Goal: Feedback & Contribution: Contribute content

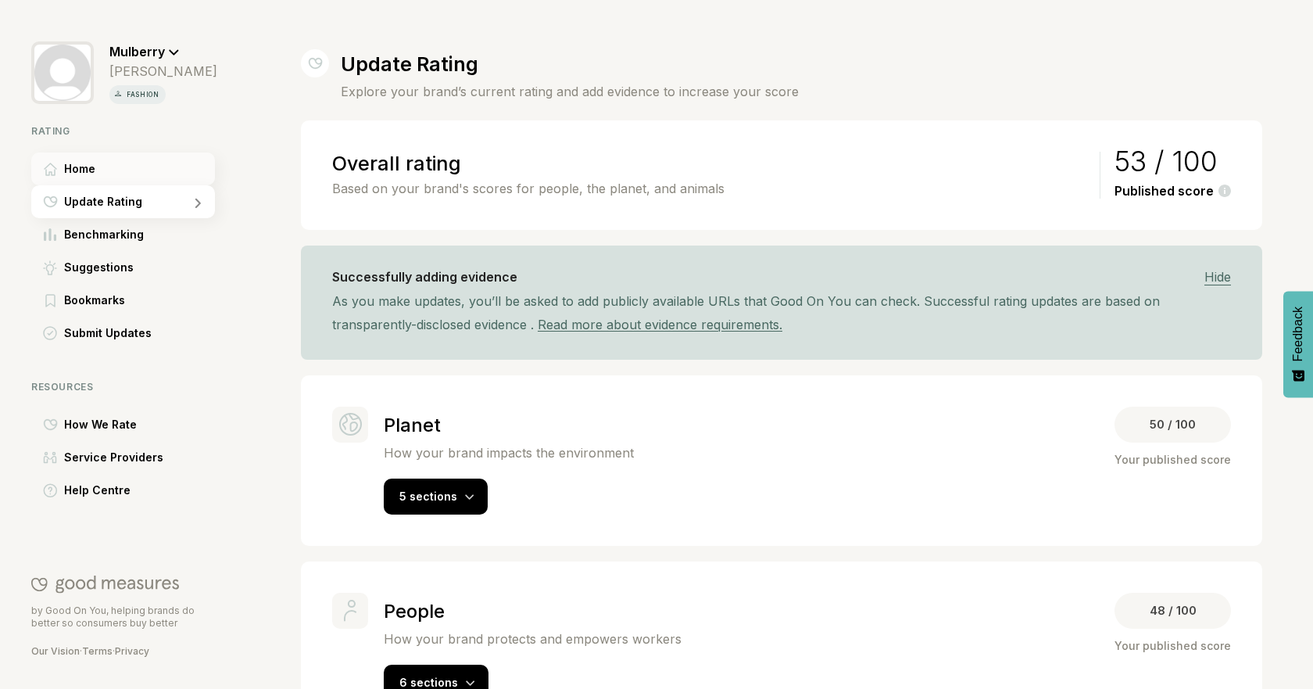
click at [105, 171] on div "Home" at bounding box center [123, 168] width 184 height 33
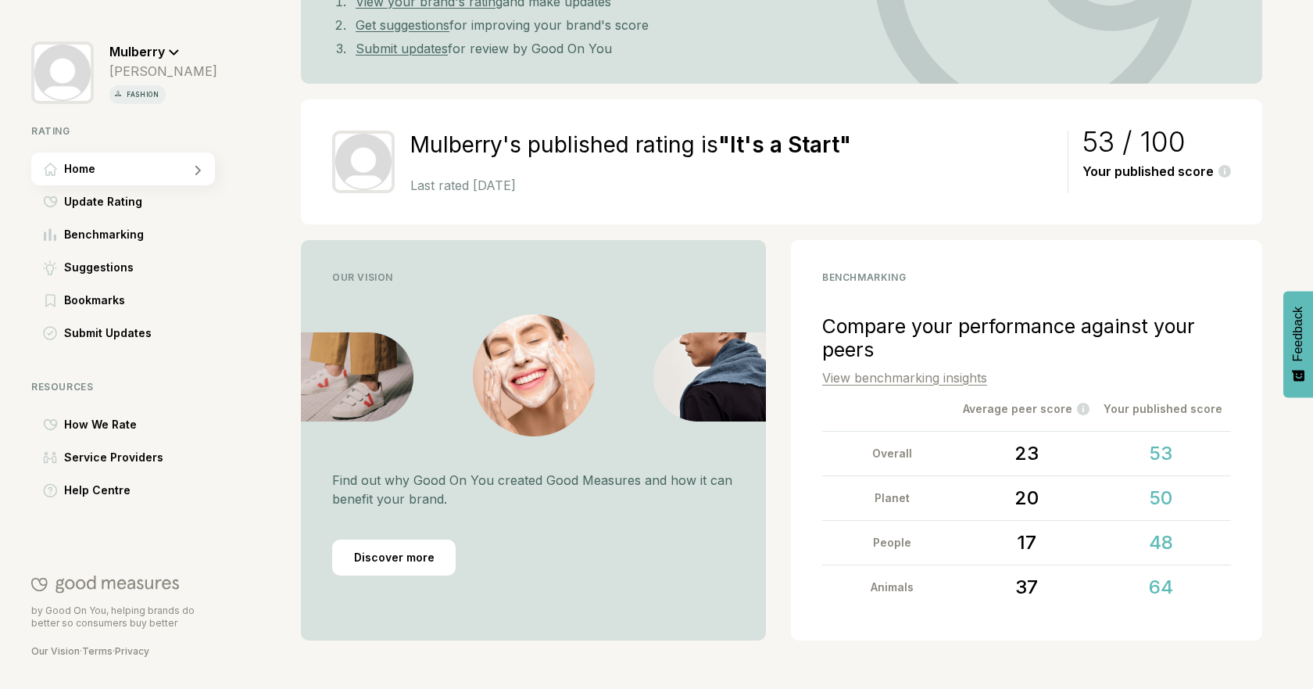
scroll to position [201, 0]
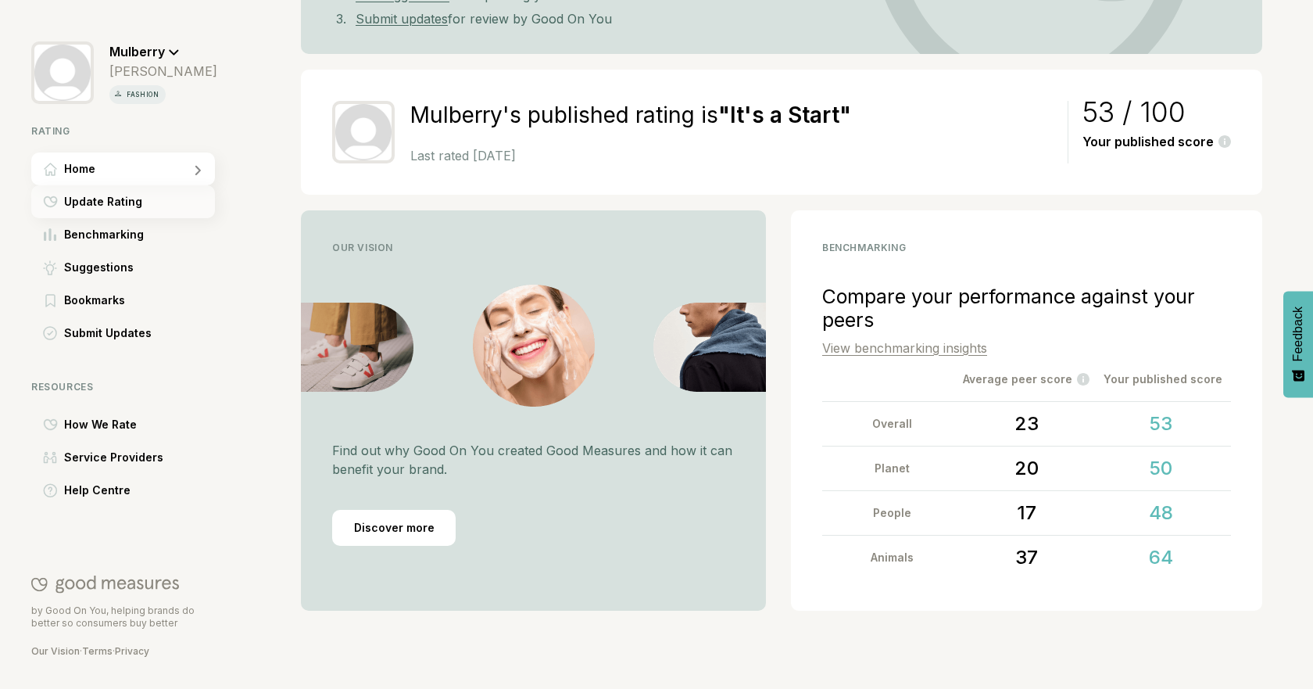
click at [95, 202] on span "Update Rating" at bounding box center [103, 201] width 78 height 19
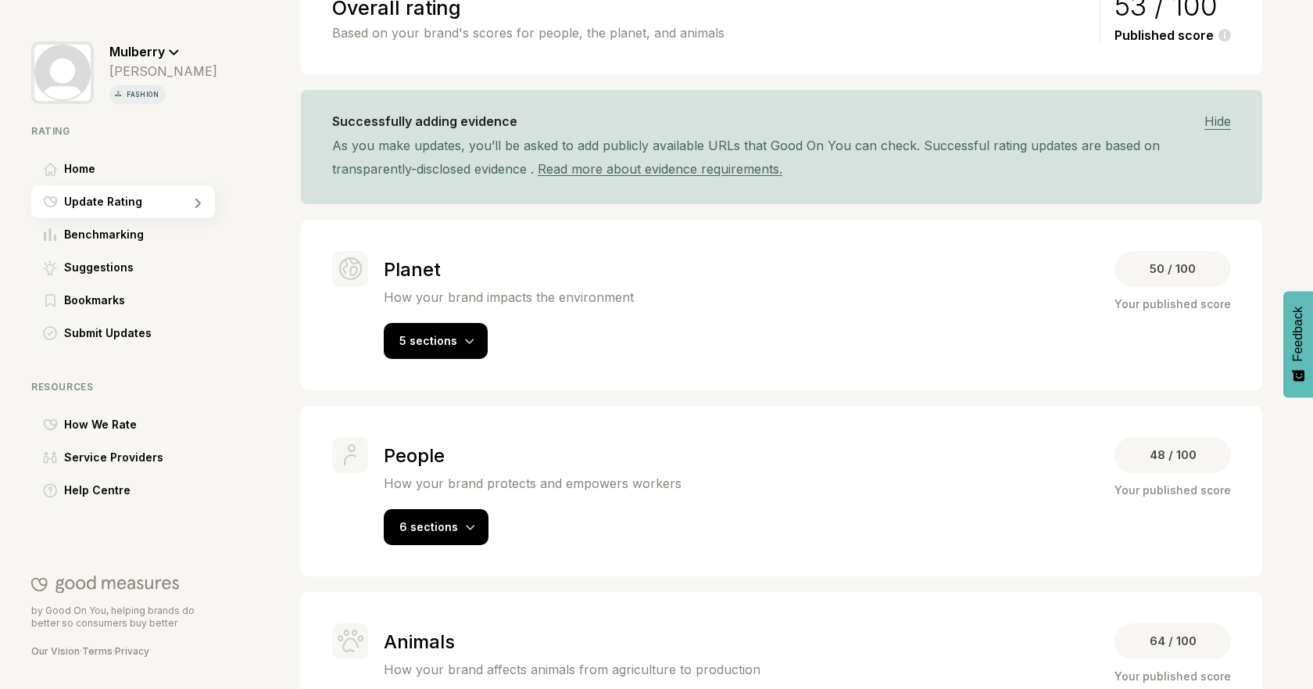
scroll to position [181, 0]
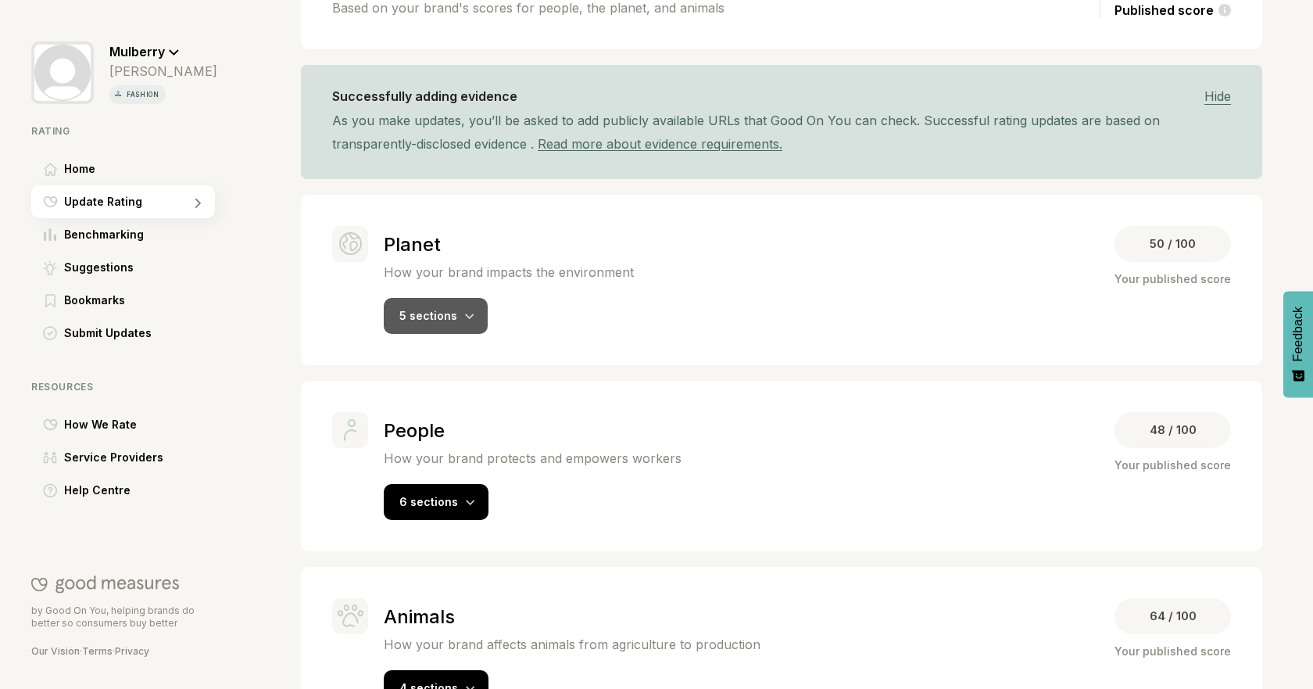
click at [458, 311] on div "5 sections" at bounding box center [436, 316] width 104 height 36
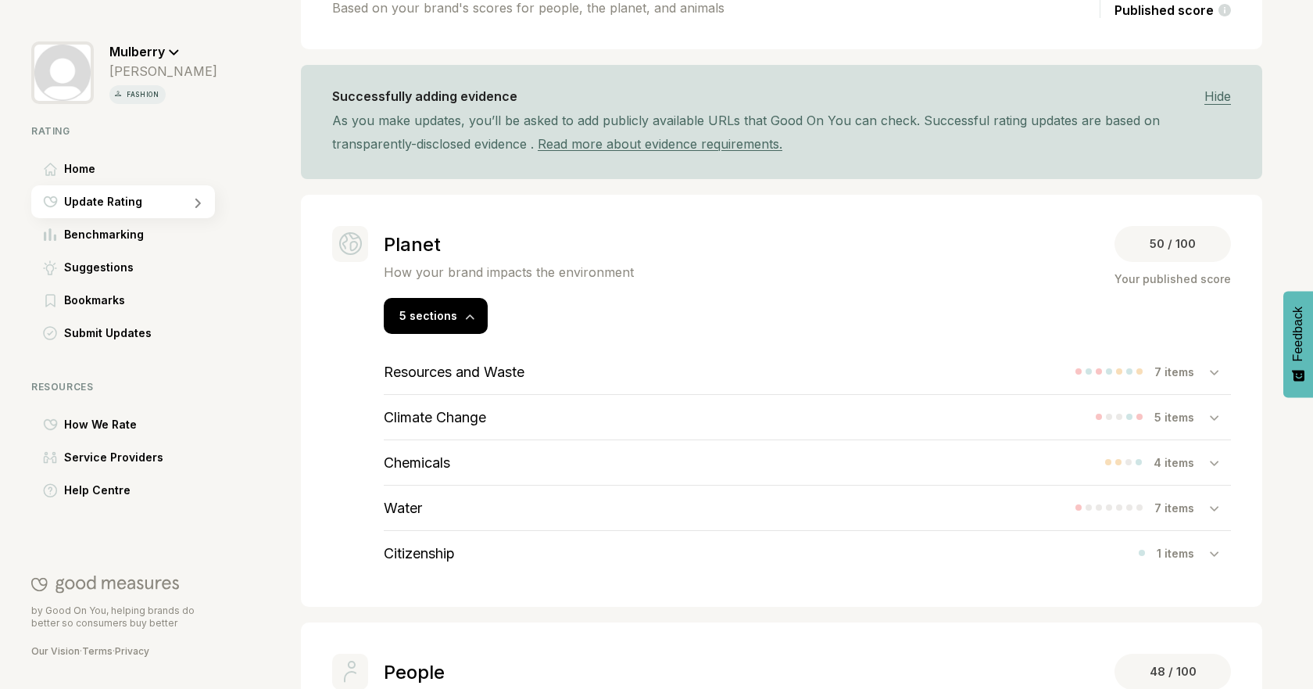
scroll to position [275, 0]
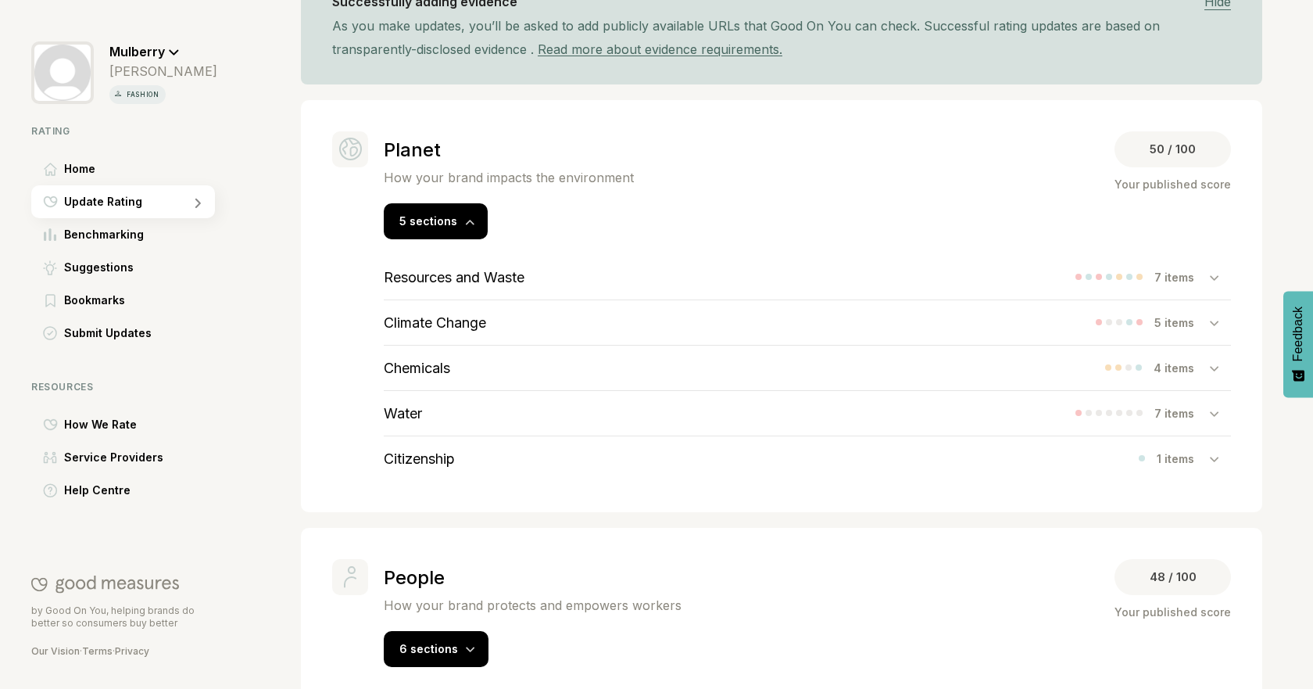
click at [835, 260] on div "Resources and Waste 7 items" at bounding box center [807, 277] width 847 height 45
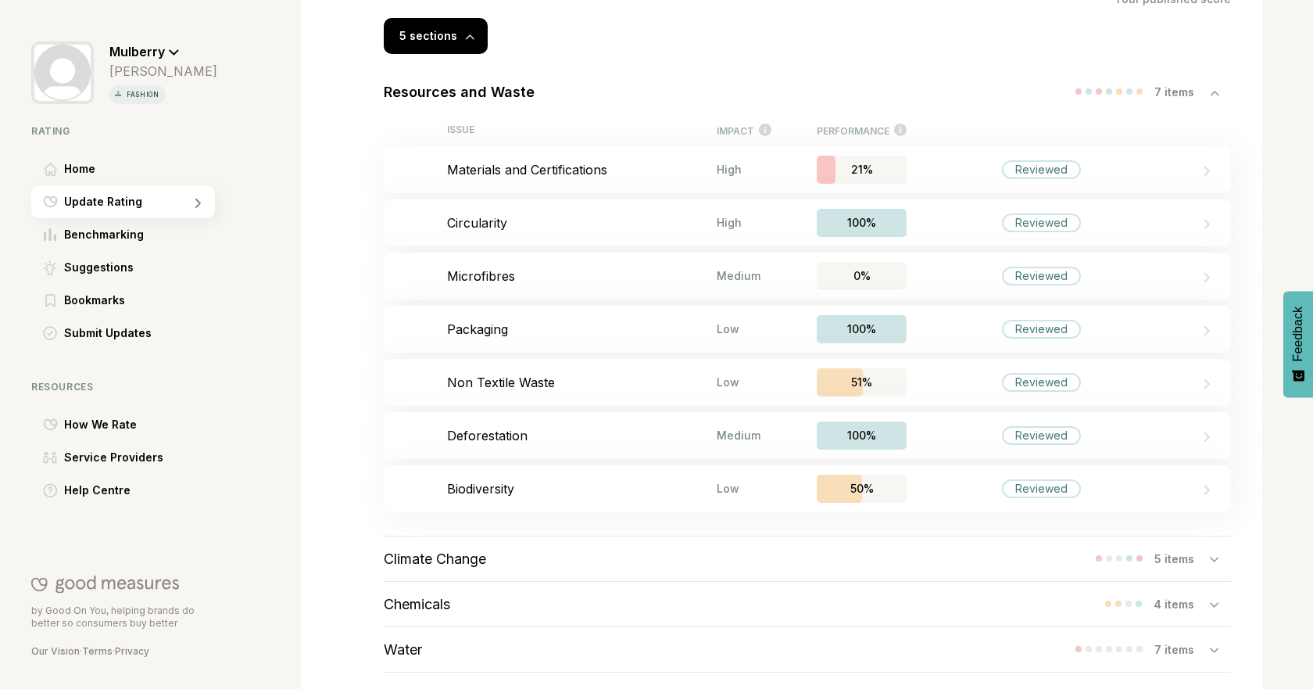
scroll to position [455, 0]
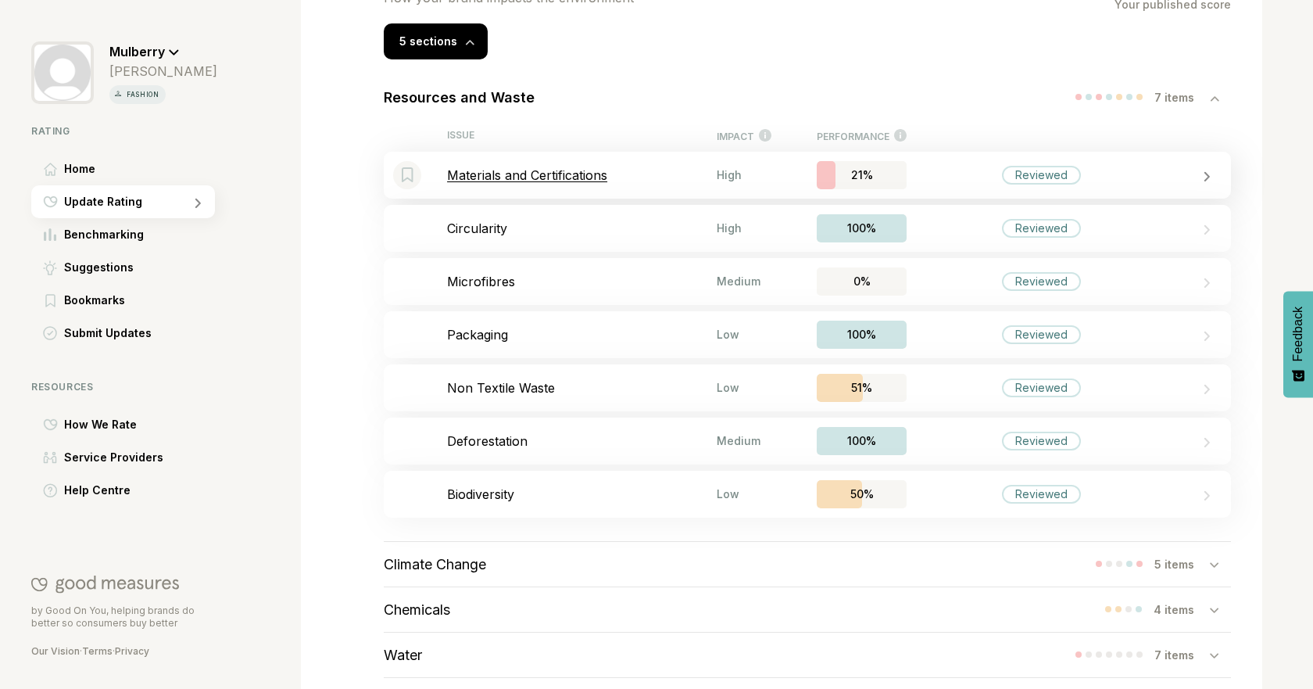
click at [738, 177] on div "High" at bounding box center [744, 174] width 55 height 13
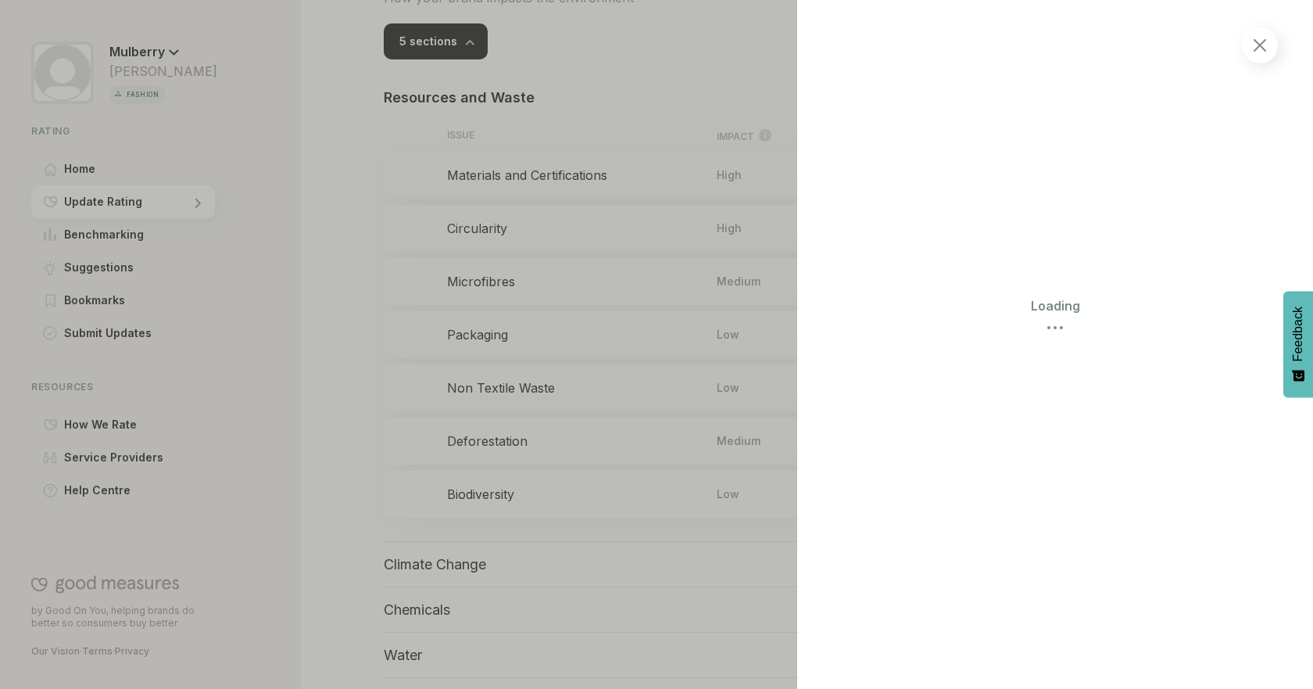
select select "********"
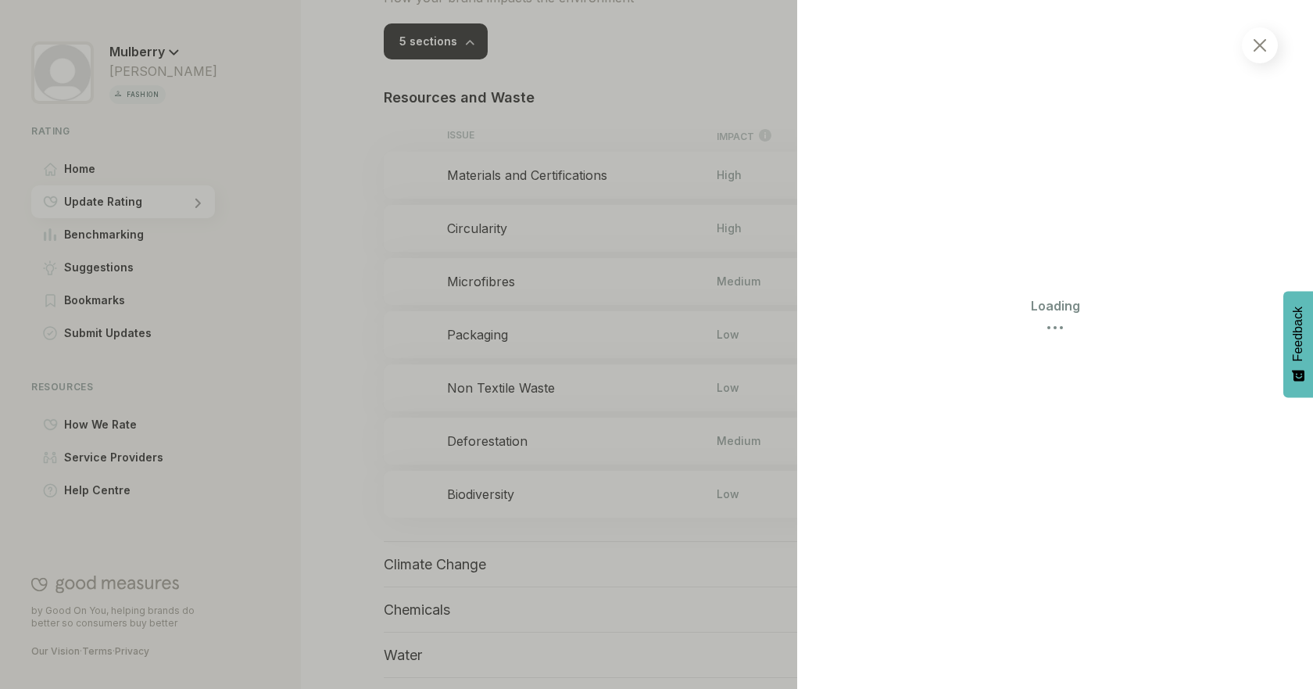
select select "********"
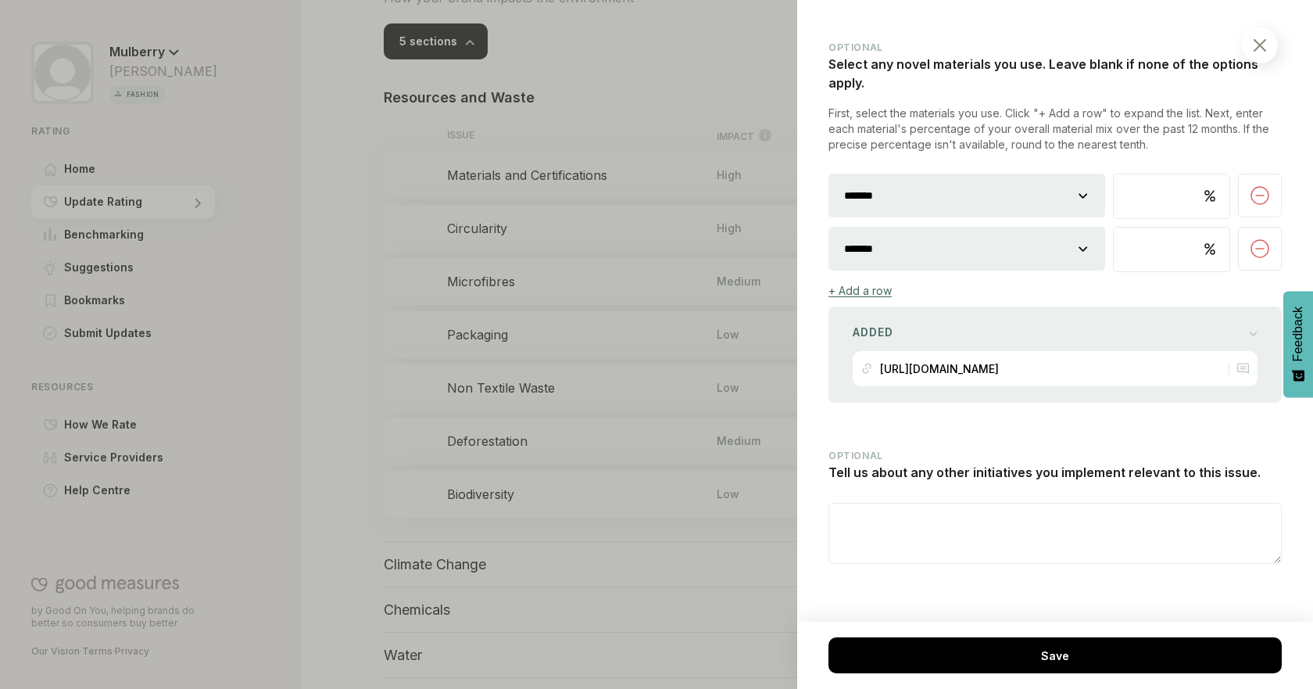
scroll to position [3389, 0]
click at [573, 110] on div at bounding box center [656, 344] width 1313 height 689
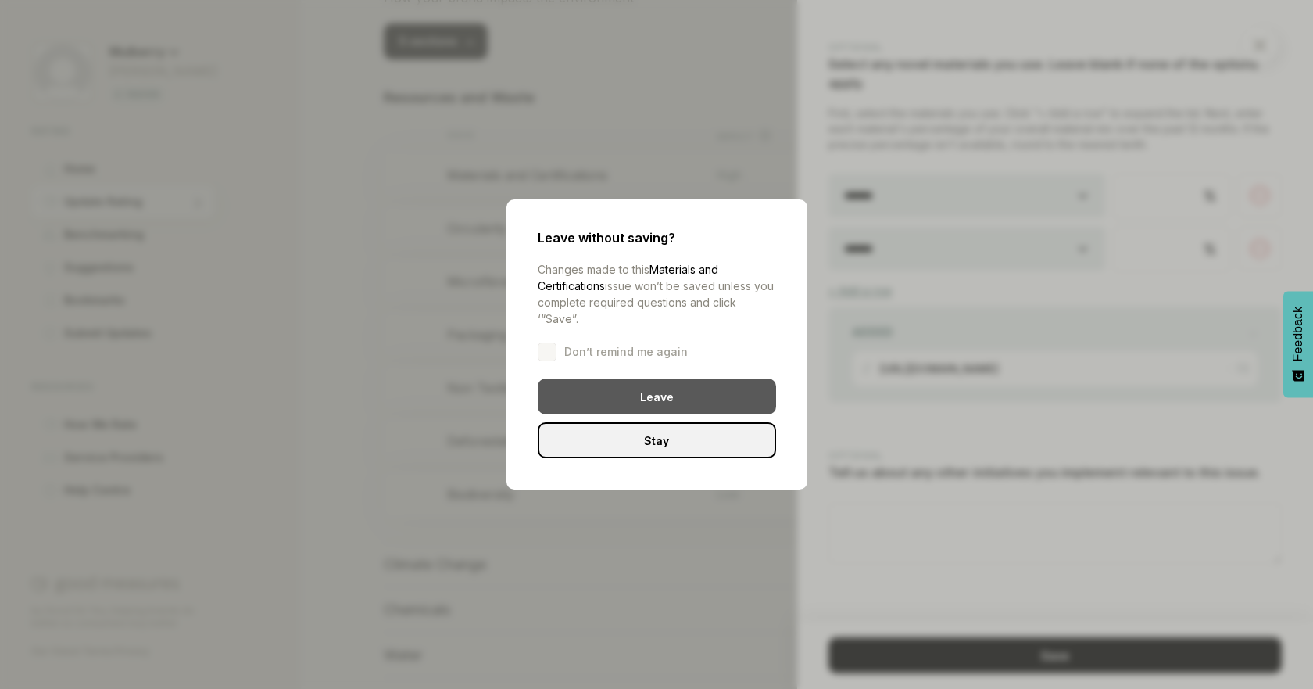
click at [654, 394] on div "Leave" at bounding box center [657, 396] width 238 height 36
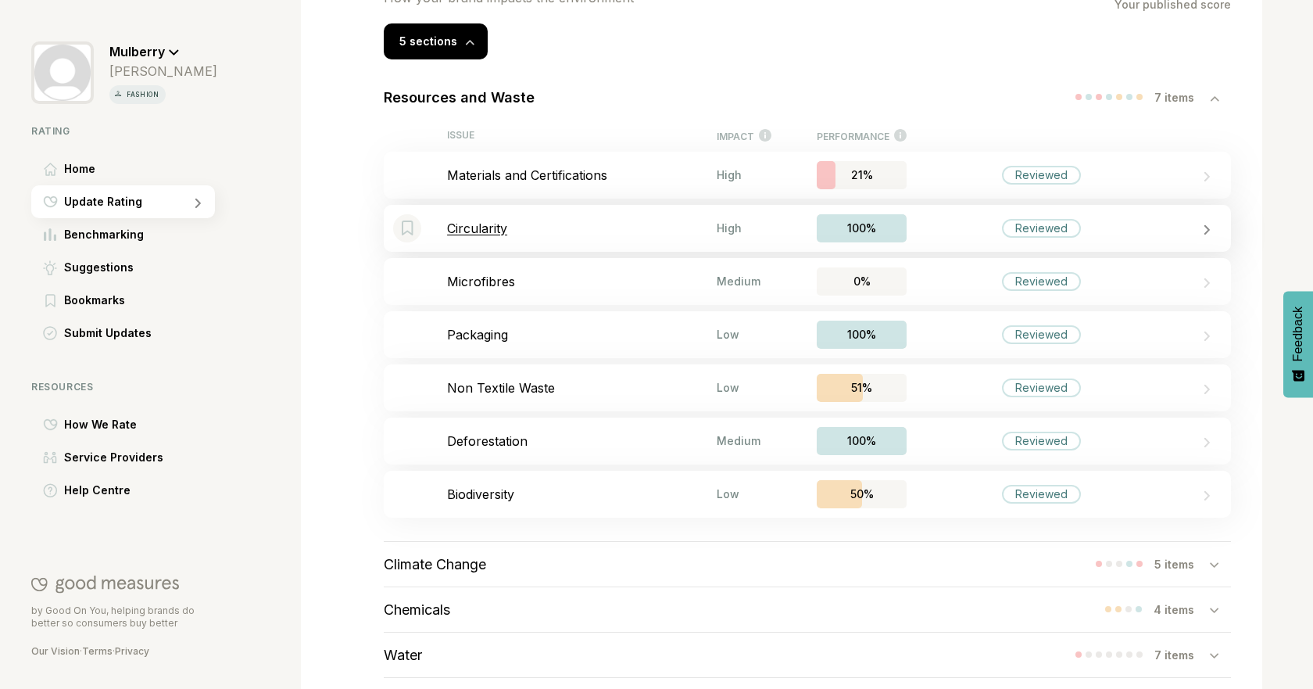
click at [600, 227] on p "Circularity" at bounding box center [582, 228] width 270 height 16
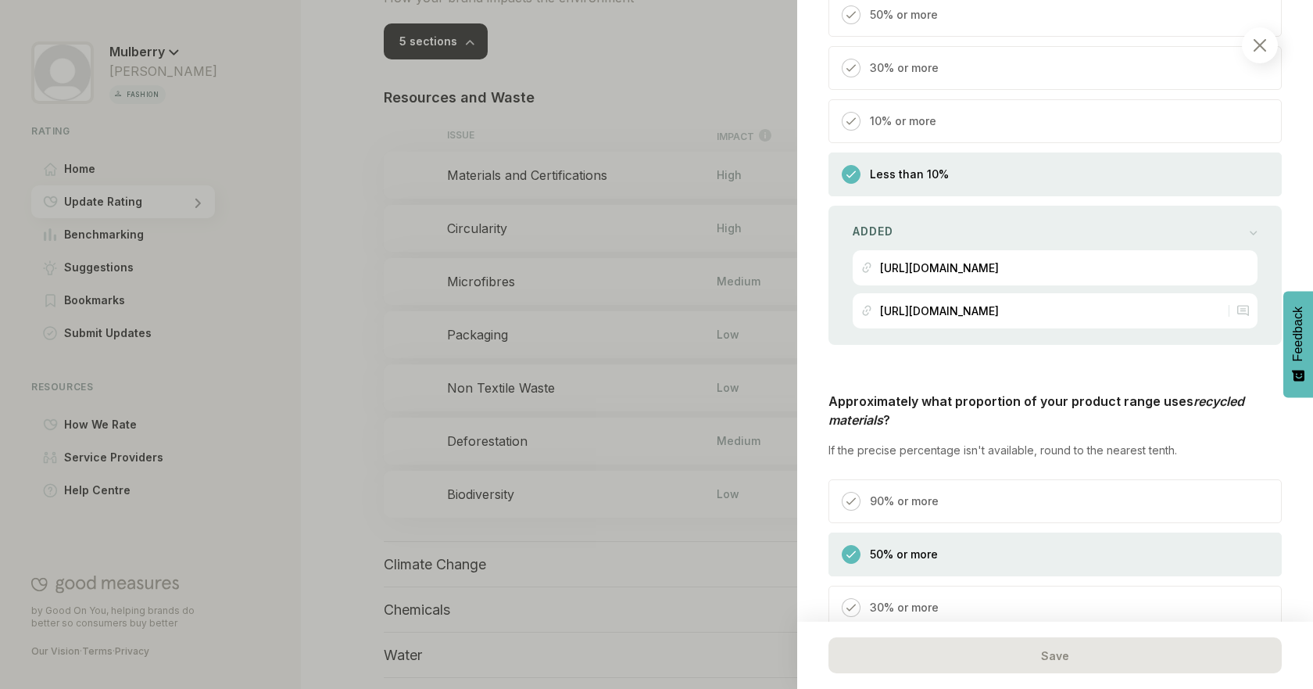
scroll to position [1378, 0]
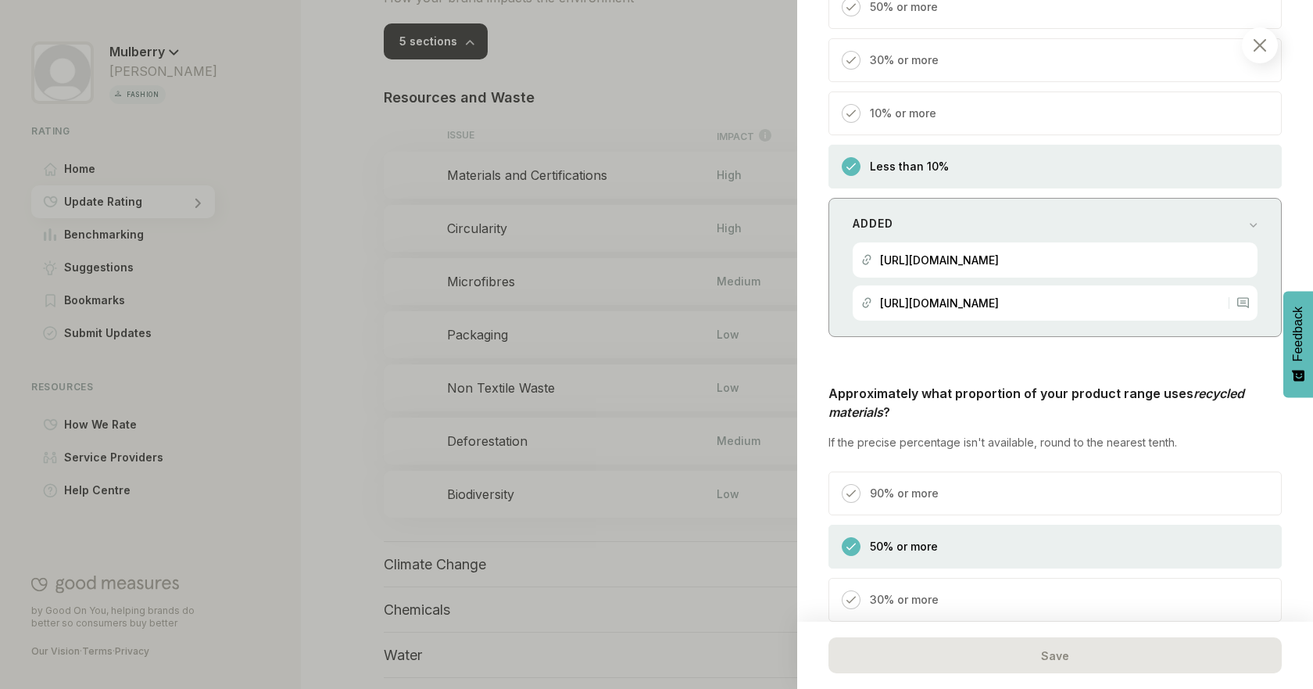
click at [1231, 198] on div "Added [URL][DOMAIN_NAME] [URL][DOMAIN_NAME]" at bounding box center [1055, 267] width 453 height 139
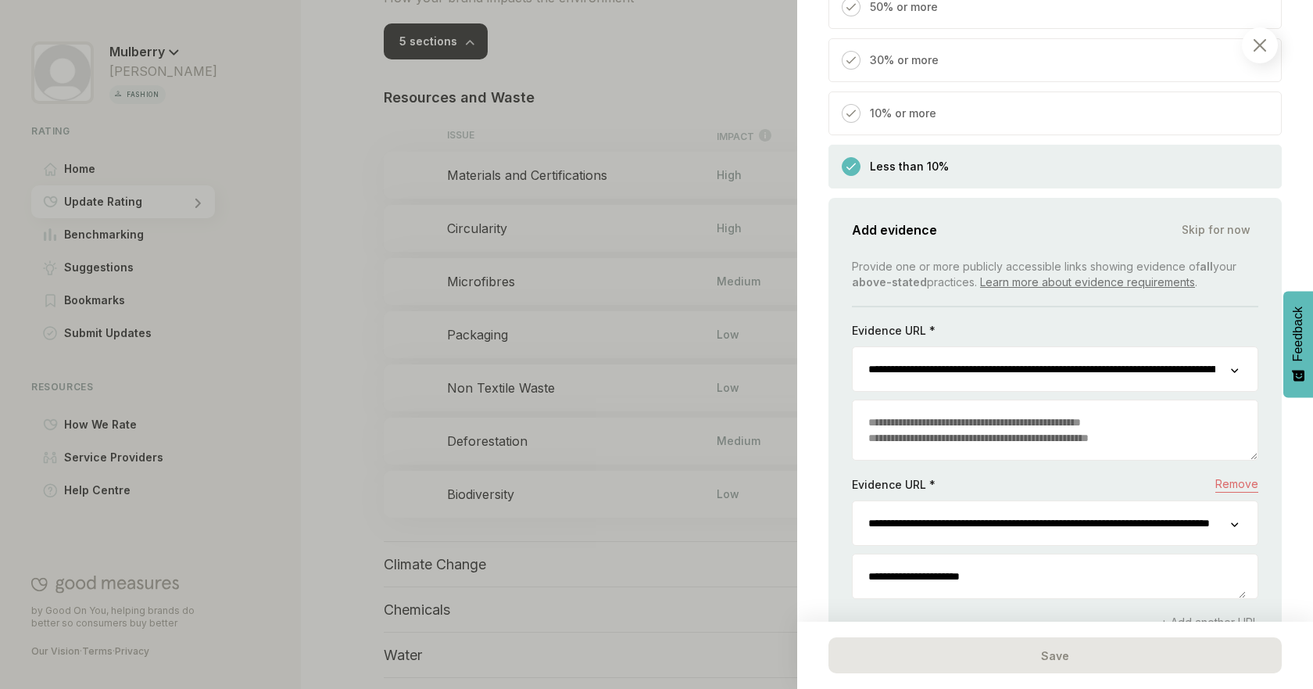
click at [1231, 198] on div "**********" at bounding box center [1055, 458] width 453 height 521
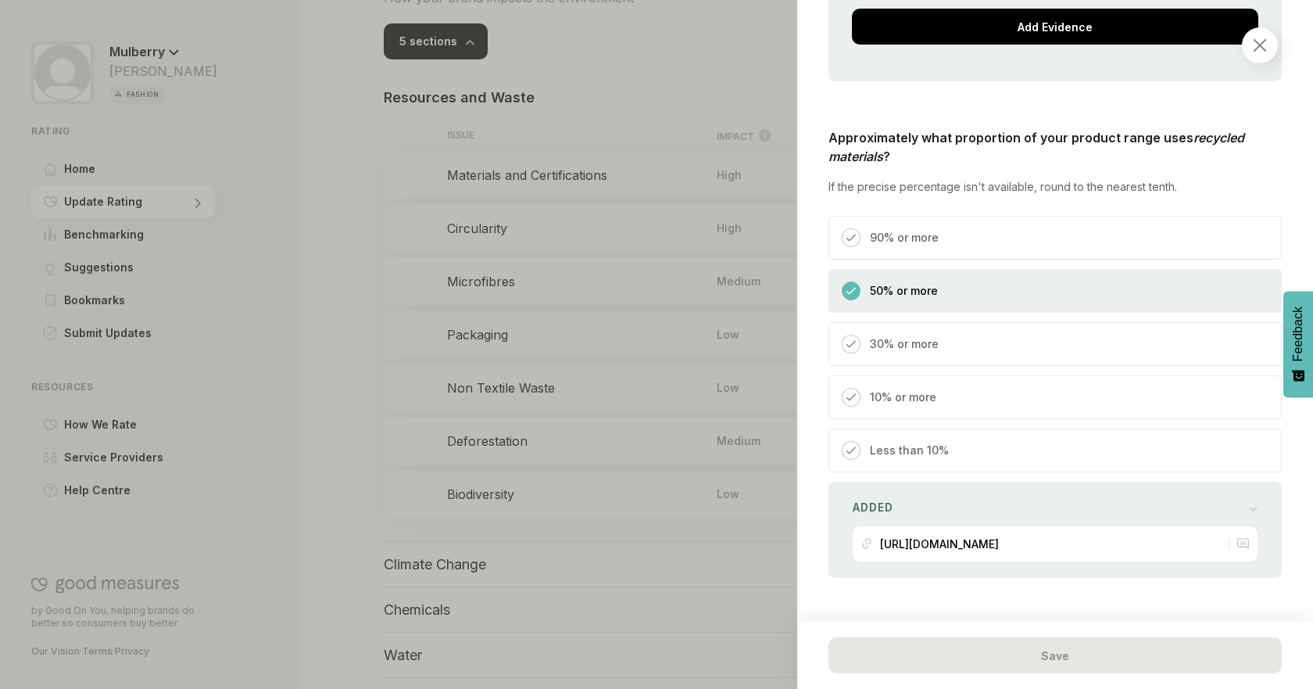
scroll to position [2265, 0]
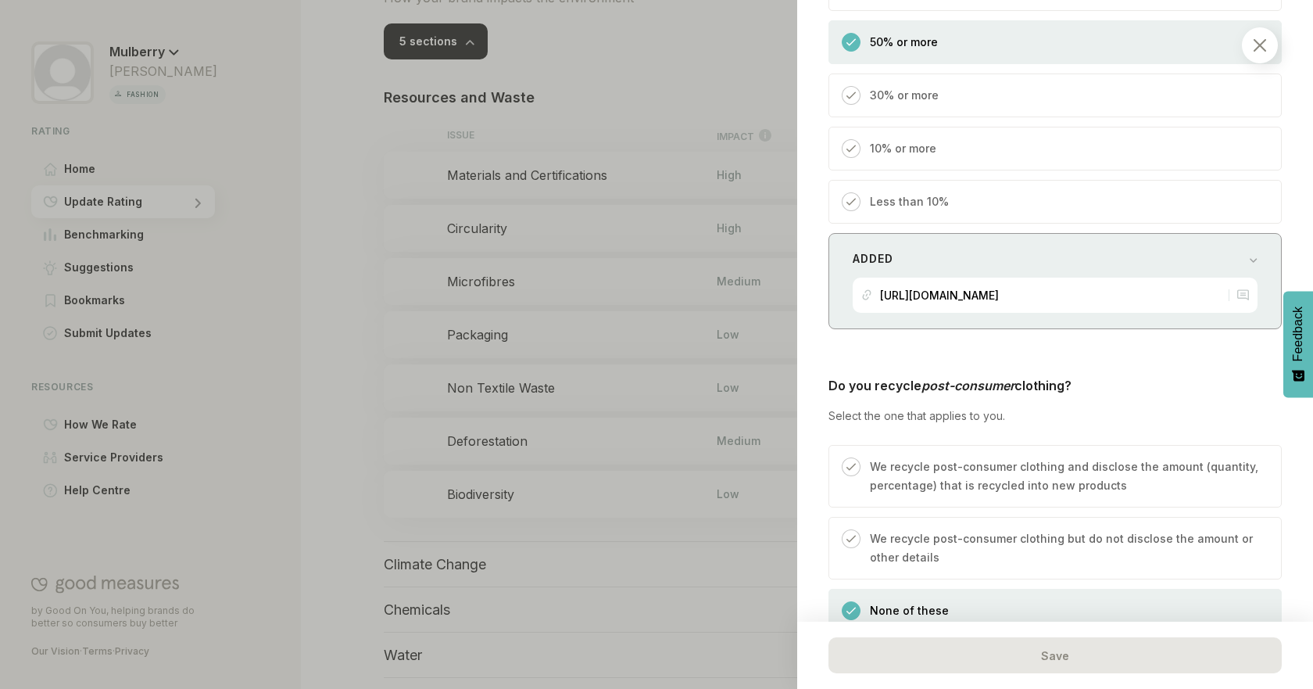
click at [1258, 233] on div "Added [URL][DOMAIN_NAME]" at bounding box center [1055, 281] width 453 height 96
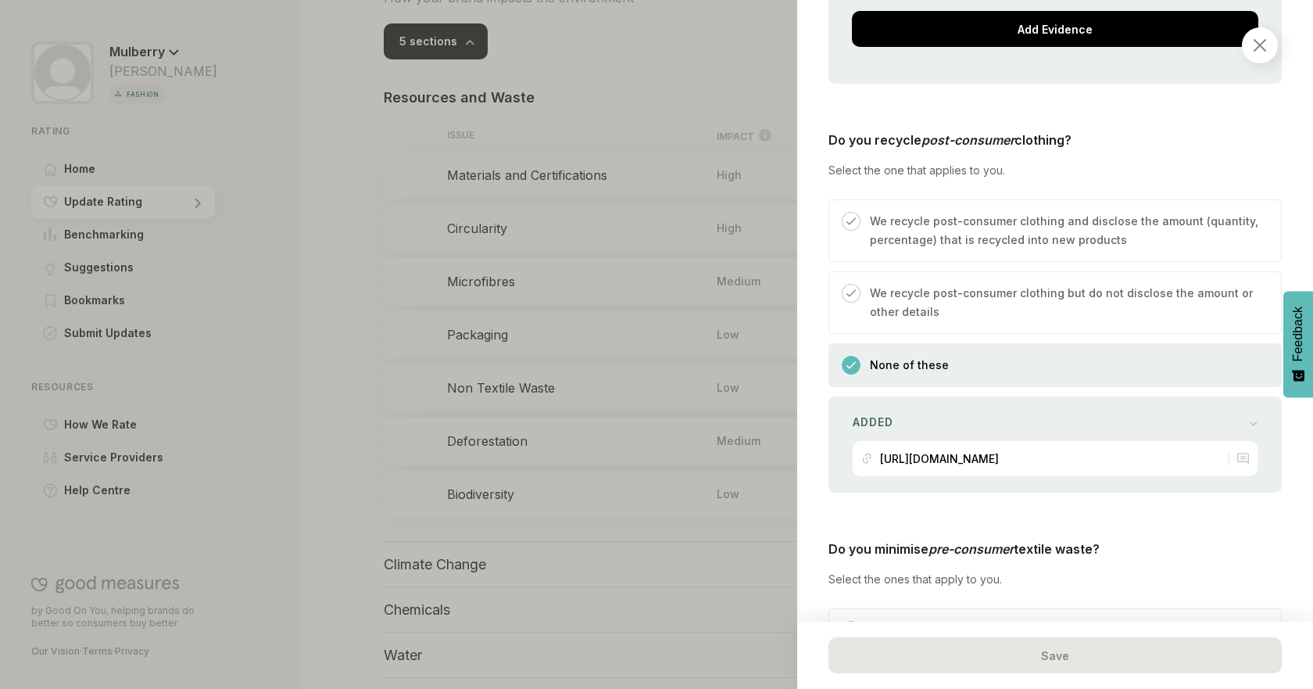
scroll to position [2859, 0]
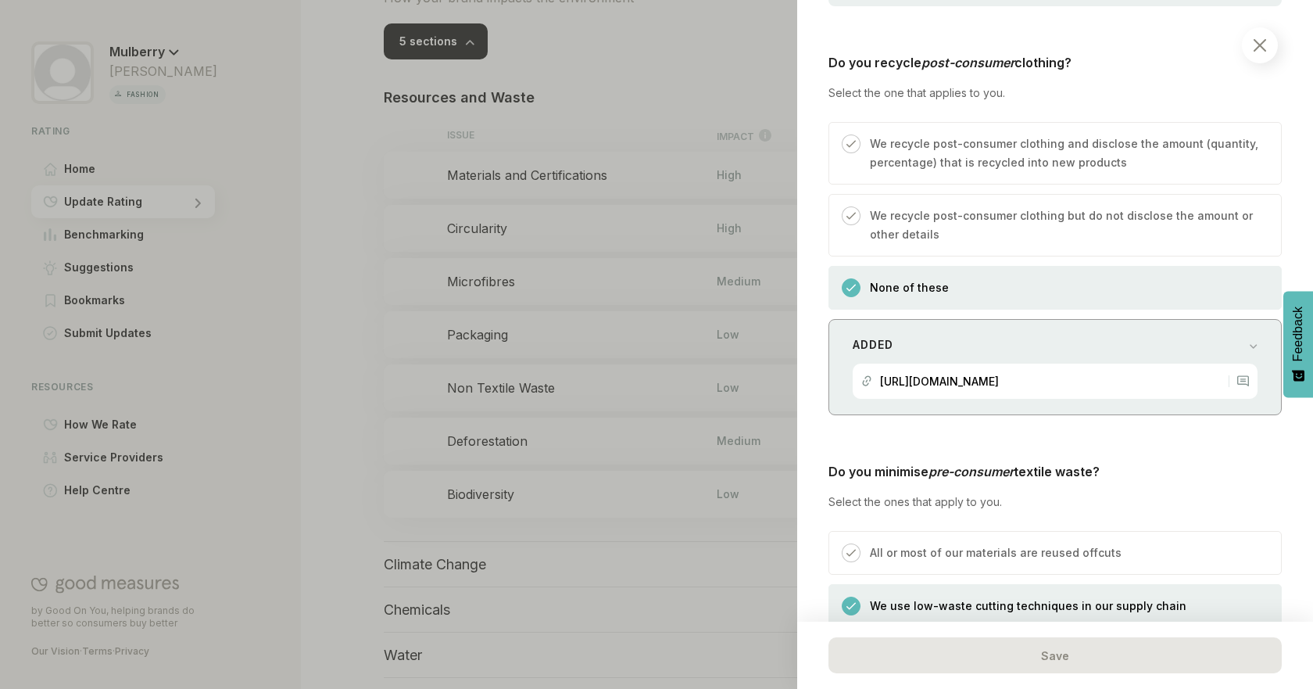
click at [1231, 319] on div "Added [URL][DOMAIN_NAME]" at bounding box center [1055, 367] width 453 height 96
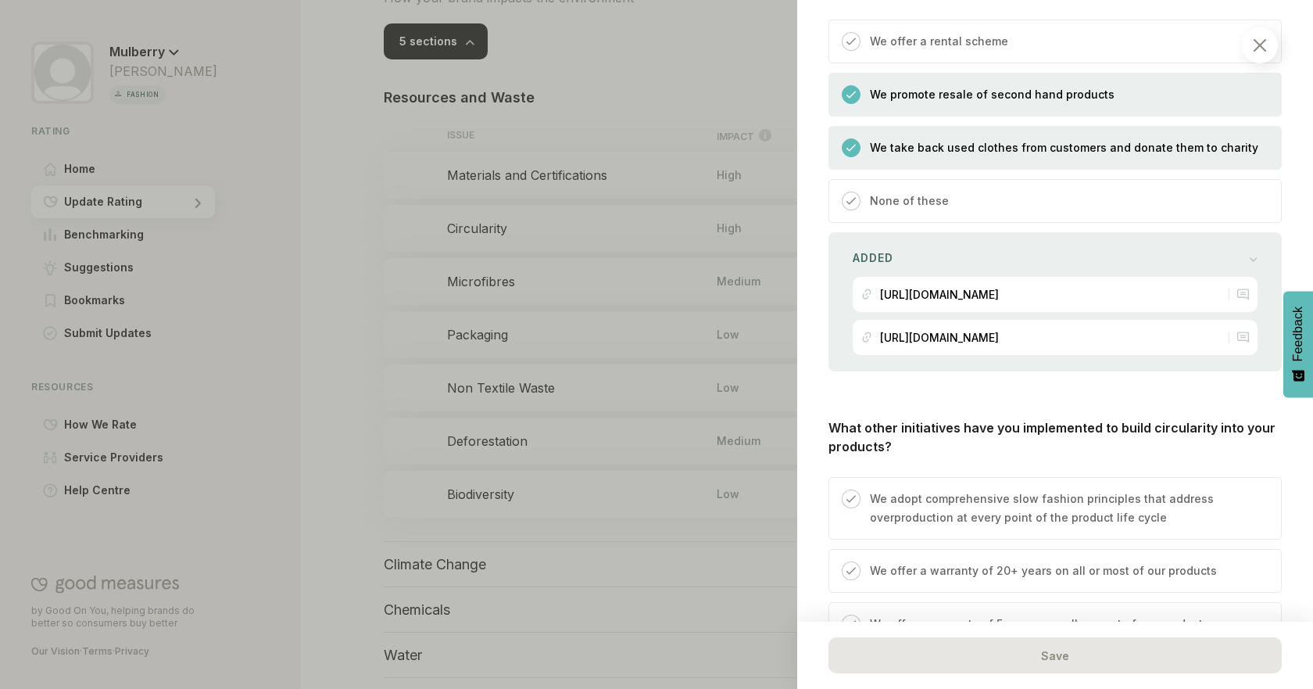
scroll to position [4248, 0]
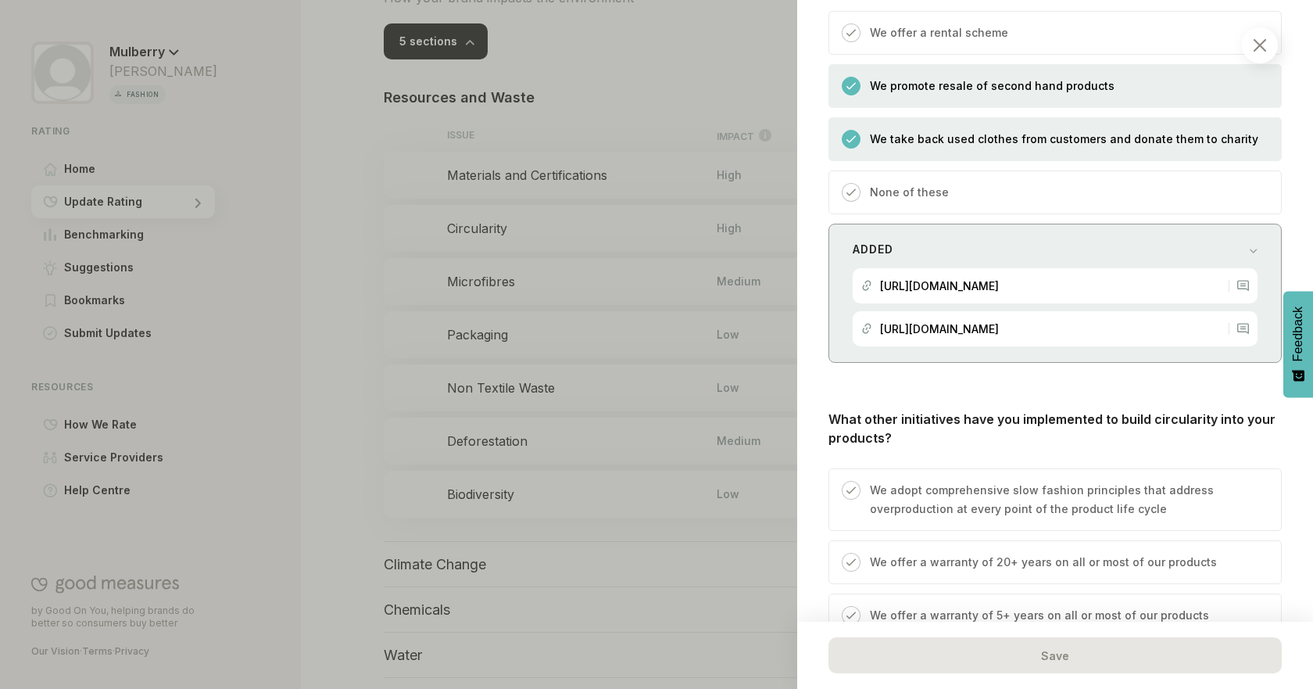
click at [1256, 241] on div "Added [URL][DOMAIN_NAME] [URL][DOMAIN_NAME]" at bounding box center [1055, 293] width 453 height 139
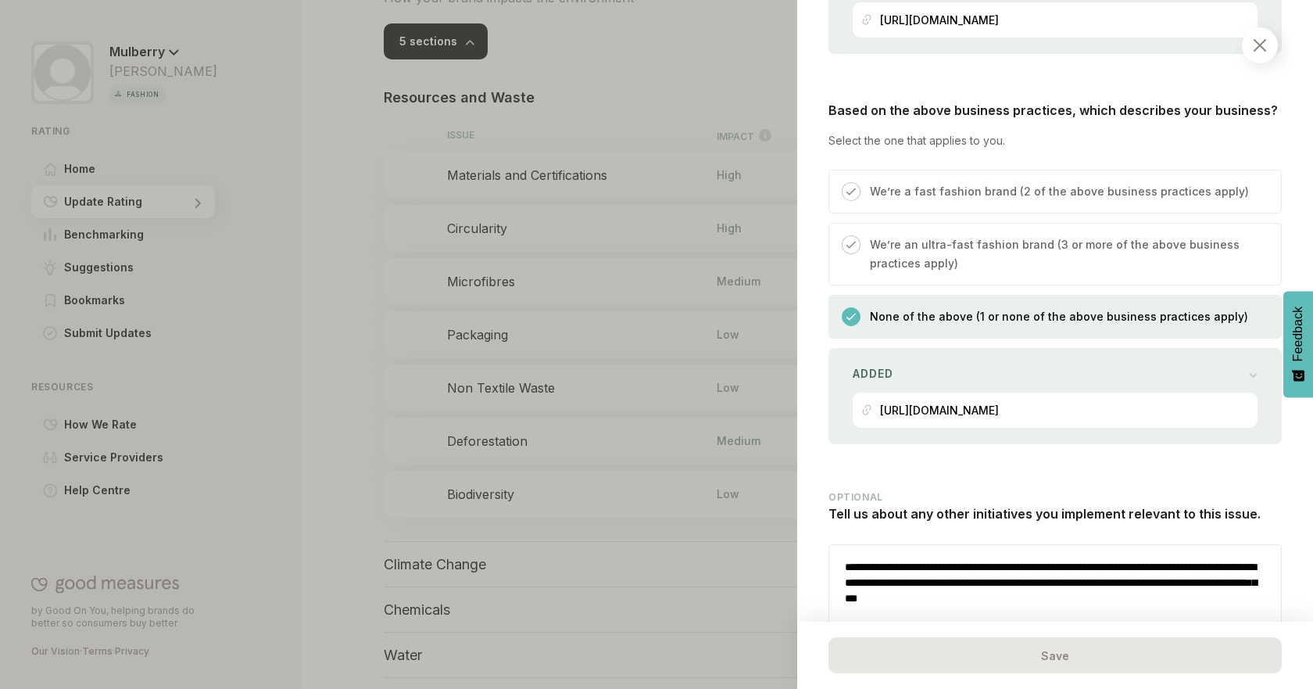
scroll to position [7186, 0]
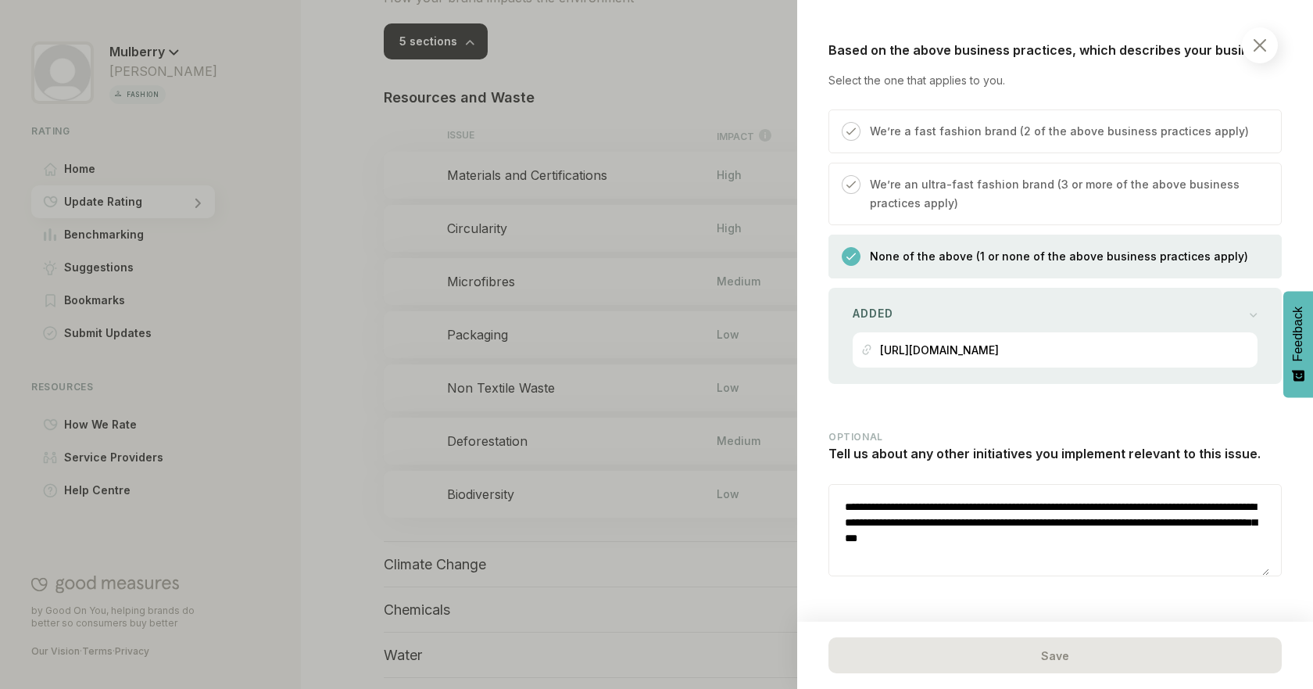
click at [634, 452] on div at bounding box center [656, 344] width 1313 height 689
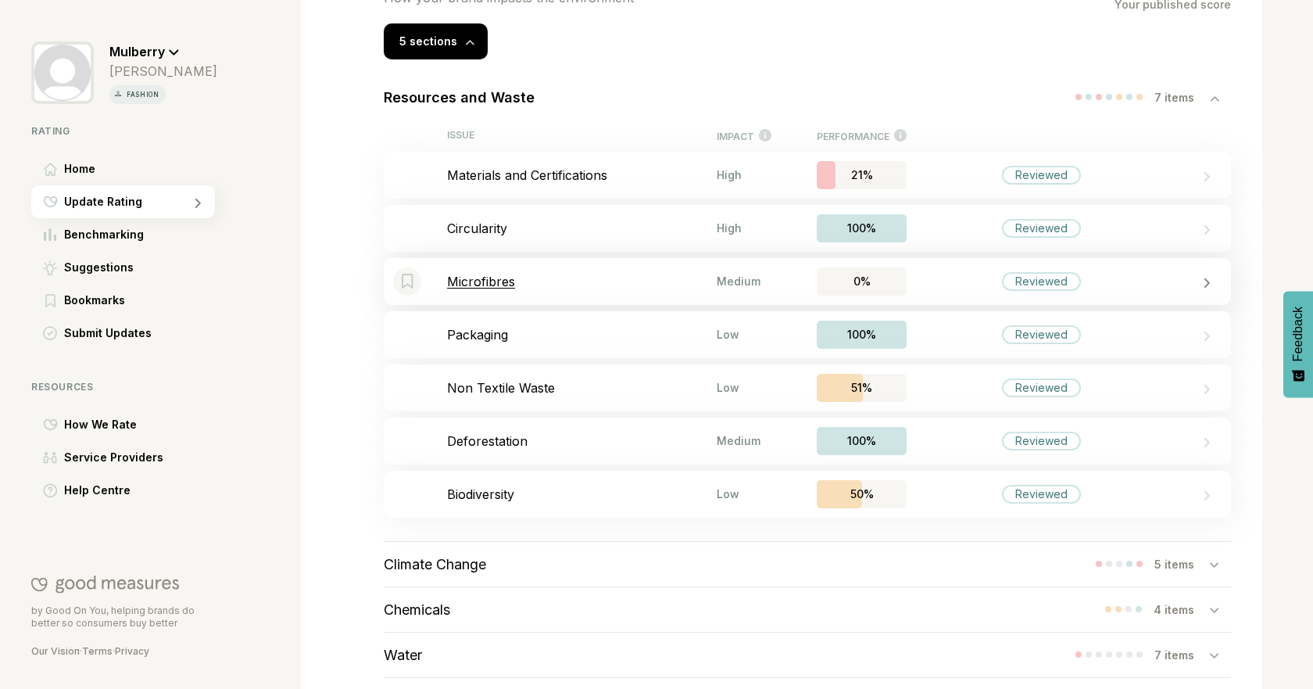
click at [626, 301] on div "Bookmark this item Microfibres Medium 0% Reviewed" at bounding box center [807, 281] width 847 height 47
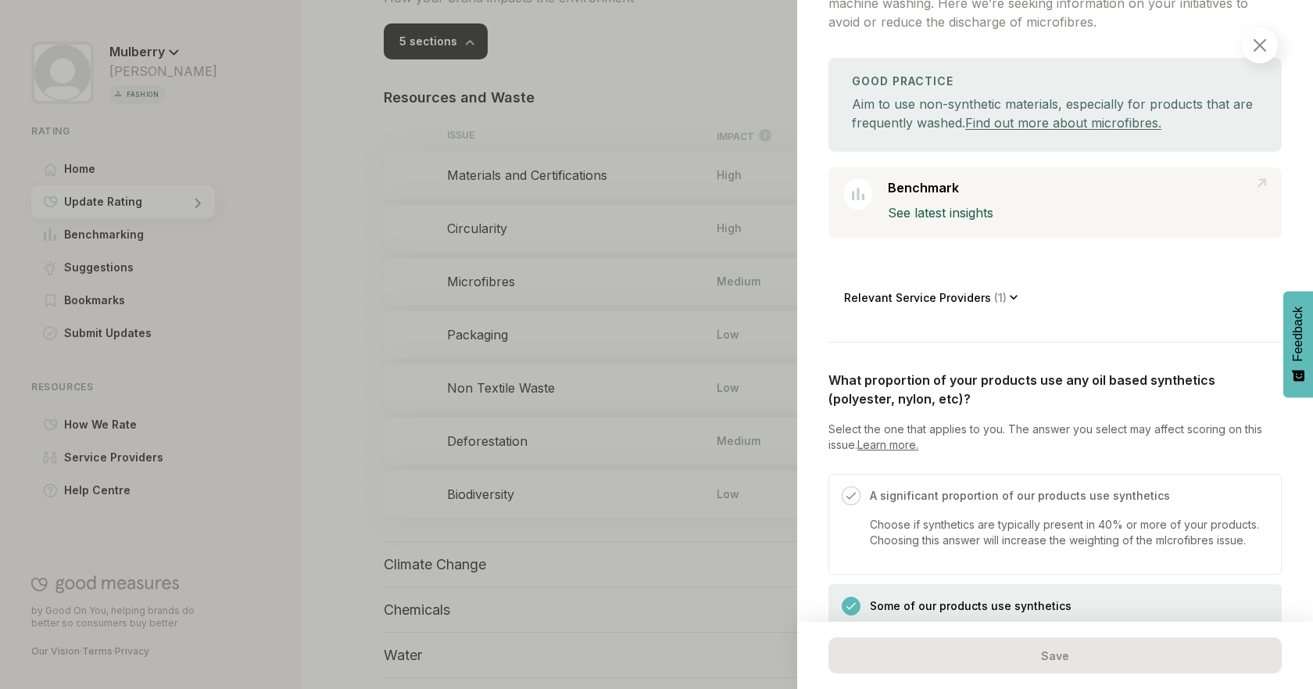
scroll to position [188, 0]
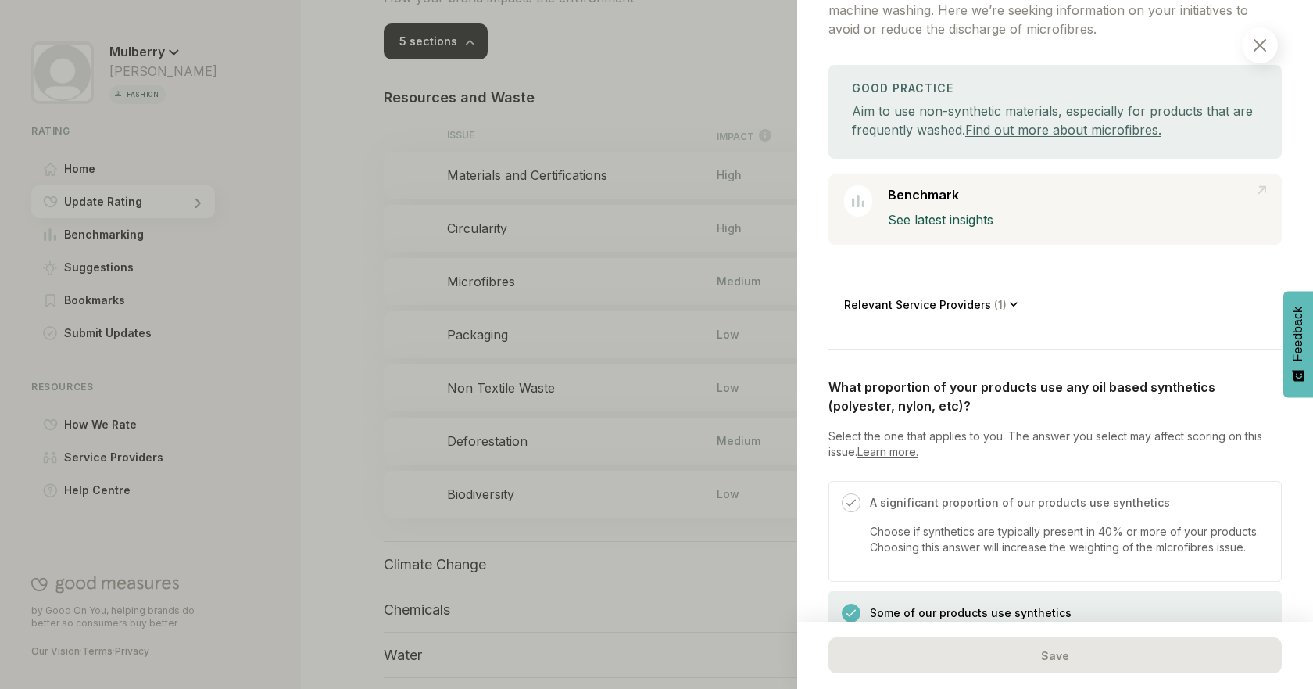
click at [377, 291] on div at bounding box center [656, 344] width 1313 height 689
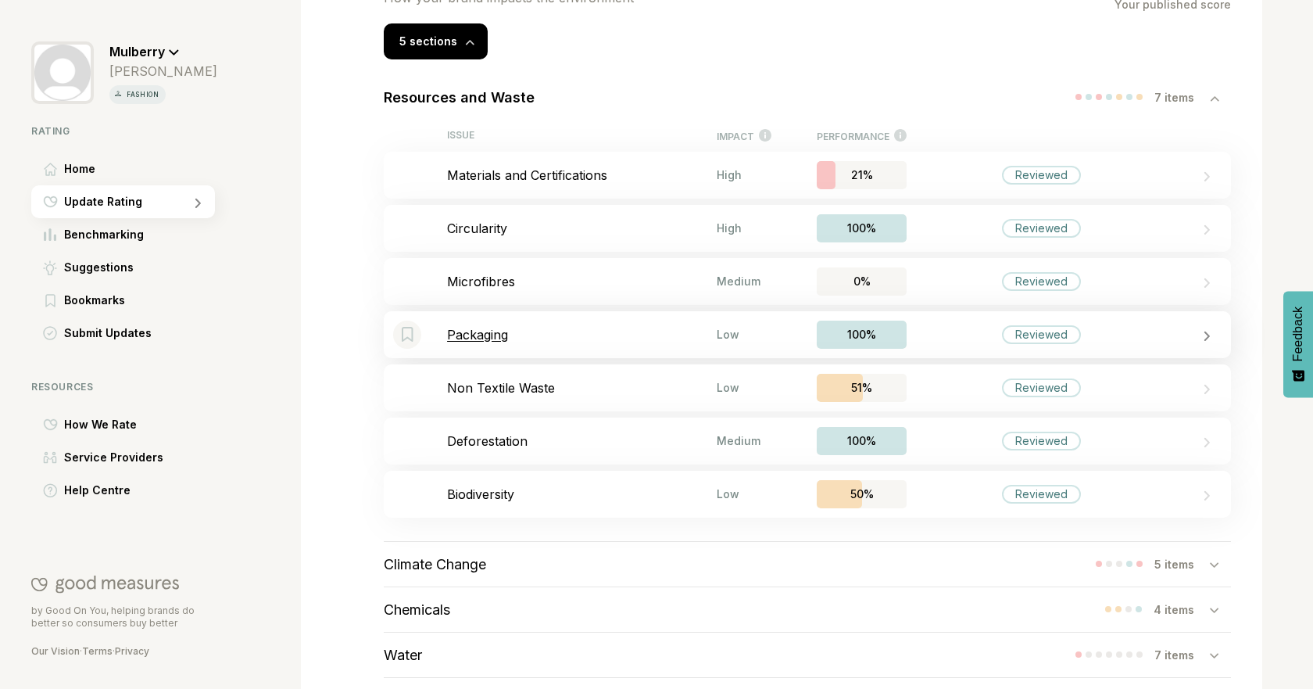
click at [496, 342] on p "Packaging" at bounding box center [582, 335] width 270 height 16
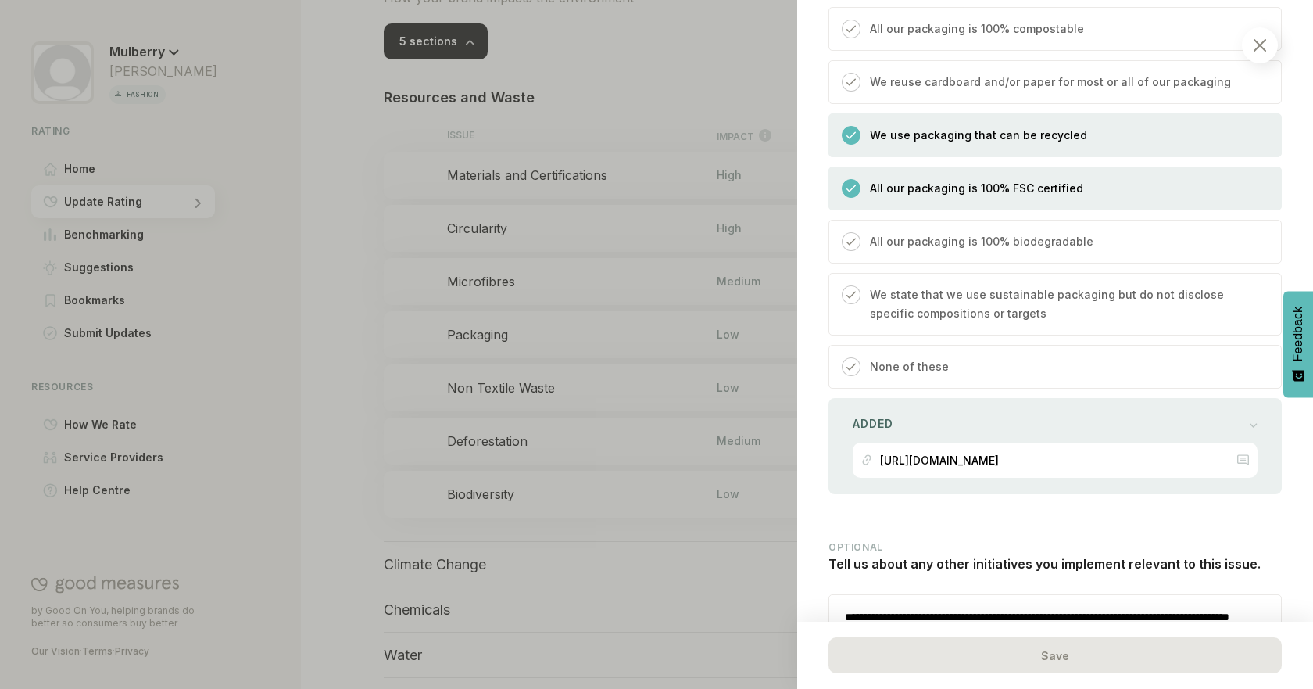
scroll to position [1461, 0]
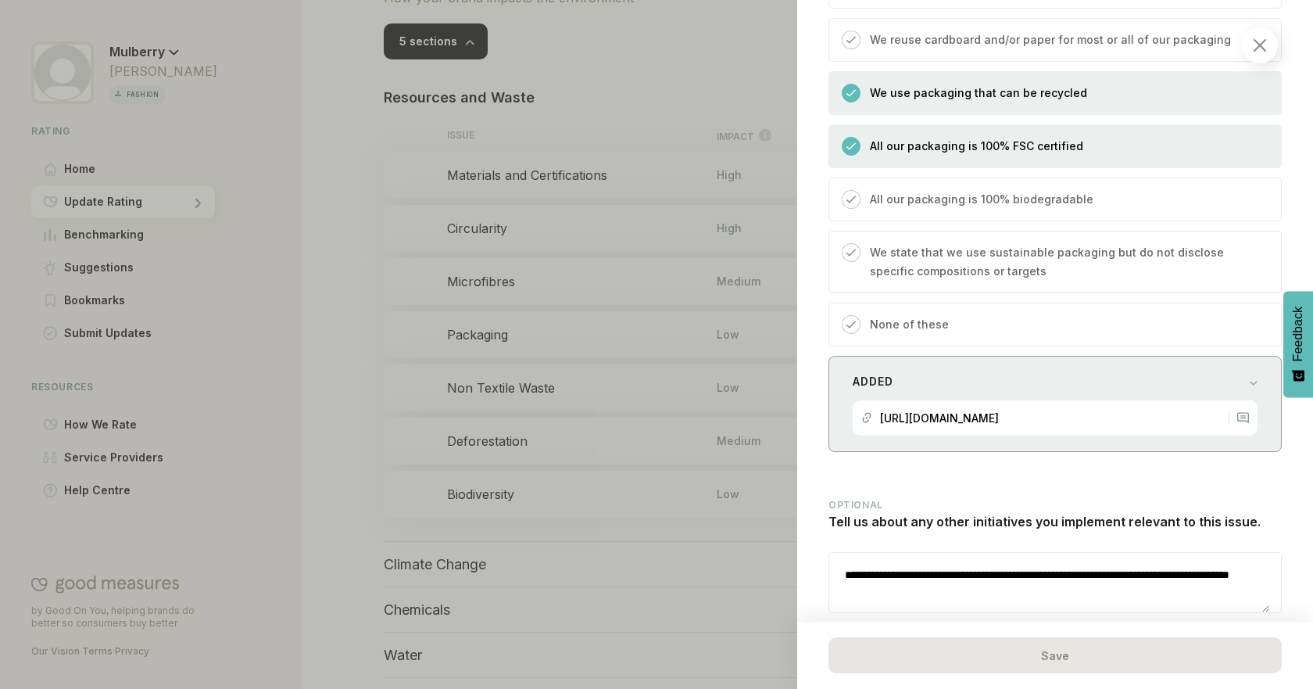
click at [1234, 384] on div "Added" at bounding box center [1055, 382] width 405 height 22
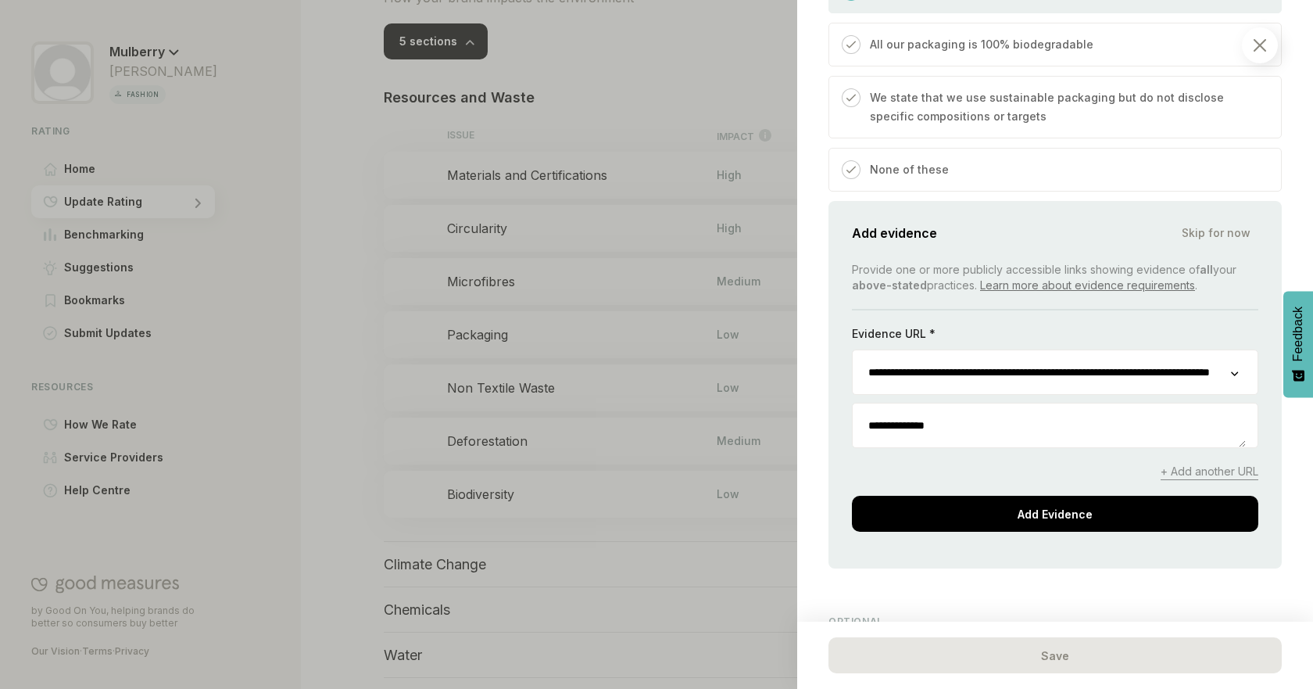
scroll to position [1634, 0]
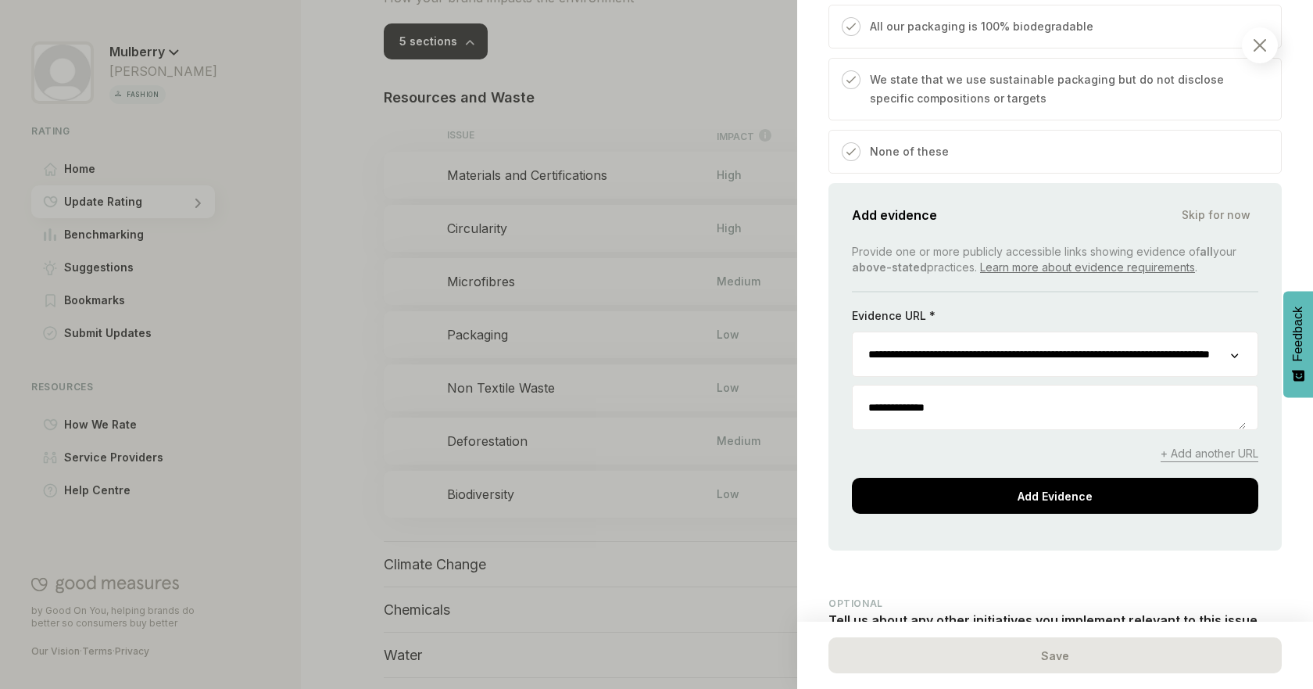
click at [1182, 459] on span "+ Add another URL" at bounding box center [1210, 454] width 98 height 16
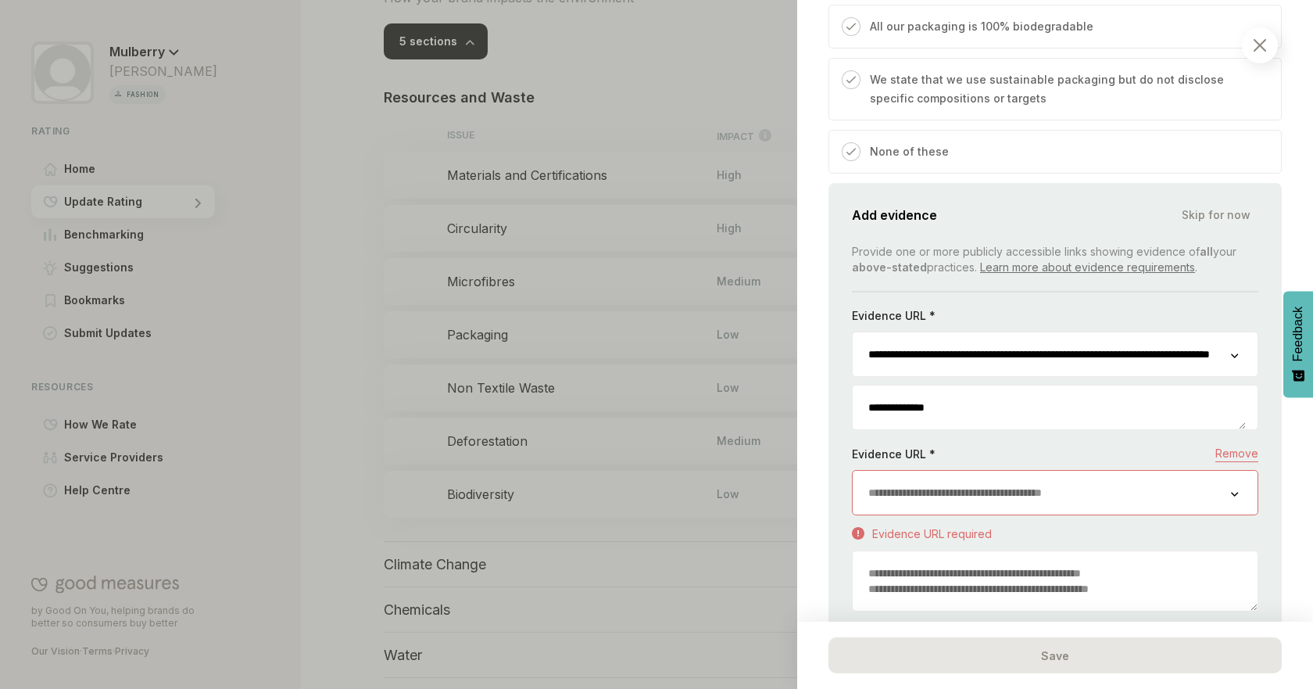
click at [1090, 474] on input "url" at bounding box center [1042, 493] width 378 height 44
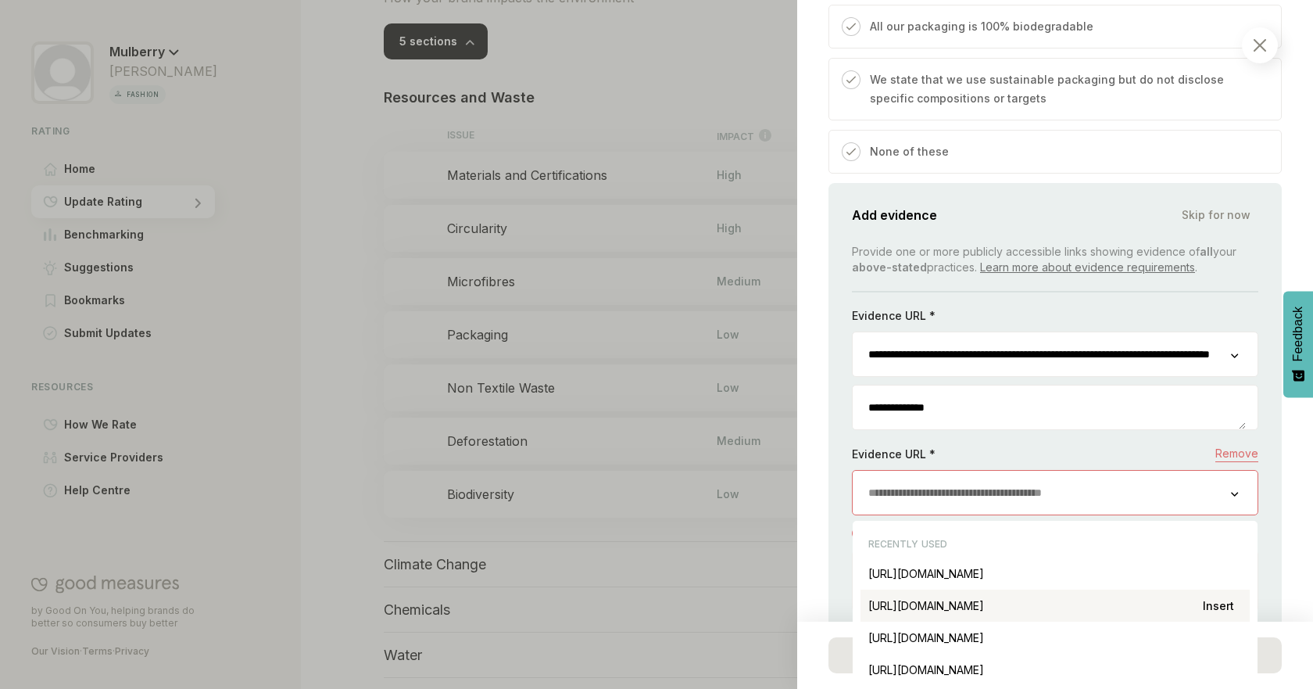
click at [1136, 608] on div "[URL][DOMAIN_NAME] Insert" at bounding box center [1055, 605] width 389 height 32
type input "**********"
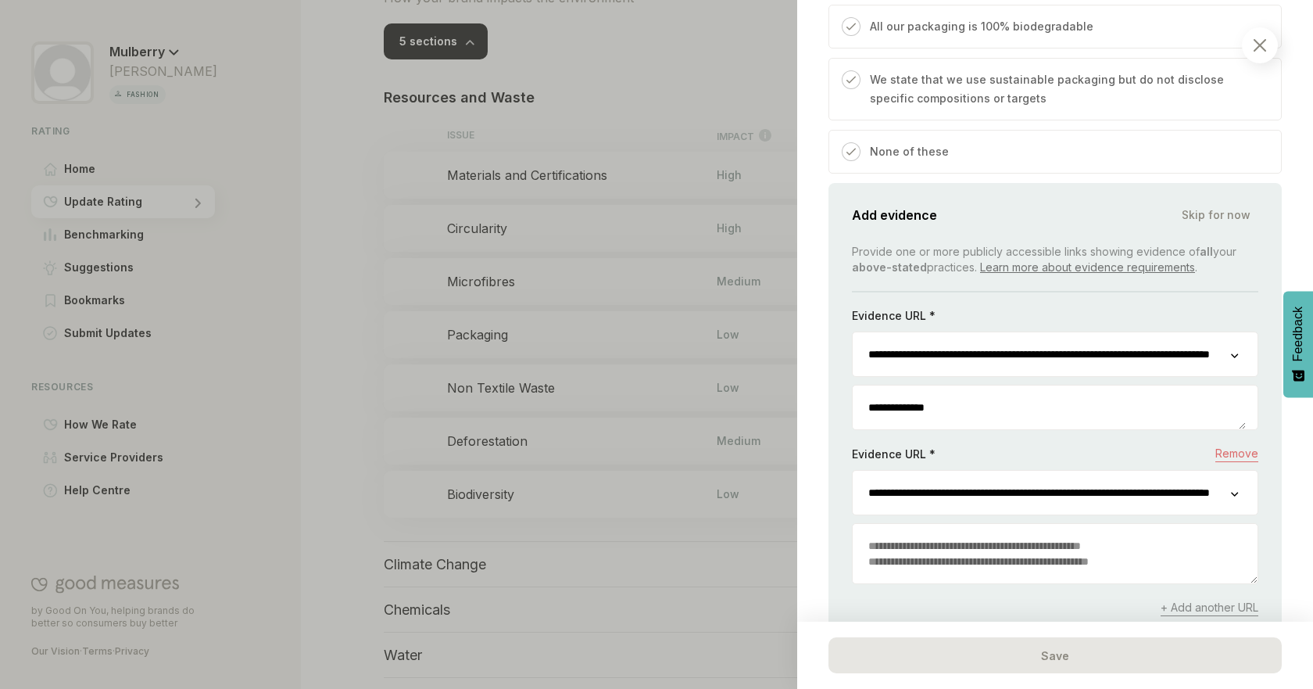
click at [1036, 553] on textarea at bounding box center [1055, 553] width 405 height 59
click at [1176, 616] on span "+ Add another URL" at bounding box center [1210, 608] width 98 height 16
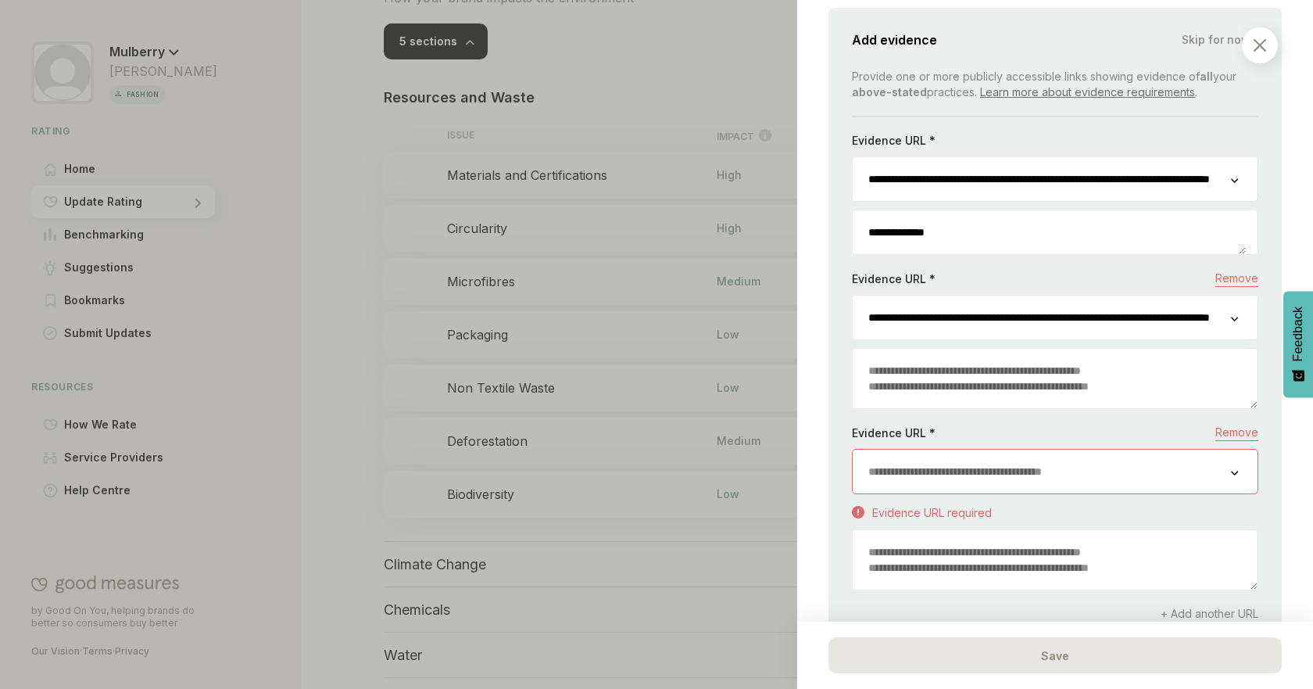
scroll to position [1934, 0]
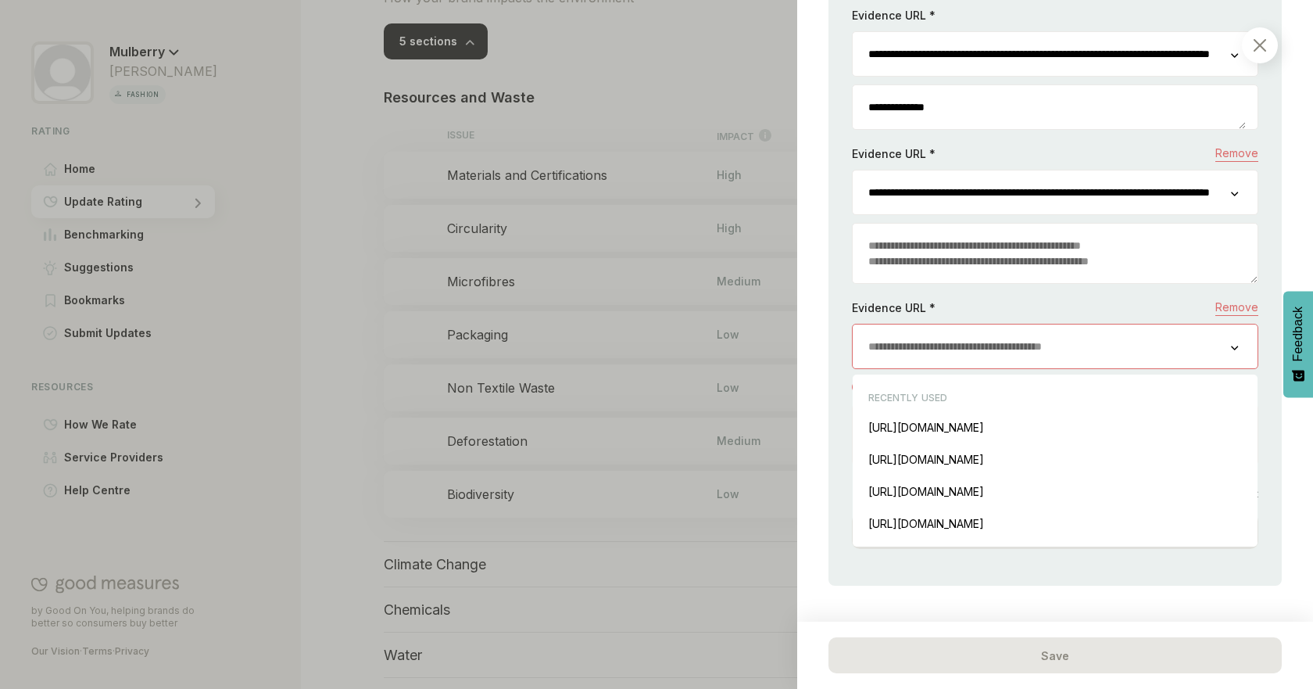
click at [976, 346] on input "url" at bounding box center [1042, 346] width 378 height 44
paste input "**********"
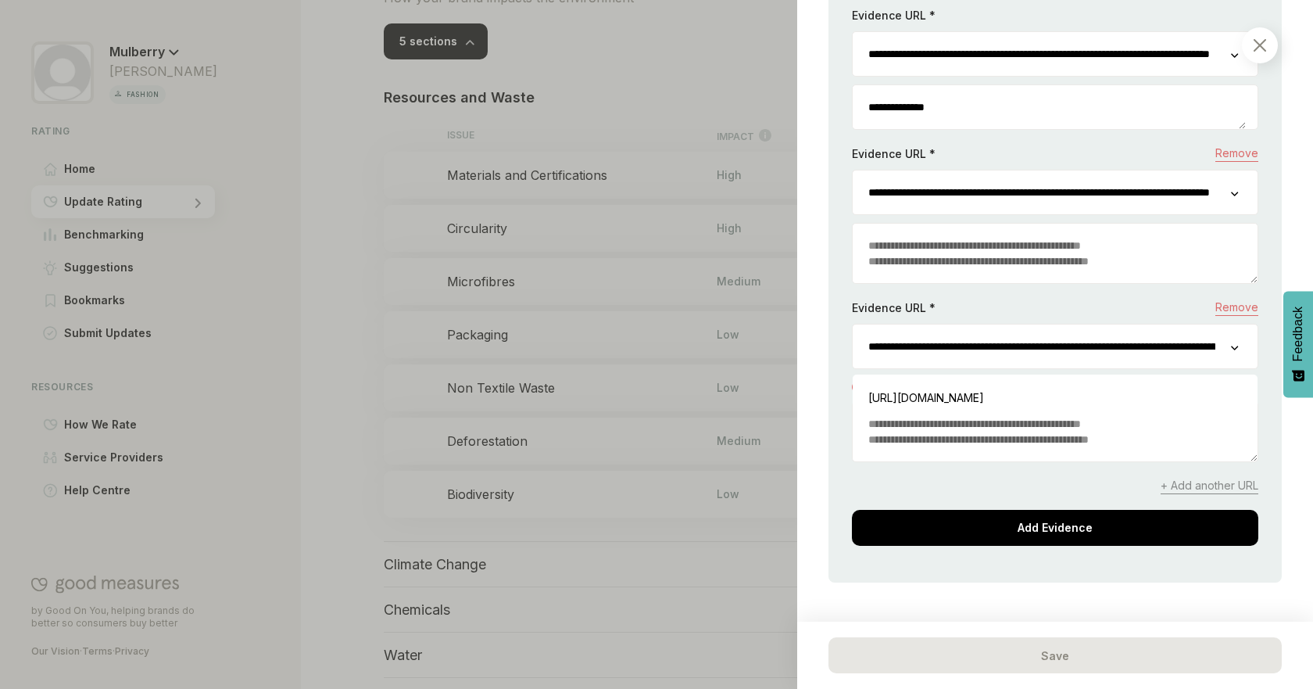
scroll to position [0, 214]
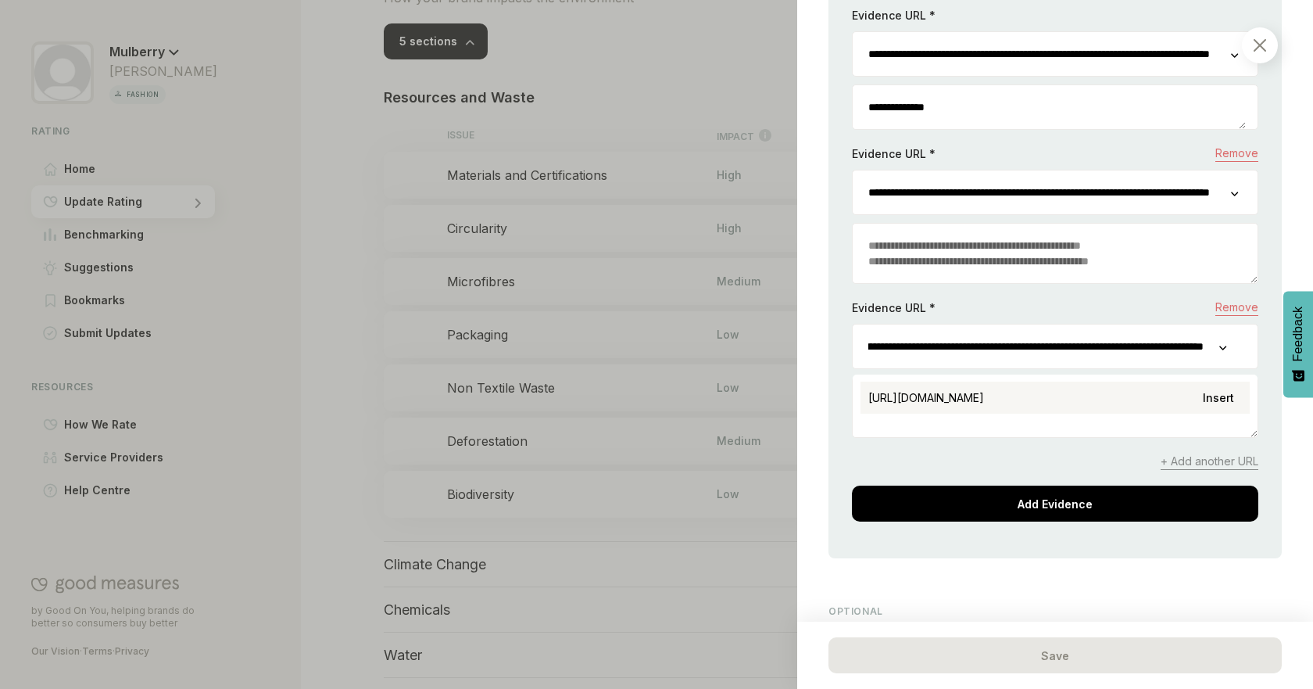
type input "**********"
click at [1042, 388] on div "[URL][DOMAIN_NAME] Insert" at bounding box center [1055, 397] width 389 height 32
click at [993, 393] on textarea at bounding box center [1055, 407] width 405 height 59
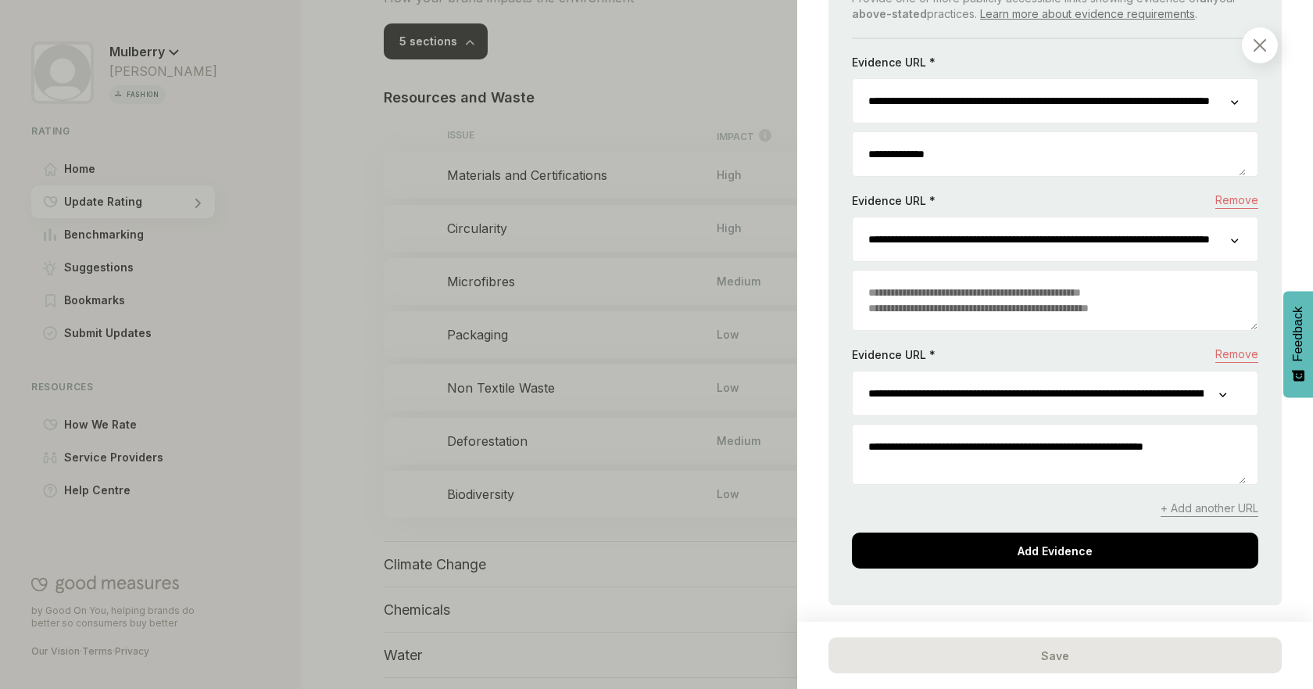
scroll to position [1850, 0]
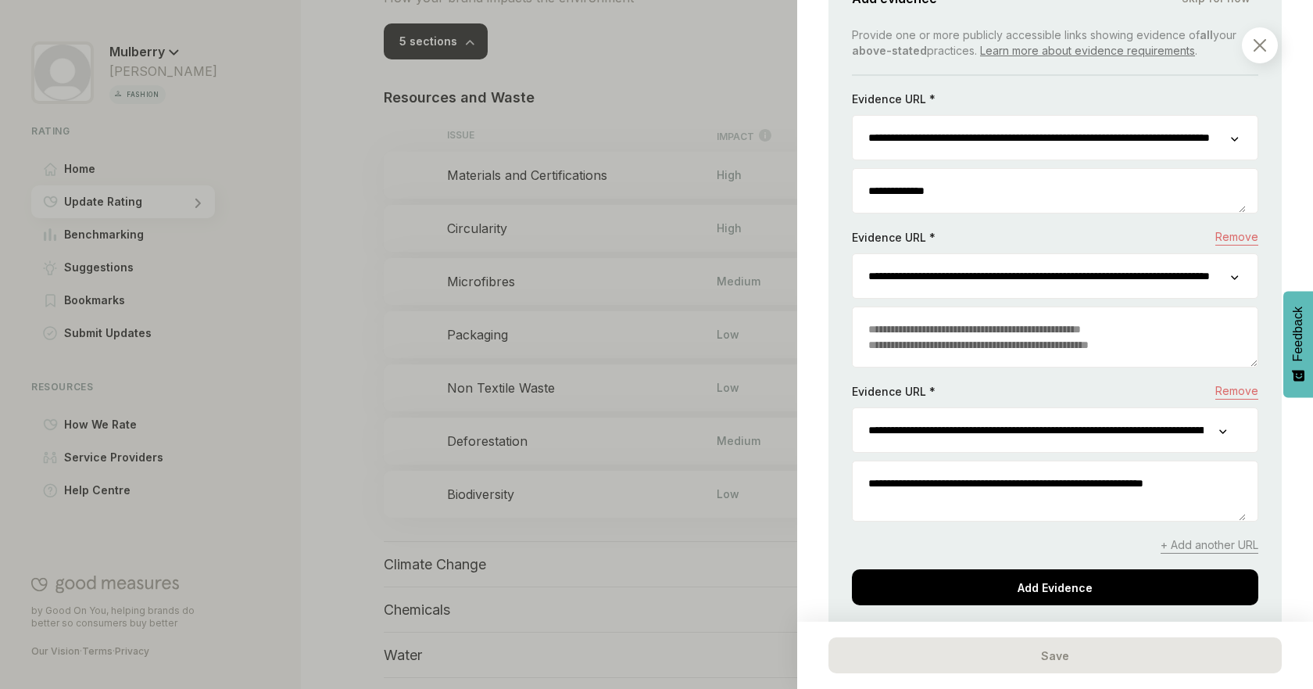
type textarea "**********"
click at [1068, 332] on textarea at bounding box center [1055, 336] width 405 height 59
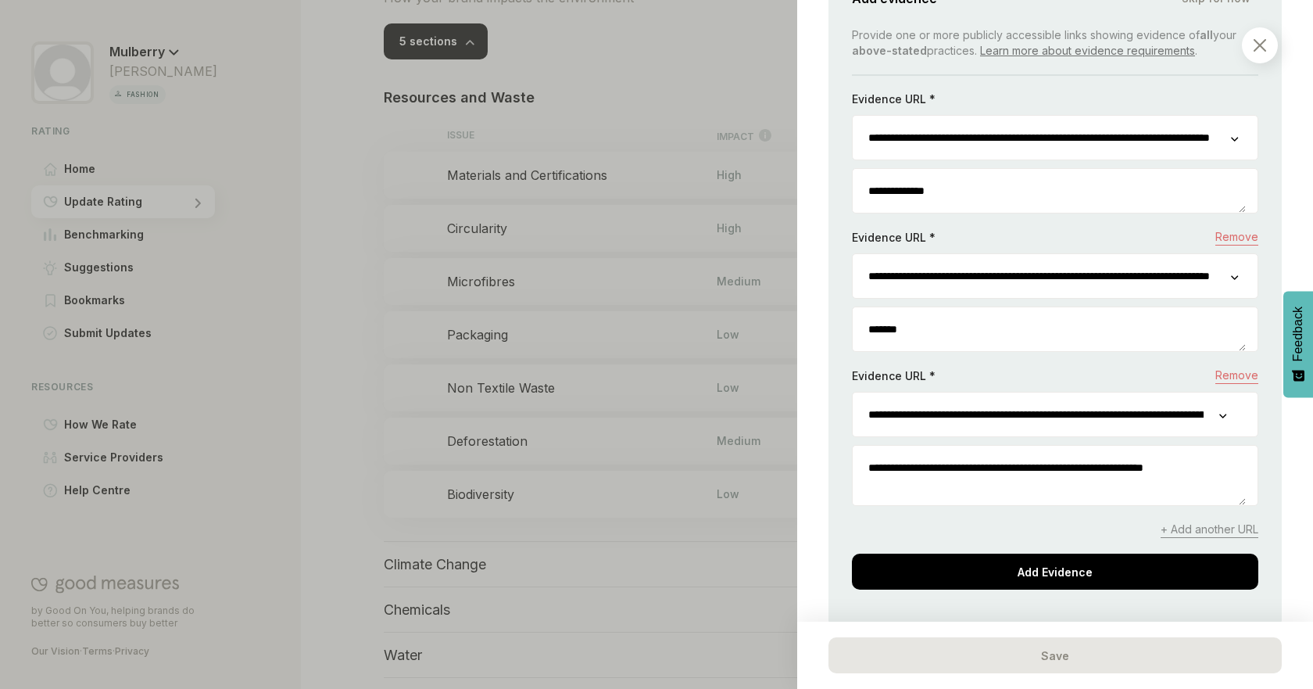
type textarea "*******"
drag, startPoint x: 976, startPoint y: 561, endPoint x: 972, endPoint y: 531, distance: 30.8
click at [978, 562] on div "Add Evidence" at bounding box center [1055, 571] width 406 height 36
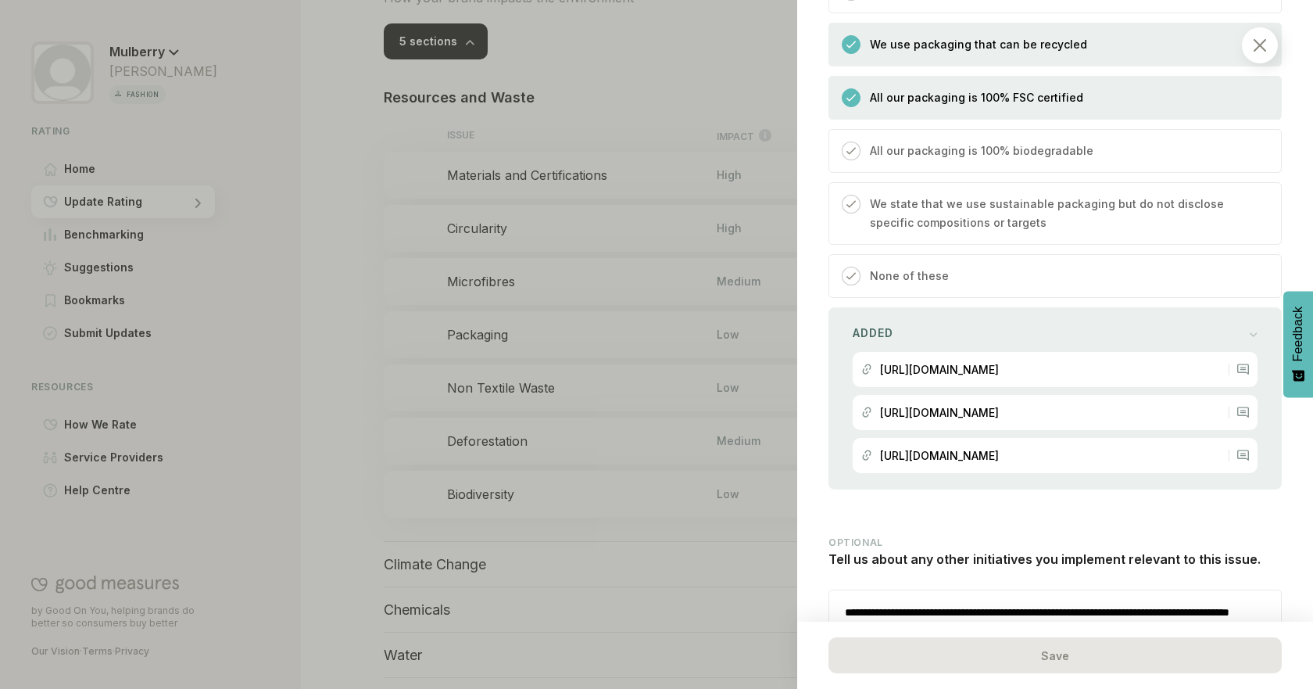
scroll to position [1608, 0]
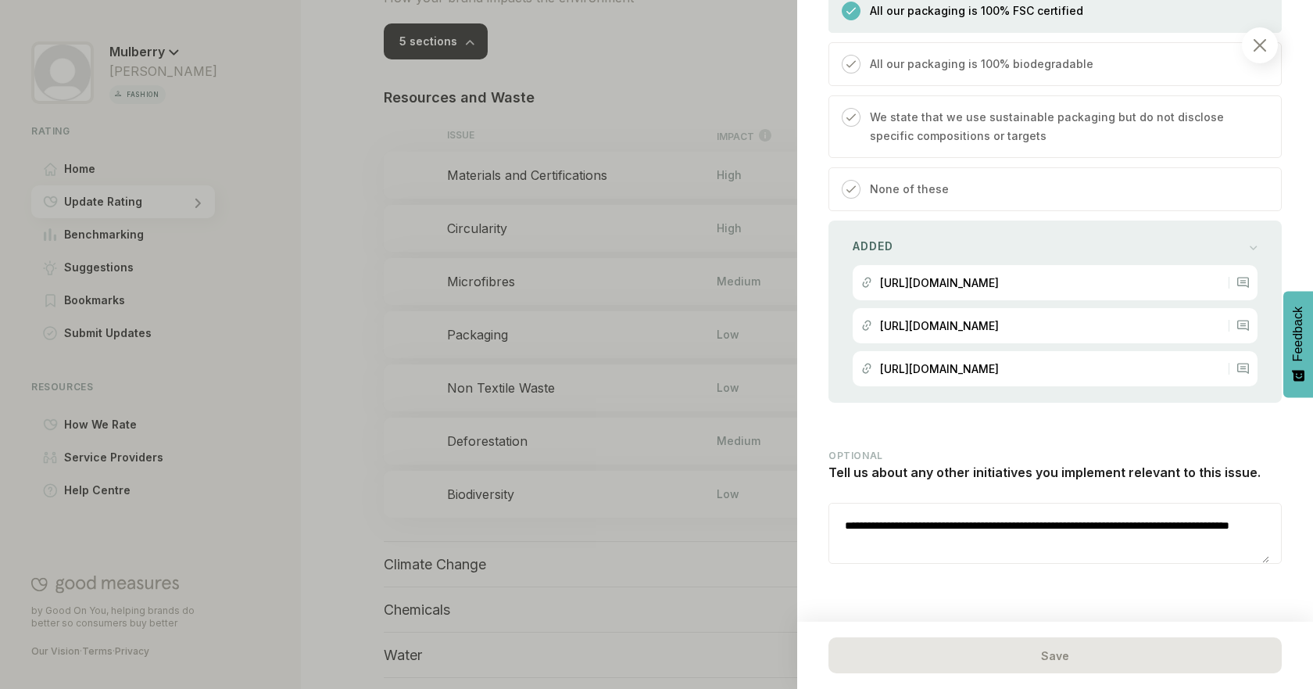
click at [1137, 514] on textarea "**********" at bounding box center [1049, 532] width 440 height 59
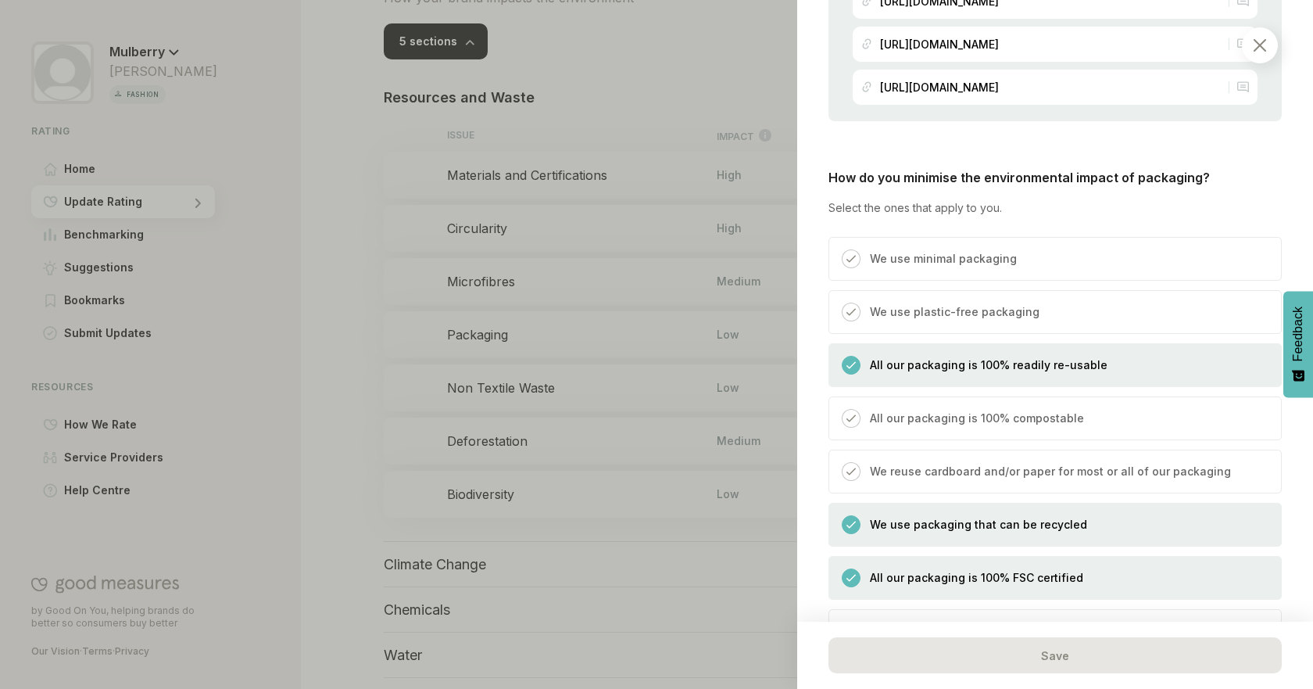
scroll to position [774, 0]
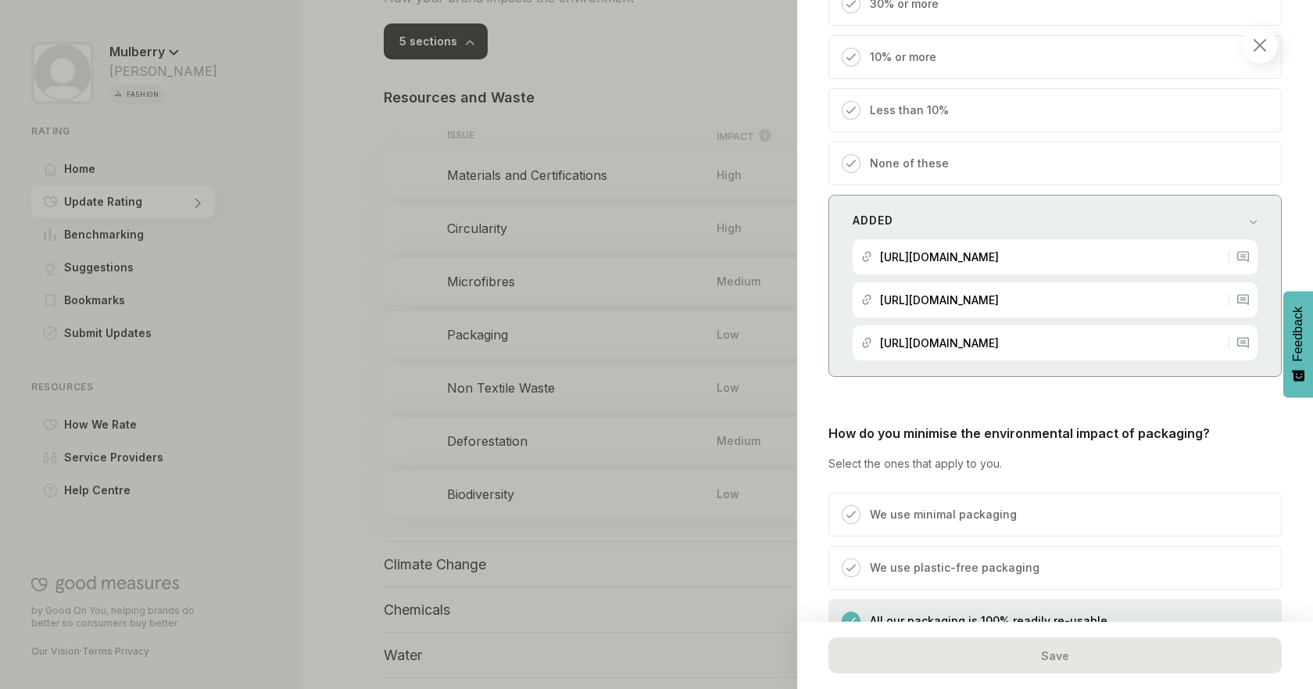
click at [1223, 208] on div "Added [URL][DOMAIN_NAME] [URL][DOMAIN_NAME] [URL][DOMAIN_NAME]" at bounding box center [1055, 286] width 453 height 182
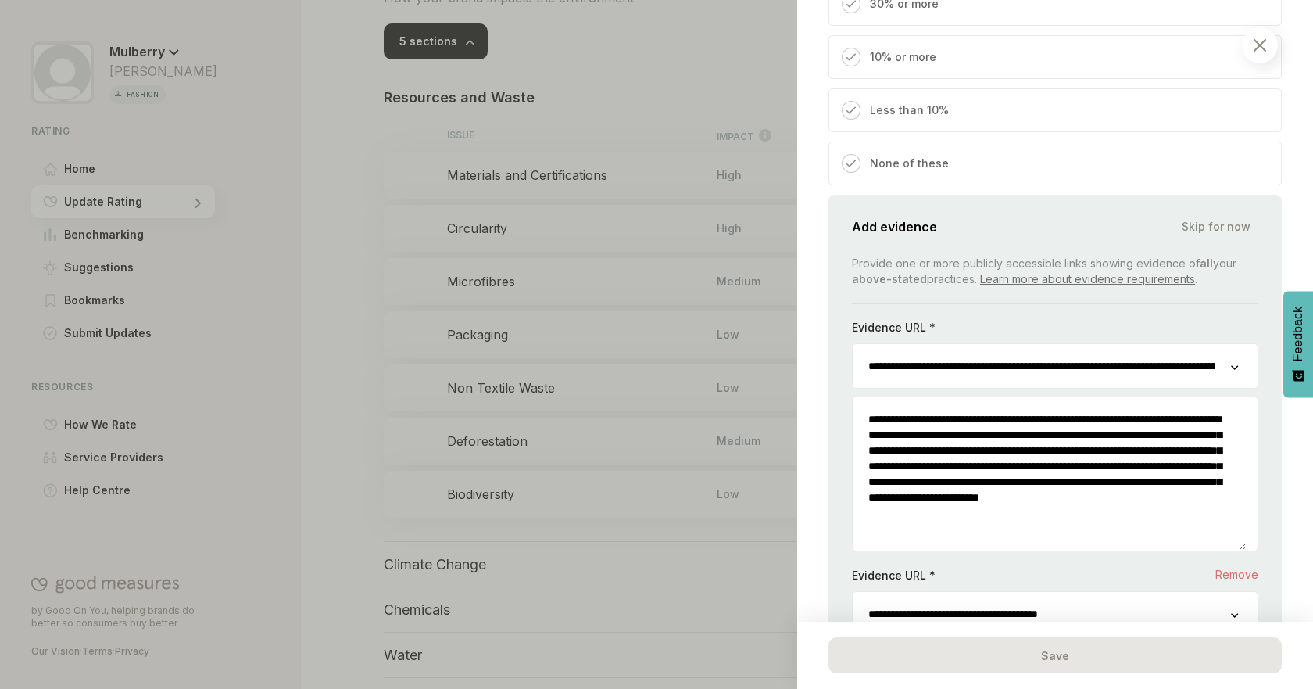
scroll to position [1089, 0]
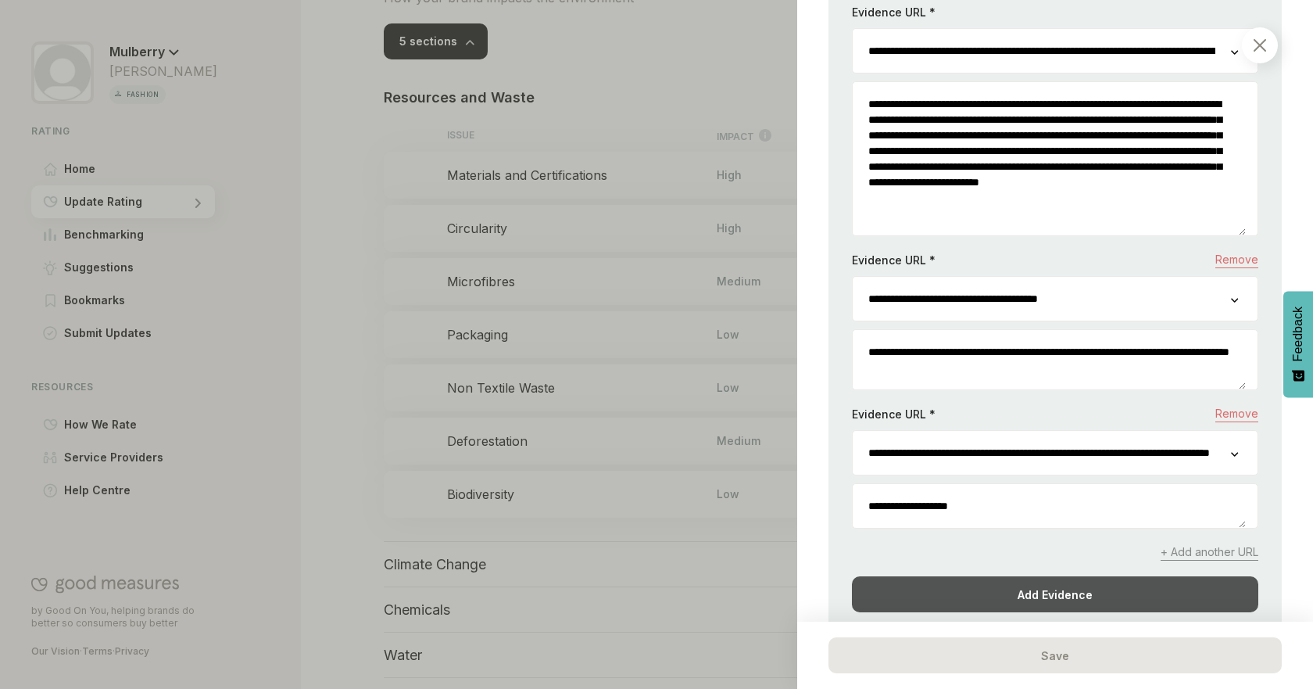
click at [1036, 595] on div "Add Evidence" at bounding box center [1055, 594] width 406 height 36
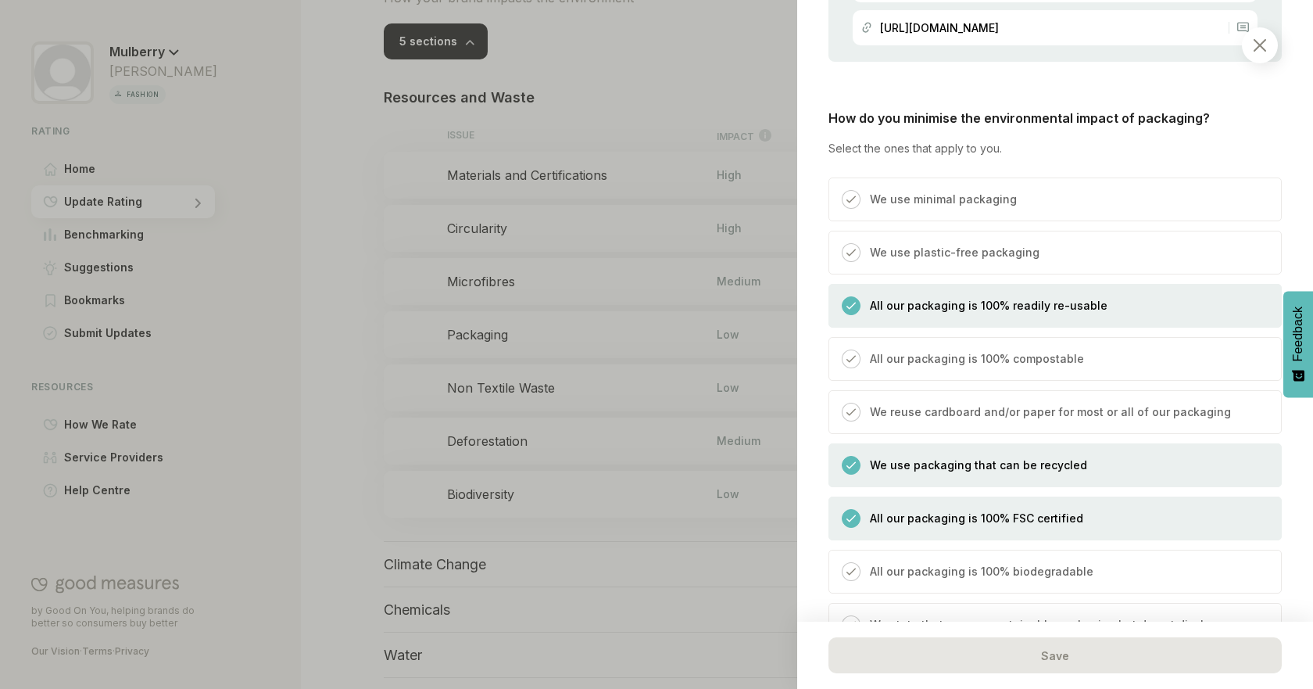
click at [1287, 455] on div "Planet / Resources and Waste Packaging We consider the packaging you use and ho…" at bounding box center [1055, 344] width 516 height 689
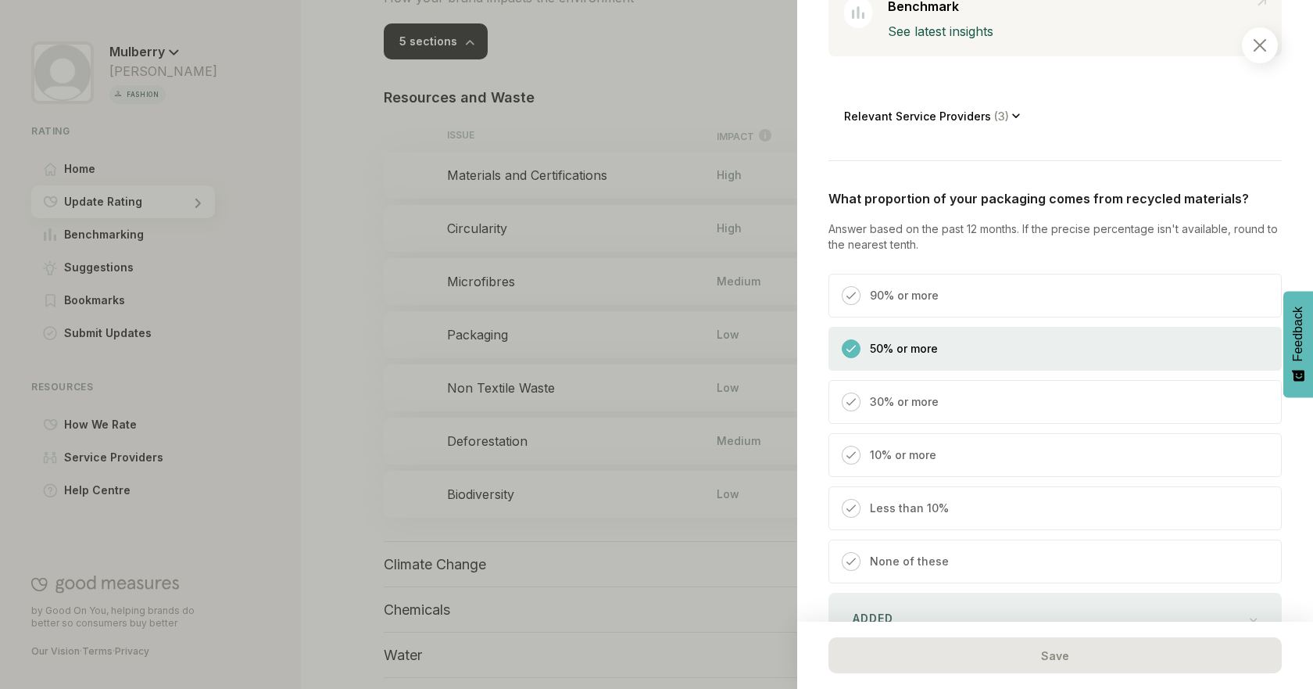
scroll to position [505, 0]
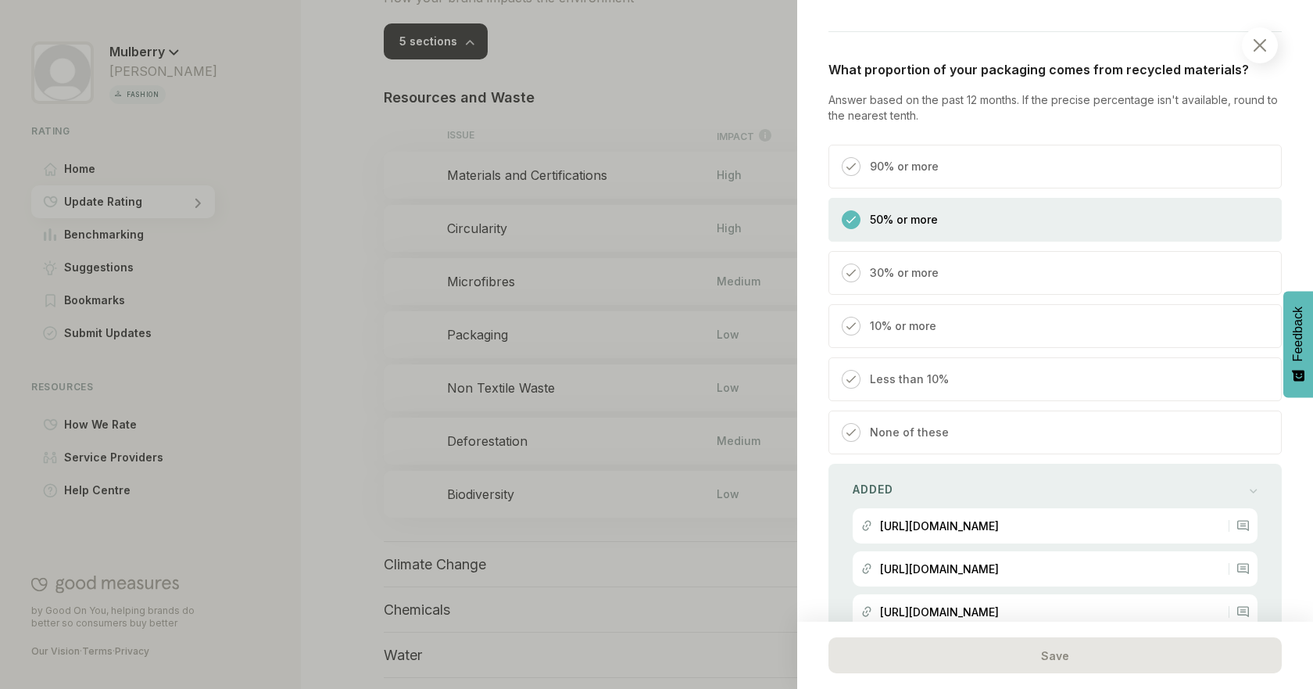
click at [994, 297] on div "90% or more 50% or more 30% or more 10% or more Less than 10% None of these" at bounding box center [1055, 300] width 453 height 310
click at [959, 267] on div "30% or more" at bounding box center [1055, 273] width 453 height 44
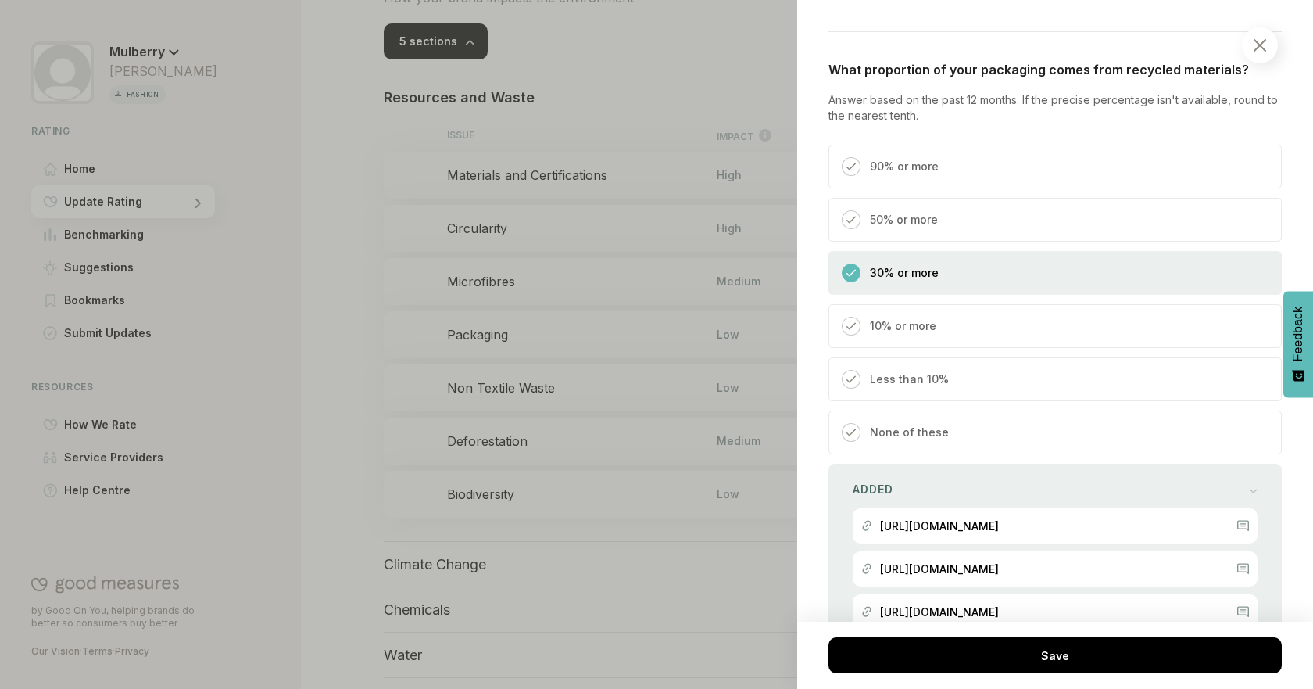
click at [957, 228] on div "50% or more" at bounding box center [1055, 220] width 453 height 44
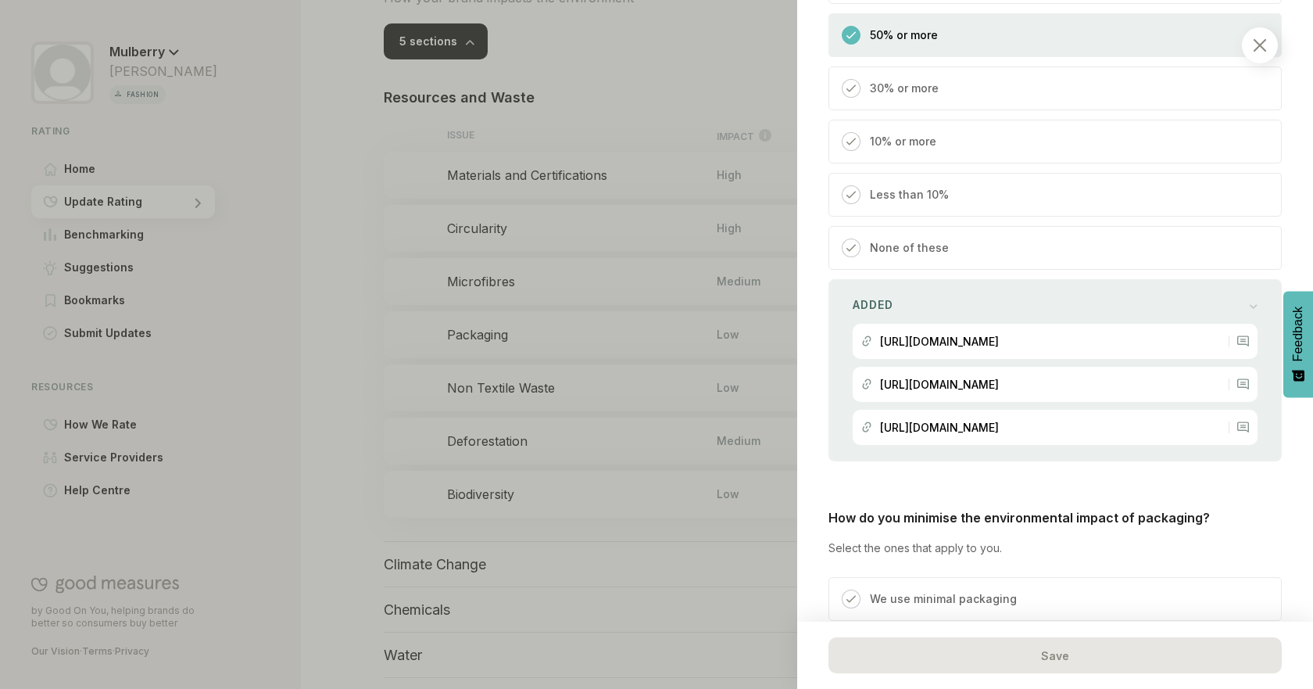
scroll to position [618, 0]
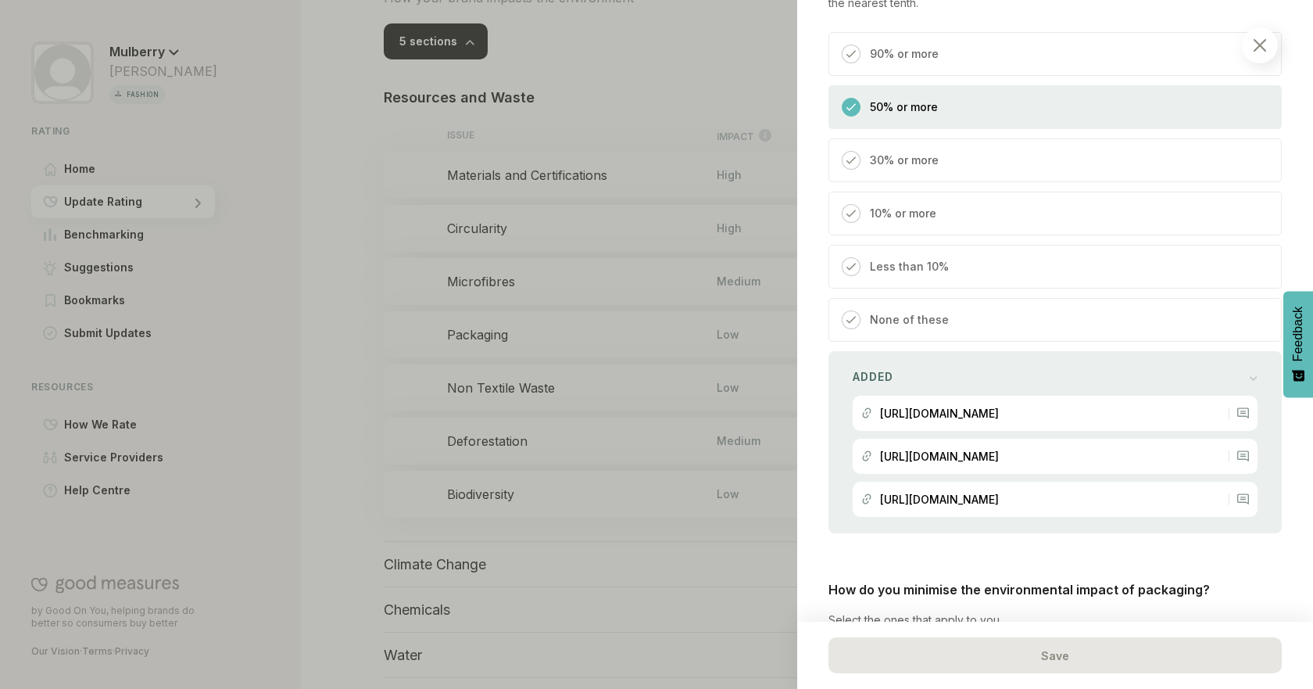
click at [1005, 48] on div "90% or more" at bounding box center [1055, 54] width 453 height 44
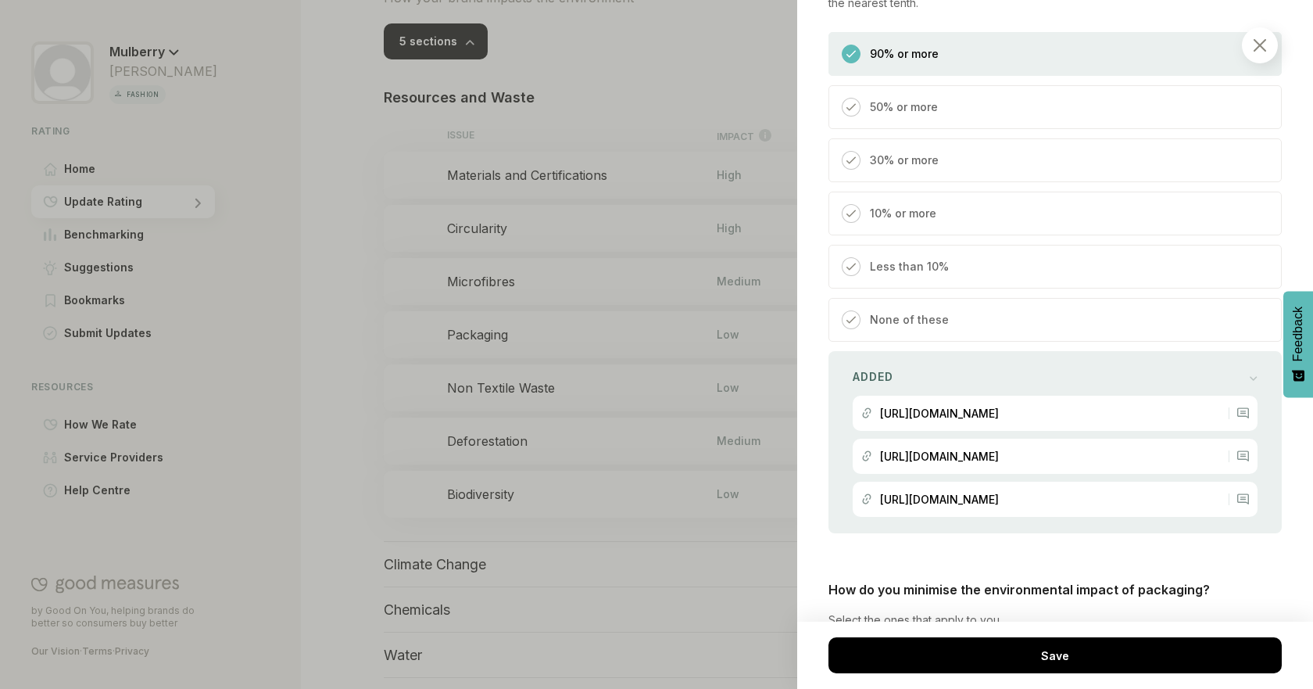
click at [990, 102] on div "50% or more" at bounding box center [1055, 107] width 453 height 44
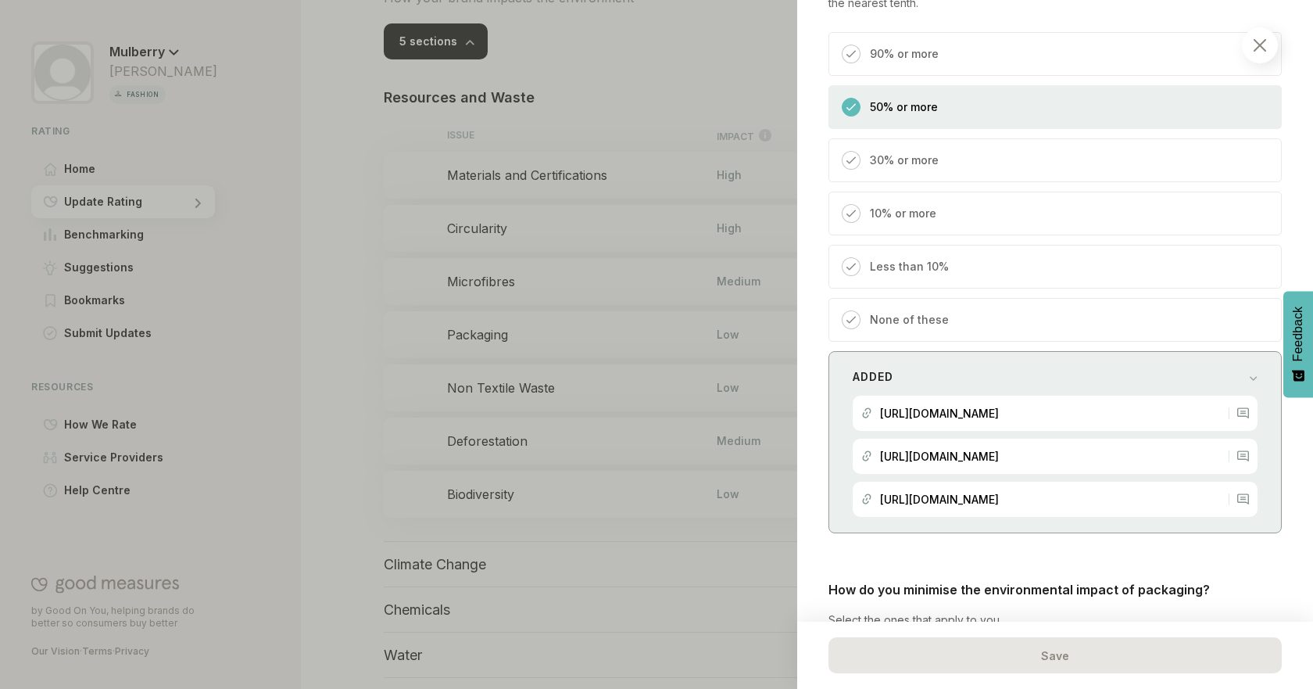
click at [1150, 378] on div "Added" at bounding box center [1055, 377] width 405 height 22
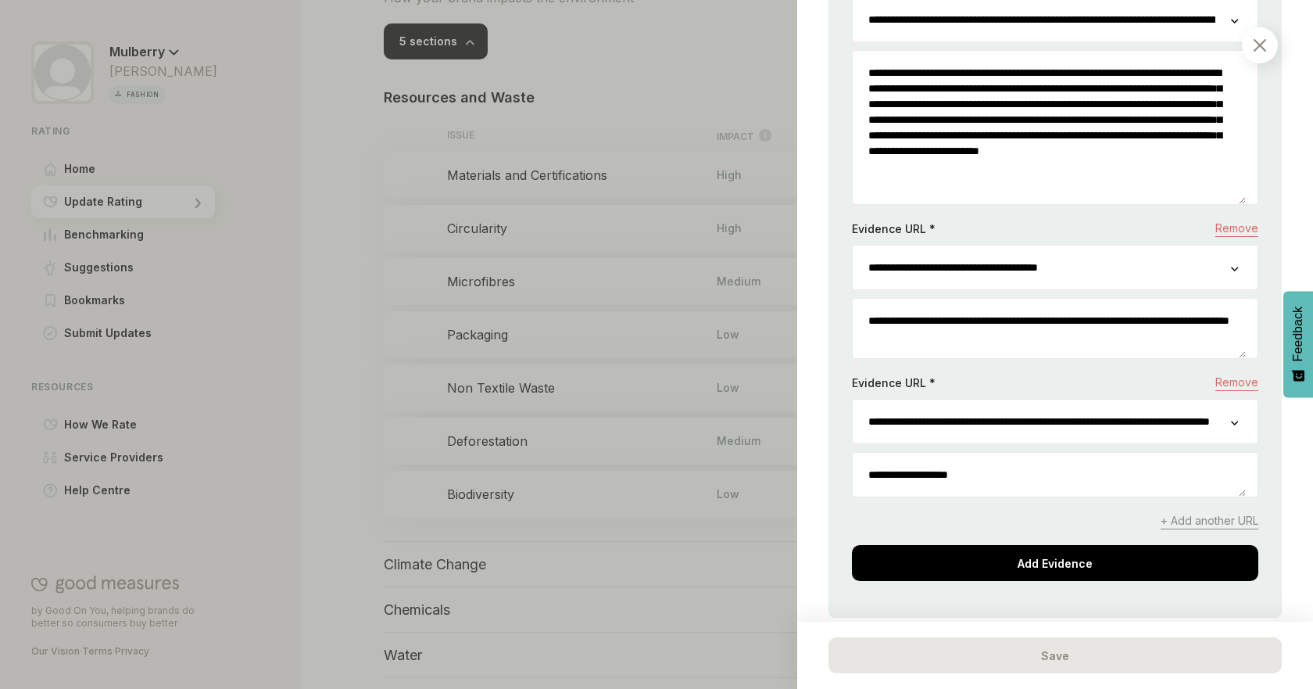
scroll to position [1130, 0]
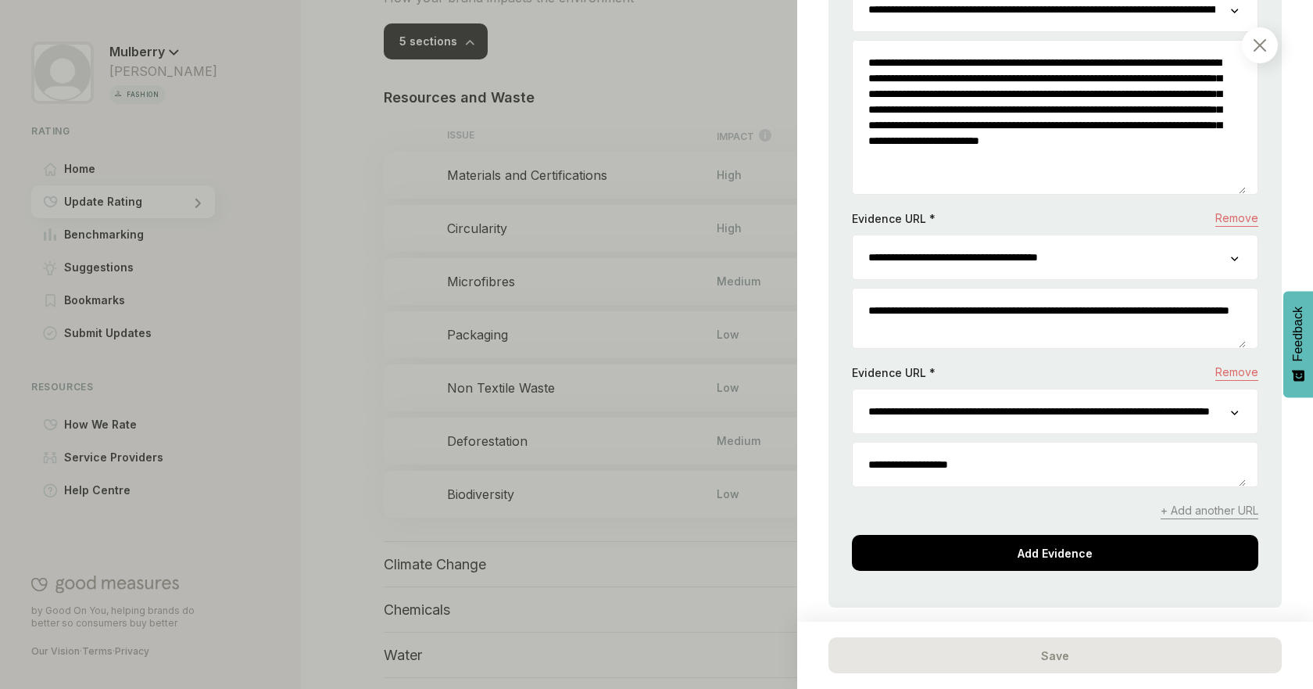
click at [1039, 331] on textarea "**********" at bounding box center [1049, 317] width 393 height 59
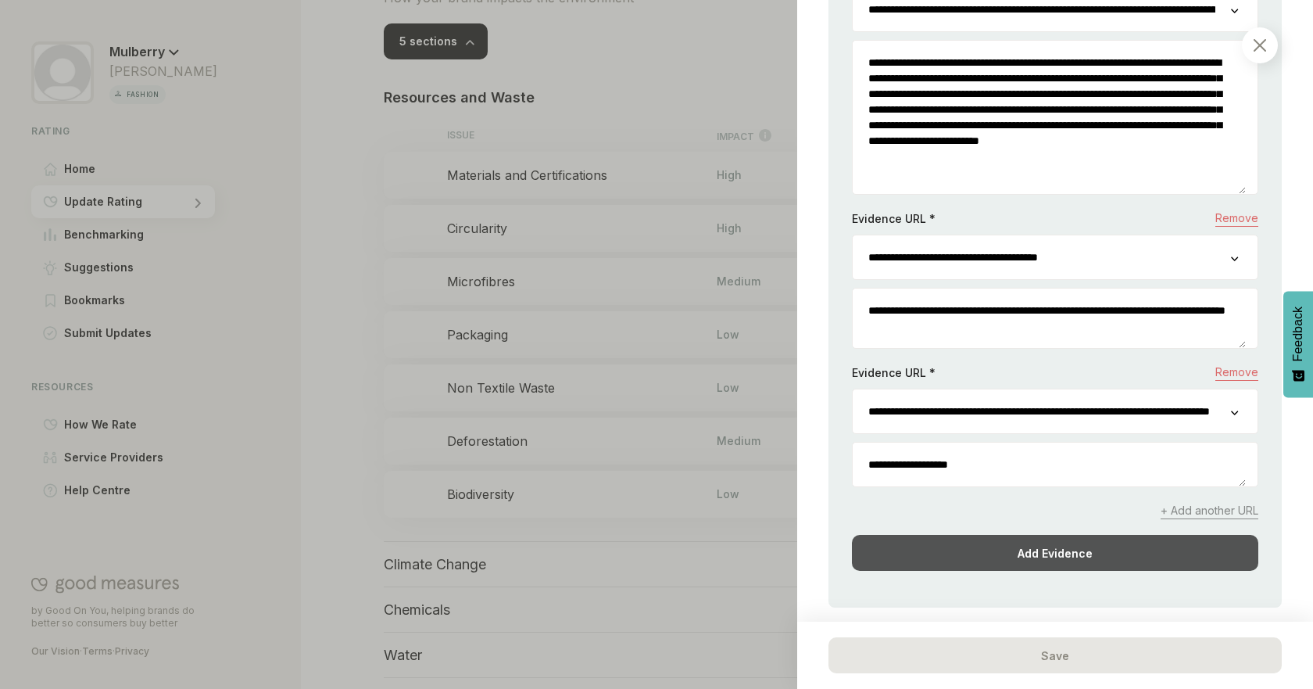
type textarea "**********"
click at [1082, 536] on div "Add Evidence" at bounding box center [1055, 553] width 406 height 36
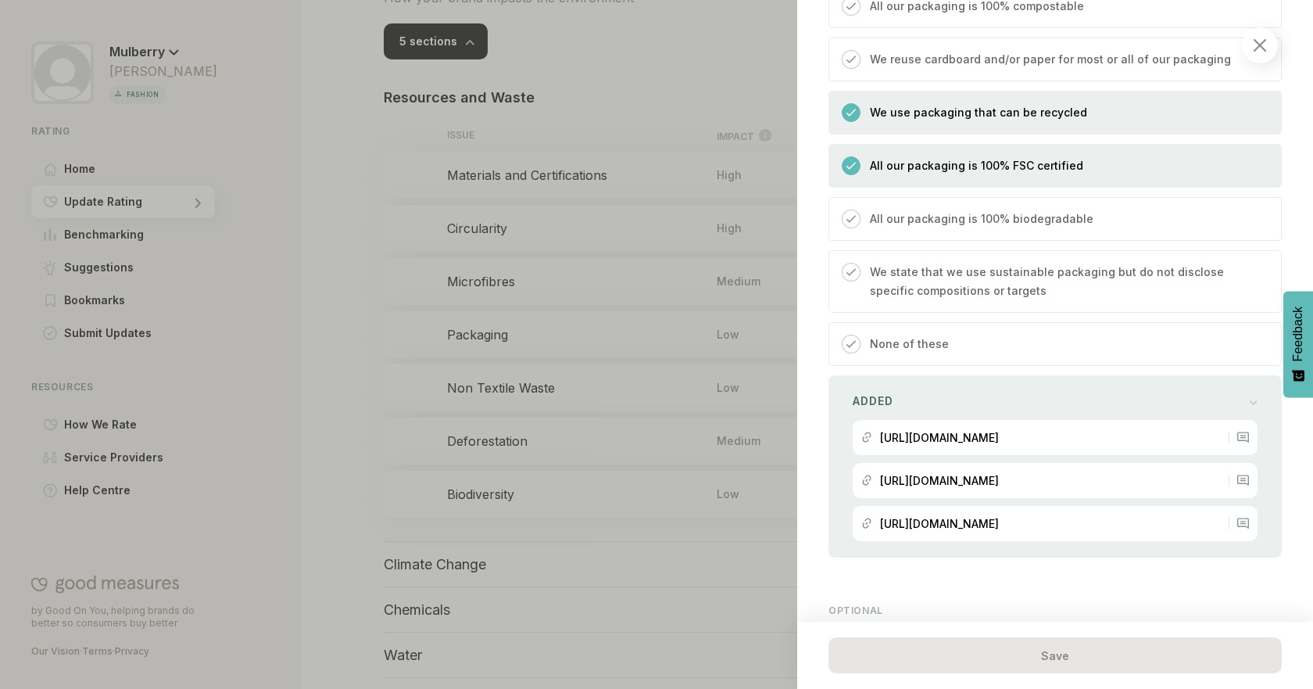
scroll to position [1447, 0]
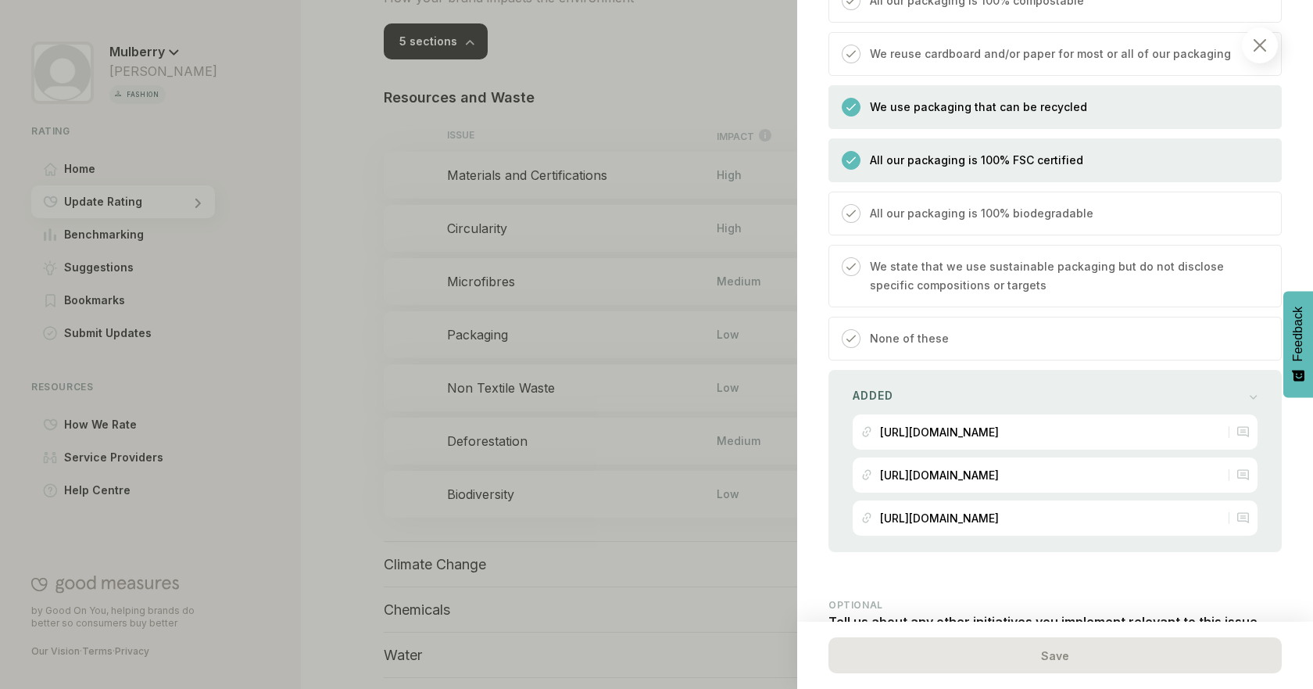
click at [1044, 220] on p "All our packaging is 100% biodegradable" at bounding box center [982, 213] width 224 height 19
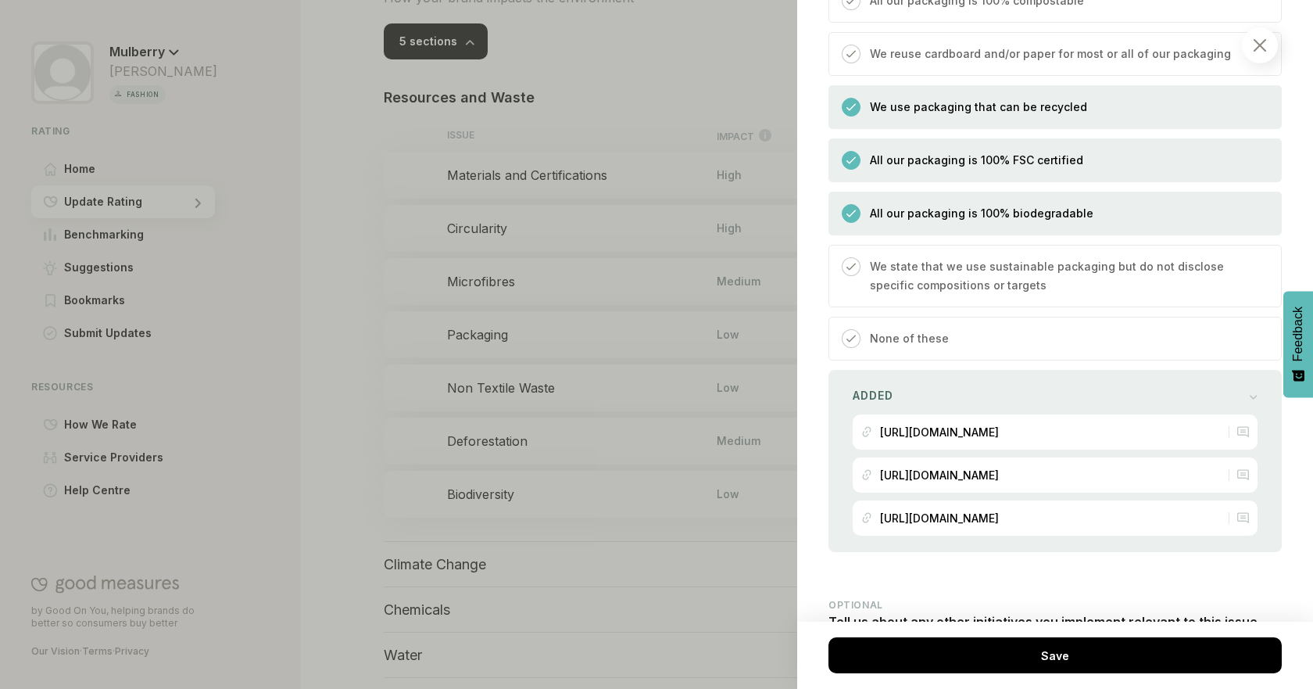
click at [1050, 212] on p "All our packaging is 100% biodegradable" at bounding box center [982, 213] width 224 height 19
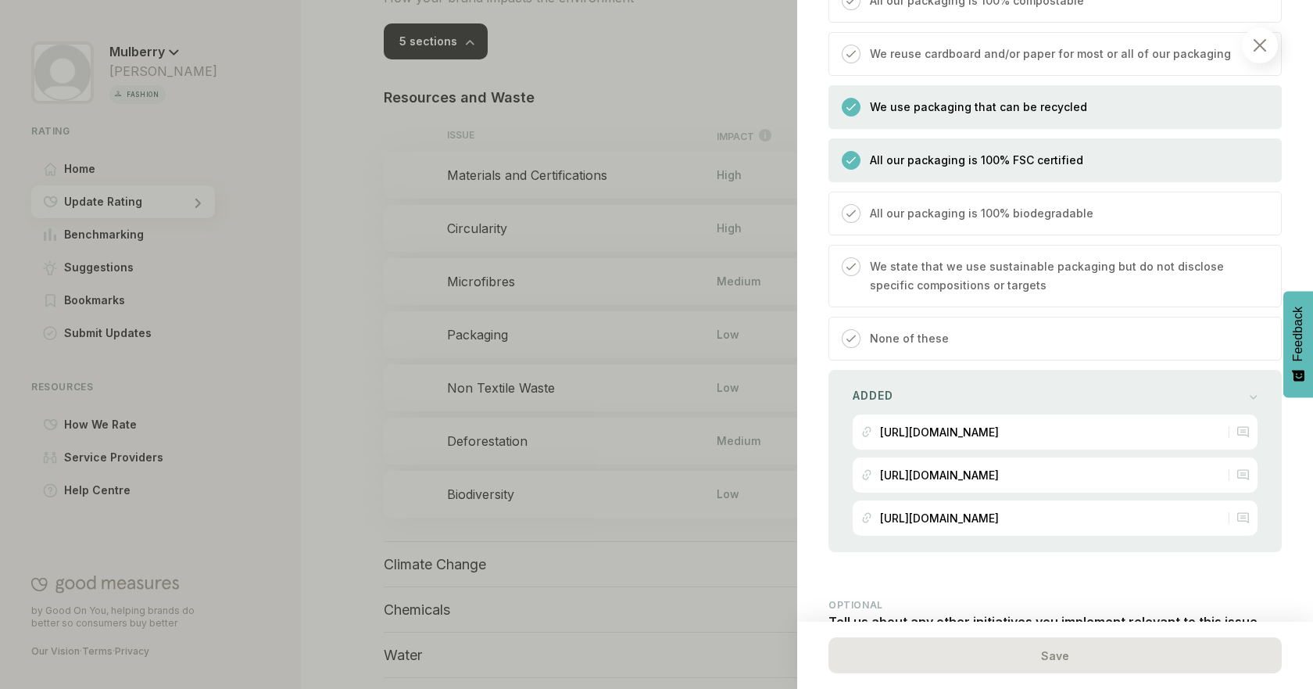
click at [1058, 205] on p "All our packaging is 100% biodegradable" at bounding box center [982, 213] width 224 height 19
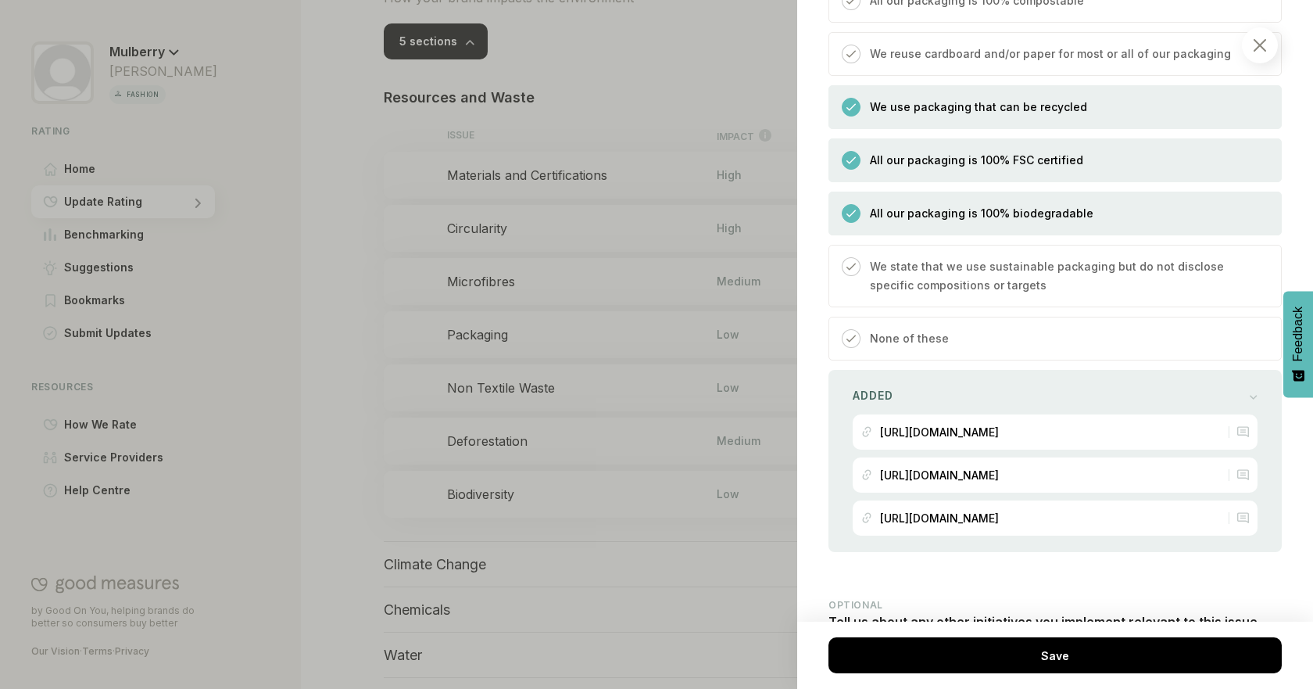
click at [1058, 205] on p "All our packaging is 100% biodegradable" at bounding box center [982, 213] width 224 height 19
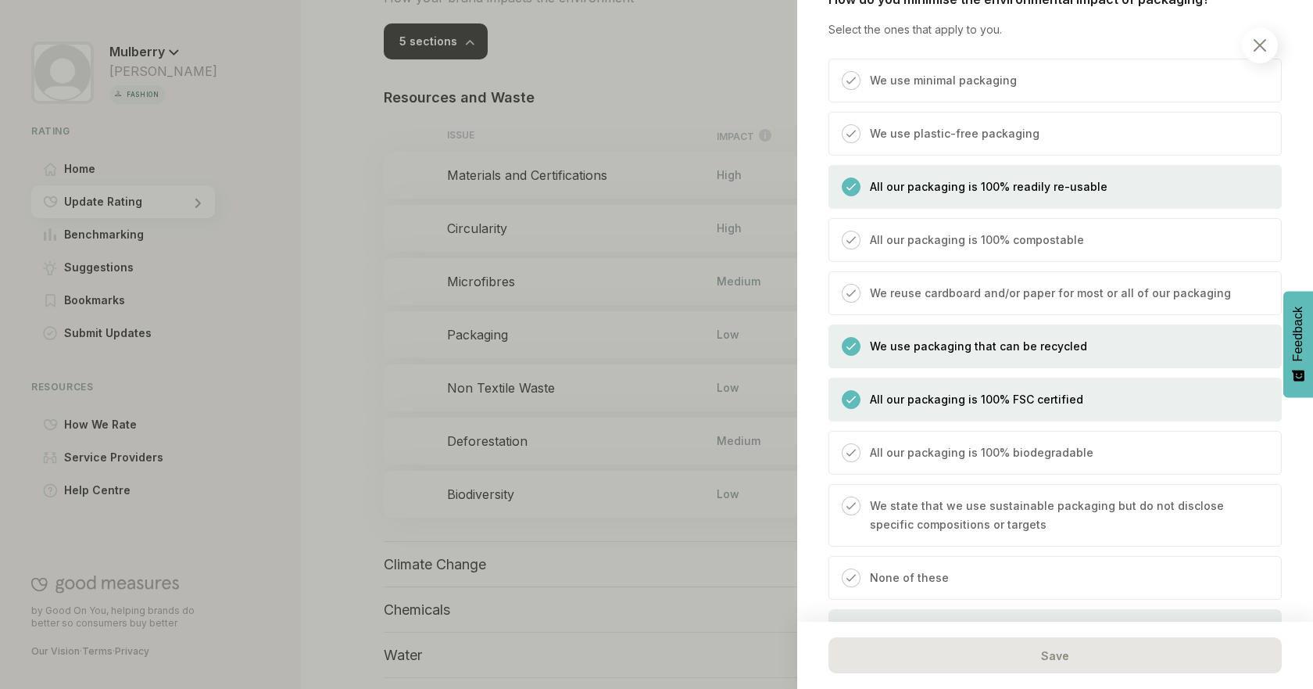
scroll to position [1202, 0]
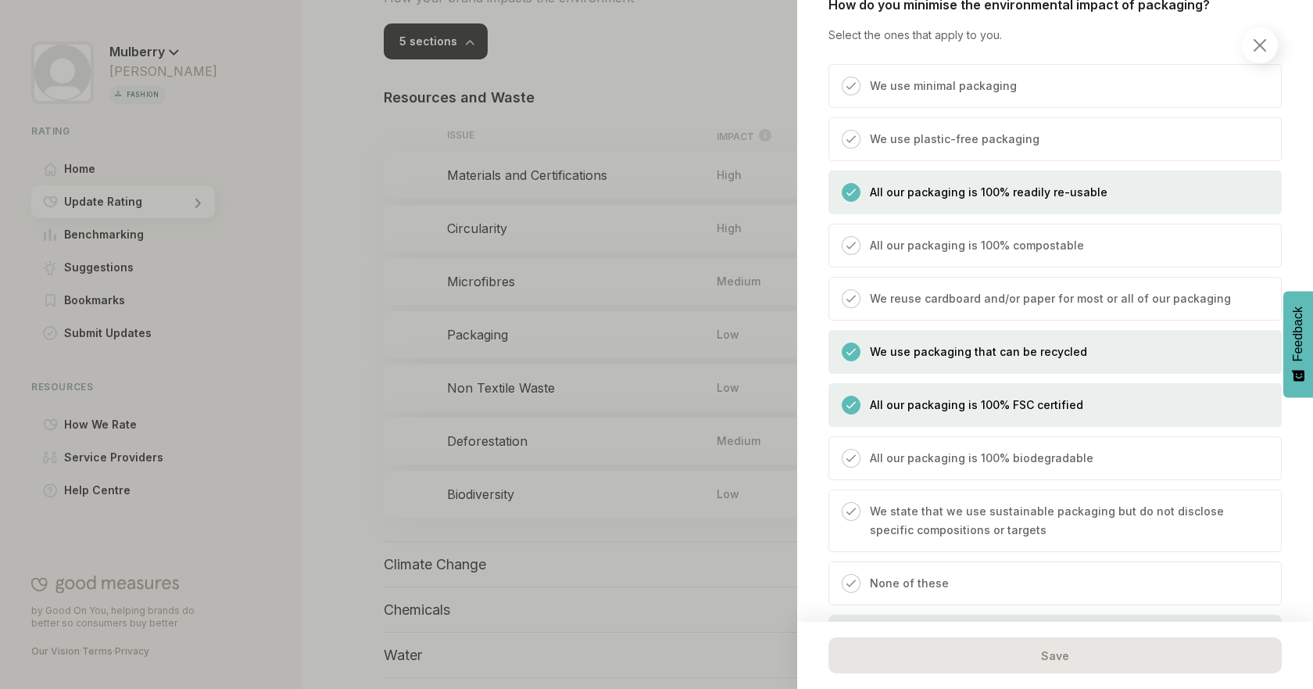
click at [1055, 87] on div "We use minimal packaging" at bounding box center [1055, 86] width 453 height 44
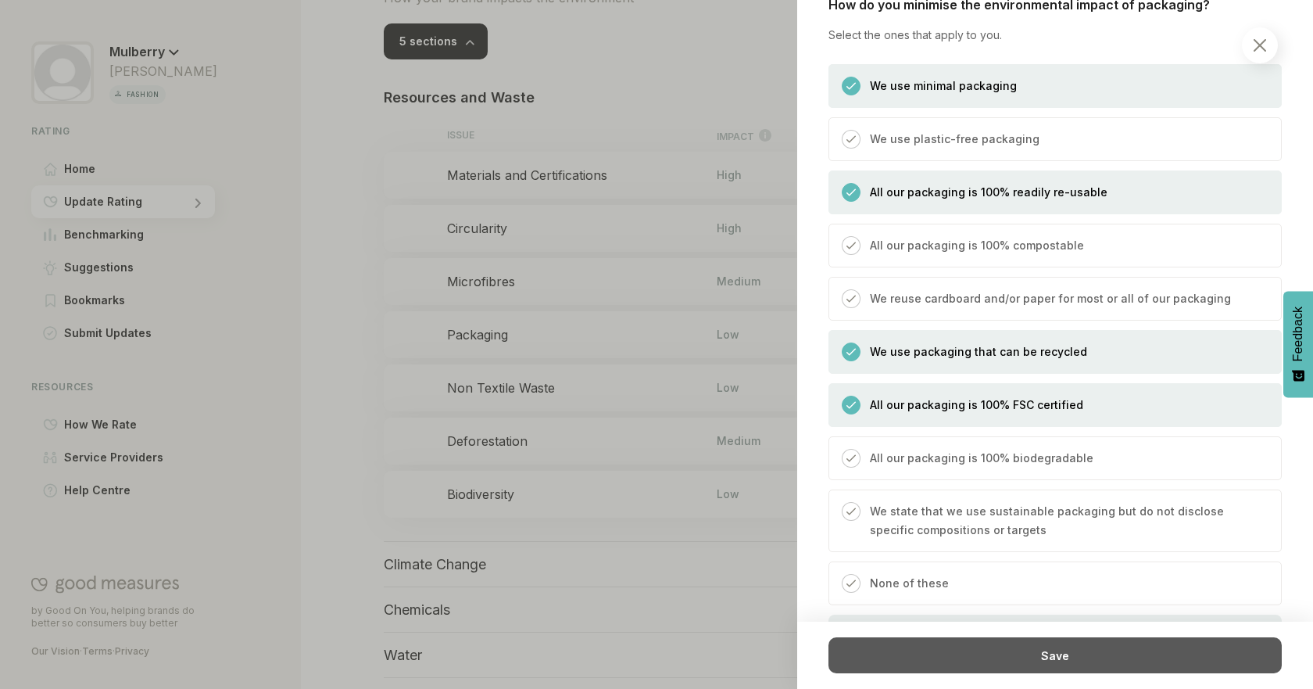
click at [928, 646] on div "Save" at bounding box center [1055, 655] width 453 height 36
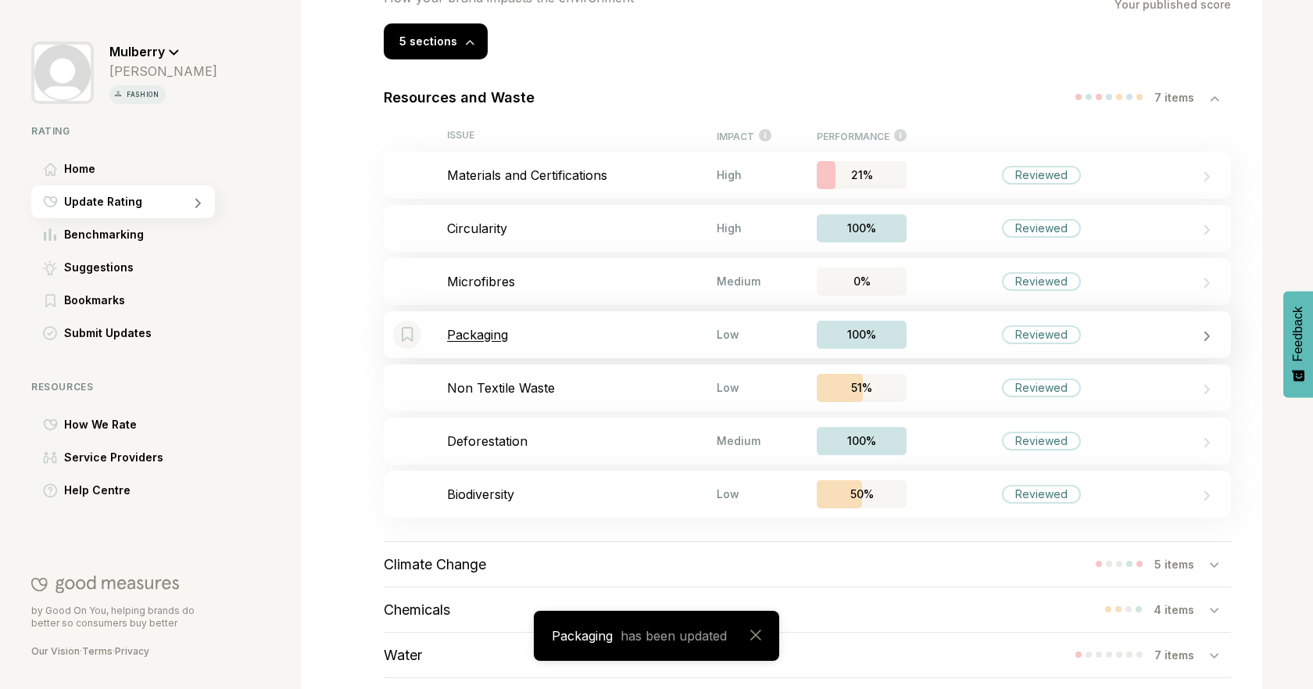
click at [649, 328] on p "Packaging" at bounding box center [582, 335] width 270 height 16
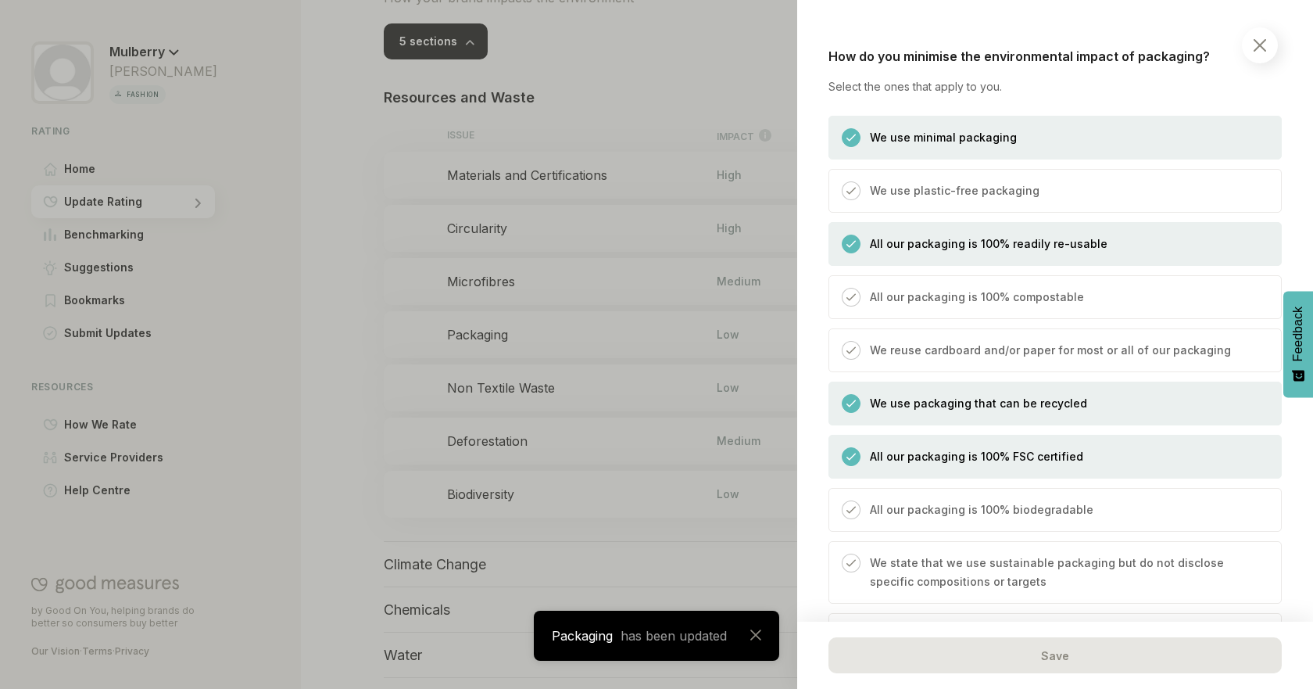
scroll to position [1219, 0]
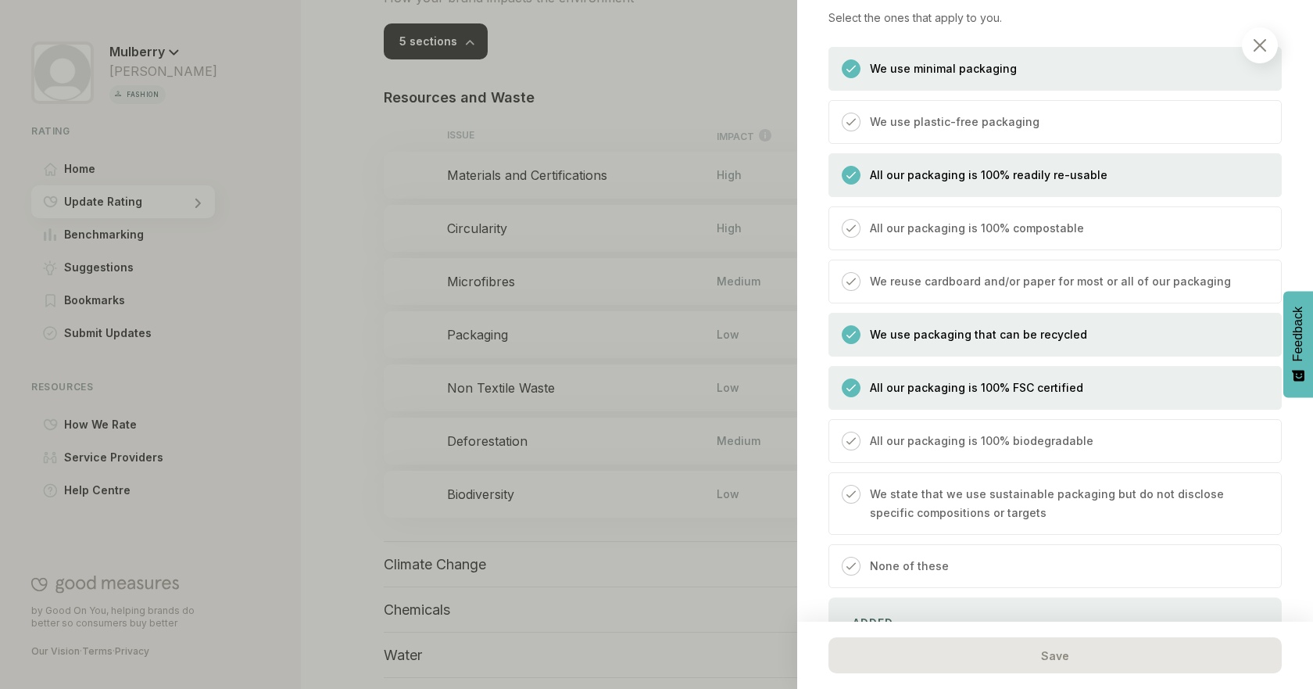
click at [1059, 71] on div "We use minimal packaging" at bounding box center [1055, 69] width 453 height 44
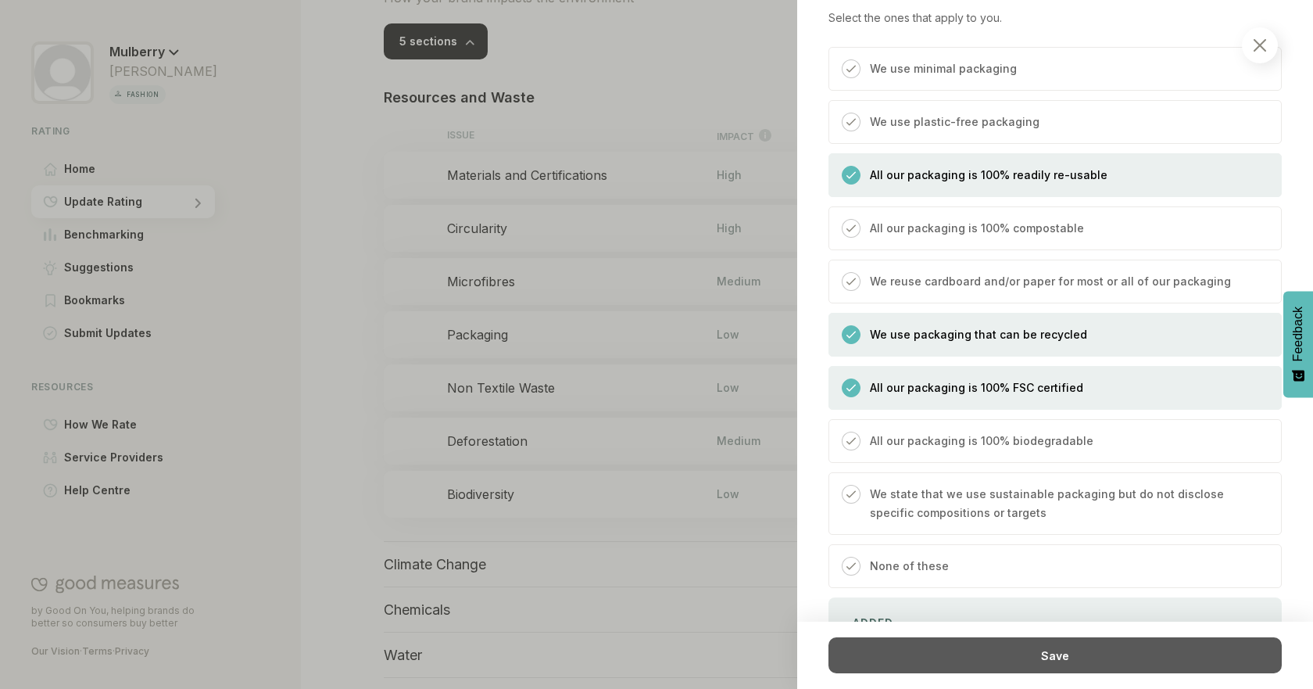
click at [1069, 665] on div "Save" at bounding box center [1055, 655] width 453 height 36
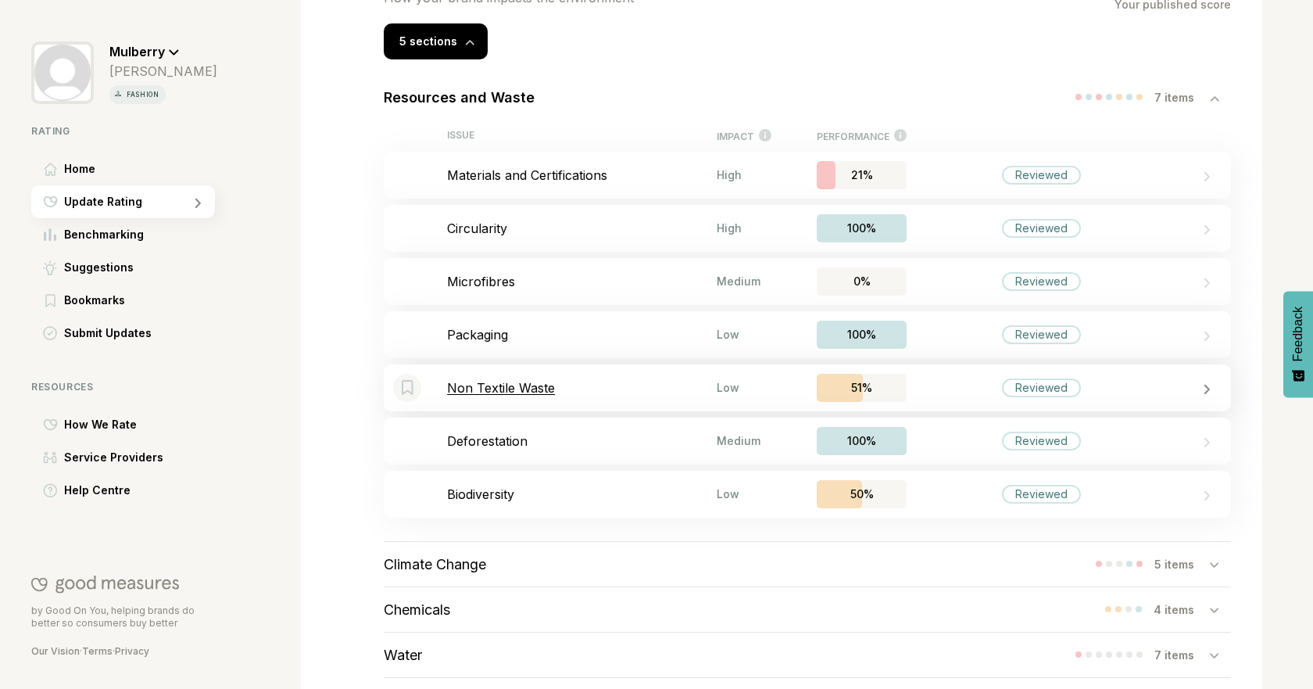
click at [595, 386] on p "Non Textile Waste" at bounding box center [582, 388] width 270 height 16
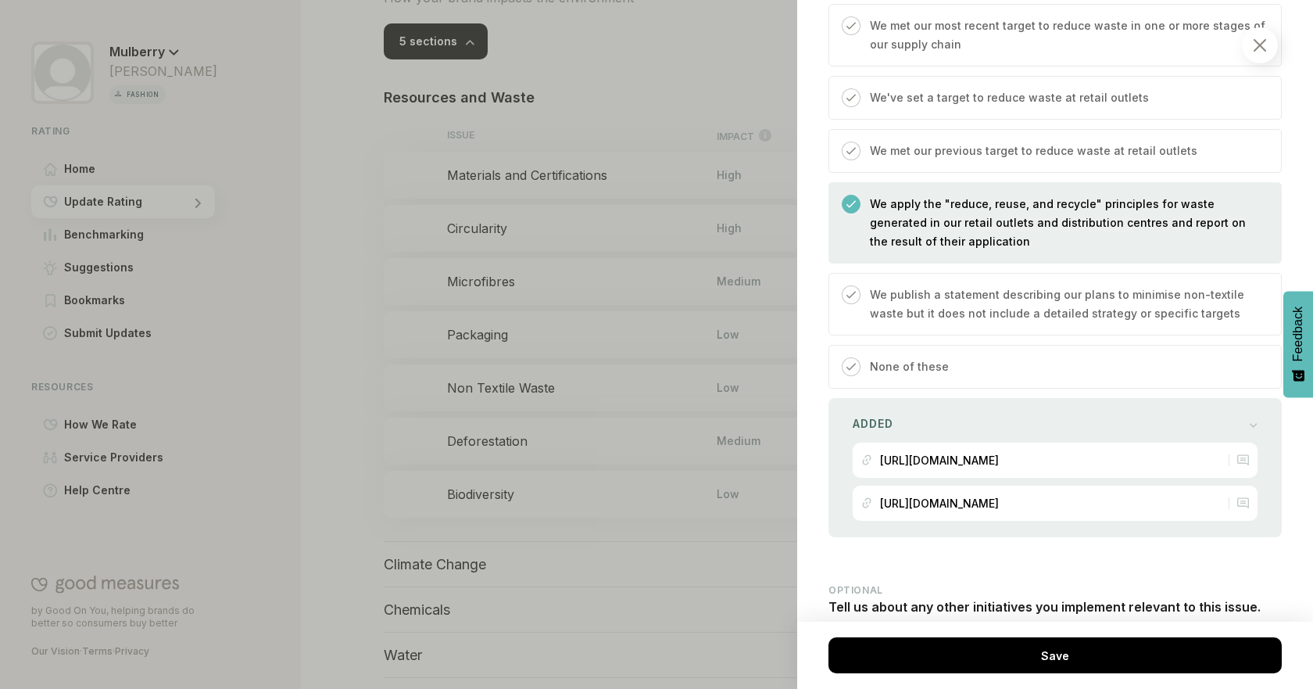
scroll to position [793, 0]
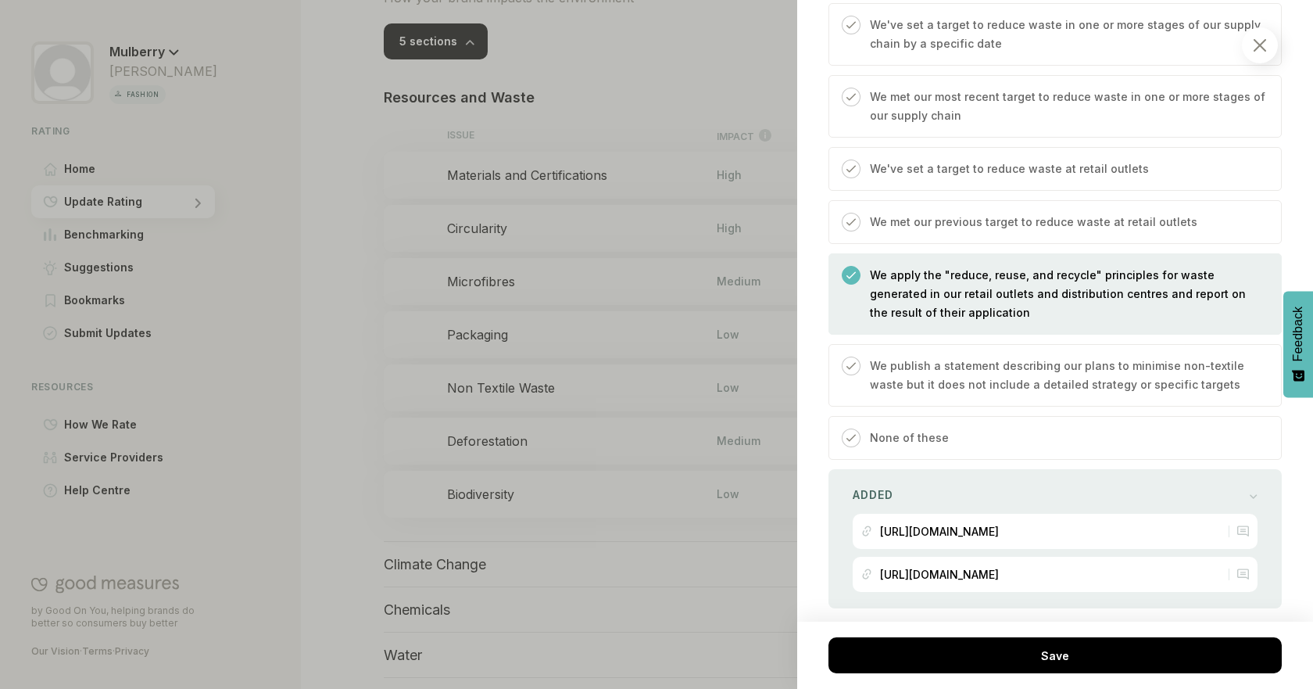
click at [493, 568] on div at bounding box center [656, 344] width 1313 height 689
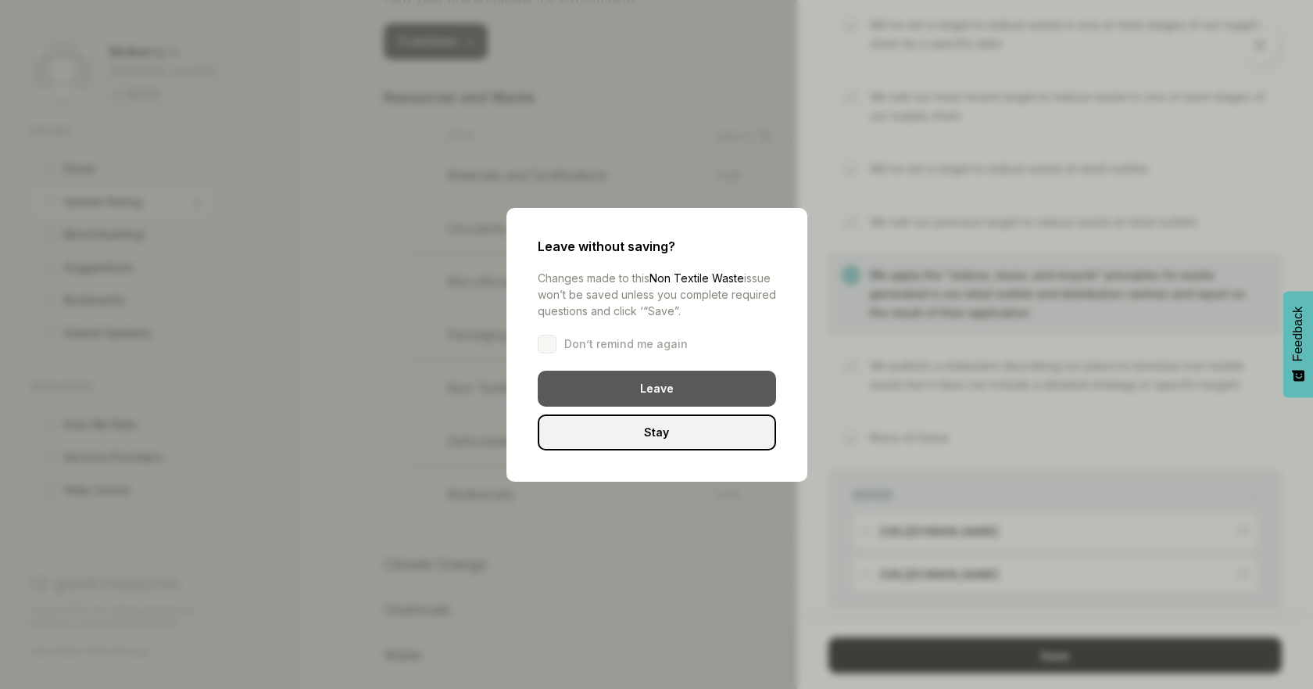
click at [683, 389] on div "Leave" at bounding box center [657, 389] width 238 height 36
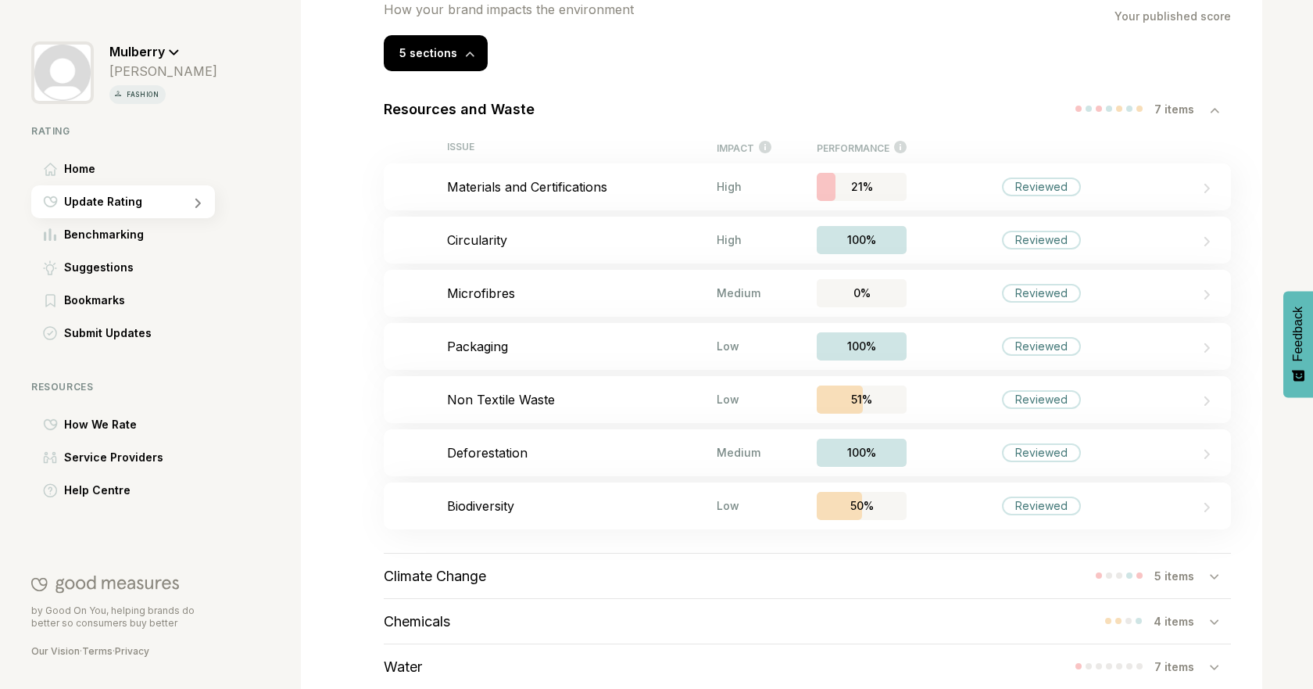
scroll to position [453, 0]
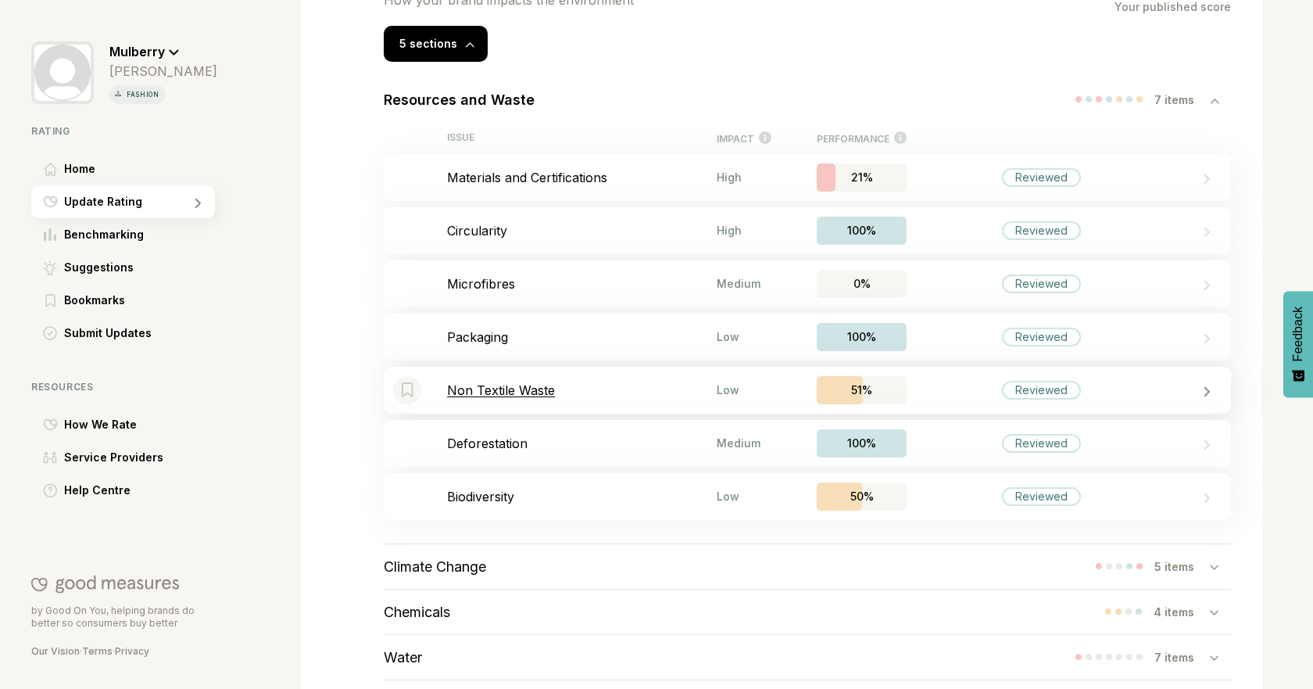
click at [636, 387] on p "Non Textile Waste" at bounding box center [582, 390] width 270 height 16
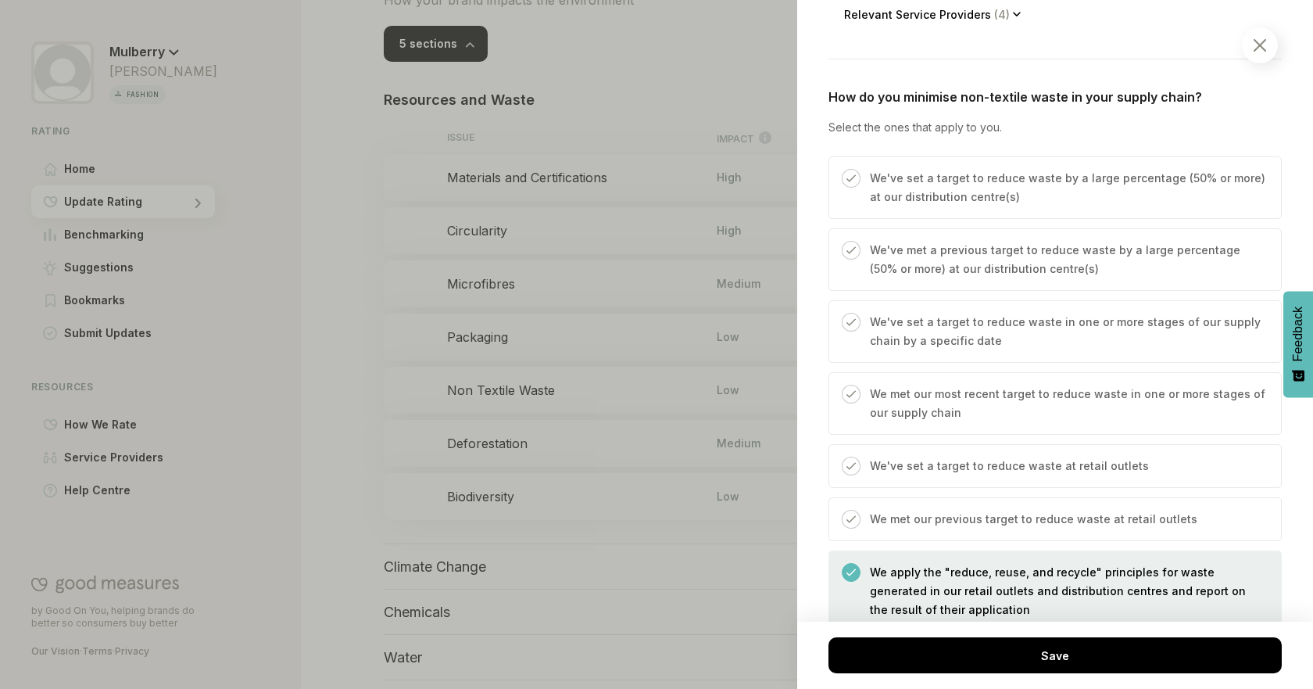
scroll to position [596, 0]
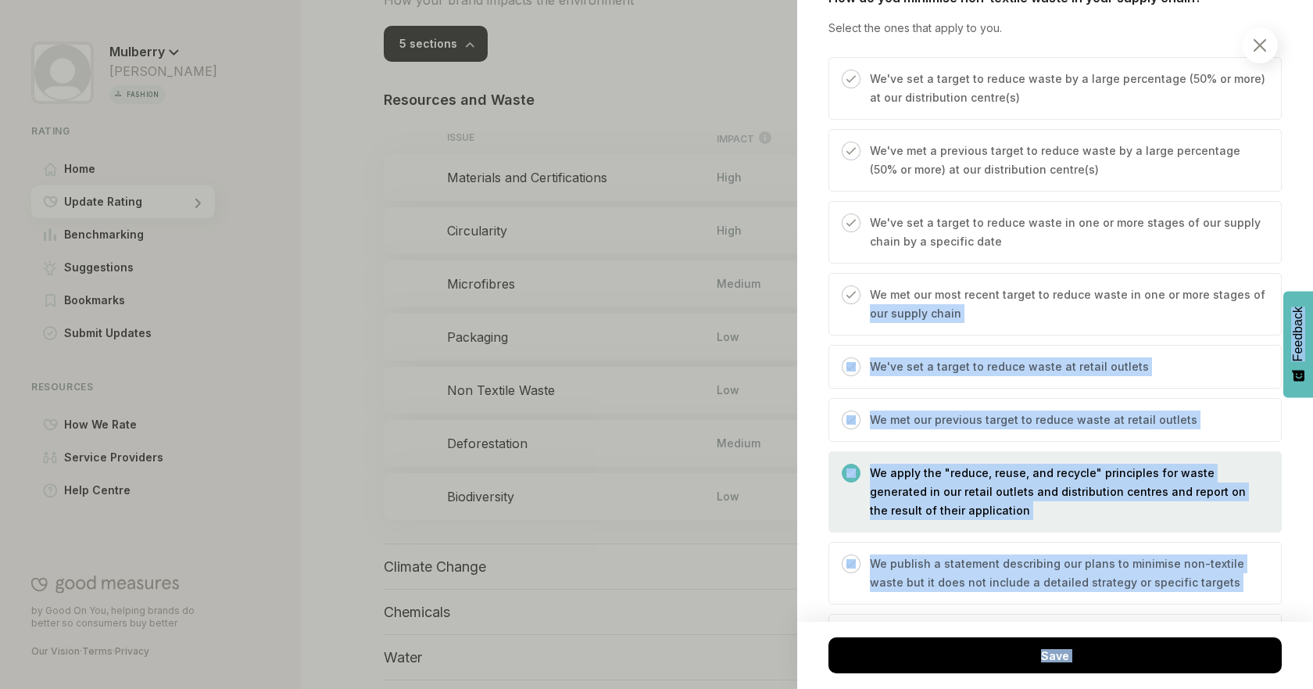
drag, startPoint x: 1297, startPoint y: 266, endPoint x: 1294, endPoint y: 300, distance: 34.5
click at [1294, 0] on body "Mulberry [PERSON_NAME] fashion Rating Home Update Rating Benchmarking Suggestio…" at bounding box center [656, 0] width 1313 height 0
click at [1301, 270] on div "Planet / Resources and Waste Non Textile Waste We consider the steps you take t…" at bounding box center [1055, 344] width 516 height 689
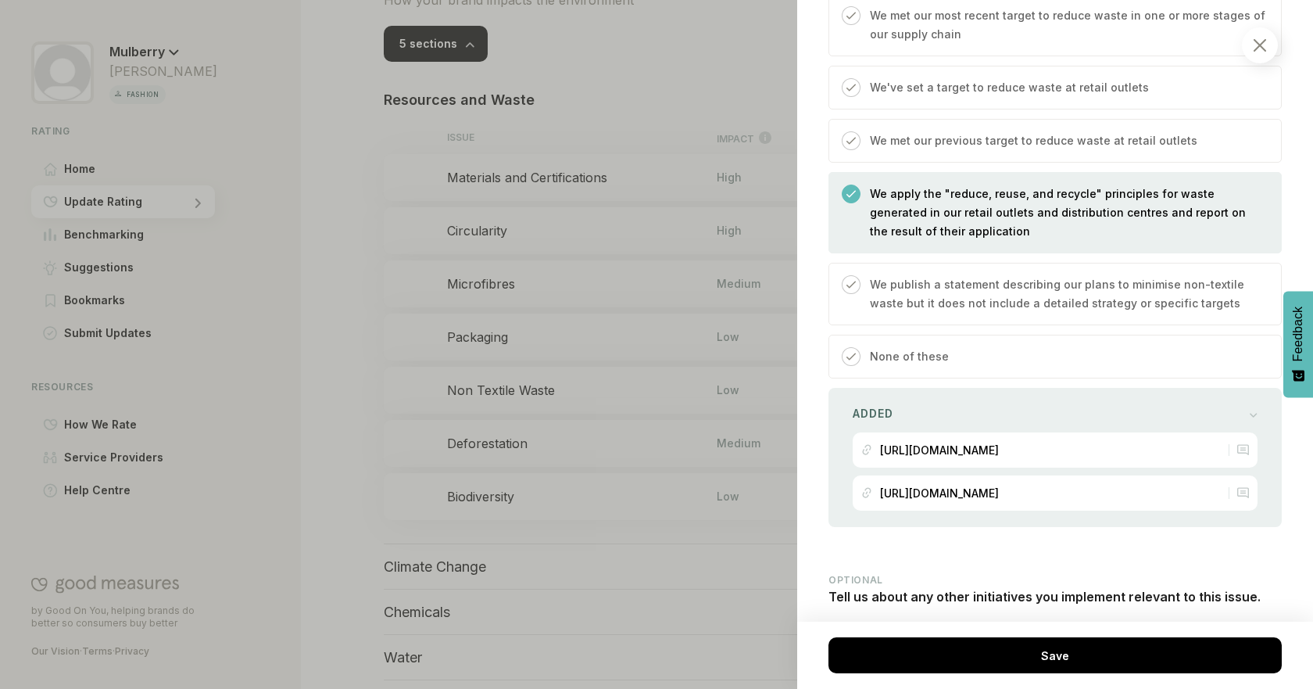
scroll to position [917, 0]
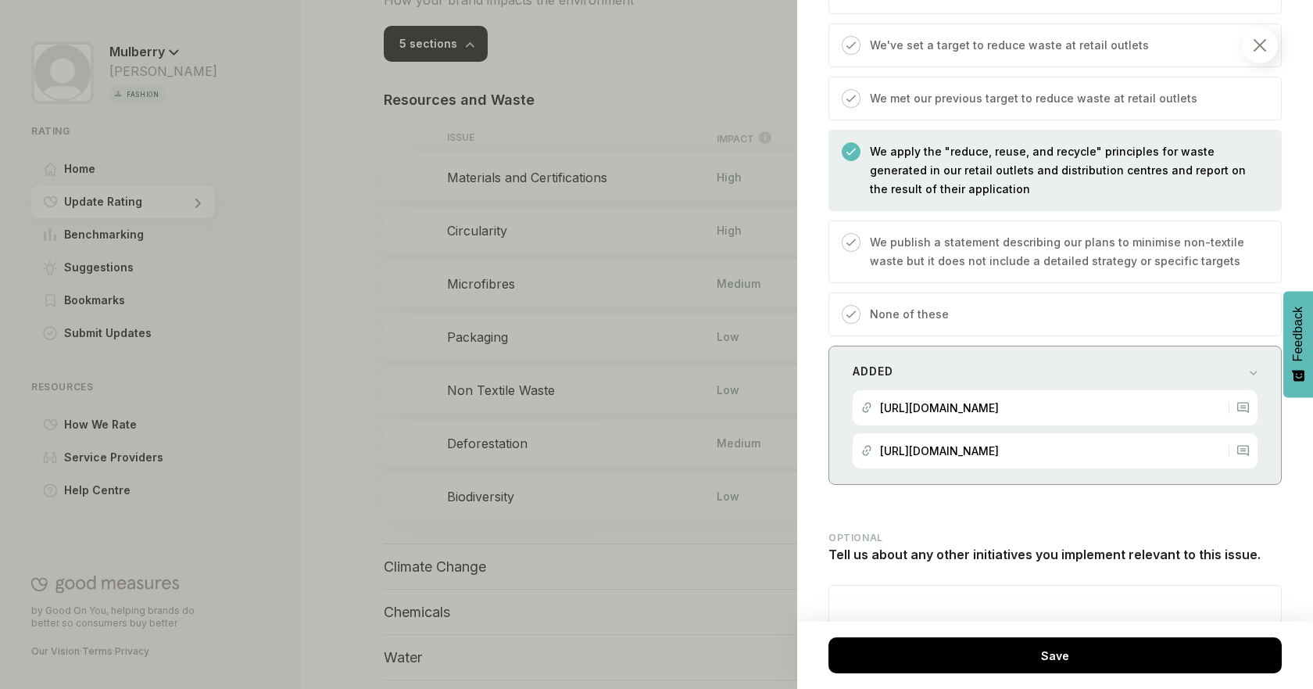
click at [1259, 363] on div "Added [URL][DOMAIN_NAME] [URL][DOMAIN_NAME]" at bounding box center [1055, 415] width 453 height 139
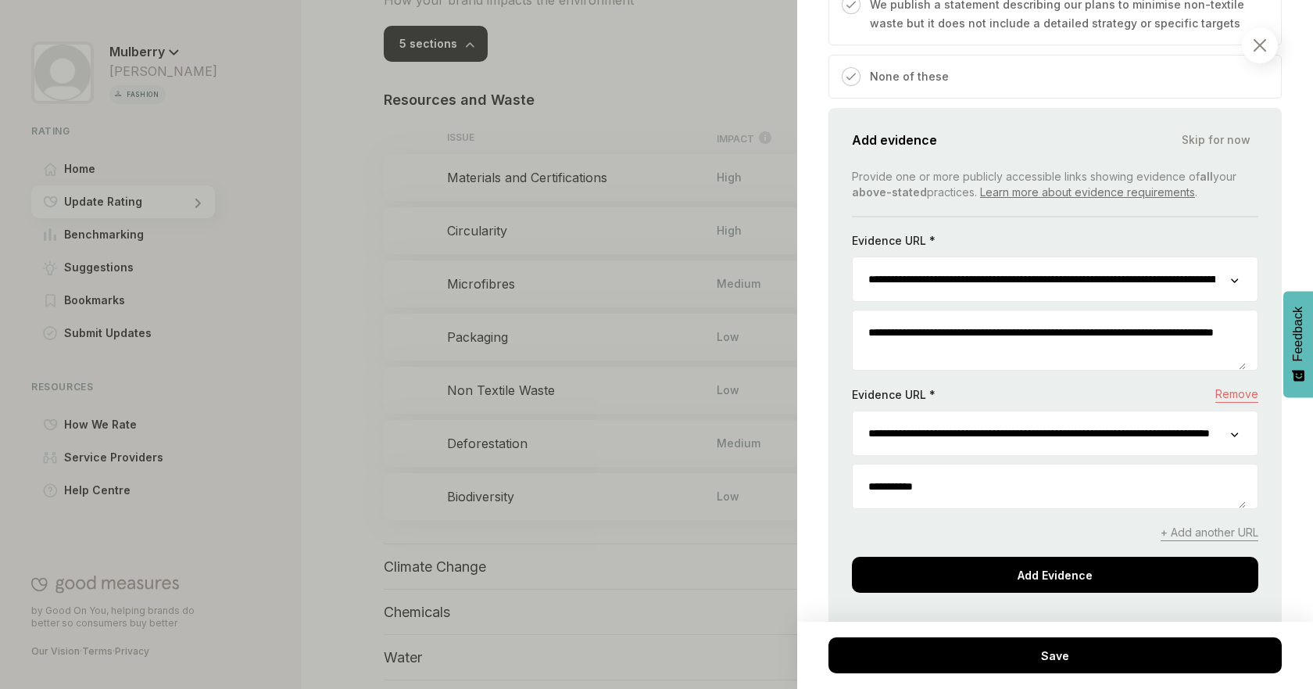
scroll to position [1172, 0]
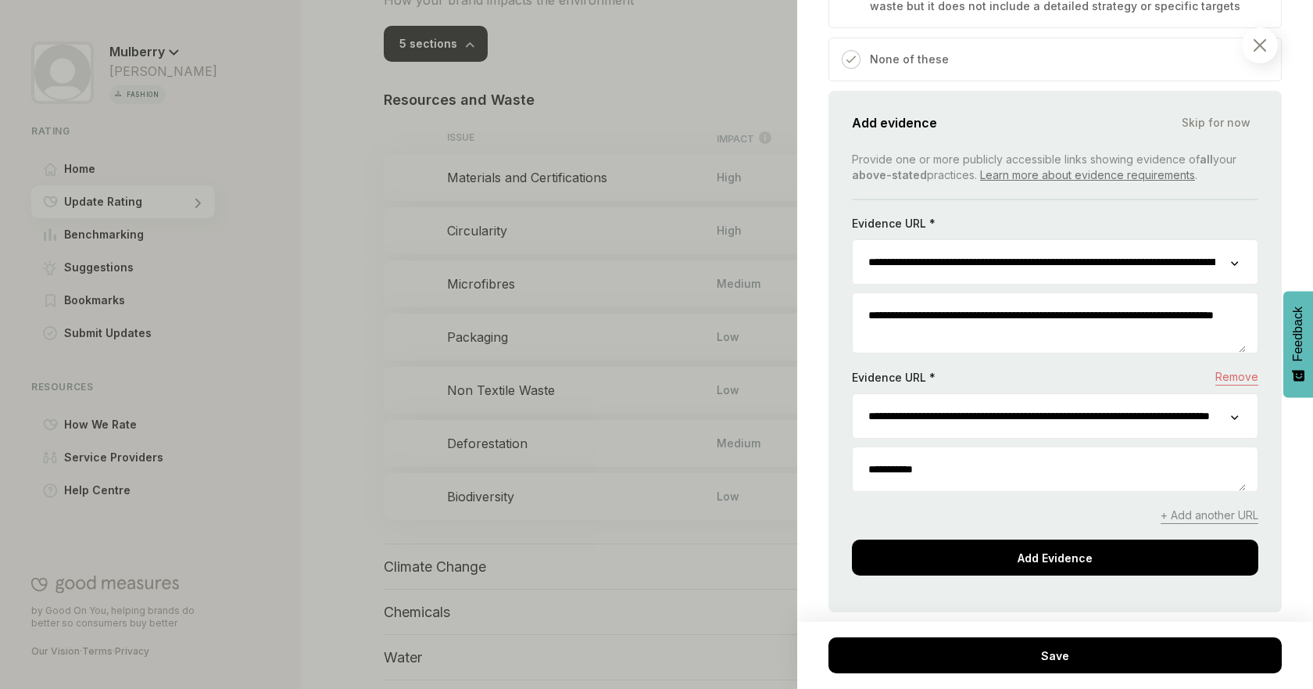
click at [1231, 413] on div at bounding box center [1235, 416] width 9 height 16
click at [1135, 423] on input "**********" at bounding box center [1042, 416] width 378 height 44
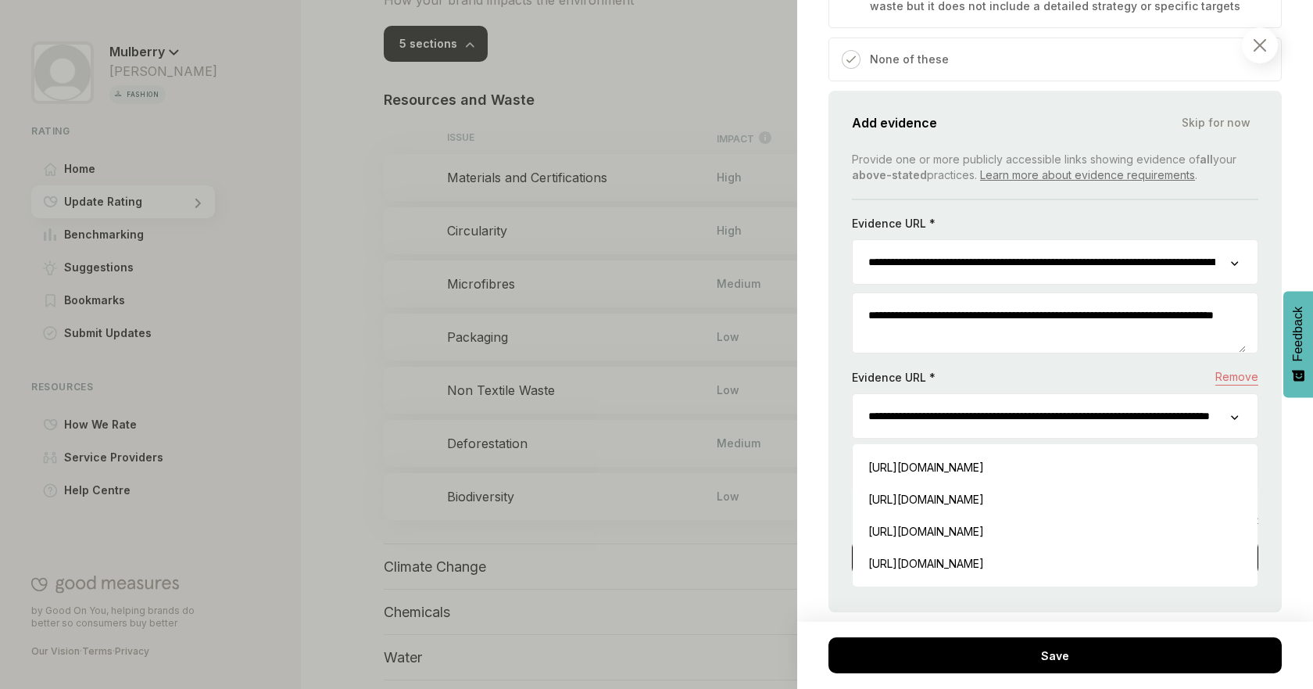
scroll to position [0, 151]
drag, startPoint x: 1141, startPoint y: 421, endPoint x: 1276, endPoint y: 427, distance: 135.4
click at [1276, 427] on div "Planet / Resources and Waste Non Textile Waste We consider the steps you take t…" at bounding box center [1055, 344] width 516 height 689
click at [1279, 427] on div "Planet / Resources and Waste Non Textile Waste We consider the steps you take t…" at bounding box center [1055, 344] width 516 height 689
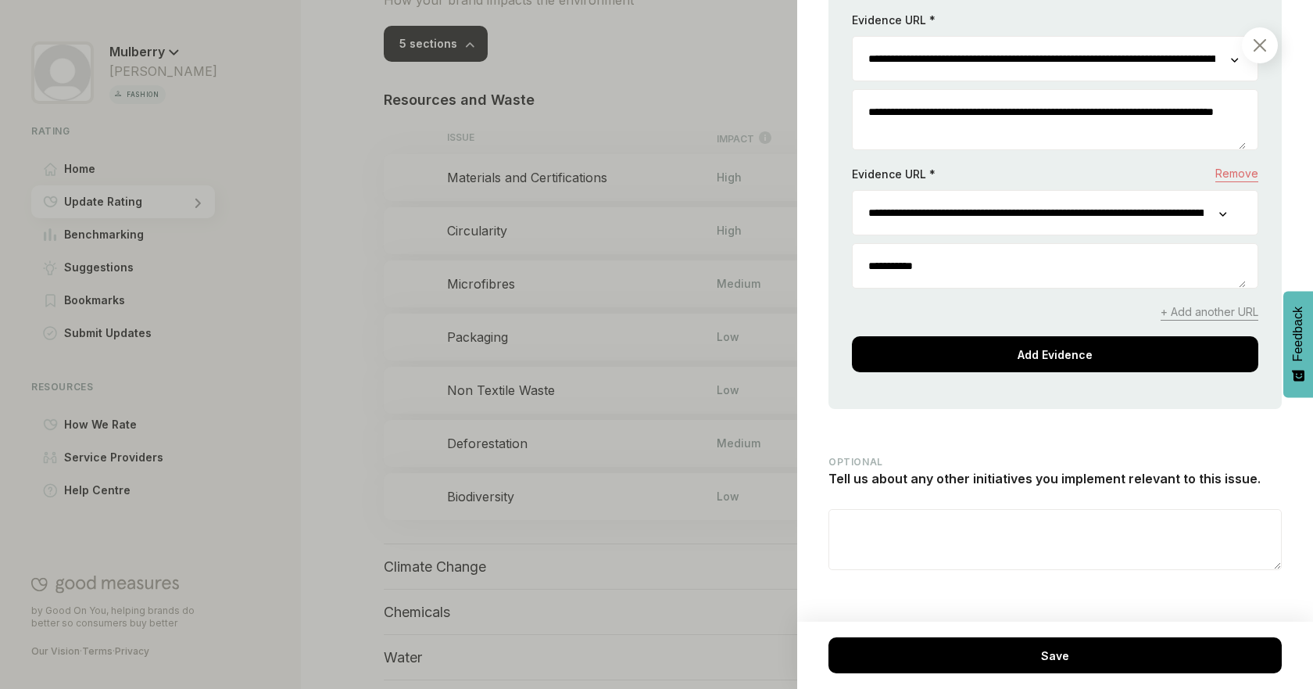
drag, startPoint x: 1298, startPoint y: 533, endPoint x: 1297, endPoint y: 553, distance: 20.4
click at [1297, 553] on div "Planet / Resources and Waste Non Textile Waste We consider the steps you take t…" at bounding box center [1055, 344] width 516 height 689
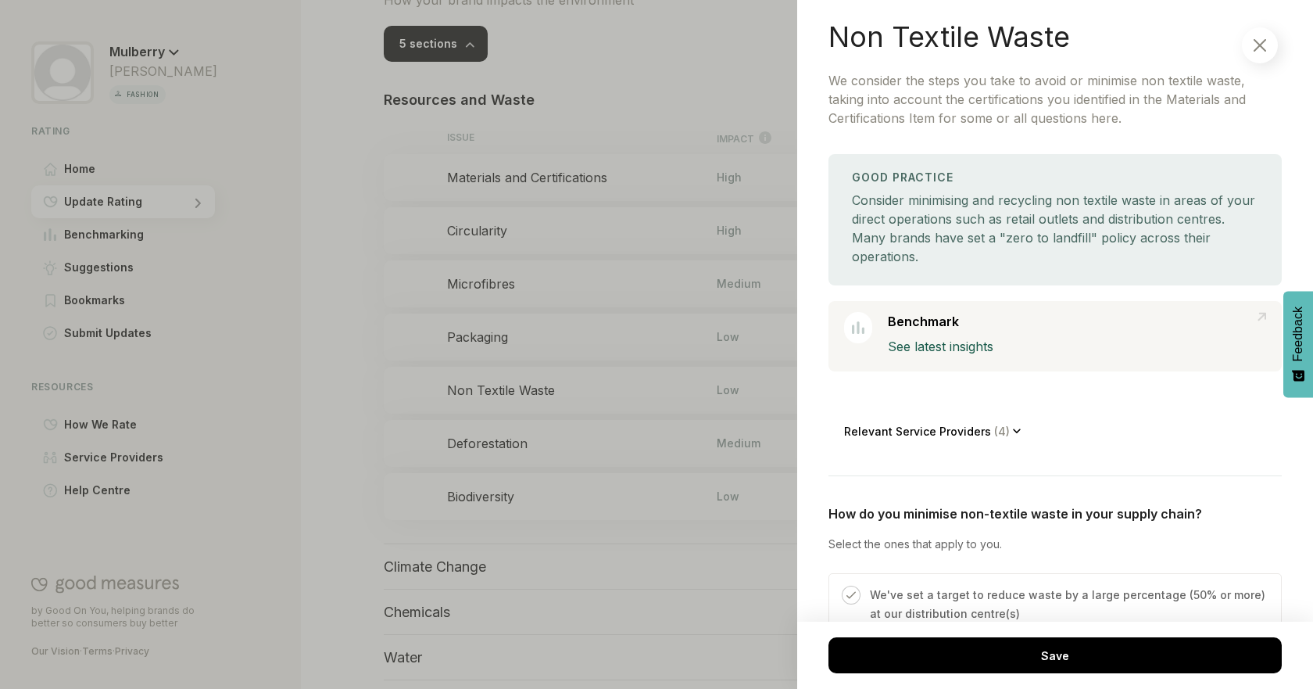
scroll to position [23, 0]
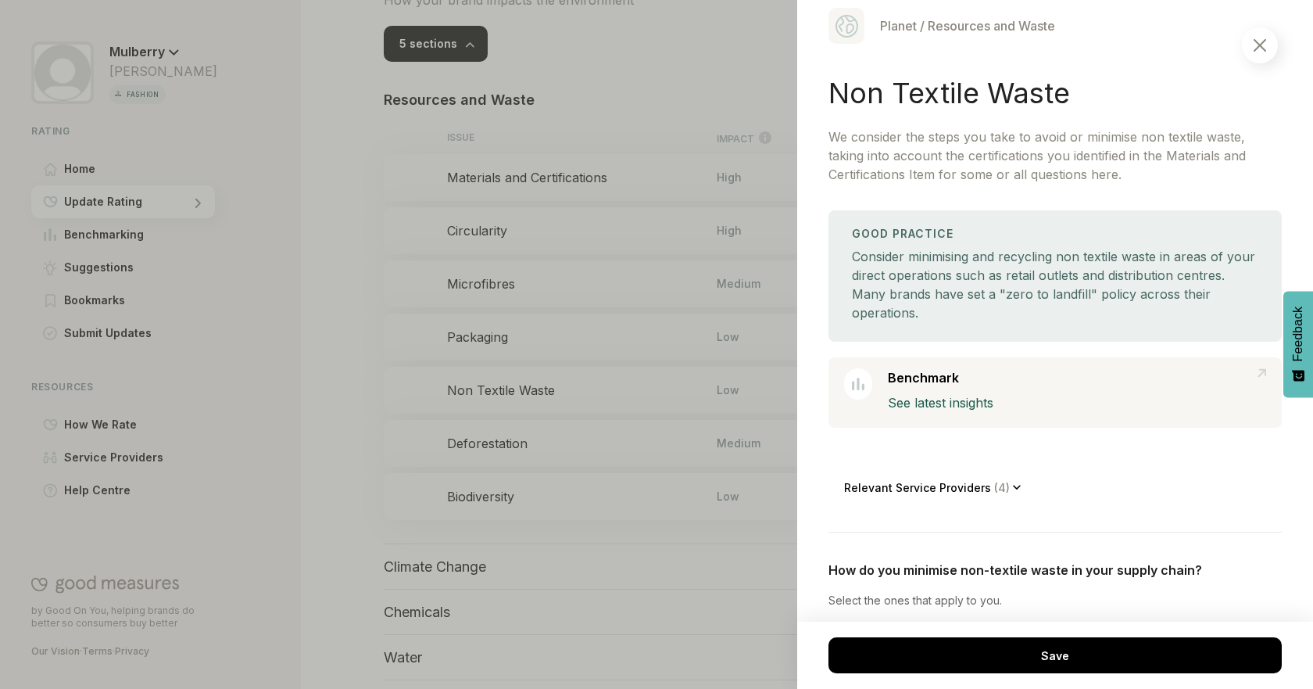
click at [571, 71] on div at bounding box center [656, 344] width 1313 height 689
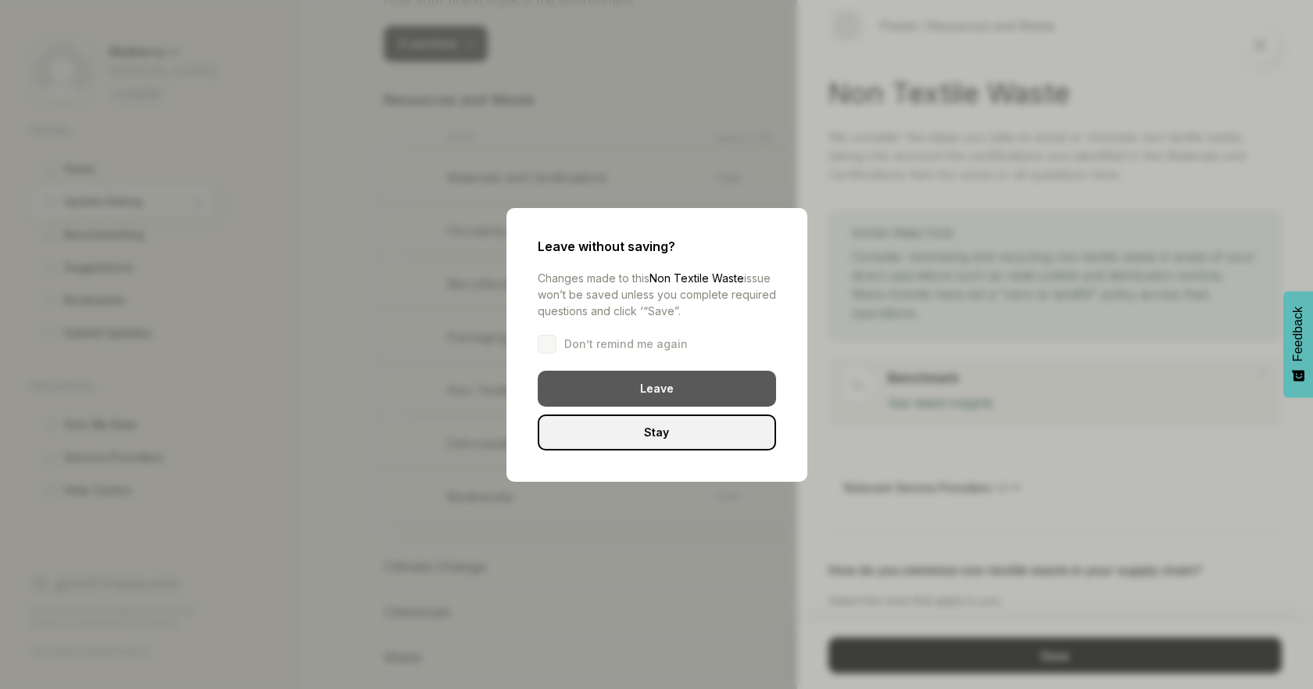
click at [724, 390] on div "Leave" at bounding box center [657, 389] width 238 height 36
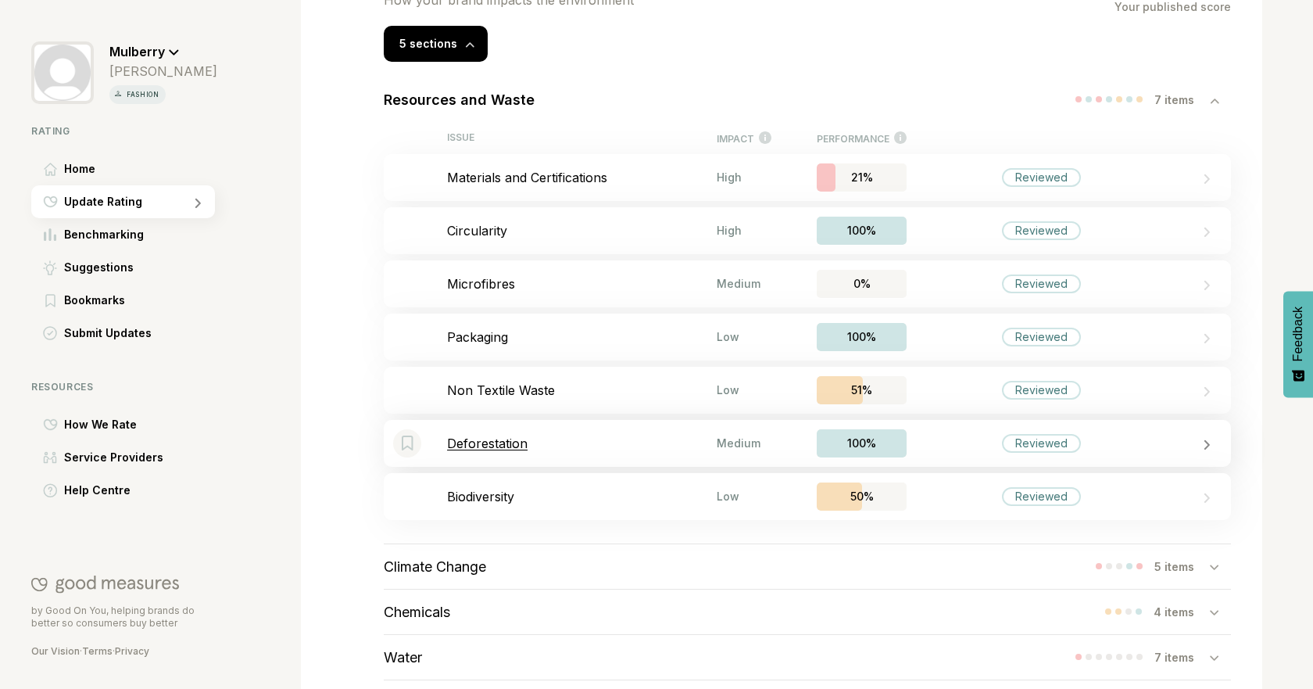
click at [609, 436] on p "Deforestation" at bounding box center [582, 443] width 270 height 16
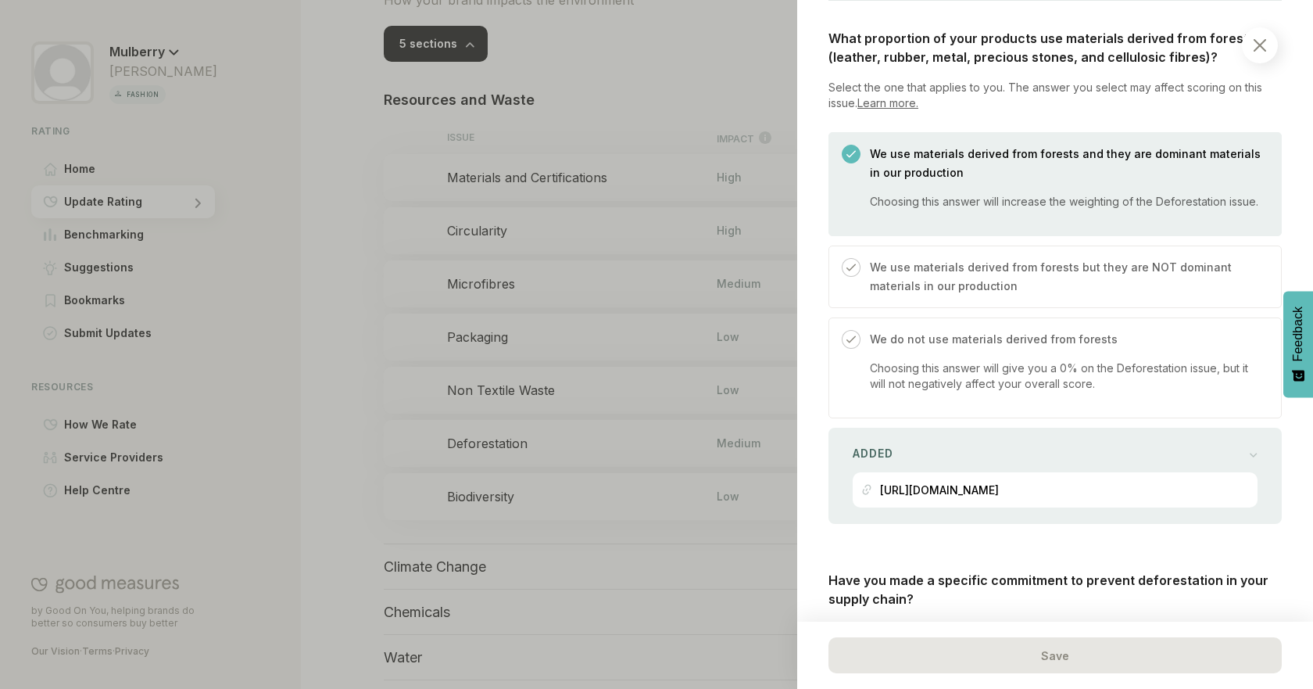
scroll to position [596, 0]
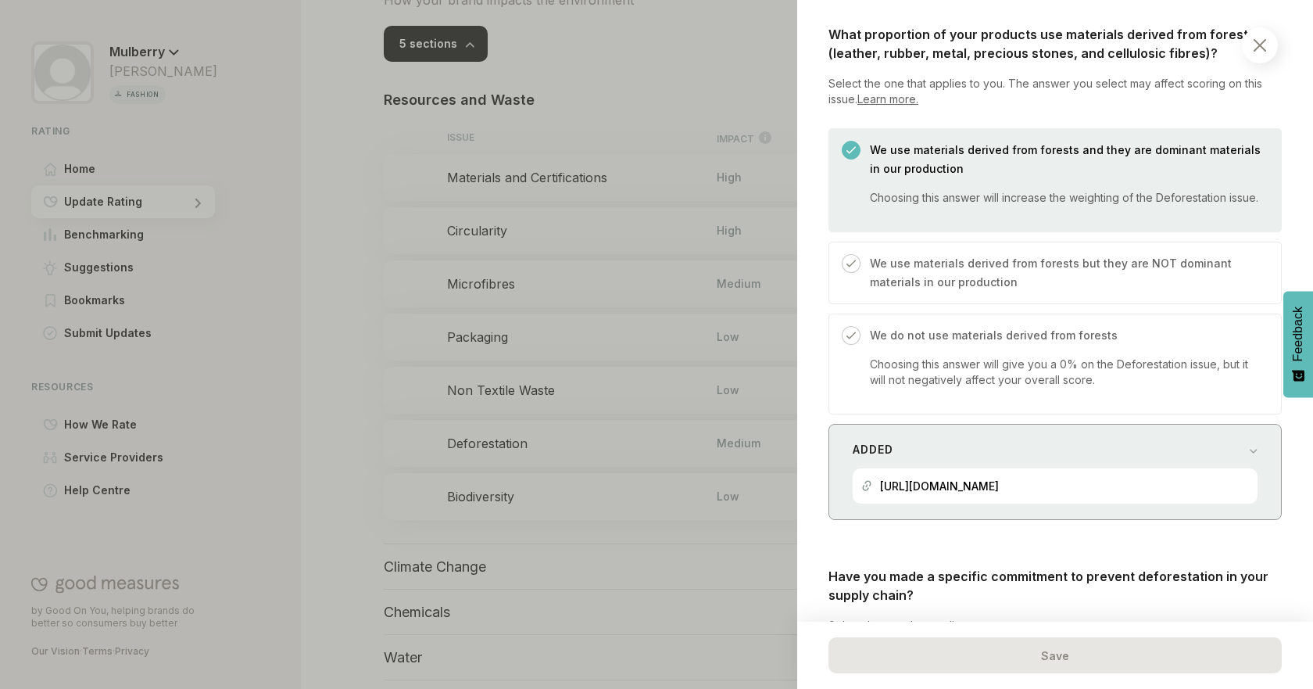
click at [1196, 458] on div "Added" at bounding box center [1055, 450] width 405 height 22
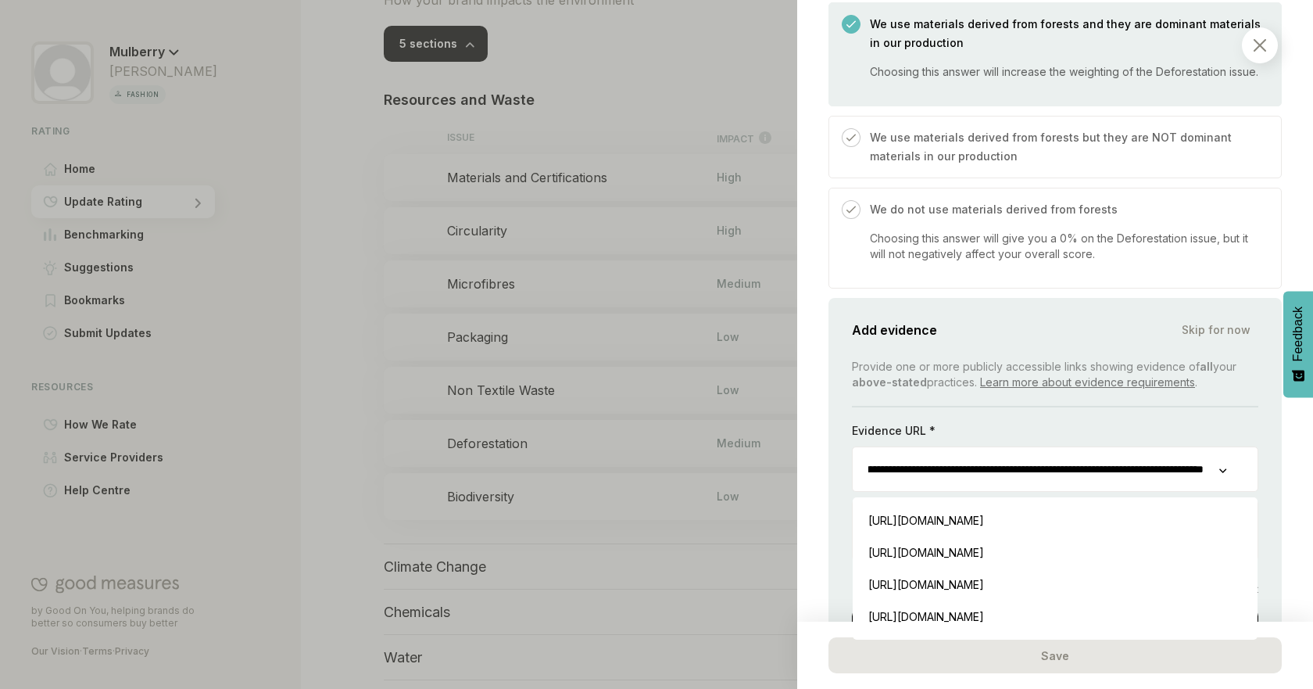
scroll to position [722, 48]
drag, startPoint x: 1017, startPoint y: 492, endPoint x: 1144, endPoint y: 482, distance: 127.0
click at [1144, 482] on input "**********" at bounding box center [1036, 469] width 367 height 44
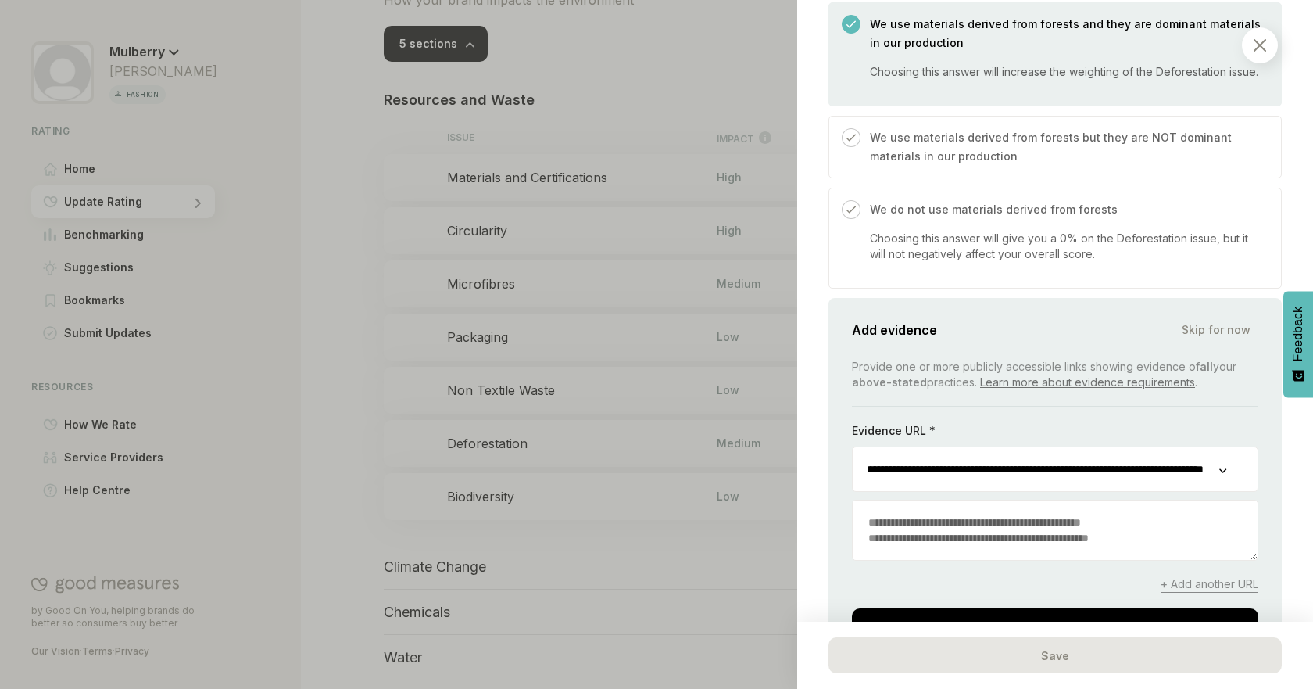
click at [1268, 482] on div "Planet / Resources and Waste Deforestation We consider the steps you take to av…" at bounding box center [1055, 344] width 516 height 689
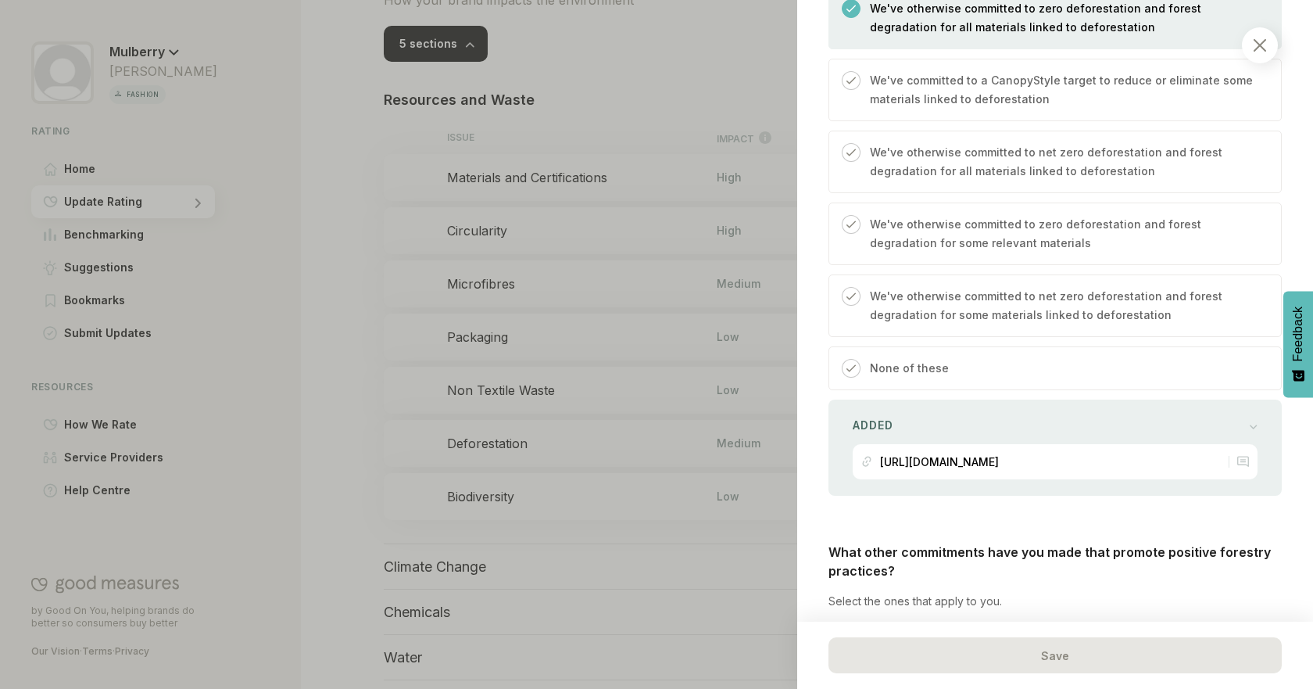
scroll to position [1724, 0]
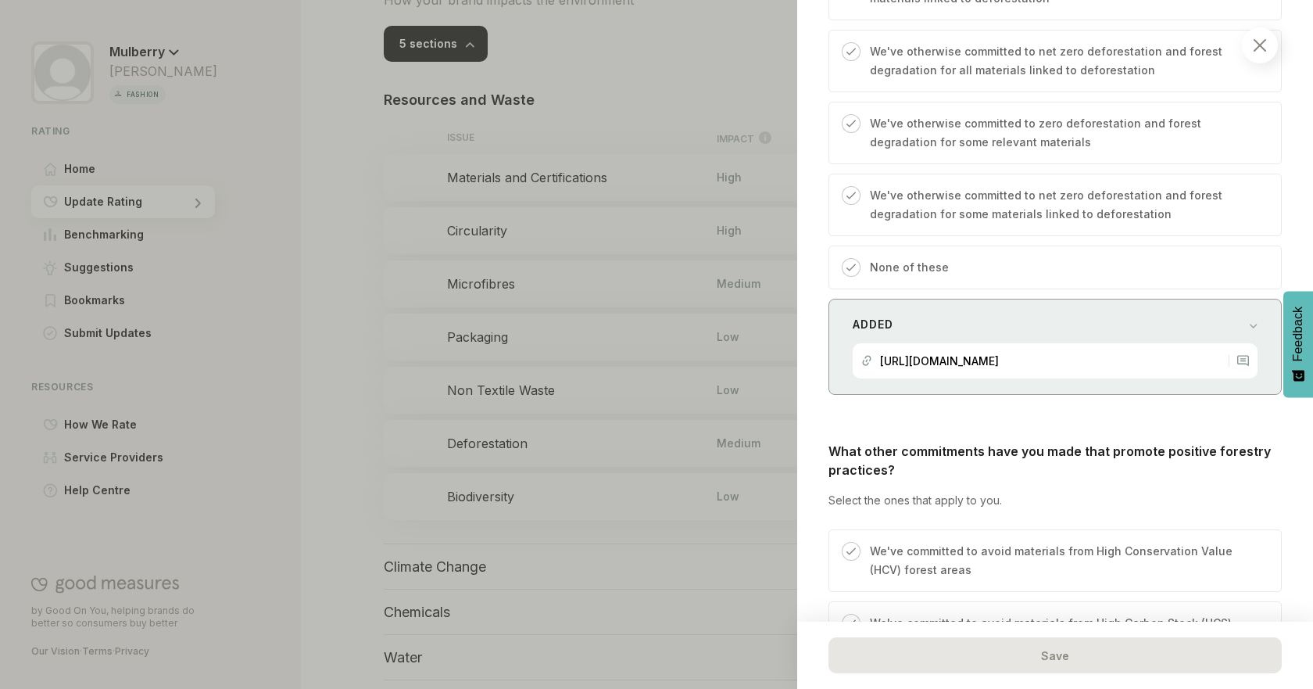
click at [1238, 328] on div "Added [URL][DOMAIN_NAME]" at bounding box center [1055, 347] width 453 height 96
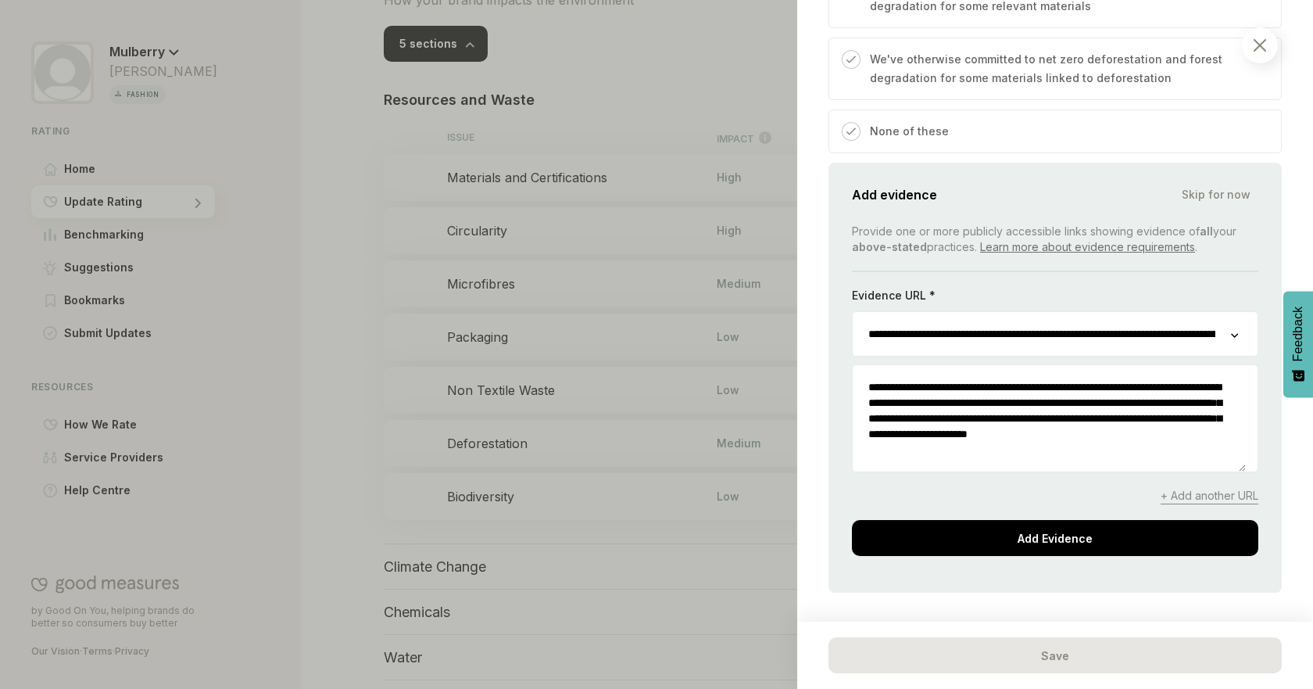
scroll to position [1843, 0]
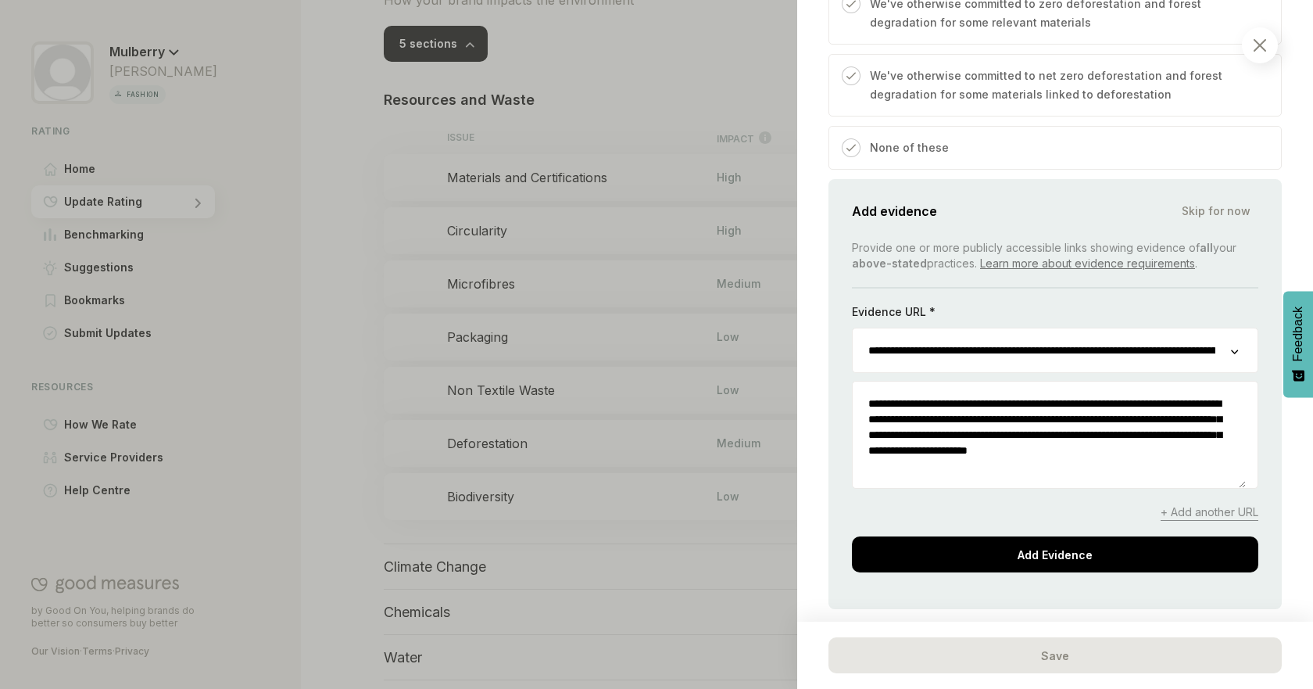
click at [1288, 224] on div "Planet / Resources and Waste Deforestation We consider the steps you take to av…" at bounding box center [1055, 344] width 516 height 689
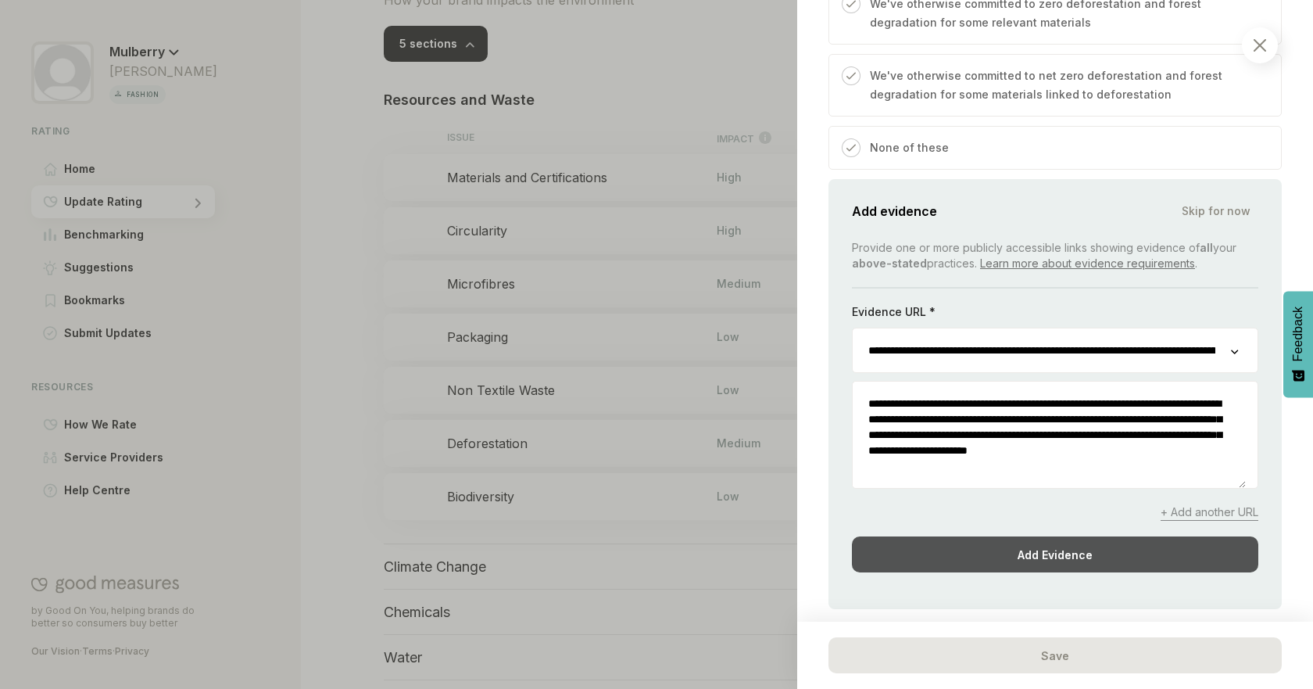
click at [1084, 553] on div "Add Evidence" at bounding box center [1055, 554] width 406 height 36
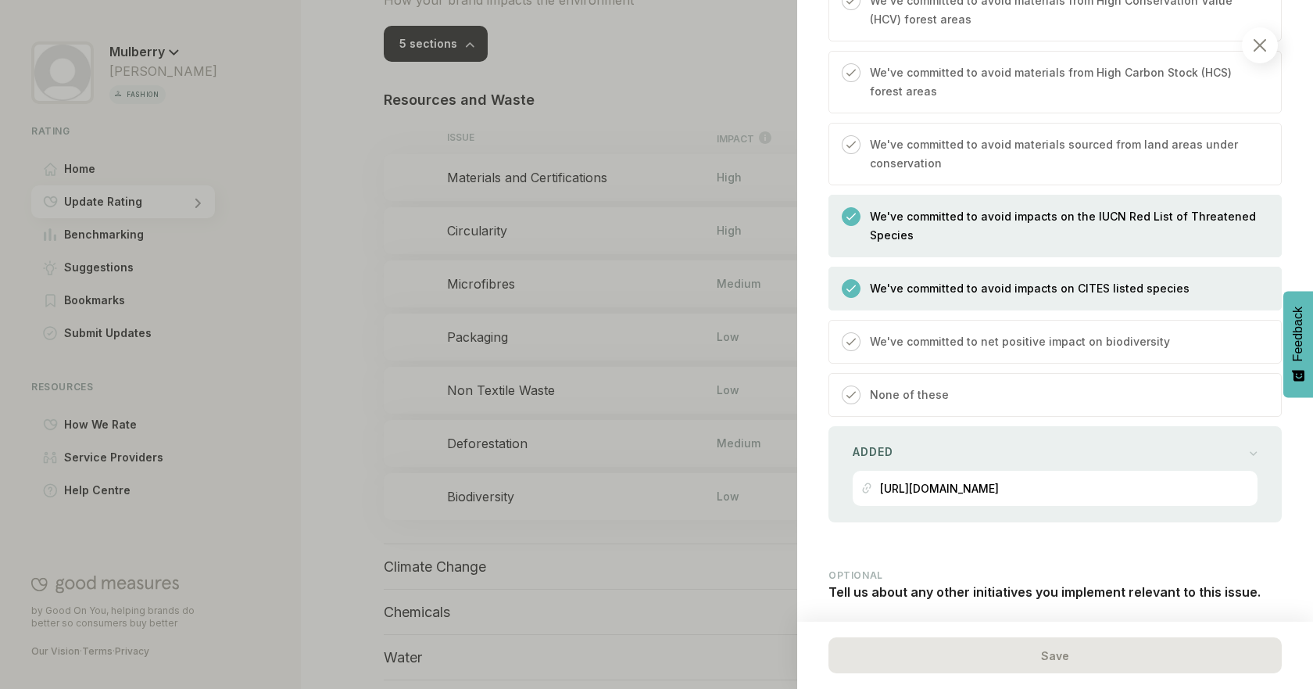
scroll to position [2211, 0]
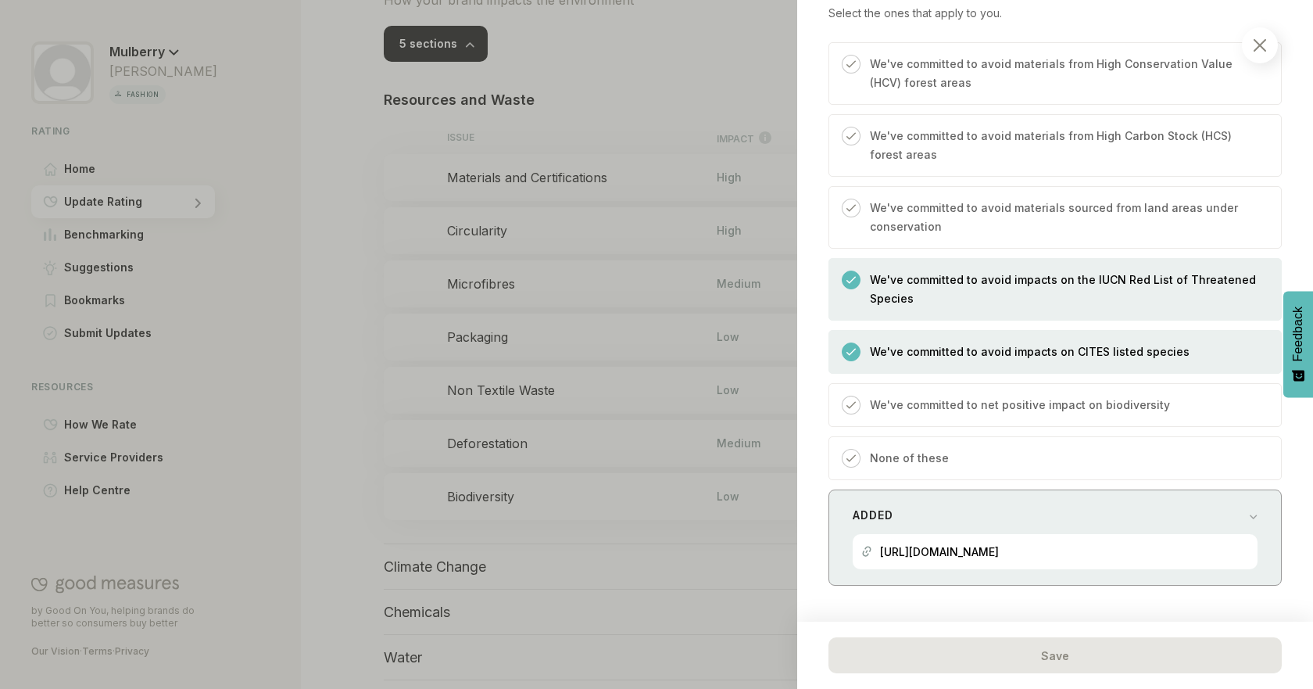
click at [1263, 516] on div "Added [URL][DOMAIN_NAME]" at bounding box center [1055, 537] width 453 height 96
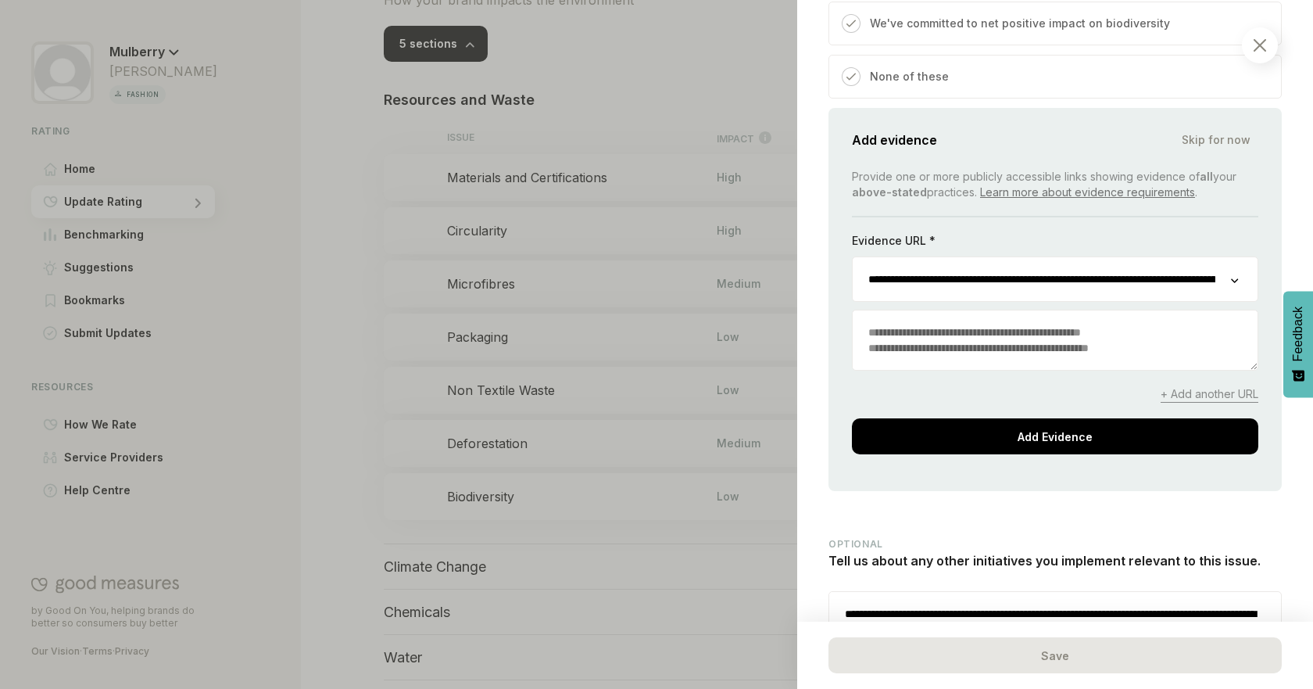
scroll to position [2743, 0]
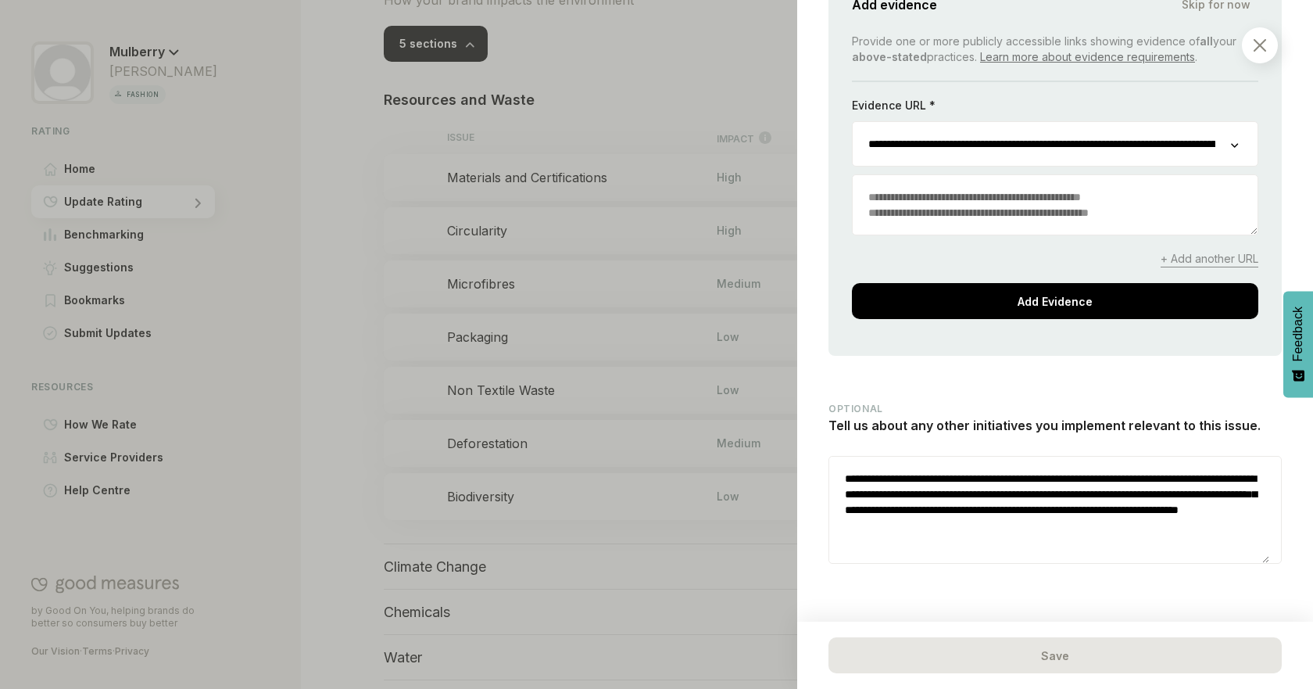
click at [632, 367] on div at bounding box center [656, 344] width 1313 height 689
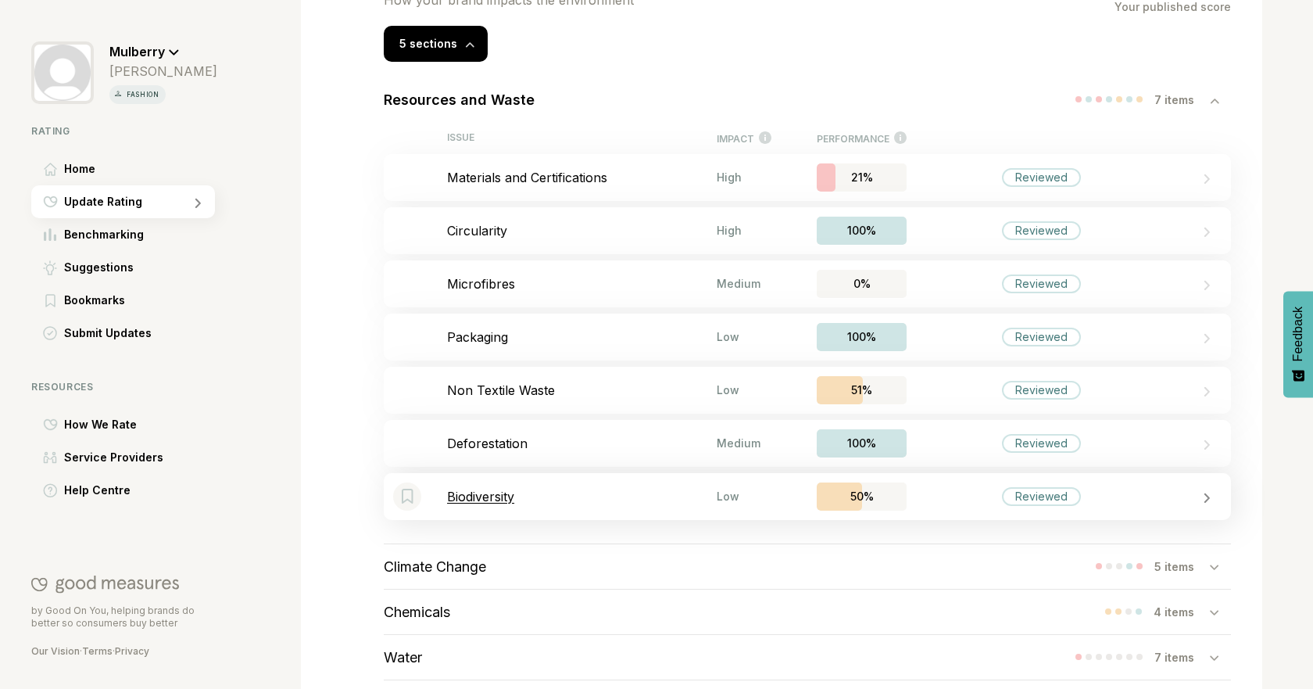
click at [636, 487] on div "Bookmark this item Biodiversity Low 50% Reviewed" at bounding box center [807, 496] width 847 height 47
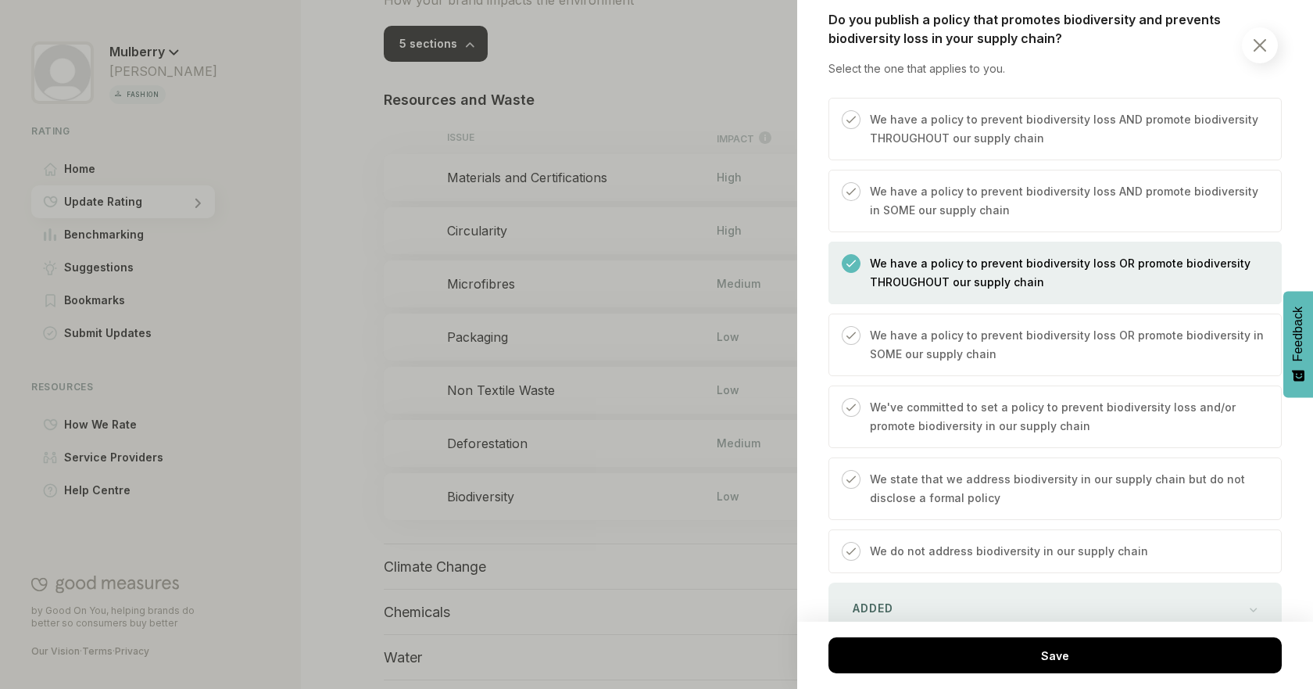
scroll to position [504, 0]
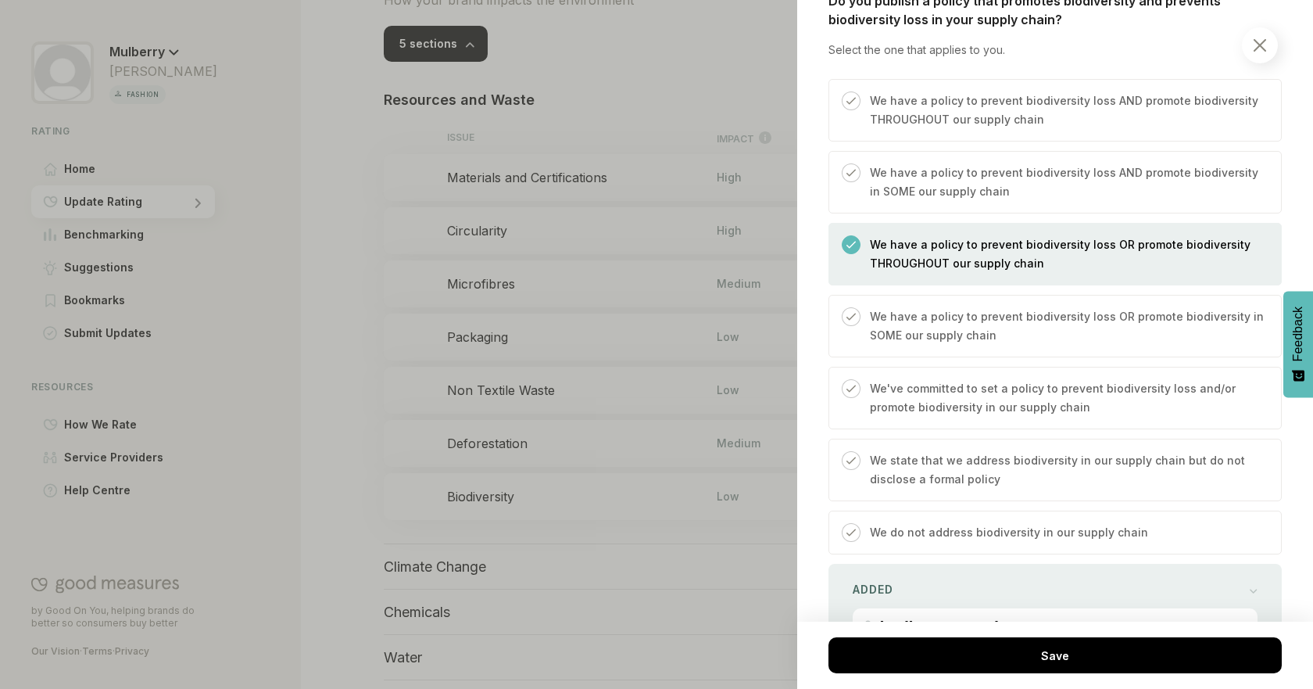
click at [1272, 49] on div at bounding box center [1260, 45] width 36 height 36
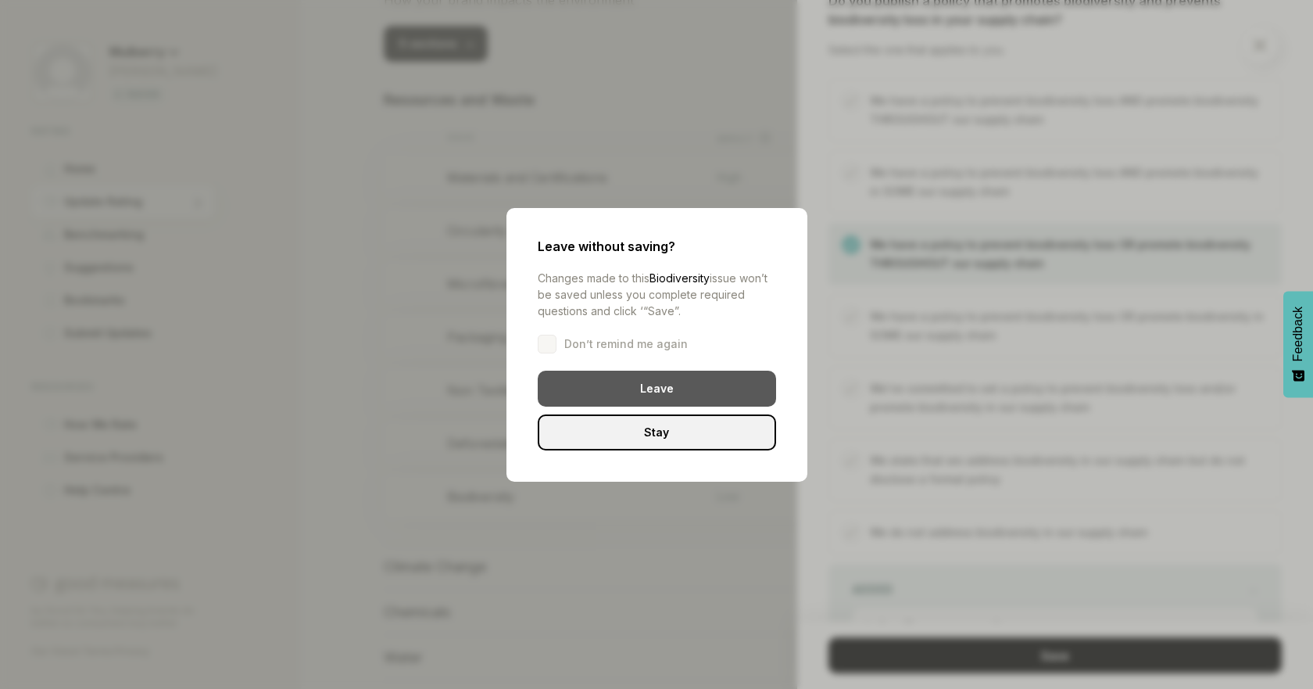
click at [574, 386] on div "Leave" at bounding box center [657, 389] width 238 height 36
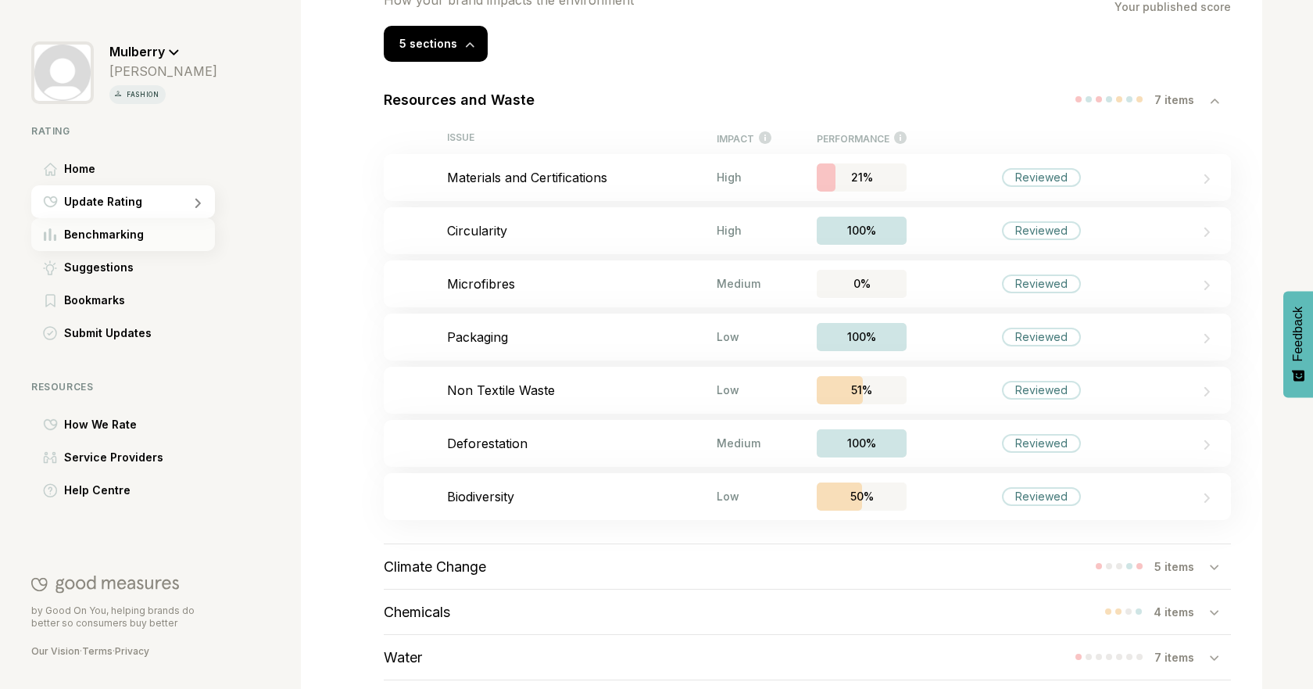
click at [96, 235] on span "Benchmarking" at bounding box center [104, 234] width 80 height 19
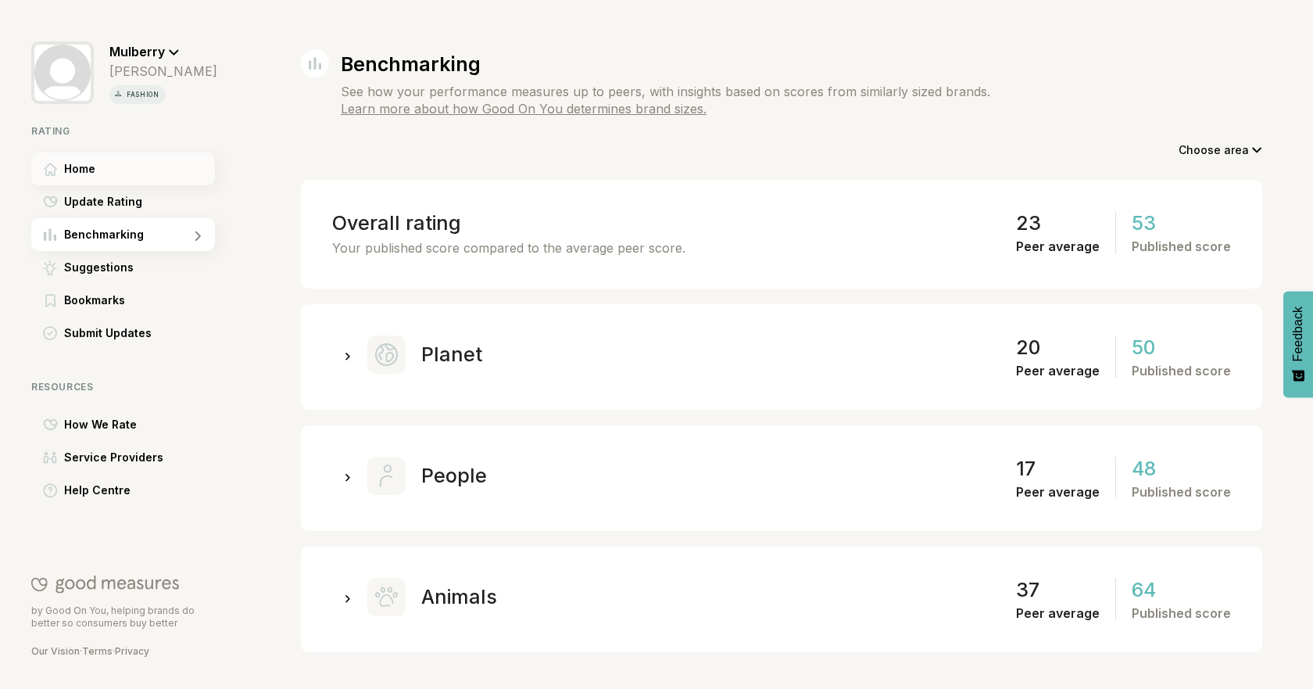
click at [131, 171] on div "Home" at bounding box center [123, 168] width 184 height 33
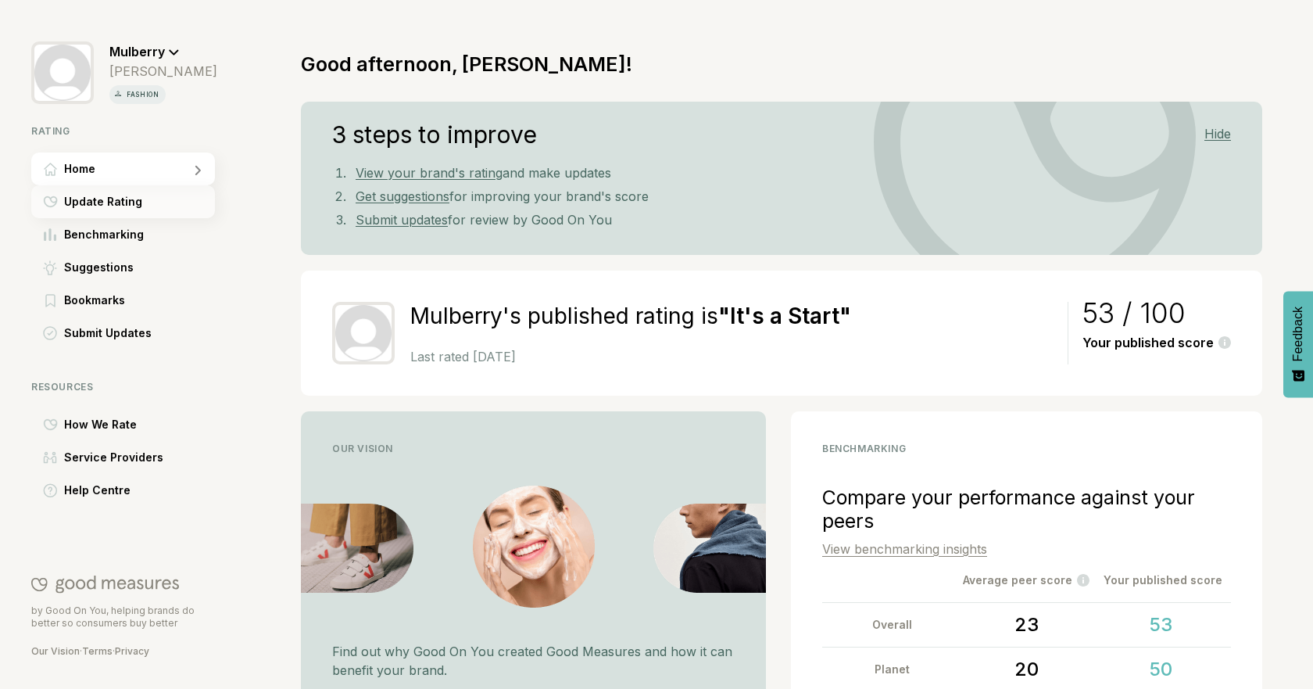
click at [128, 205] on span "Update Rating" at bounding box center [103, 201] width 78 height 19
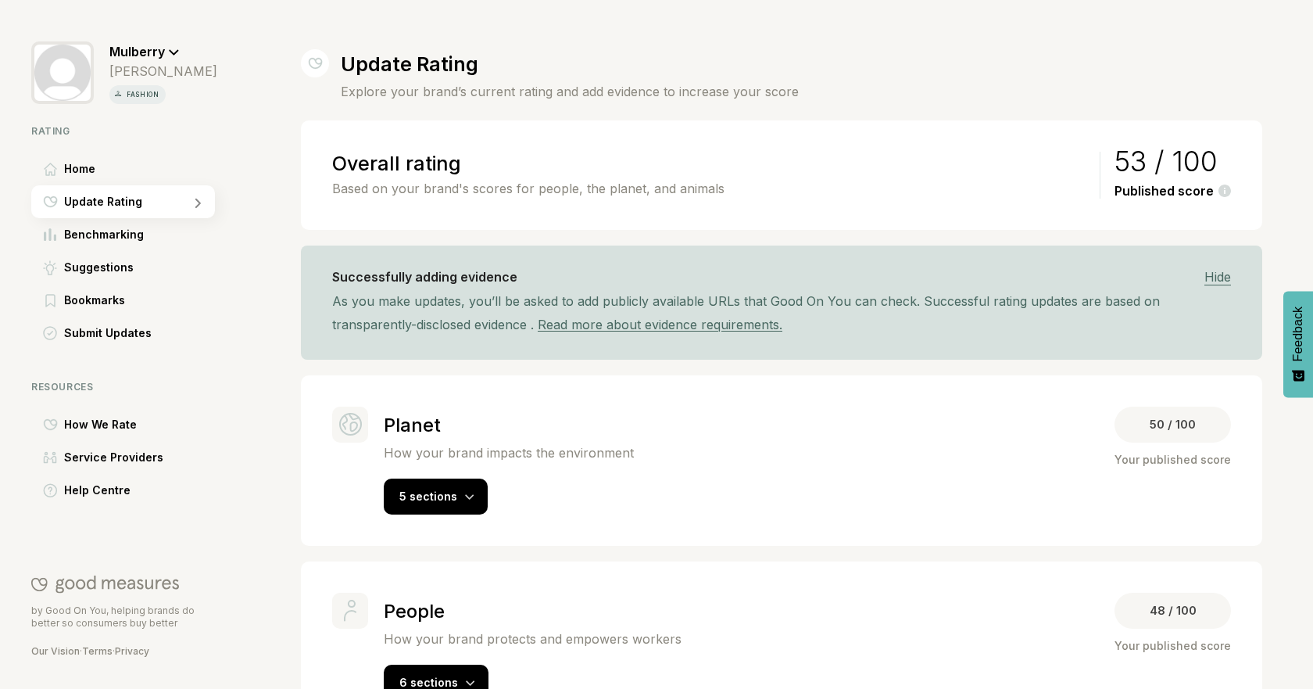
scroll to position [178, 0]
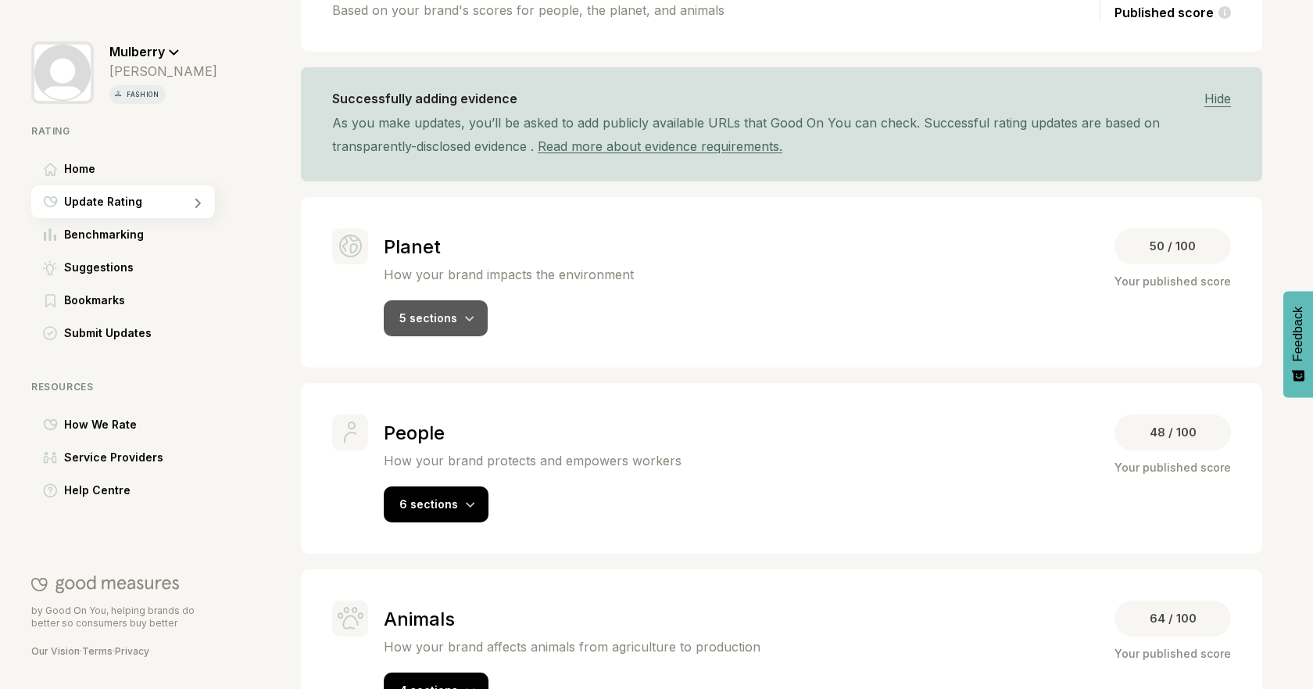
click at [467, 329] on div "5 sections" at bounding box center [436, 318] width 104 height 36
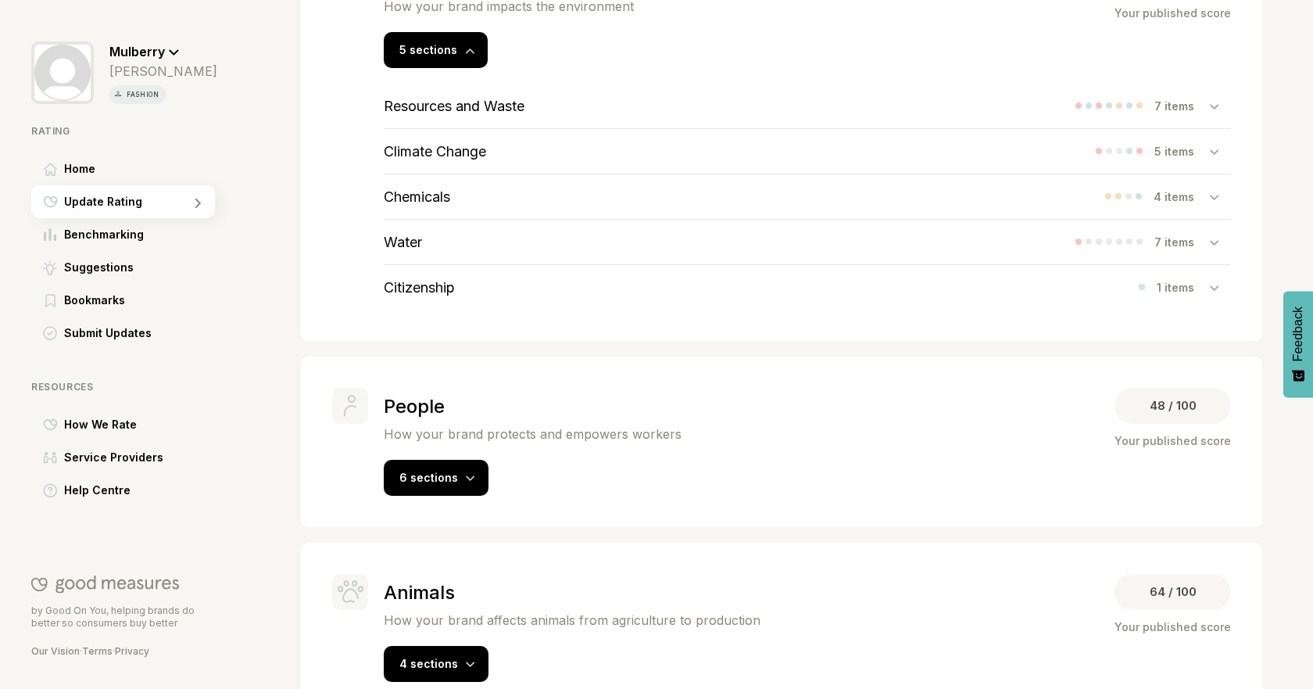
scroll to position [451, 0]
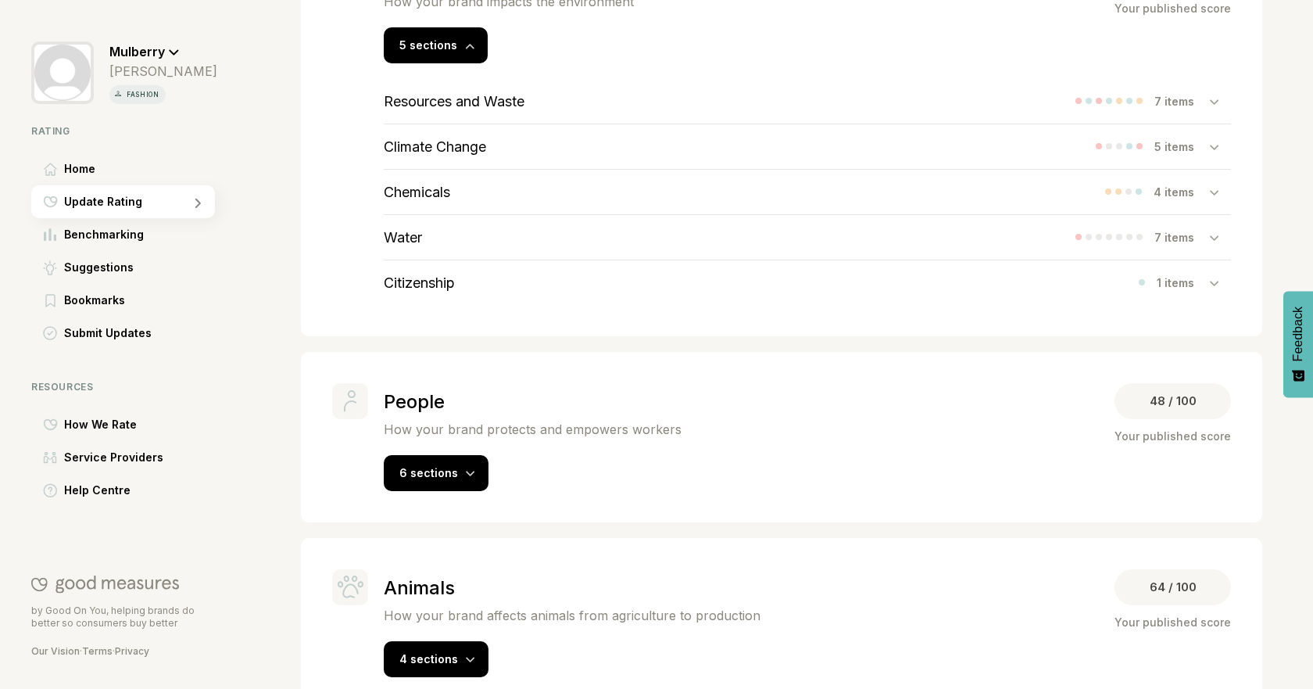
click at [525, 95] on h3 "Resources and Waste" at bounding box center [454, 101] width 141 height 16
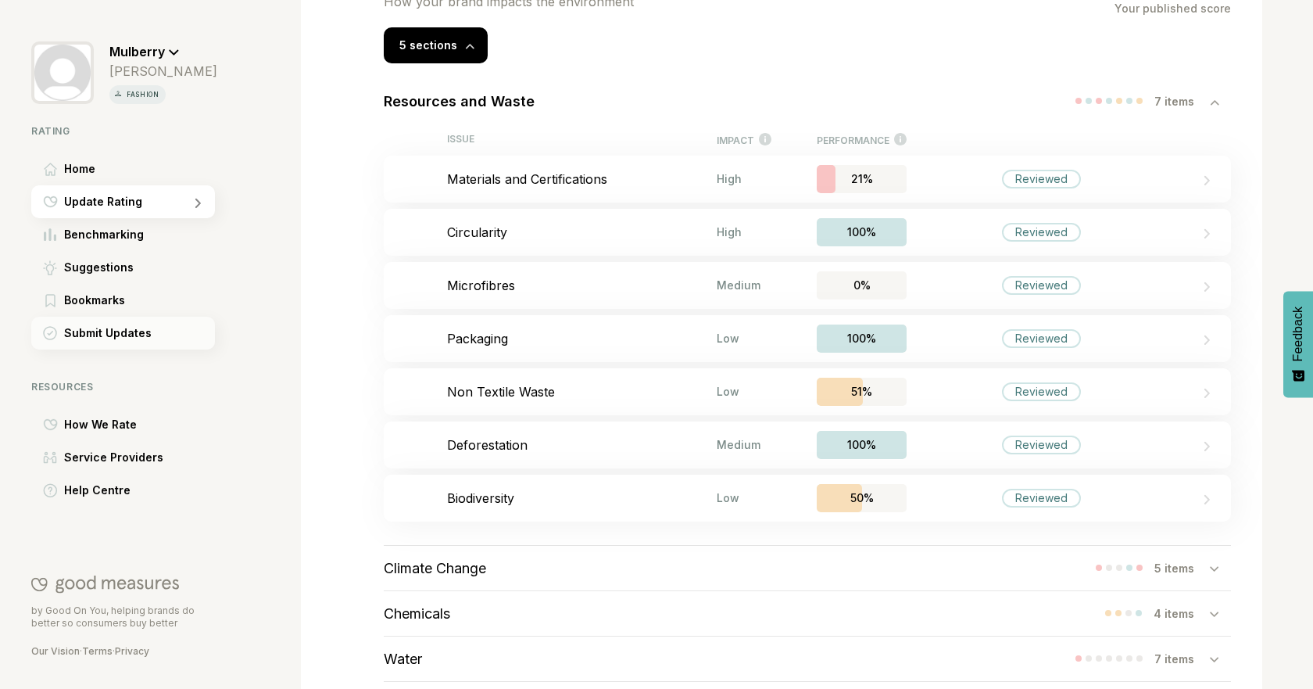
click at [117, 321] on div "Submit Updates" at bounding box center [123, 333] width 184 height 33
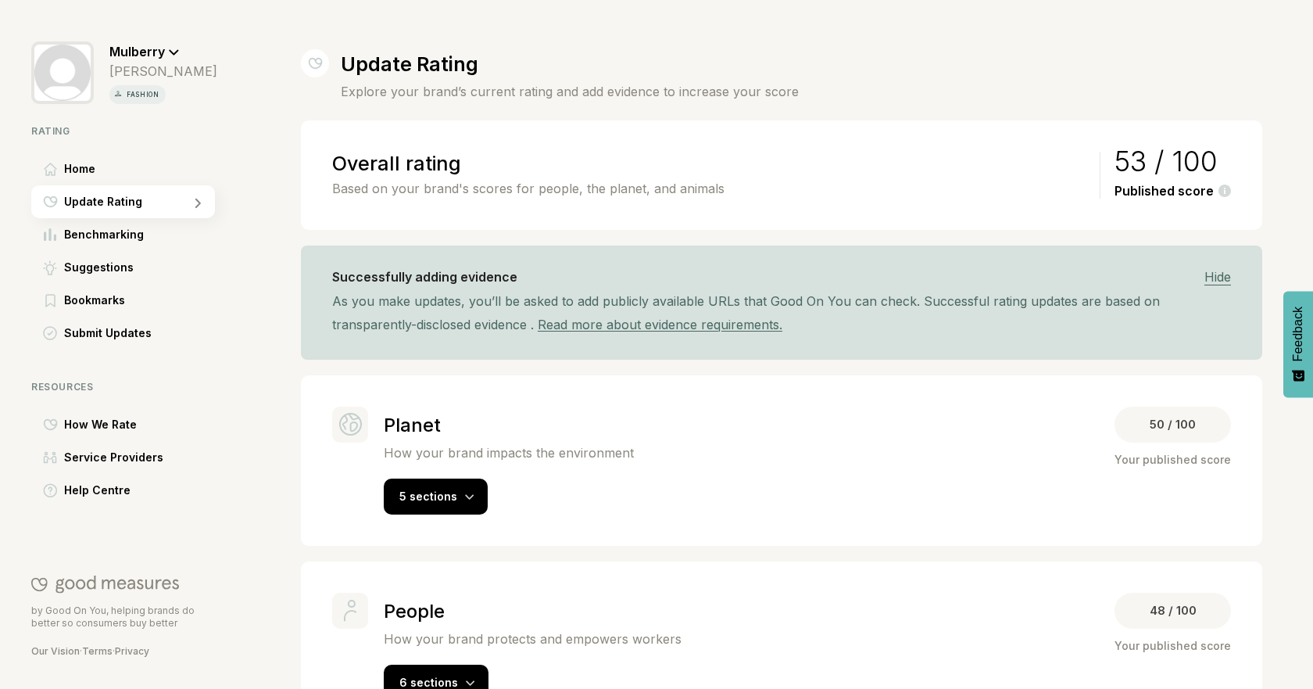
click at [435, 517] on div "Planet How your brand impacts the environment 50 / 100 Your published score 5 s…" at bounding box center [781, 460] width 961 height 170
click at [445, 503] on div "5 sections" at bounding box center [436, 496] width 104 height 36
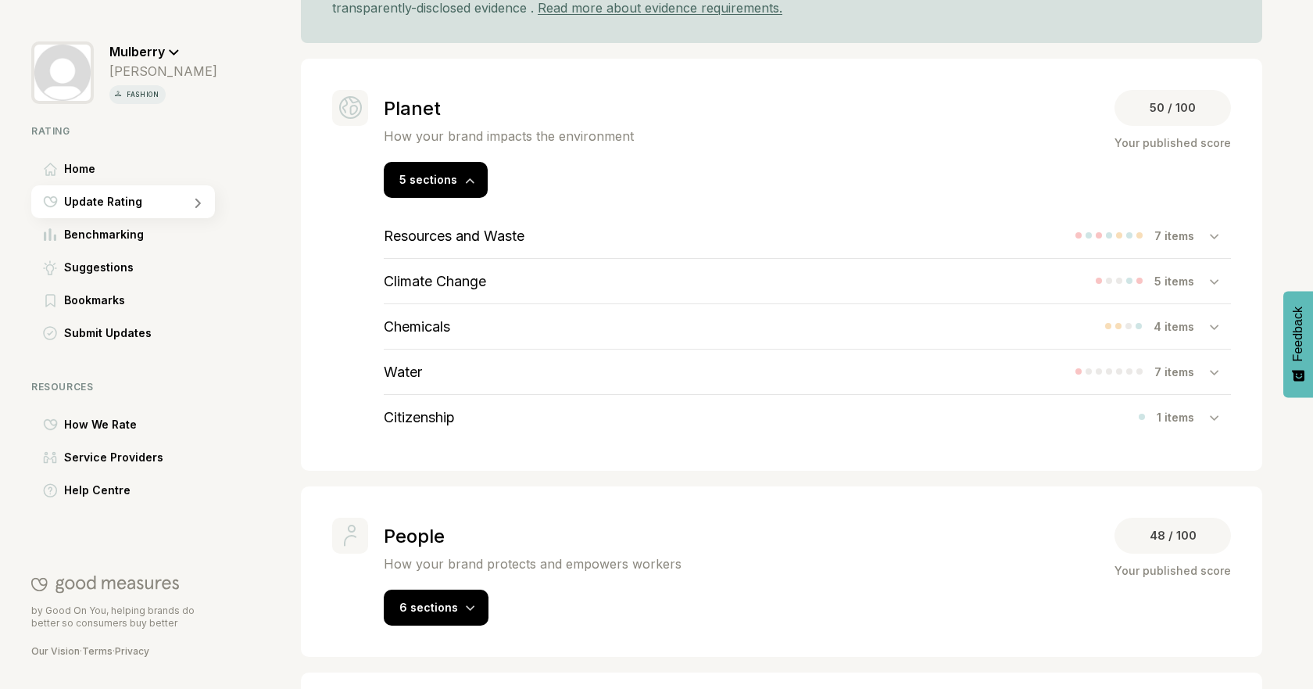
scroll to position [331, 0]
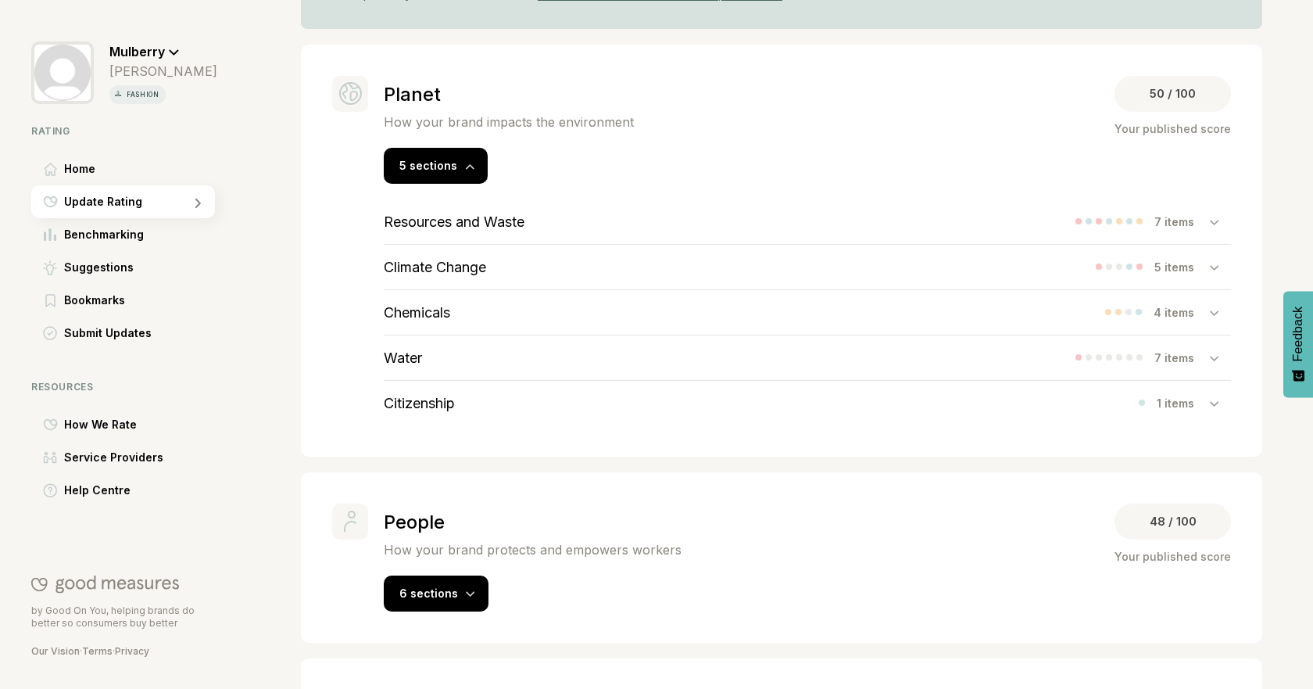
click at [469, 215] on h3 "Resources and Waste" at bounding box center [454, 221] width 141 height 16
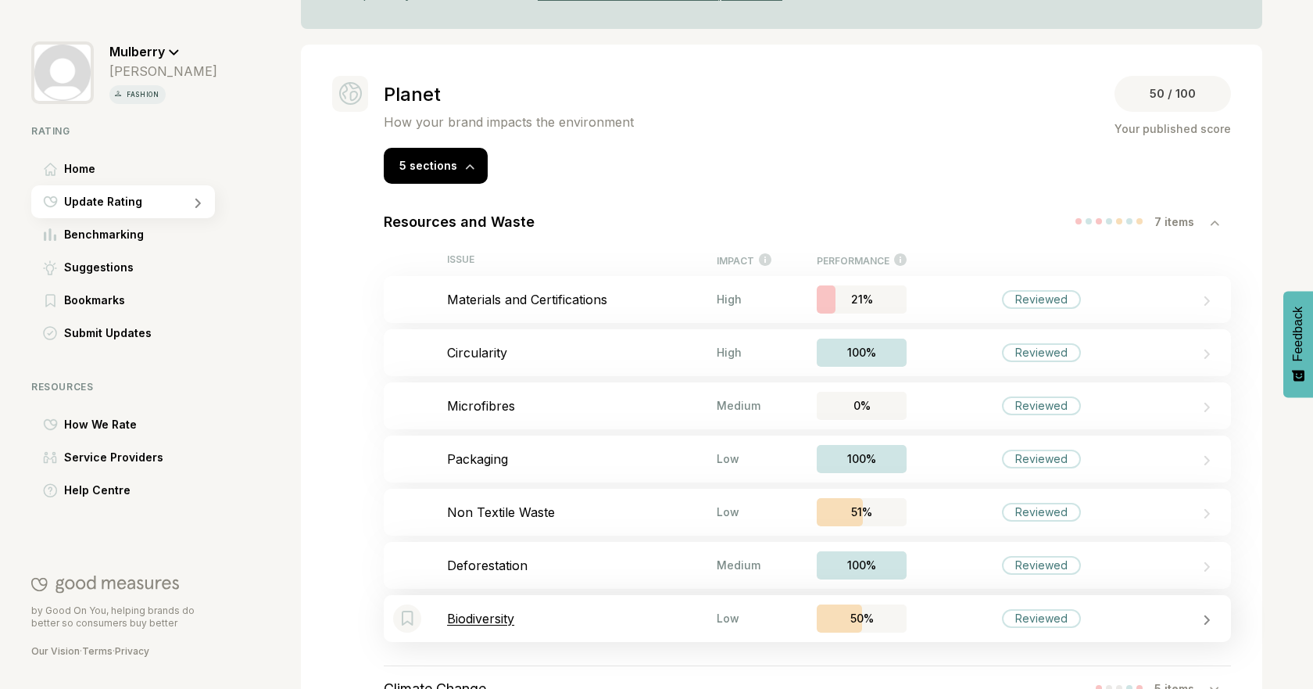
click at [678, 604] on div "Bookmark this item Biodiversity Low 50% Reviewed" at bounding box center [807, 618] width 847 height 47
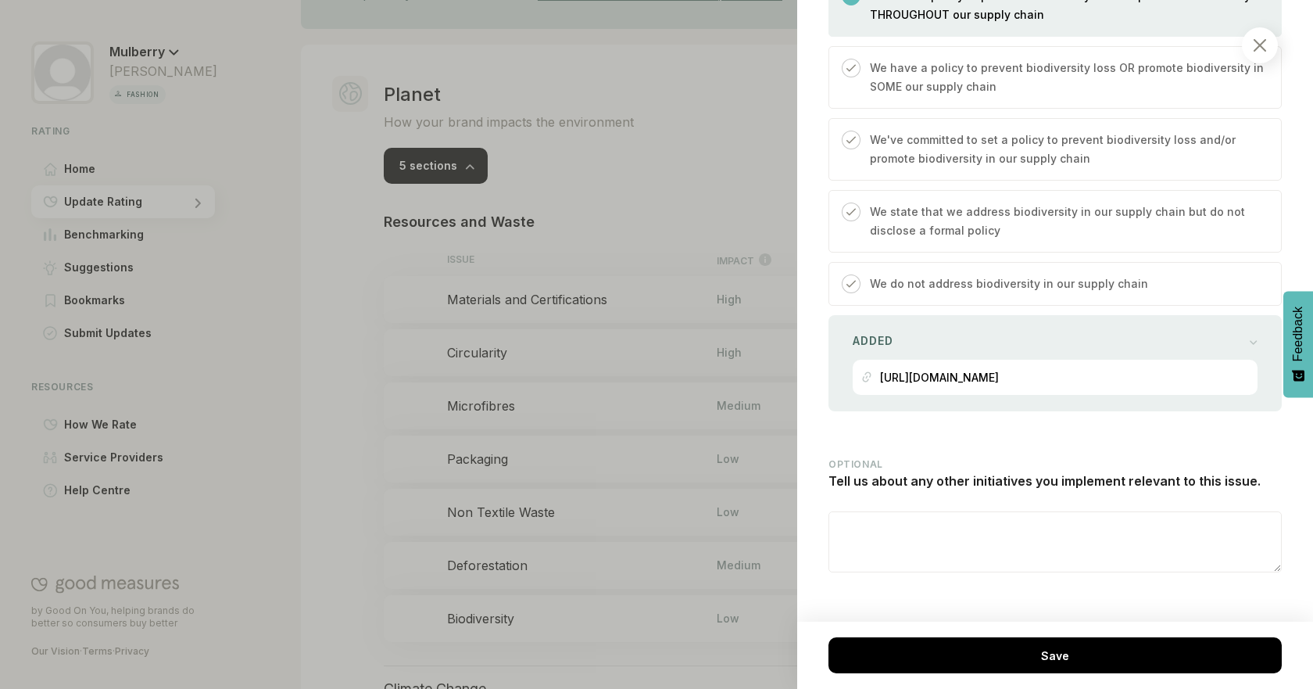
scroll to position [761, 0]
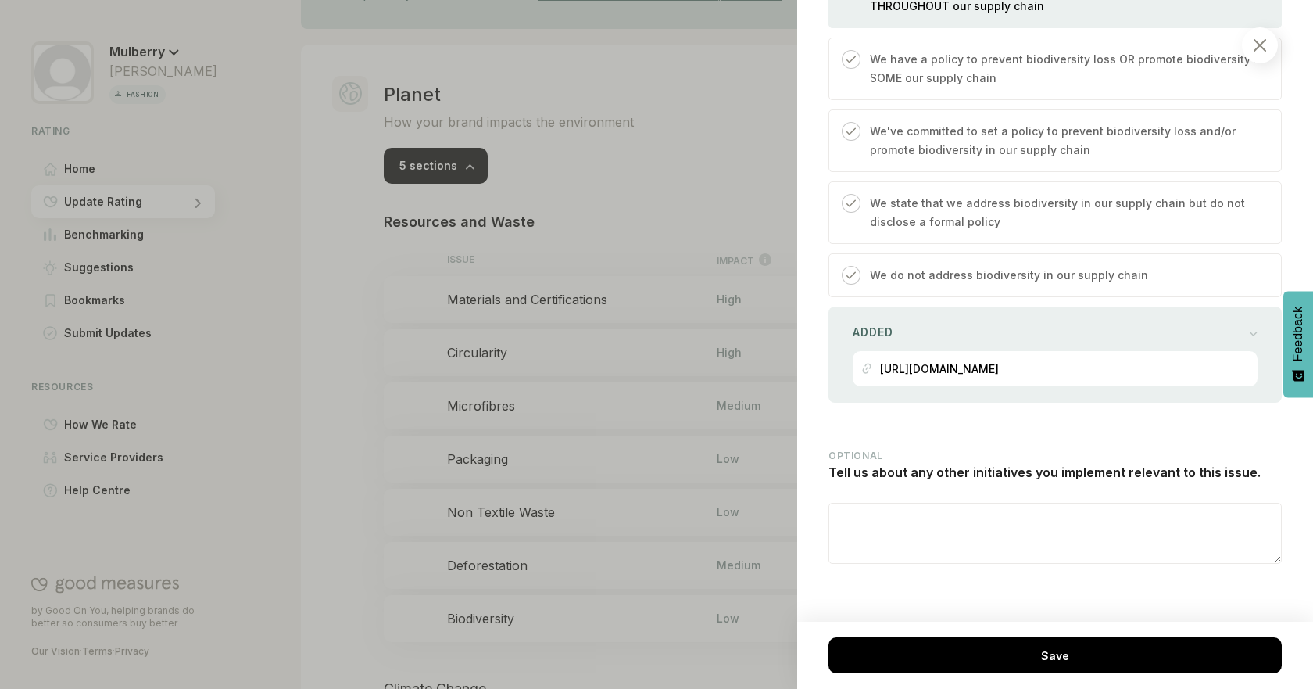
click at [658, 135] on div at bounding box center [656, 344] width 1313 height 689
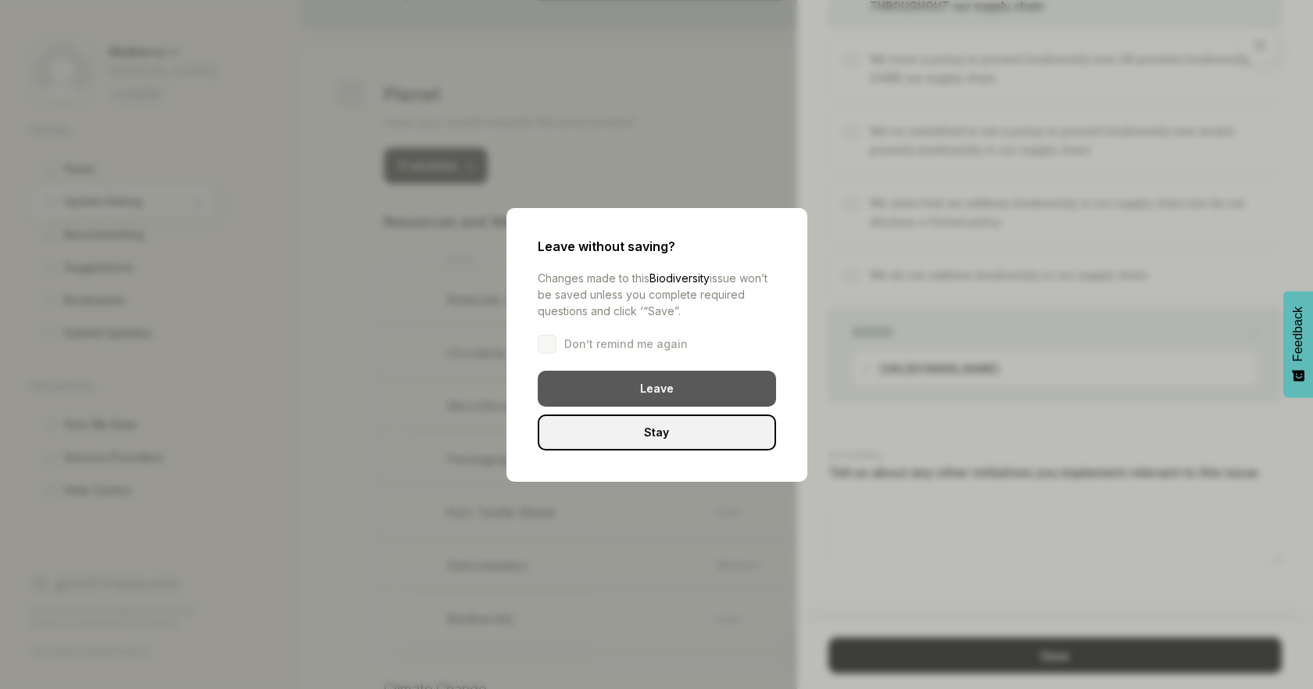
click at [614, 391] on div "Leave" at bounding box center [657, 389] width 238 height 36
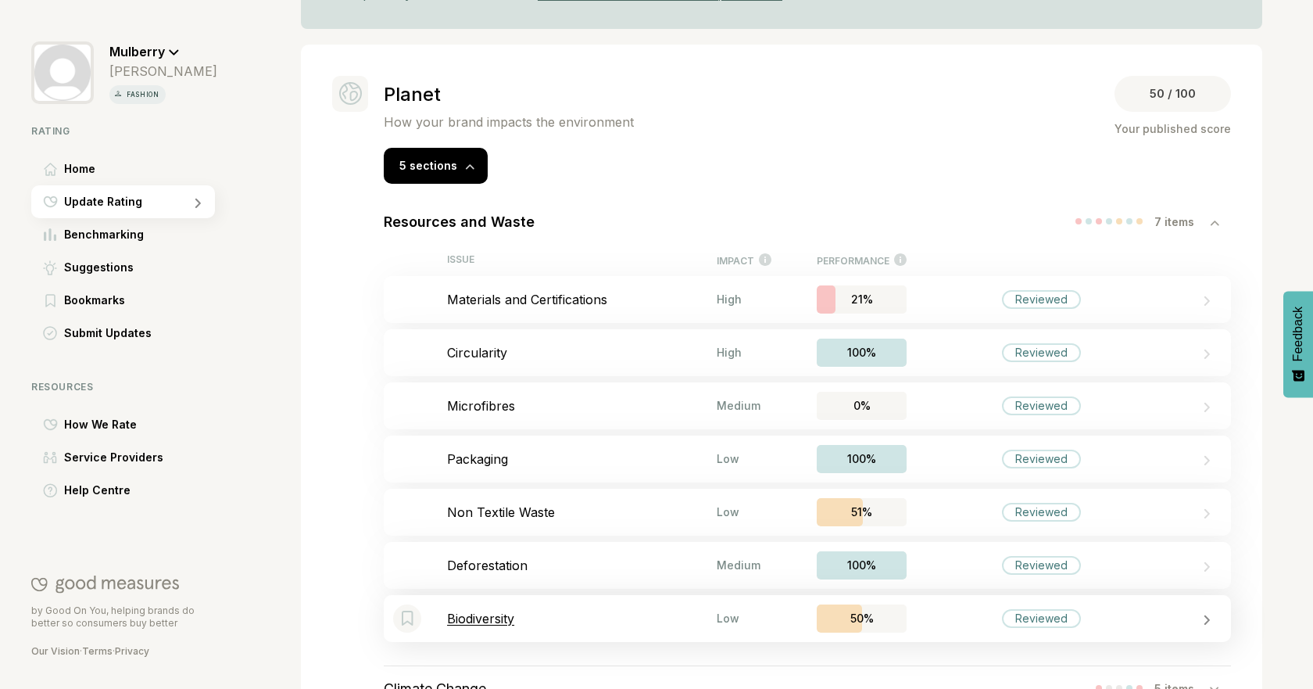
click at [574, 616] on p "Biodiversity" at bounding box center [582, 619] width 270 height 16
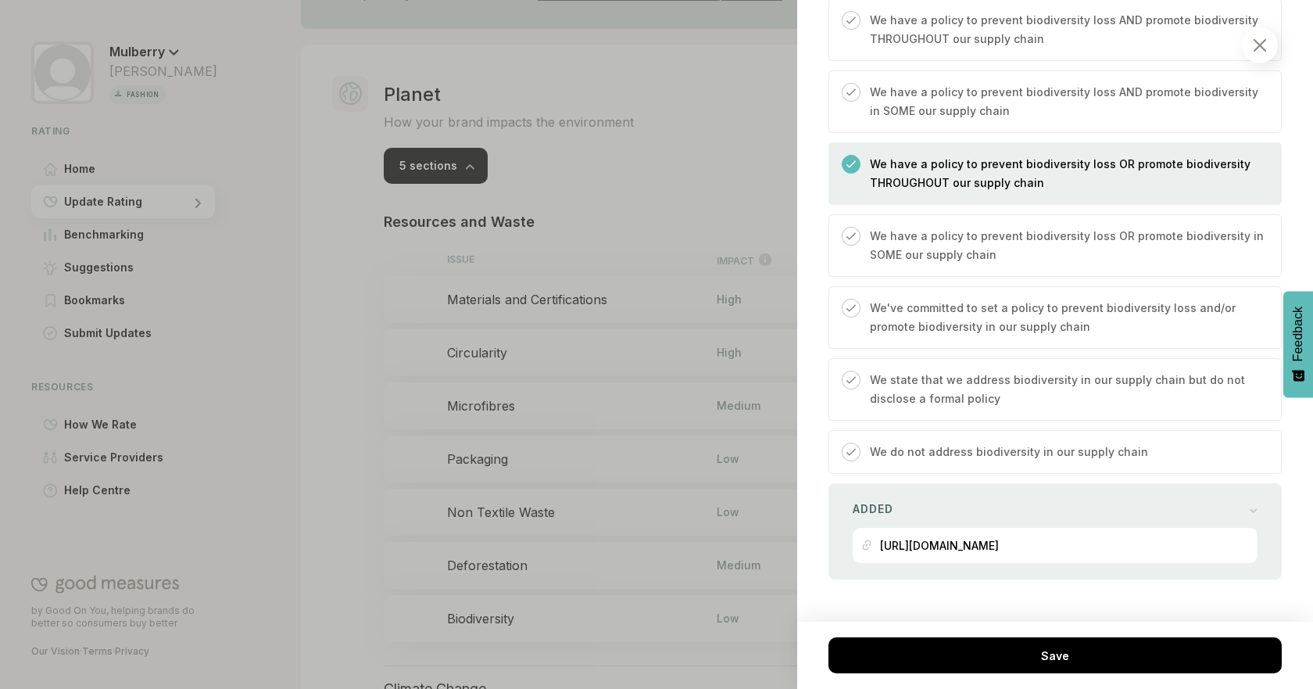
scroll to position [588, 0]
click at [718, 143] on div at bounding box center [656, 344] width 1313 height 689
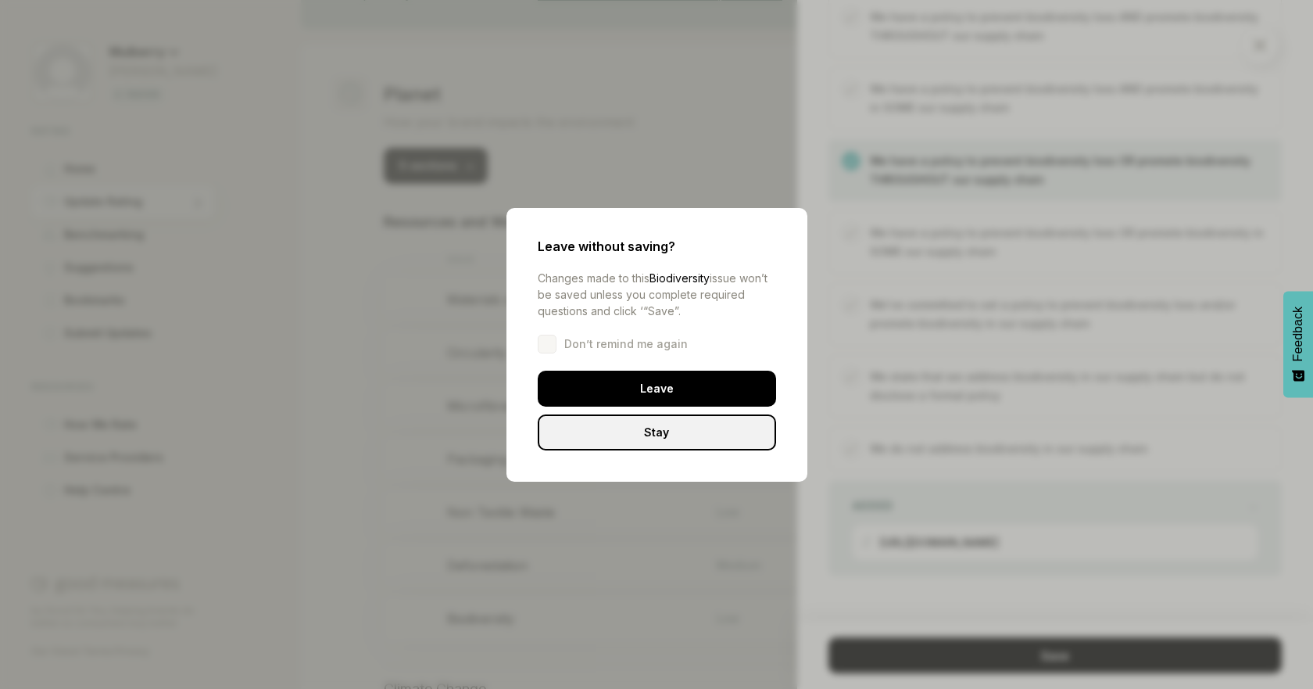
drag, startPoint x: 679, startPoint y: 395, endPoint x: 694, endPoint y: 380, distance: 21.6
click at [679, 394] on div "Leave" at bounding box center [657, 389] width 238 height 36
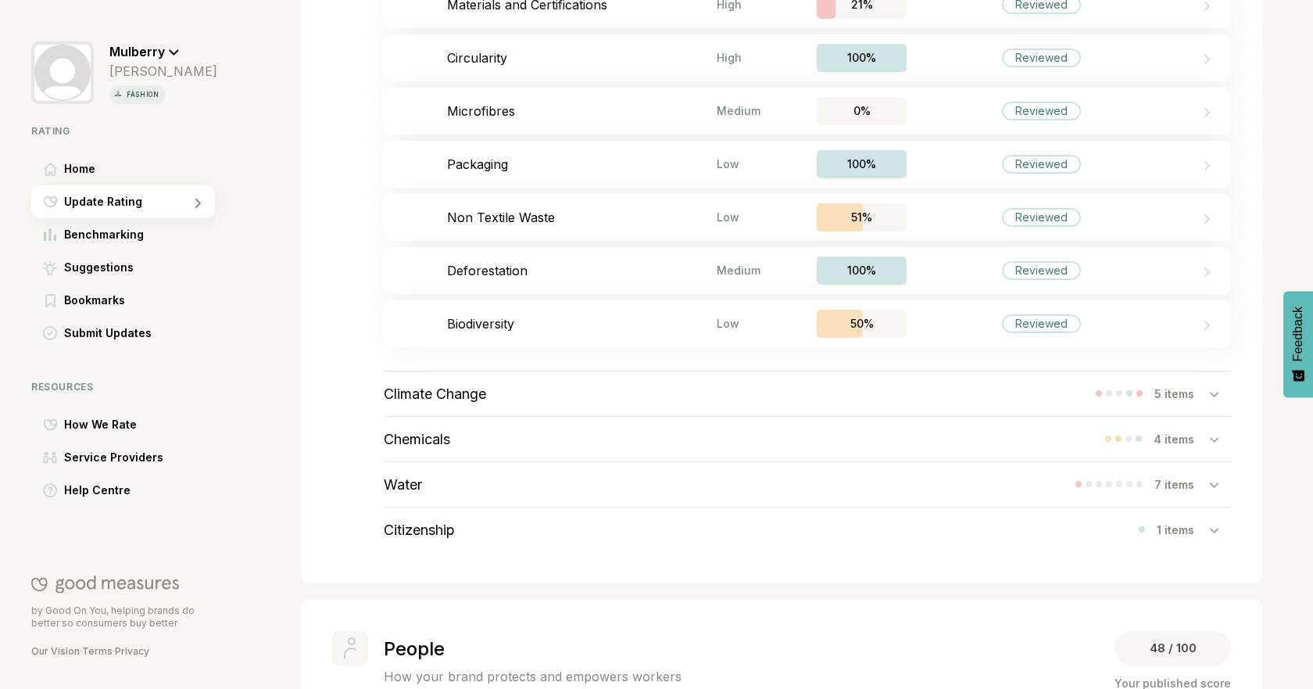
scroll to position [389, 0]
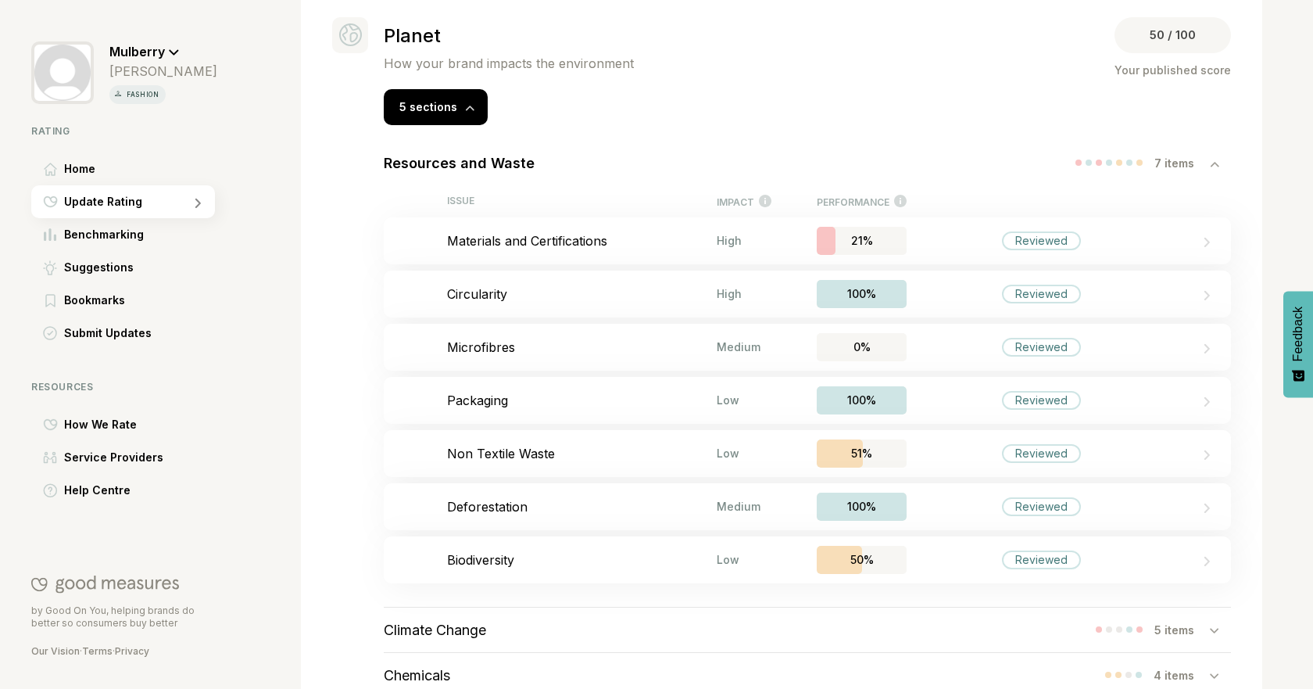
click at [1227, 163] on div "Resources and Waste 7 items ISSUE IMPACT How significant this issue’s impact is…" at bounding box center [808, 456] width 910 height 663
click at [1210, 168] on div at bounding box center [1220, 163] width 21 height 16
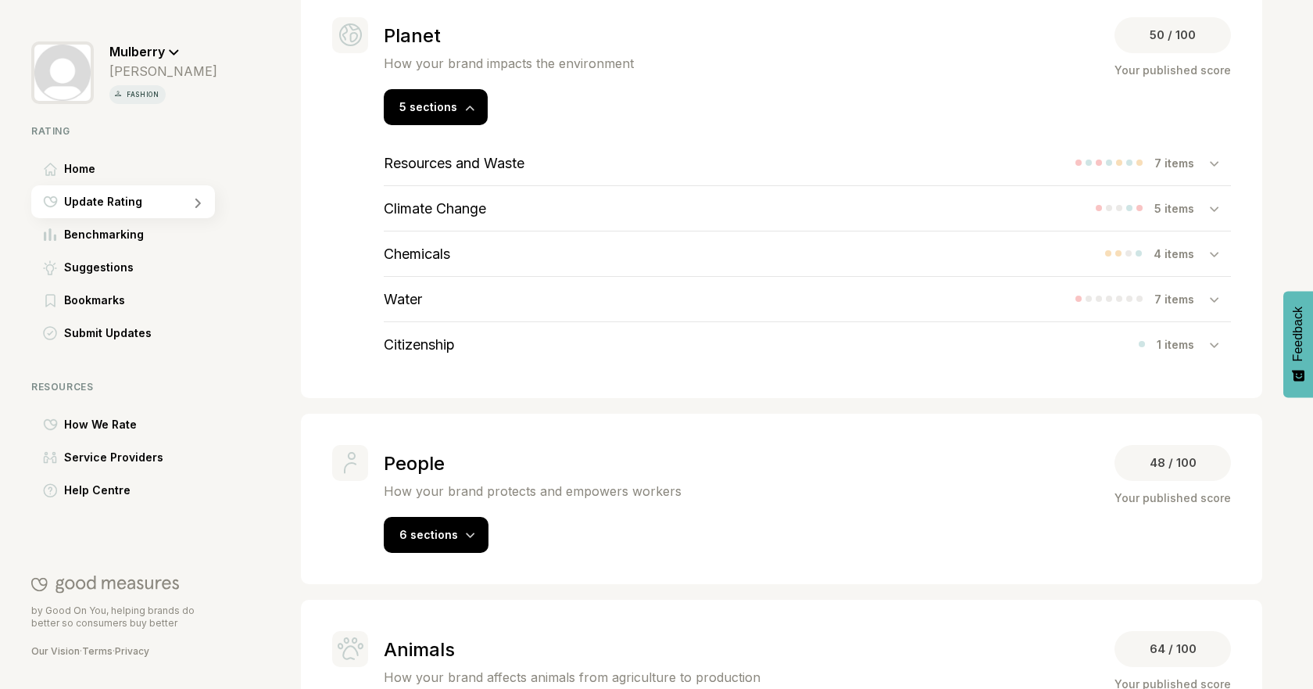
click at [433, 203] on h3 "Climate Change" at bounding box center [435, 208] width 102 height 16
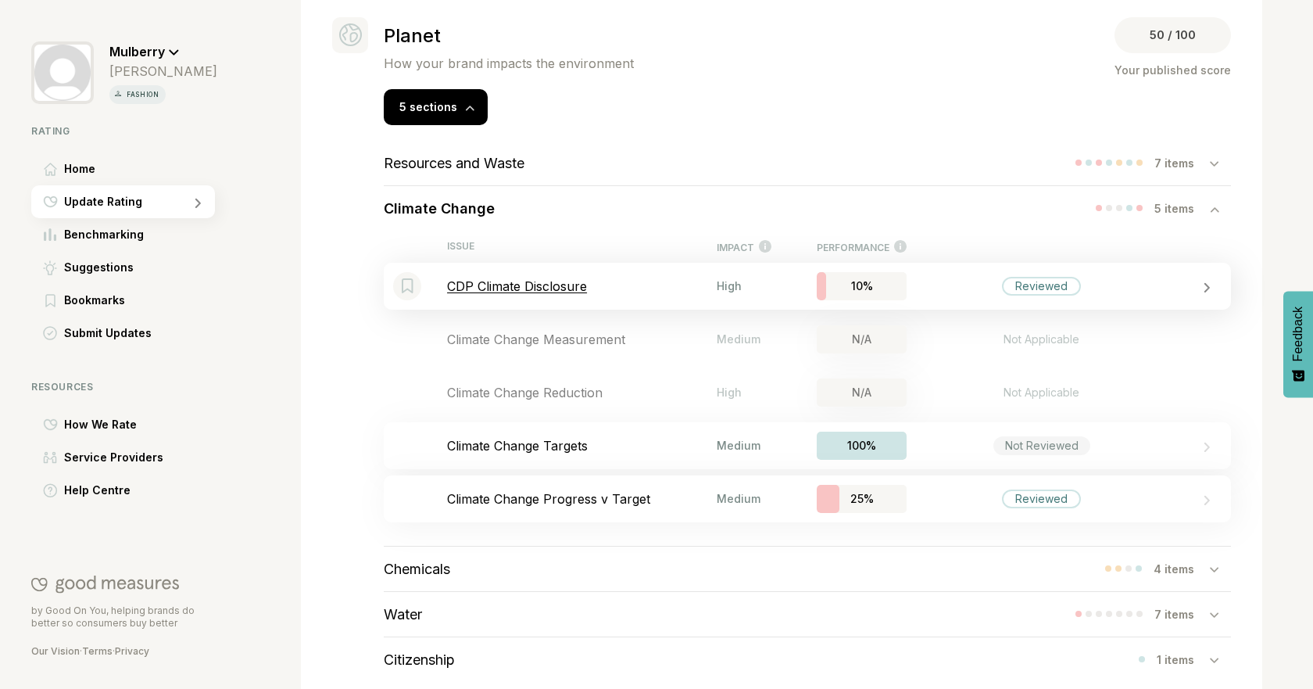
click at [614, 289] on p "CDP Climate Disclosure" at bounding box center [582, 286] width 270 height 16
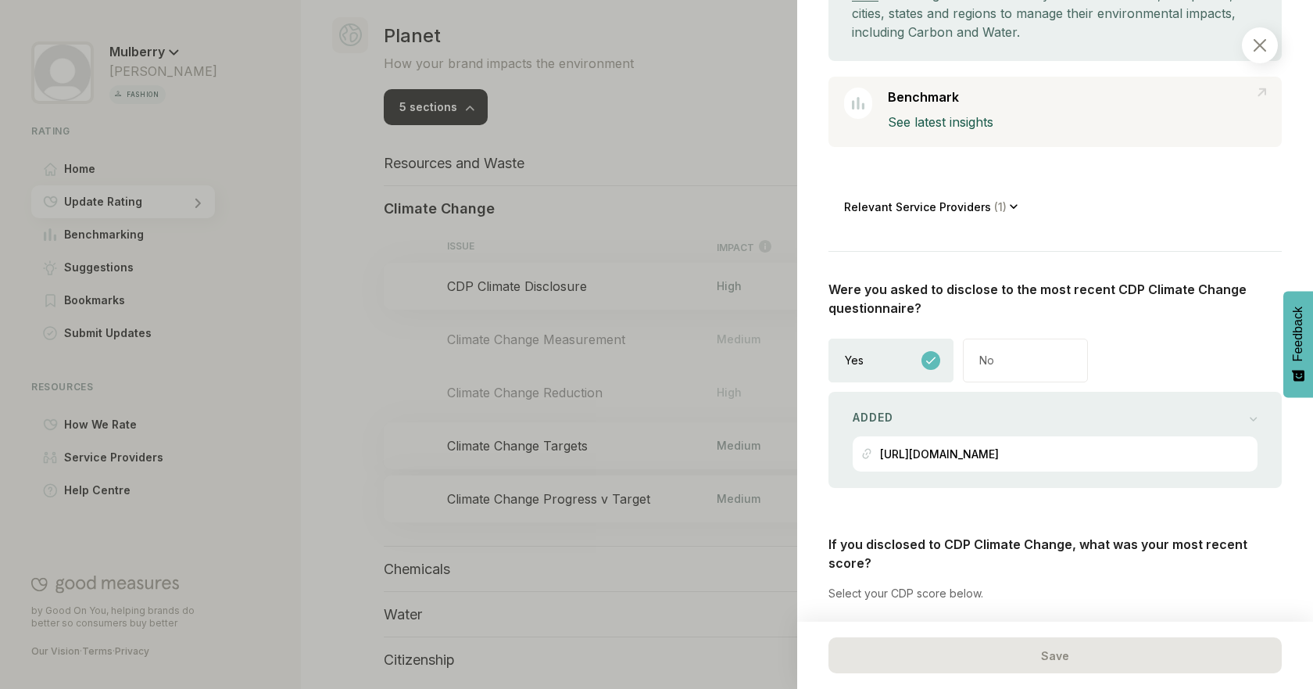
scroll to position [278, 0]
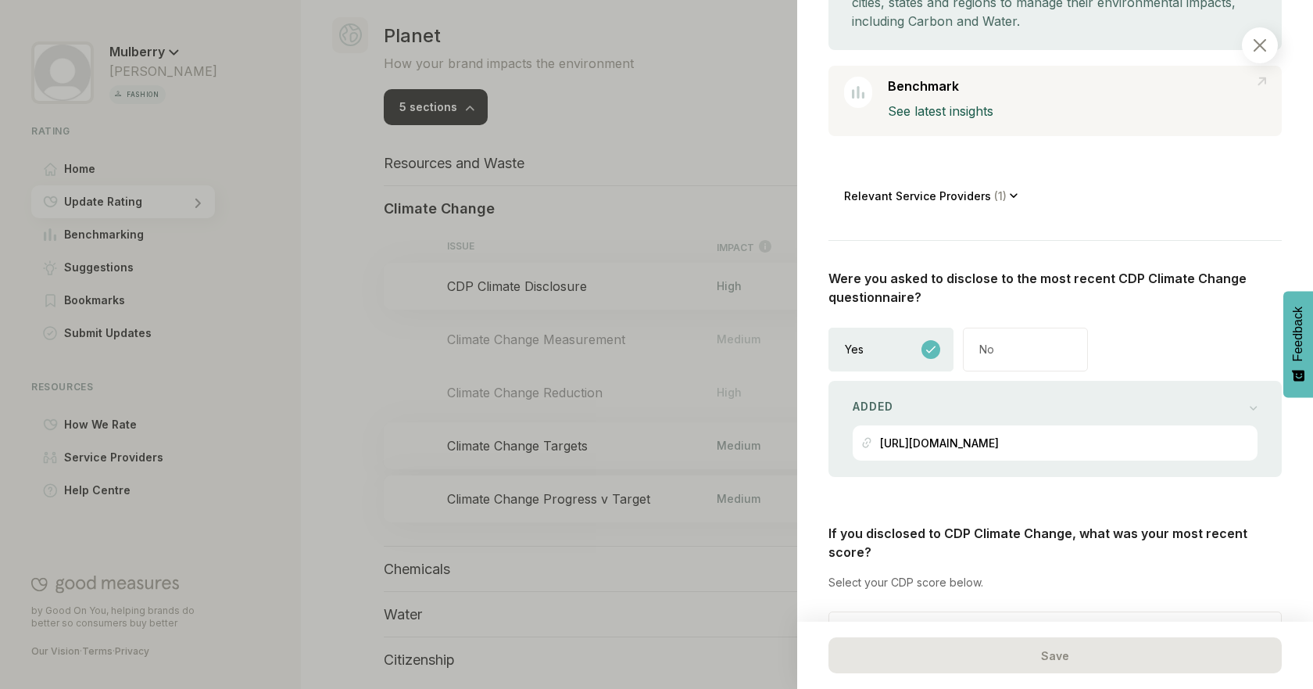
click at [1058, 339] on div "No" at bounding box center [1025, 350] width 125 height 44
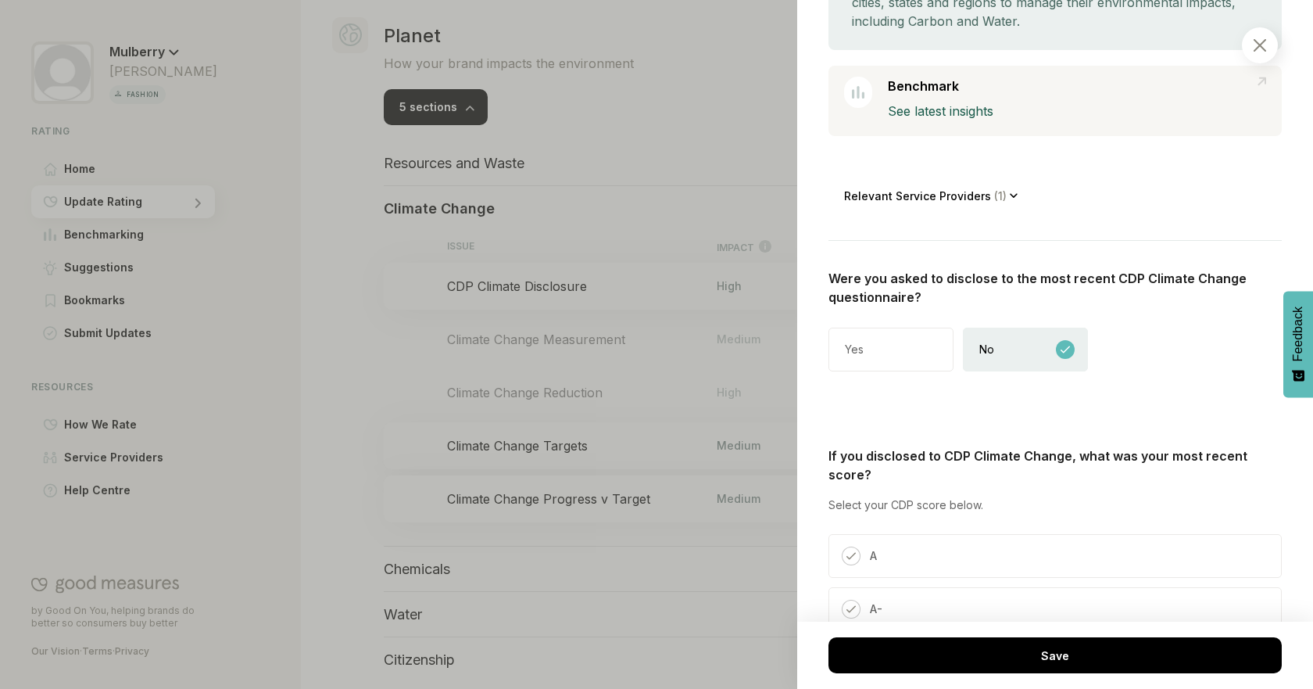
scroll to position [85, 0]
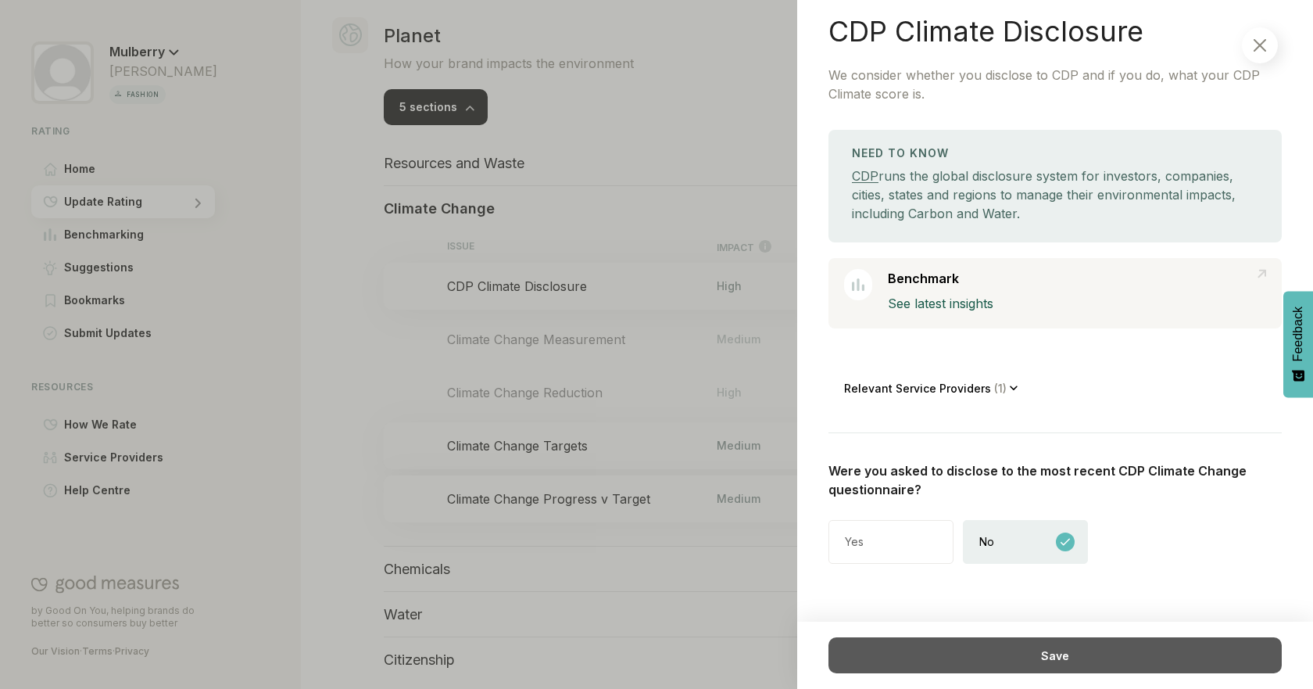
click at [1016, 647] on div "Save" at bounding box center [1055, 655] width 453 height 36
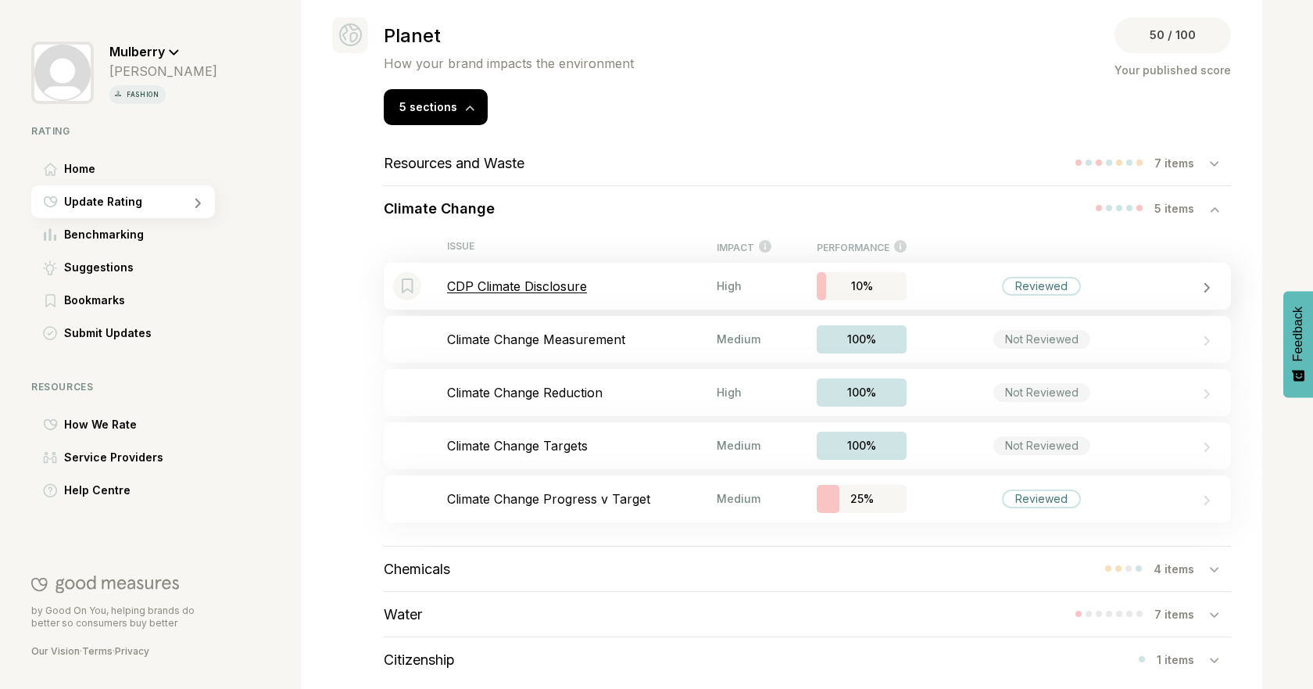
click at [729, 285] on div "High" at bounding box center [744, 285] width 55 height 13
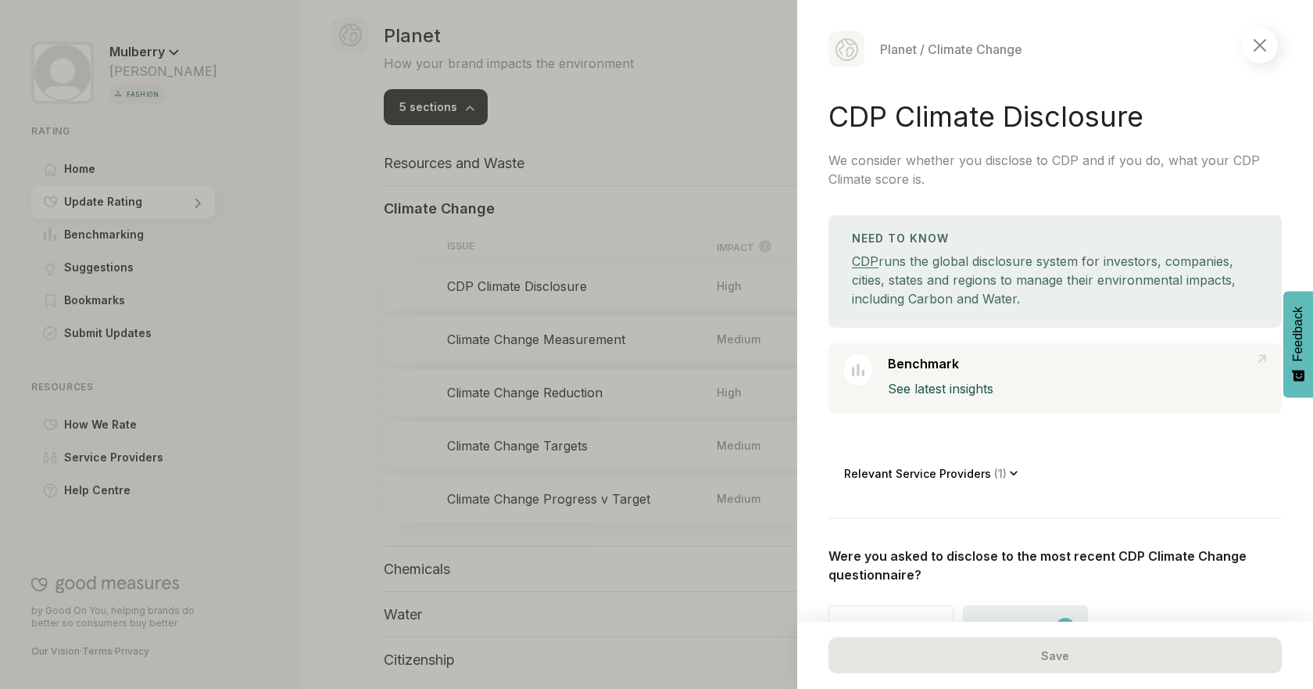
scroll to position [85, 0]
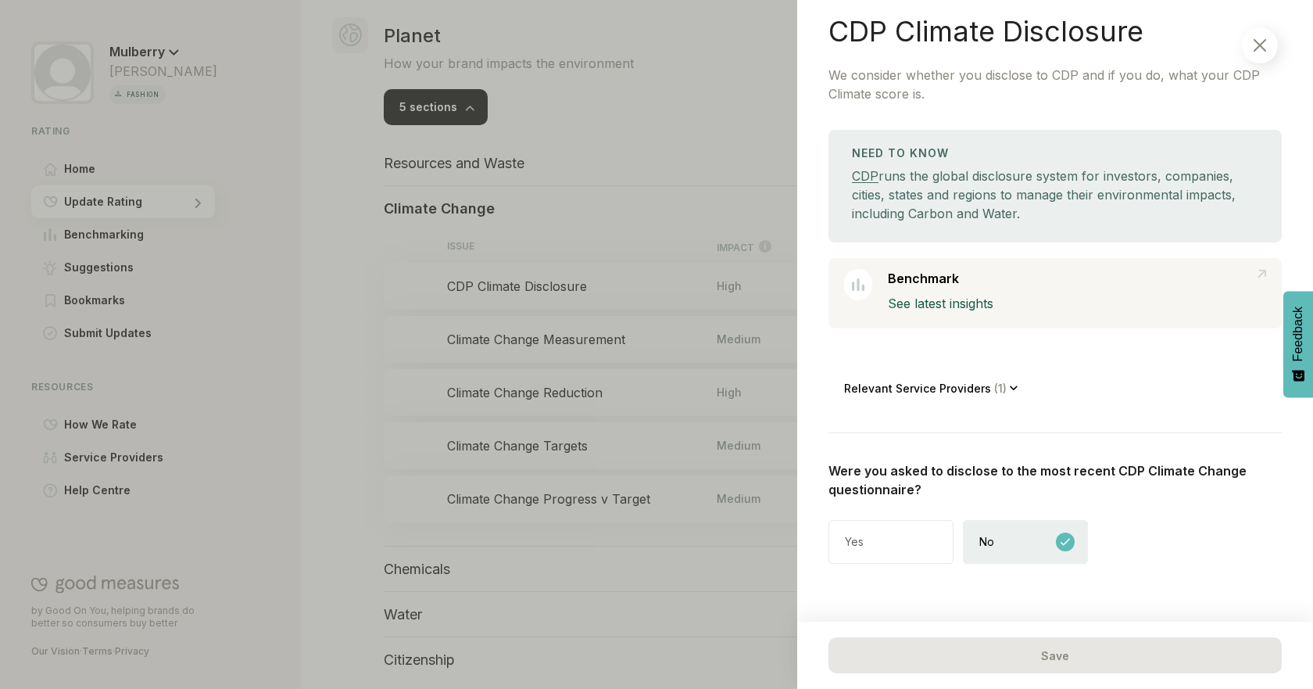
click at [324, 298] on div at bounding box center [656, 344] width 1313 height 689
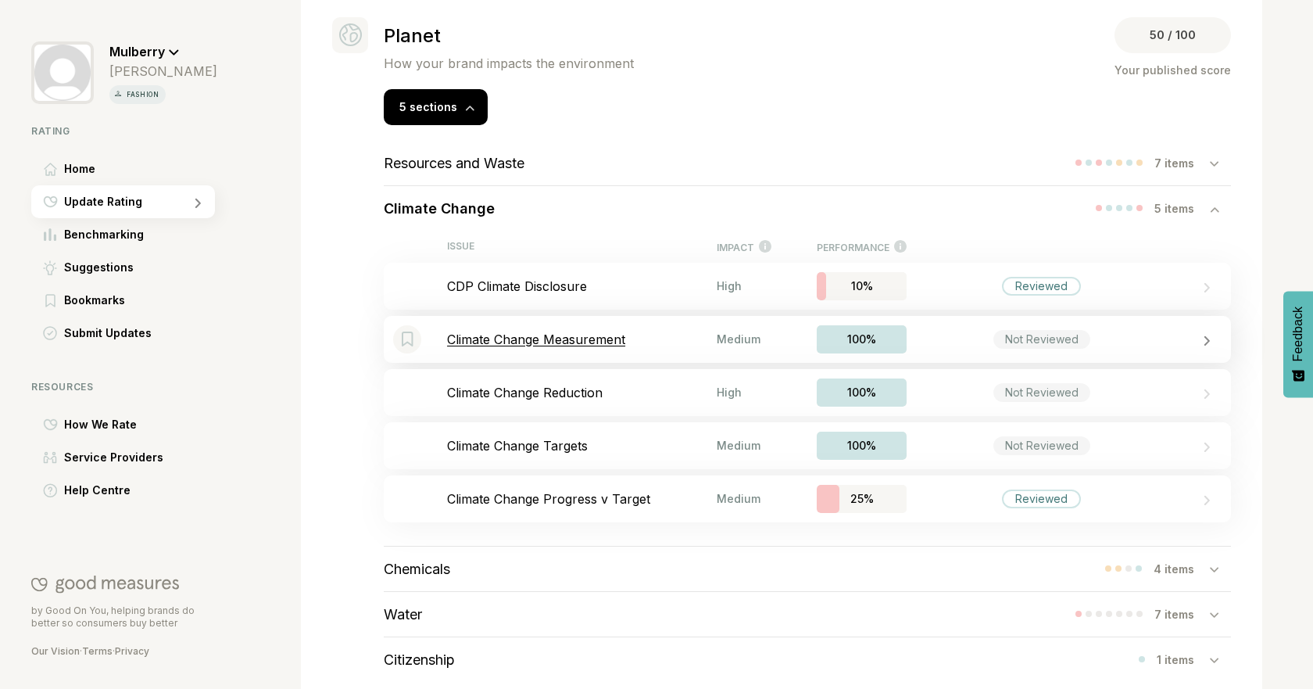
click at [689, 351] on div "Bookmark this item Climate Change Measurement Medium 100% Not Reviewed" at bounding box center [807, 339] width 847 height 47
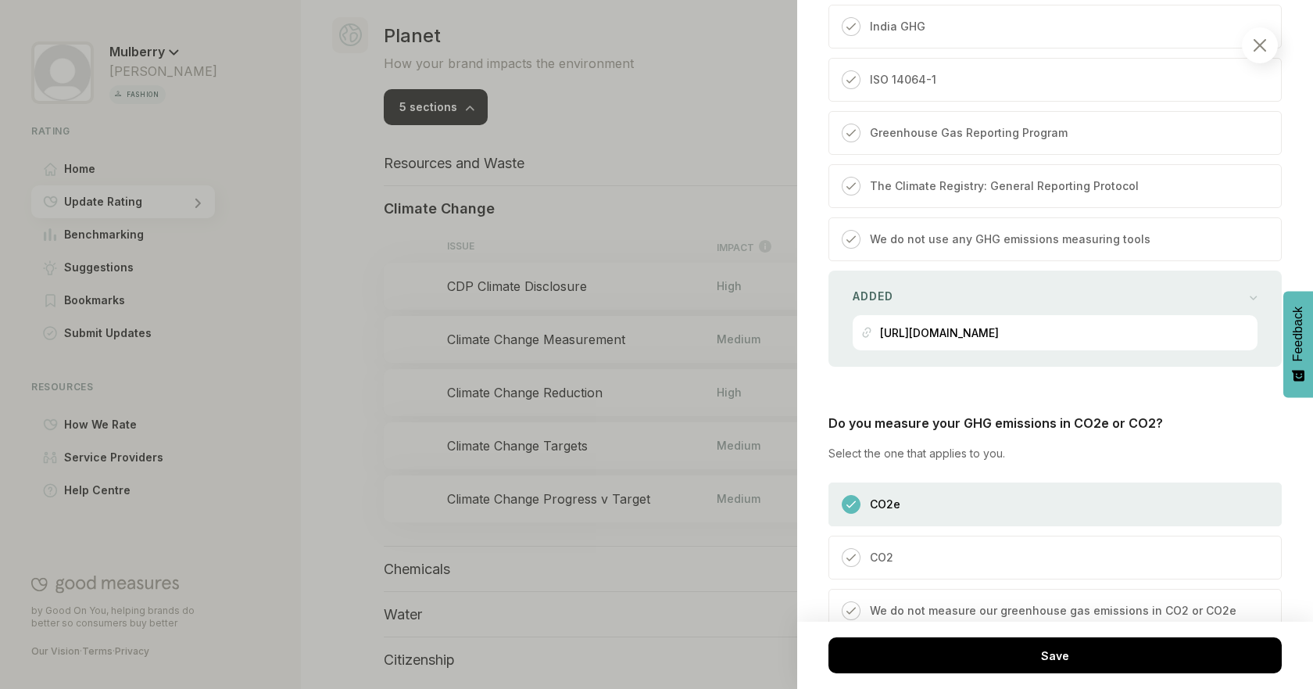
scroll to position [682, 0]
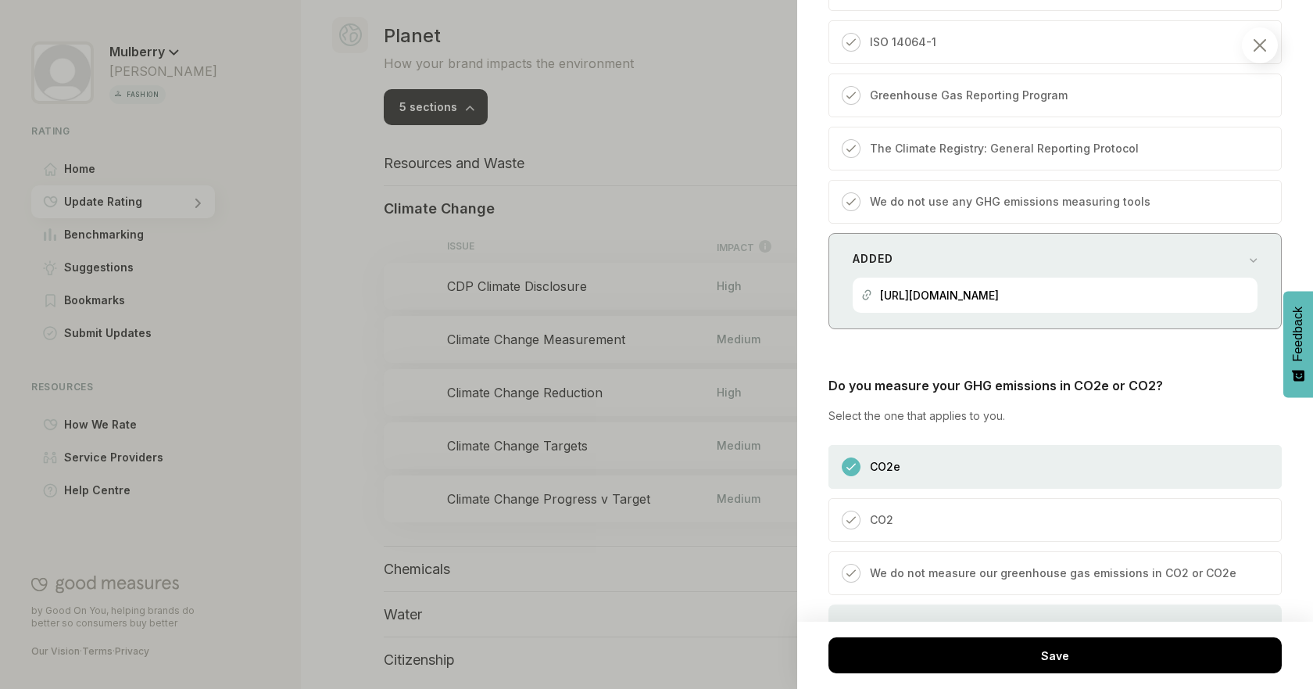
click at [1250, 263] on div "Added [URL][DOMAIN_NAME]" at bounding box center [1055, 281] width 453 height 96
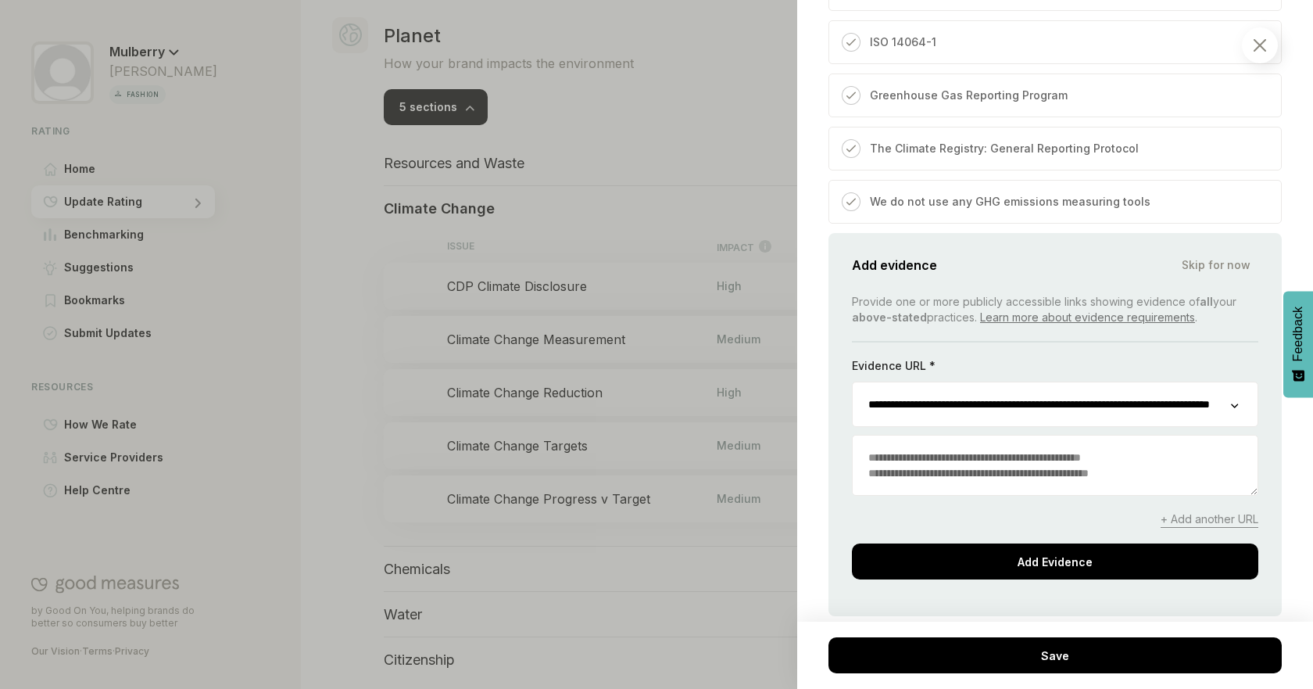
click at [1223, 273] on span "Skip for now" at bounding box center [1216, 265] width 69 height 16
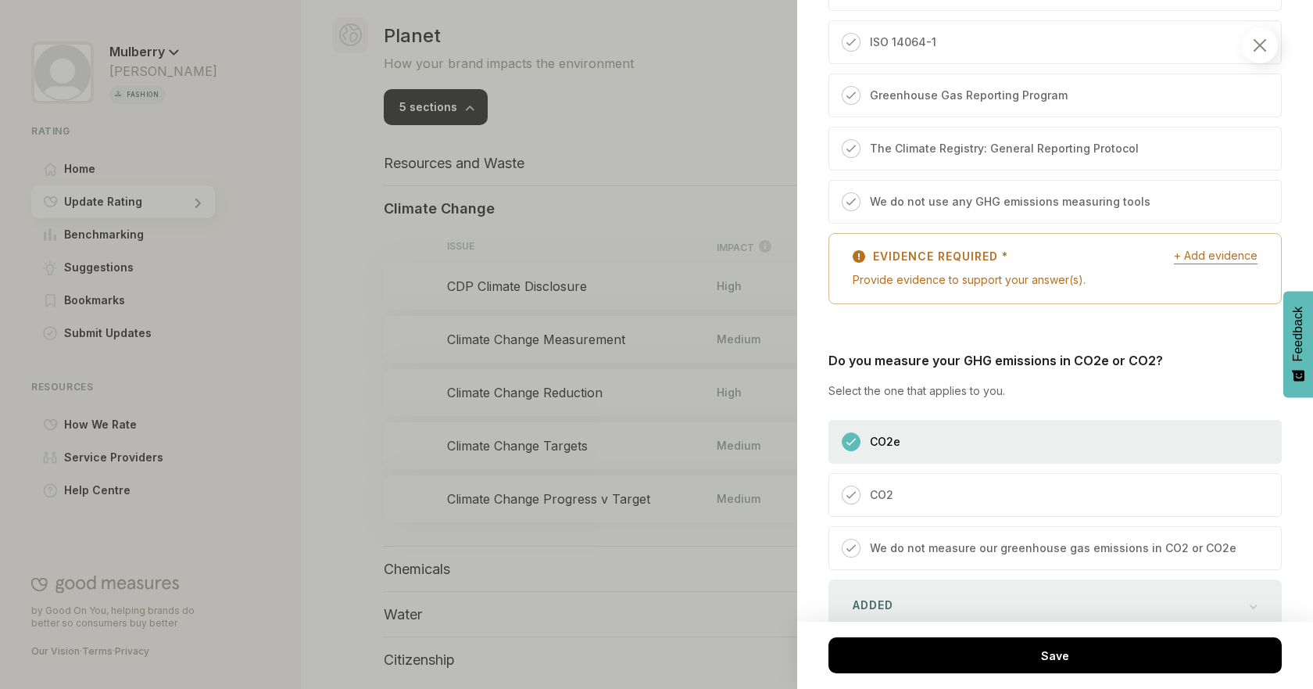
click at [1205, 263] on span "+ Add evidence" at bounding box center [1216, 256] width 84 height 16
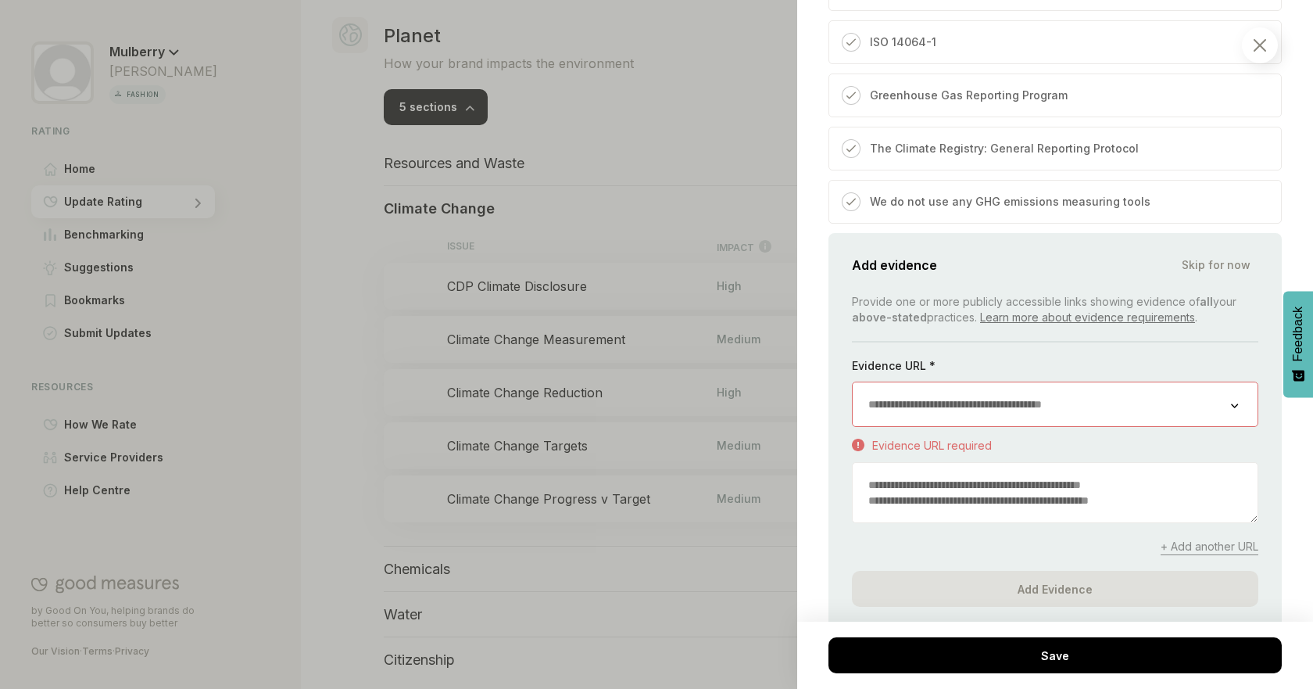
click at [597, 347] on div at bounding box center [656, 344] width 1313 height 689
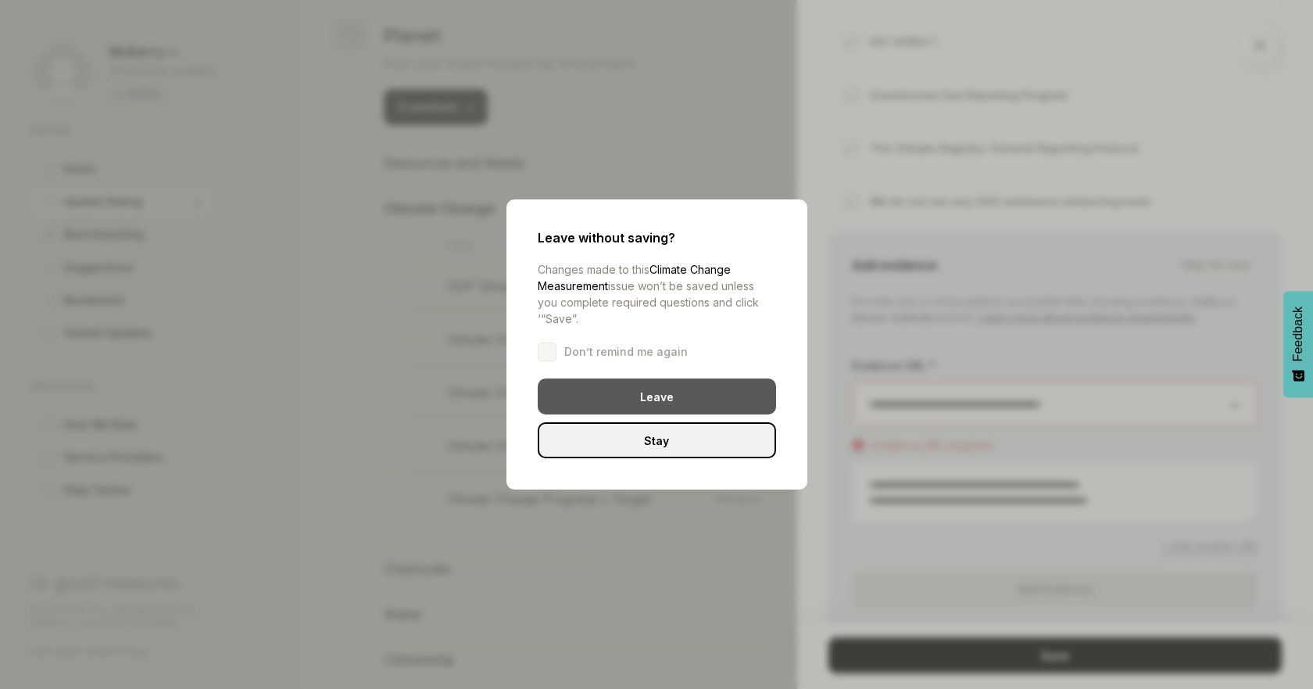
click at [647, 389] on div "Leave" at bounding box center [657, 396] width 238 height 36
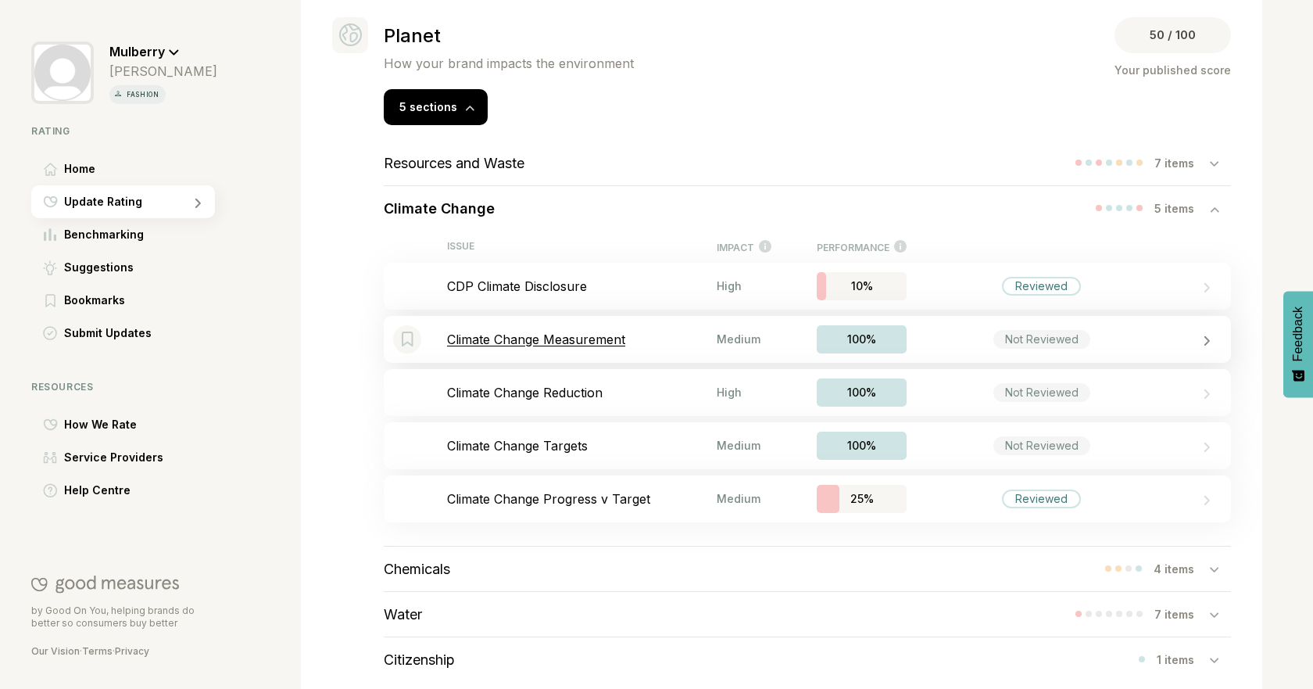
click at [611, 342] on p "Climate Change Measurement" at bounding box center [582, 339] width 270 height 16
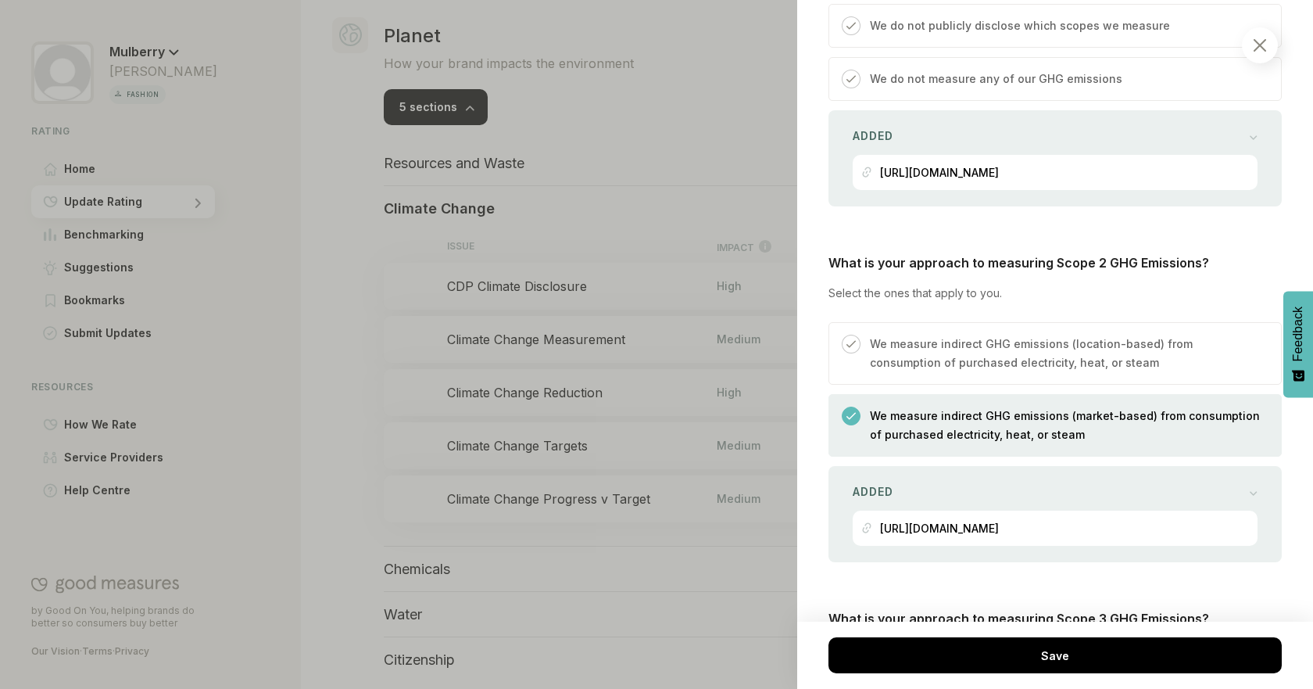
scroll to position [1654, 0]
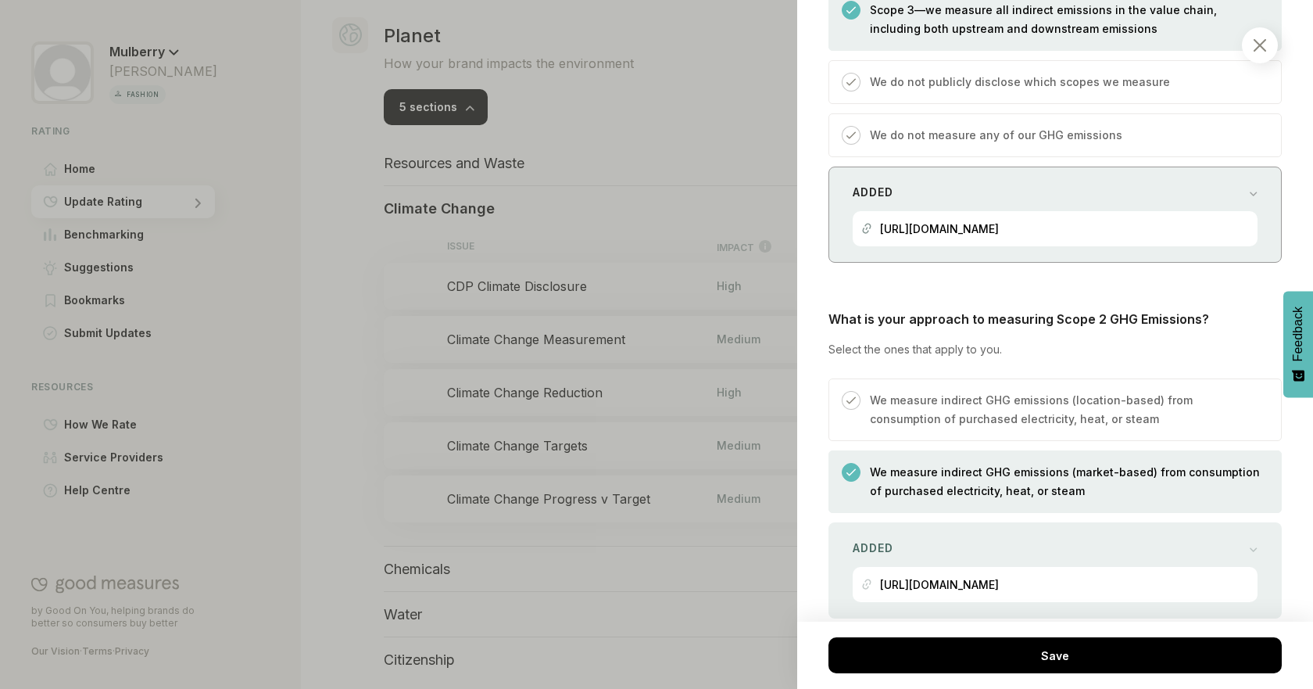
click at [1236, 196] on div "Added [URL][DOMAIN_NAME]" at bounding box center [1055, 215] width 453 height 96
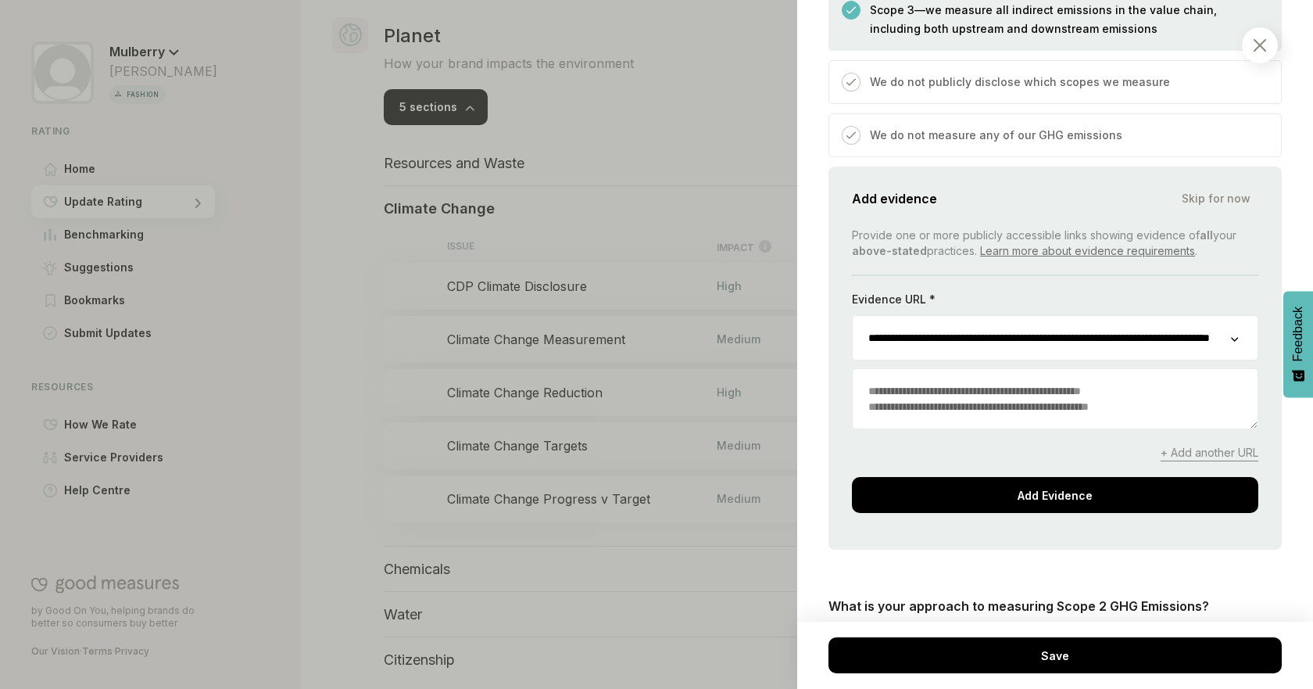
click at [1181, 461] on span "+ Add another URL" at bounding box center [1210, 453] width 98 height 16
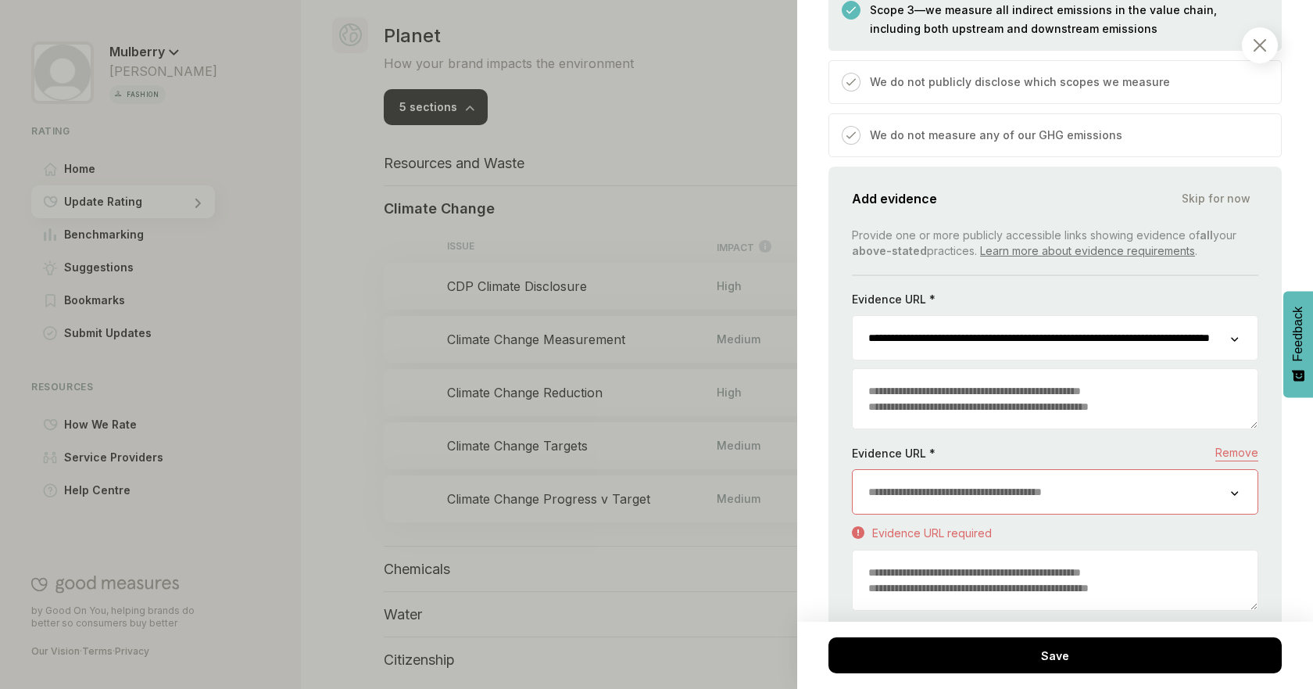
click at [957, 507] on input "url" at bounding box center [1042, 492] width 378 height 44
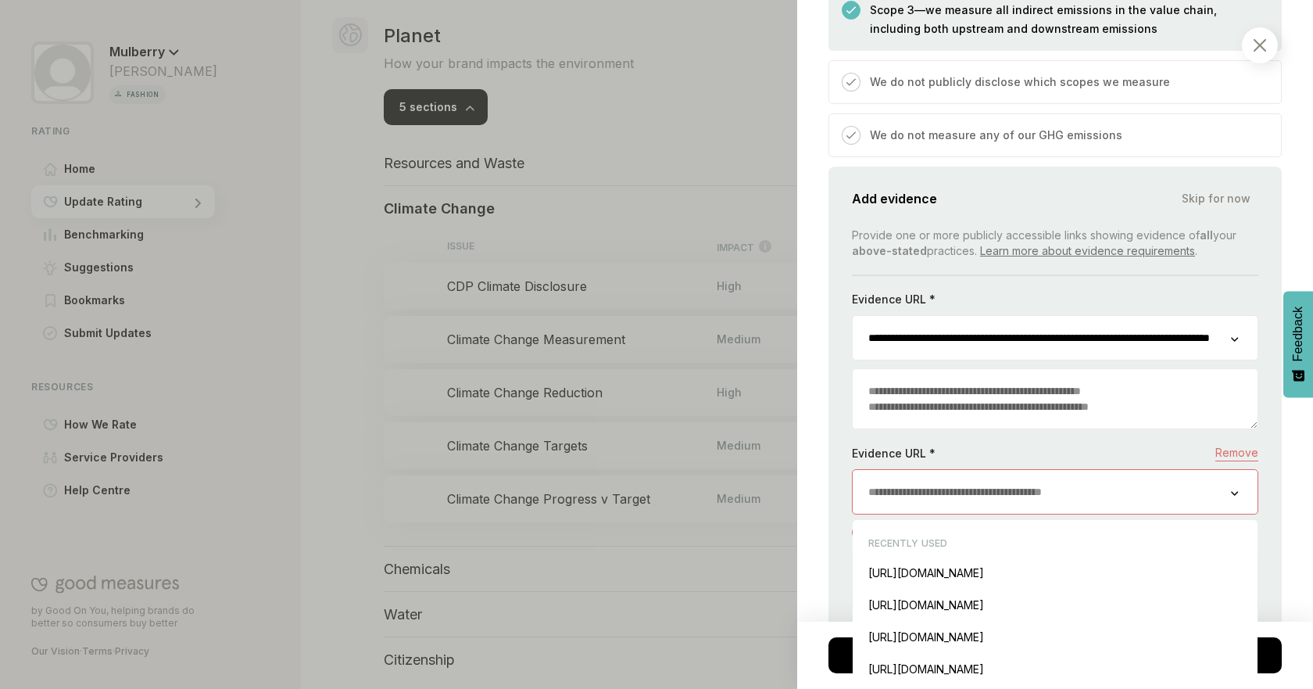
paste input "**********"
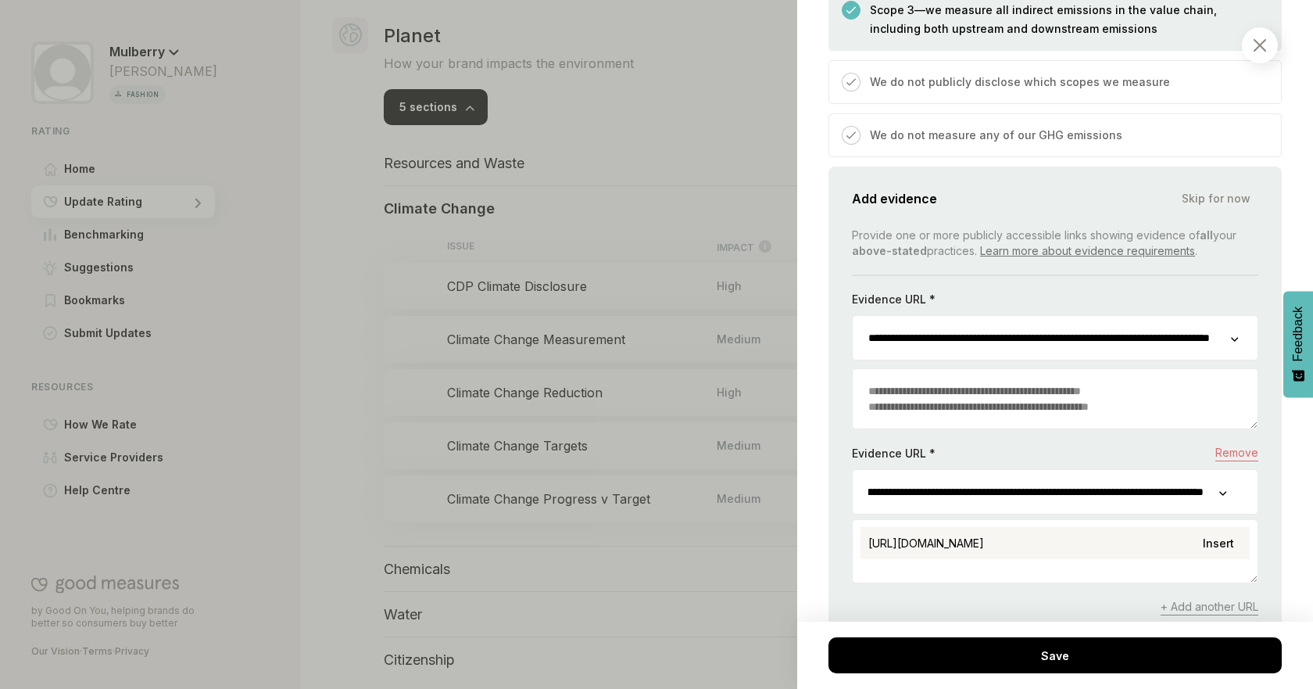
type input "**********"
click at [1043, 553] on div "[URL][DOMAIN_NAME] Insert" at bounding box center [1055, 543] width 389 height 32
click at [984, 582] on textarea at bounding box center [1055, 552] width 405 height 59
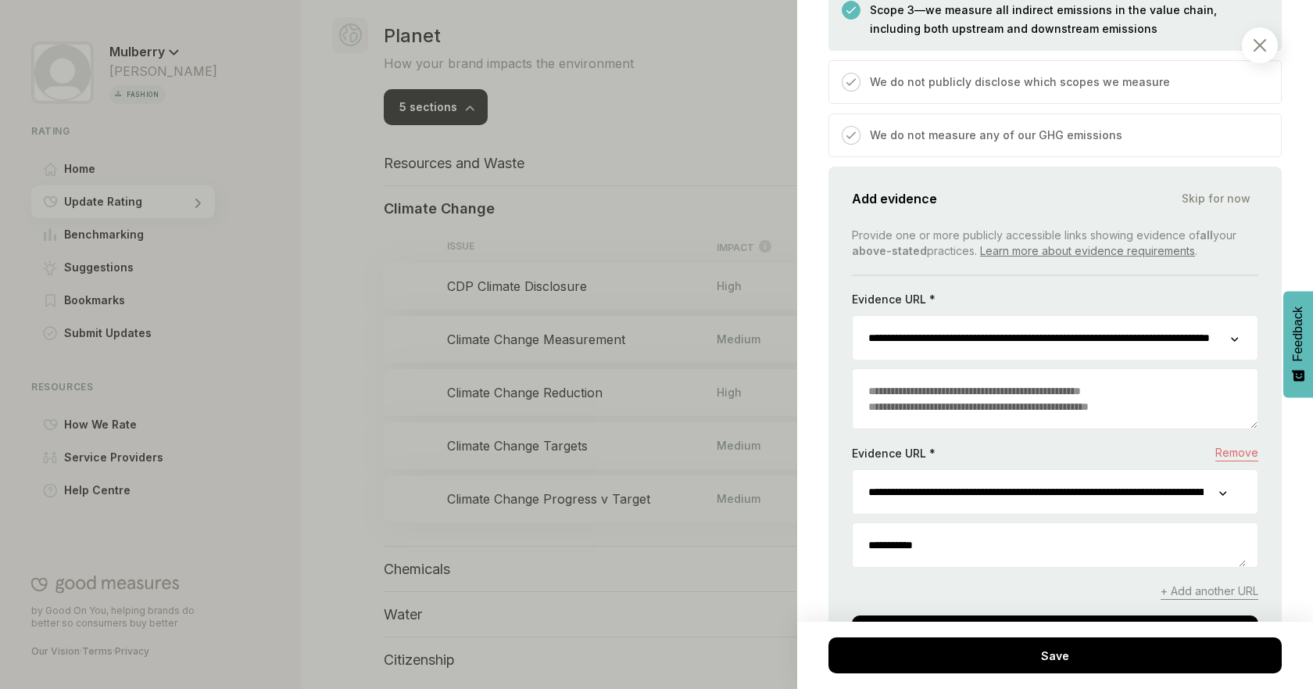
type textarea "**********"
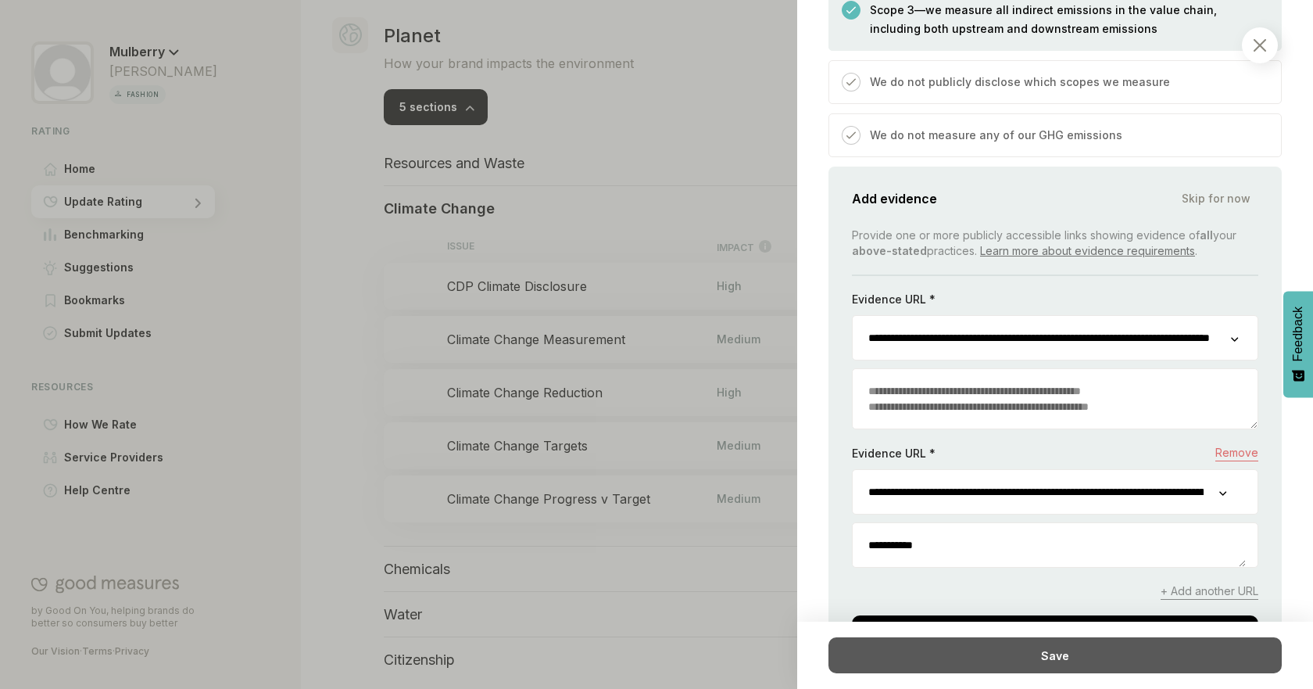
click at [1033, 651] on div "Save" at bounding box center [1055, 655] width 453 height 36
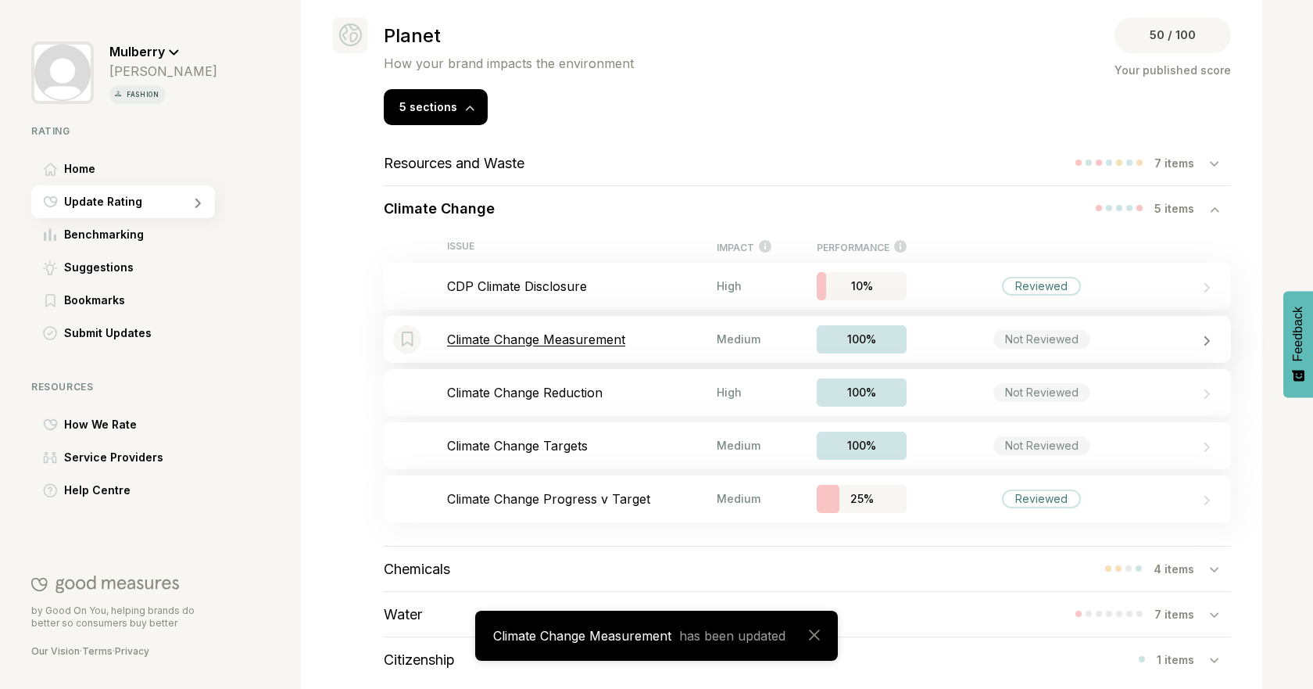
click at [625, 346] on p "Climate Change Measurement" at bounding box center [582, 339] width 270 height 16
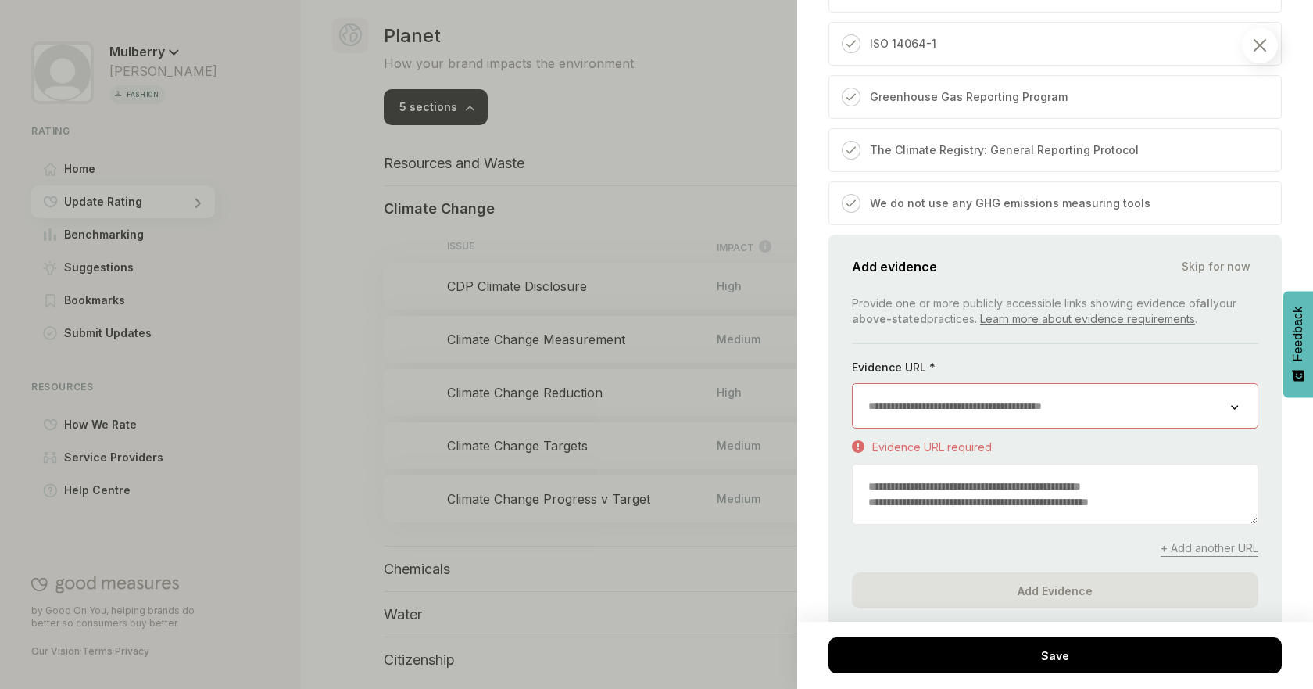
scroll to position [730, 0]
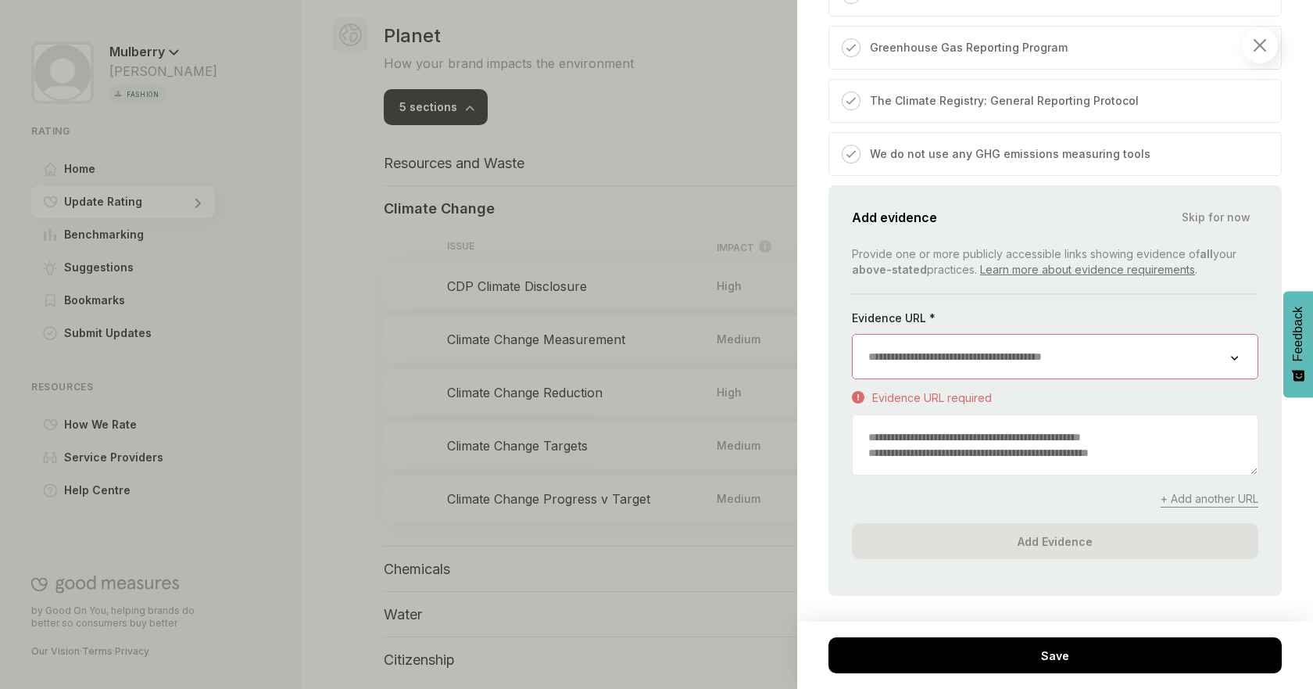
click at [1248, 337] on div "Add evidence Skip for now Provide one or more publicly accessible links showing…" at bounding box center [1055, 390] width 453 height 410
click at [1223, 364] on div at bounding box center [1055, 356] width 406 height 45
click at [1204, 378] on input "url" at bounding box center [1042, 357] width 378 height 44
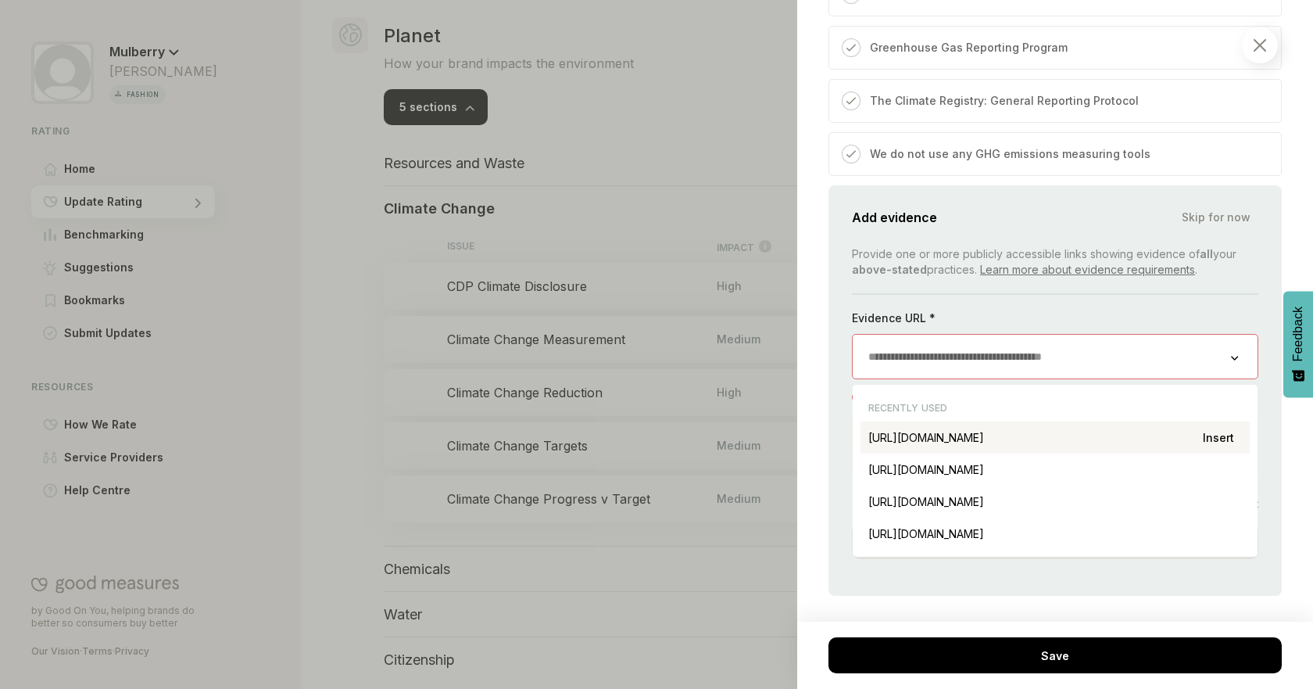
click at [1162, 453] on div "[URL][DOMAIN_NAME] Insert" at bounding box center [1055, 437] width 389 height 32
type input "**********"
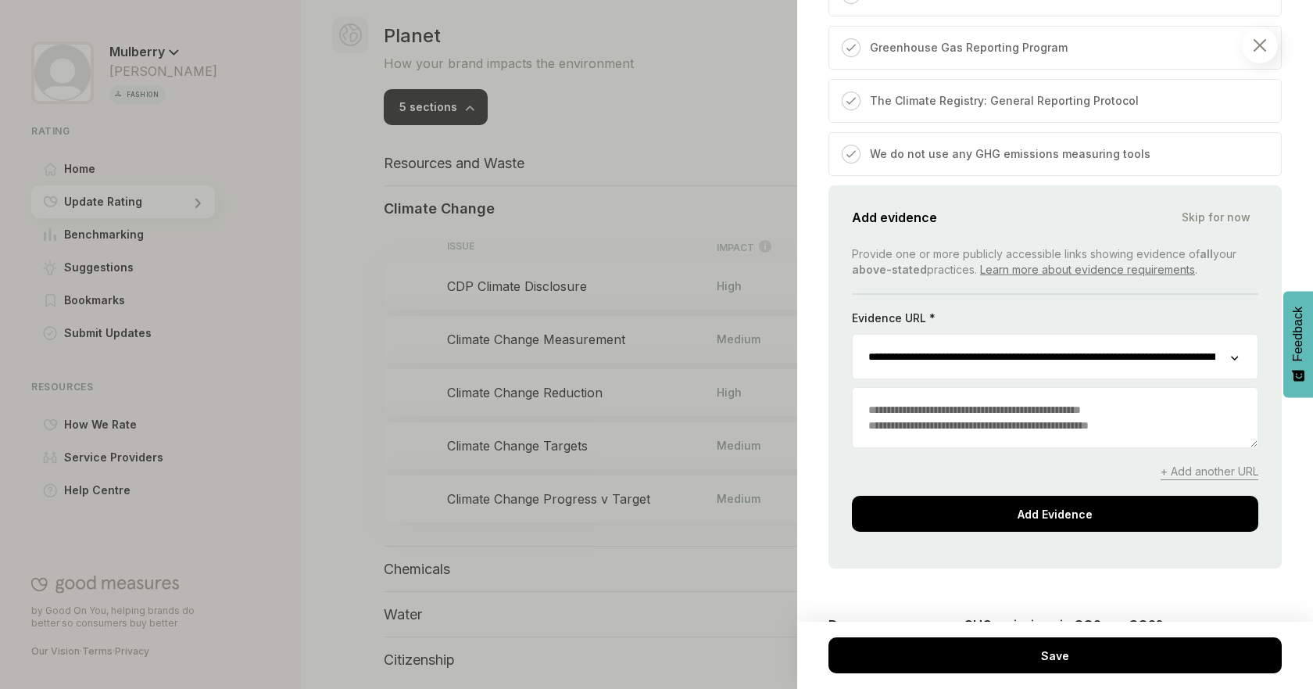
click at [1066, 368] on input "**********" at bounding box center [1042, 357] width 378 height 44
drag, startPoint x: 1050, startPoint y: 372, endPoint x: 1097, endPoint y: 385, distance: 48.7
click at [1097, 378] on input "**********" at bounding box center [1036, 357] width 367 height 44
click at [735, 266] on div at bounding box center [656, 344] width 1313 height 689
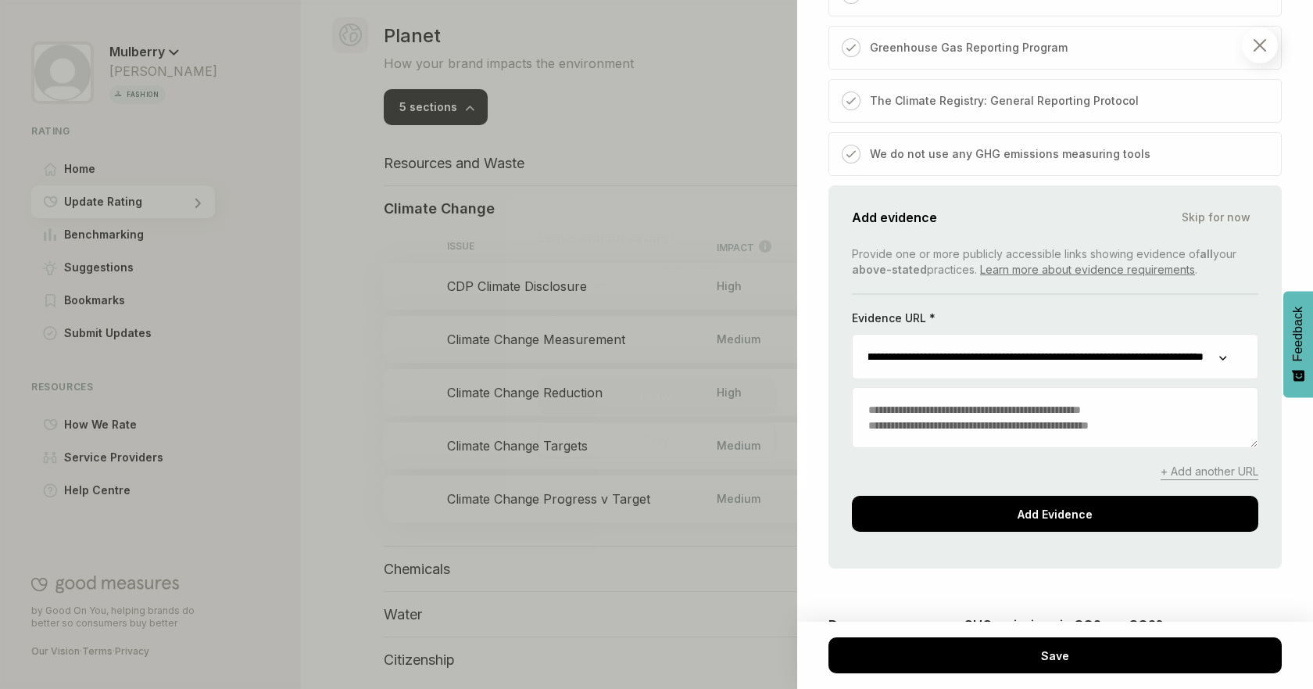
scroll to position [0, 0]
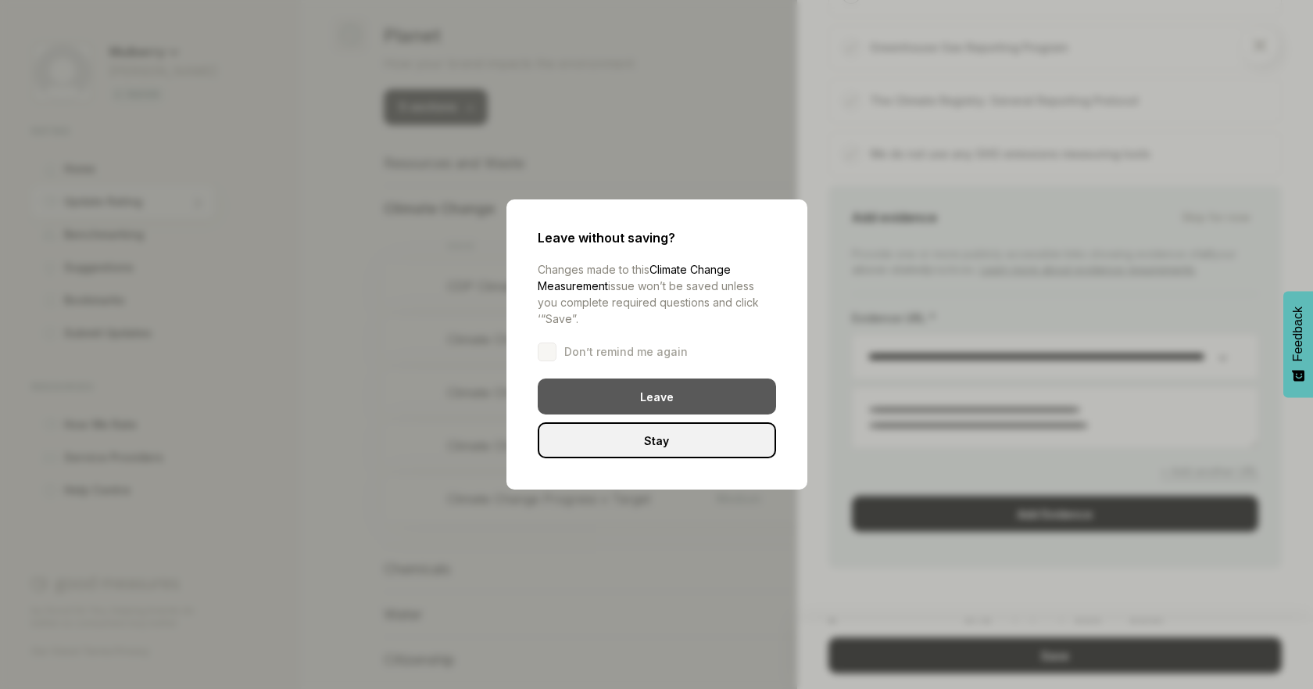
click at [646, 389] on div "Leave" at bounding box center [657, 396] width 238 height 36
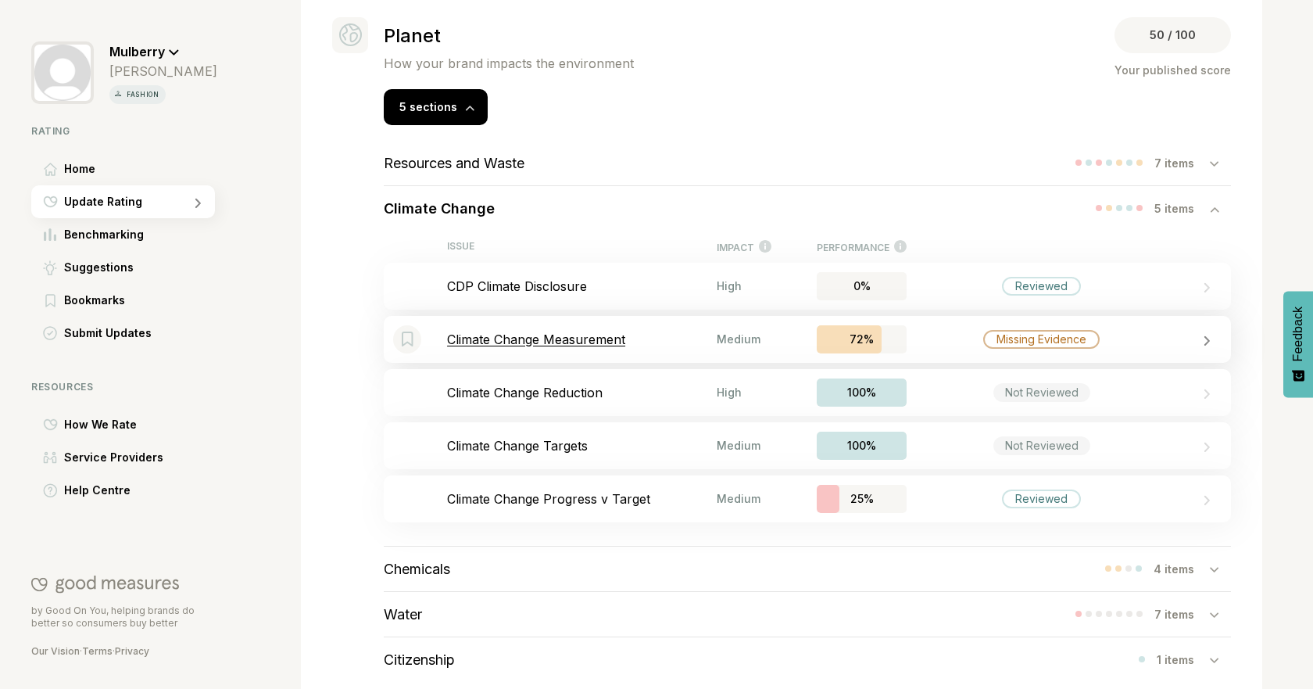
click at [635, 346] on p "Climate Change Measurement" at bounding box center [582, 339] width 270 height 16
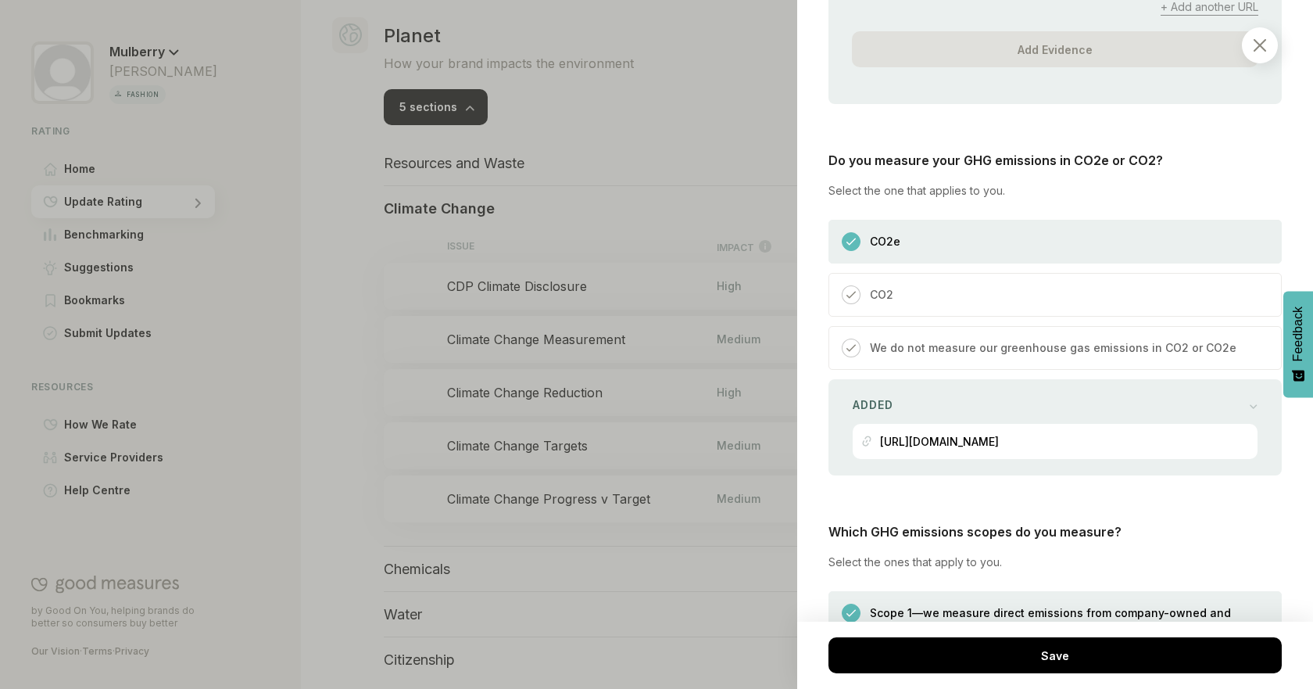
scroll to position [1387, 0]
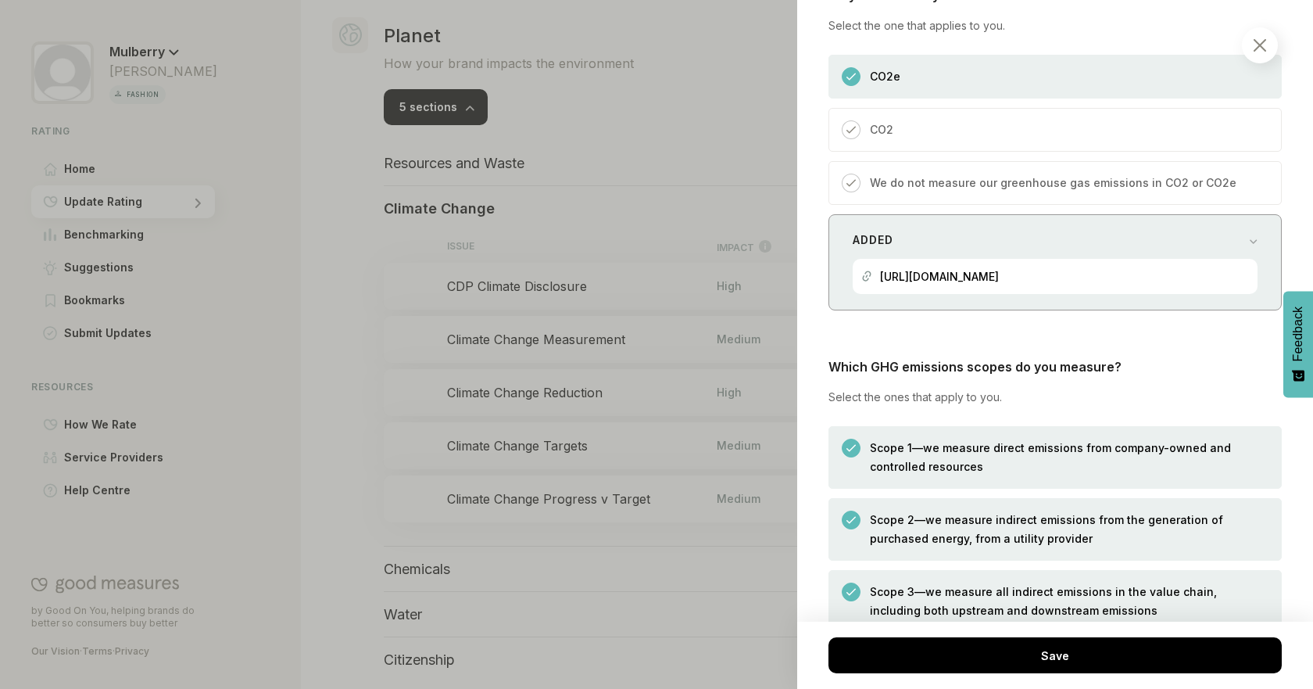
click at [999, 278] on div "[URL][DOMAIN_NAME]" at bounding box center [939, 276] width 119 height 35
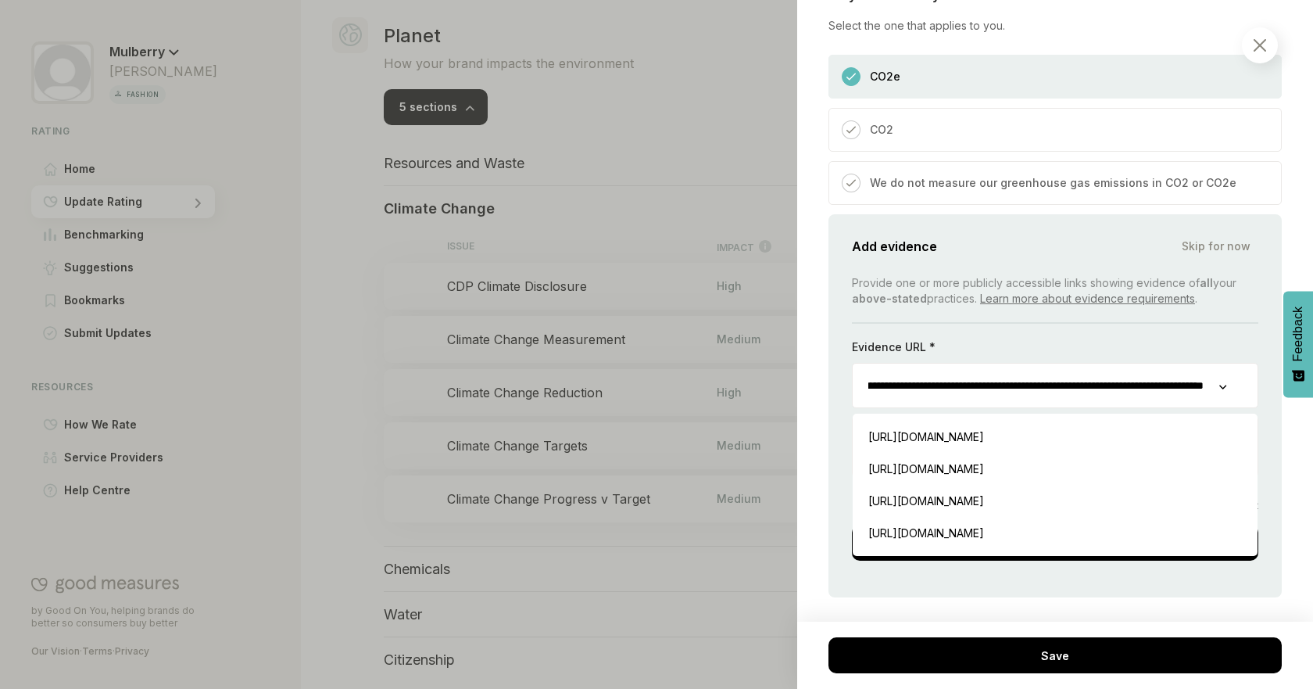
scroll to position [0, 154]
drag, startPoint x: 867, startPoint y: 405, endPoint x: 1208, endPoint y: 405, distance: 340.8
click at [1208, 405] on input "**********" at bounding box center [1036, 385] width 367 height 44
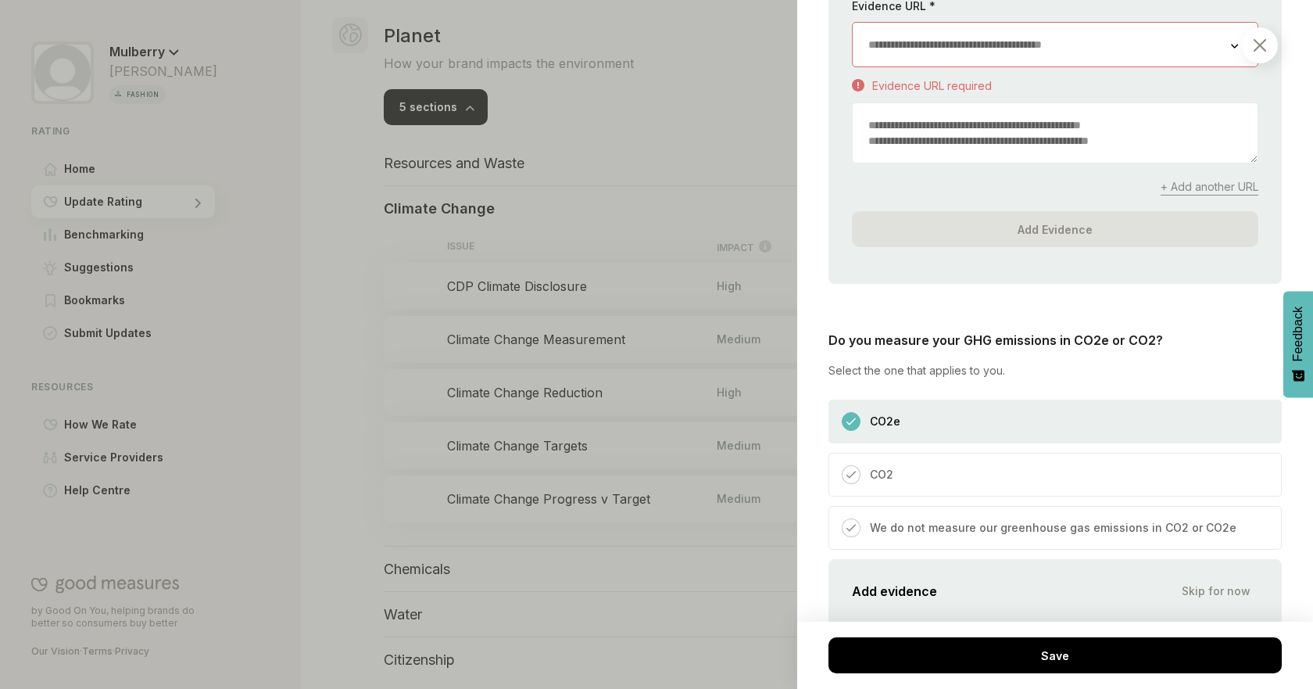
scroll to position [877, 0]
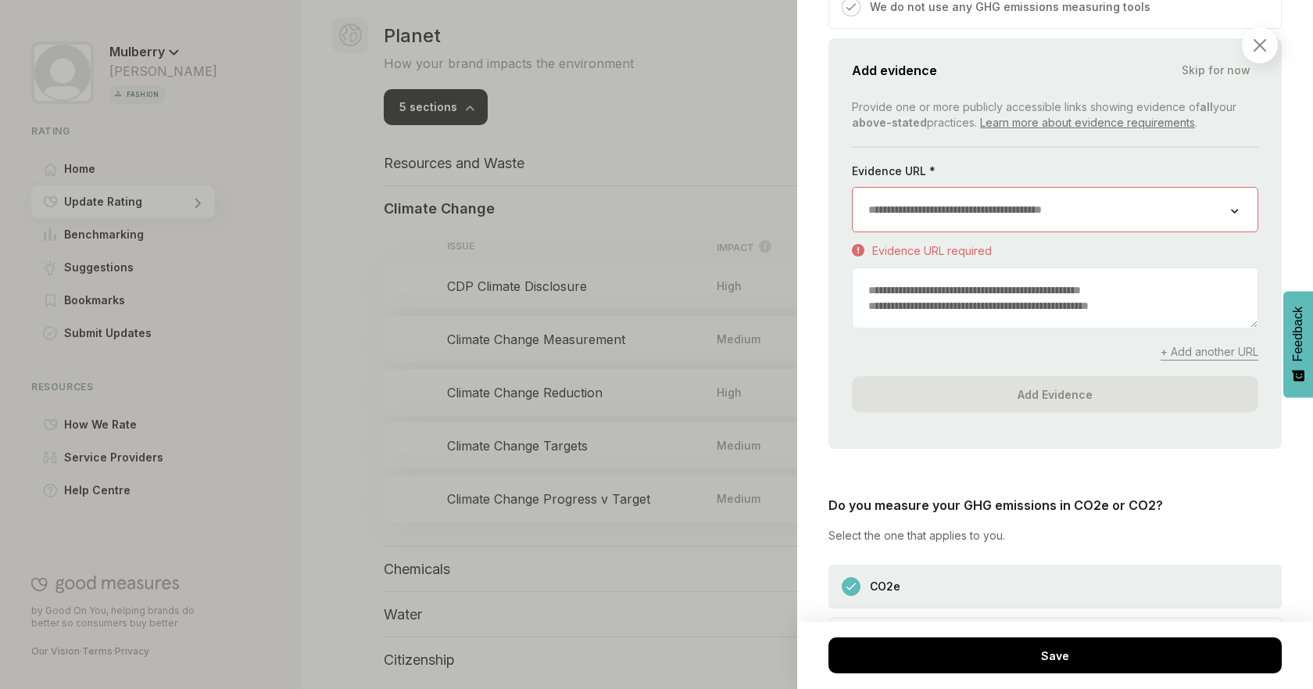
click at [1019, 221] on input "url" at bounding box center [1042, 210] width 378 height 44
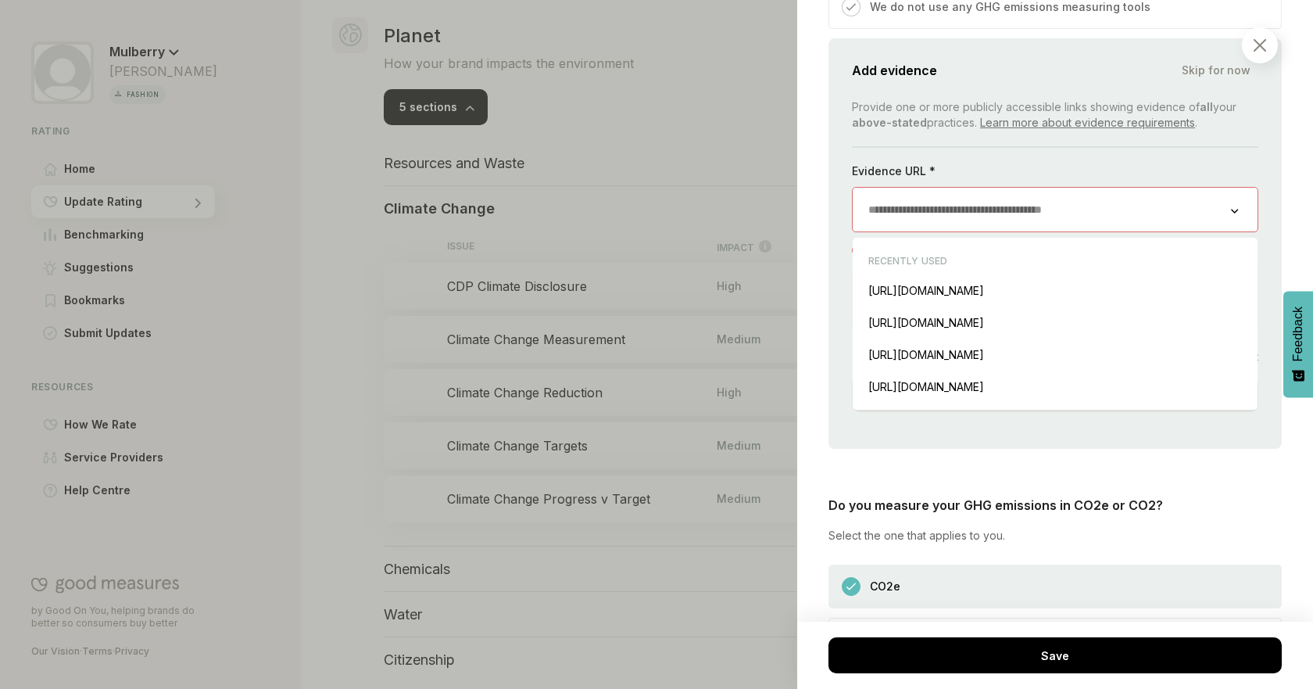
paste input "**********"
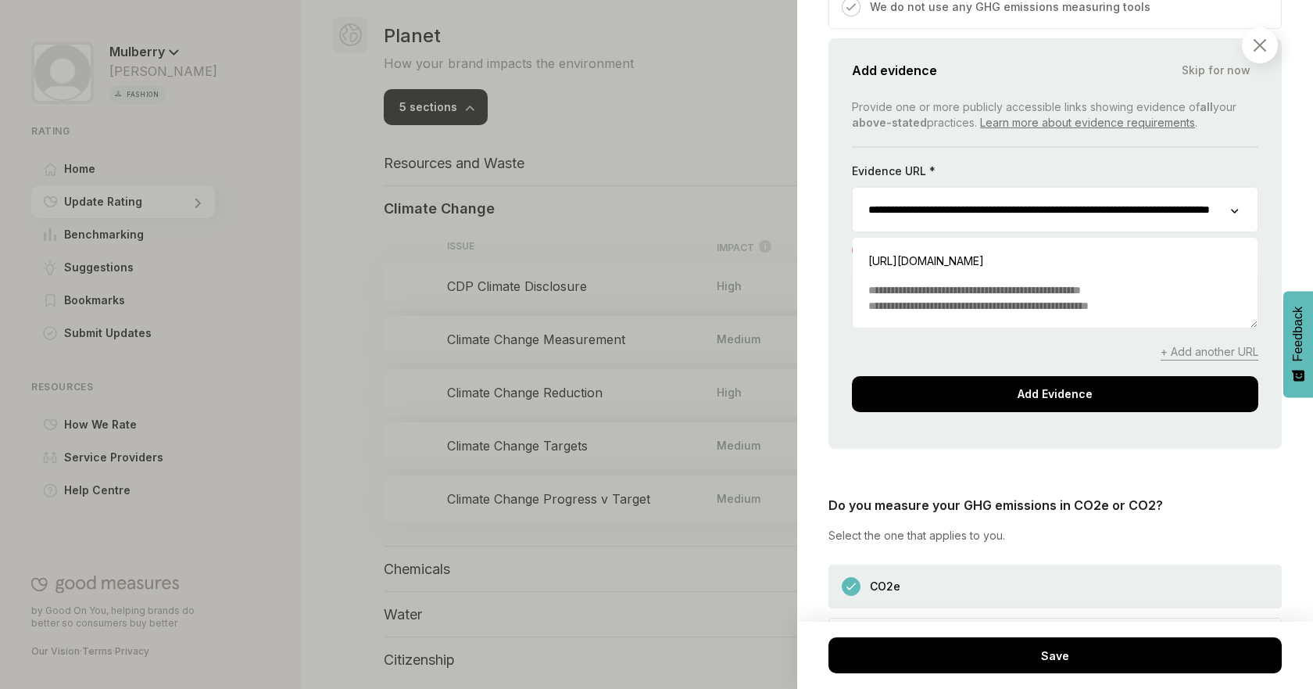
scroll to position [0, 154]
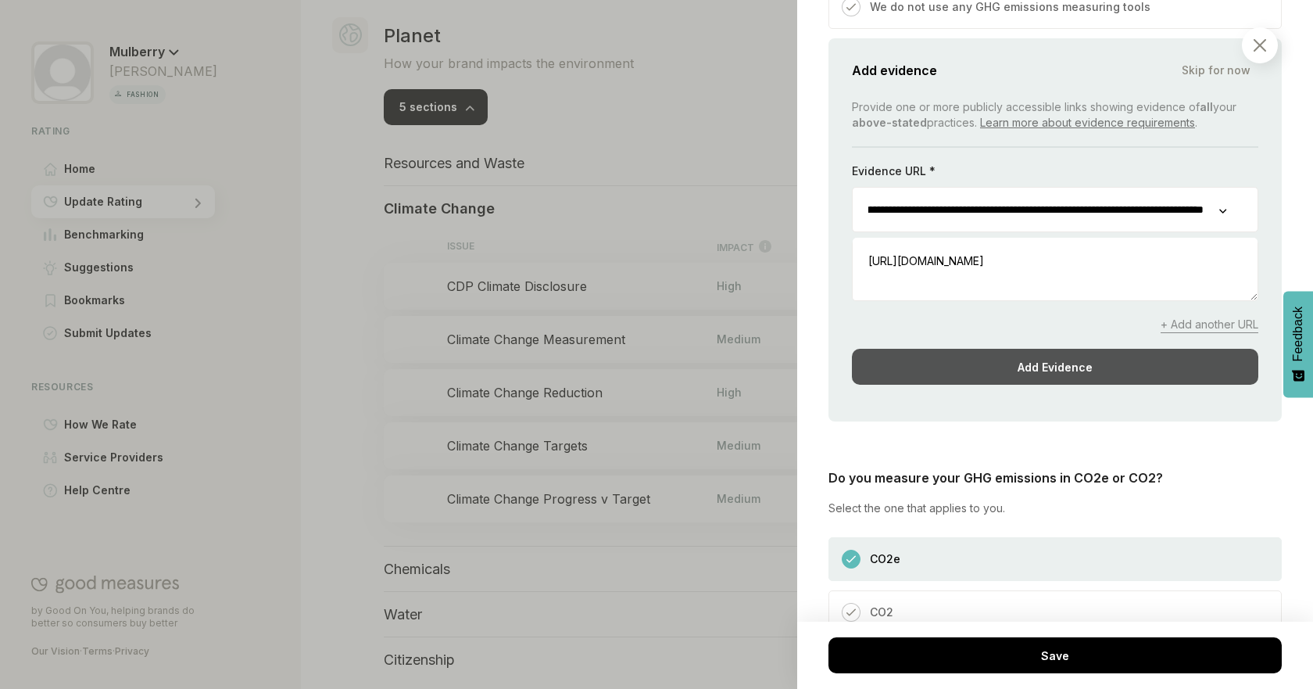
type input "**********"
click at [1136, 378] on div "Add Evidence" at bounding box center [1055, 367] width 406 height 36
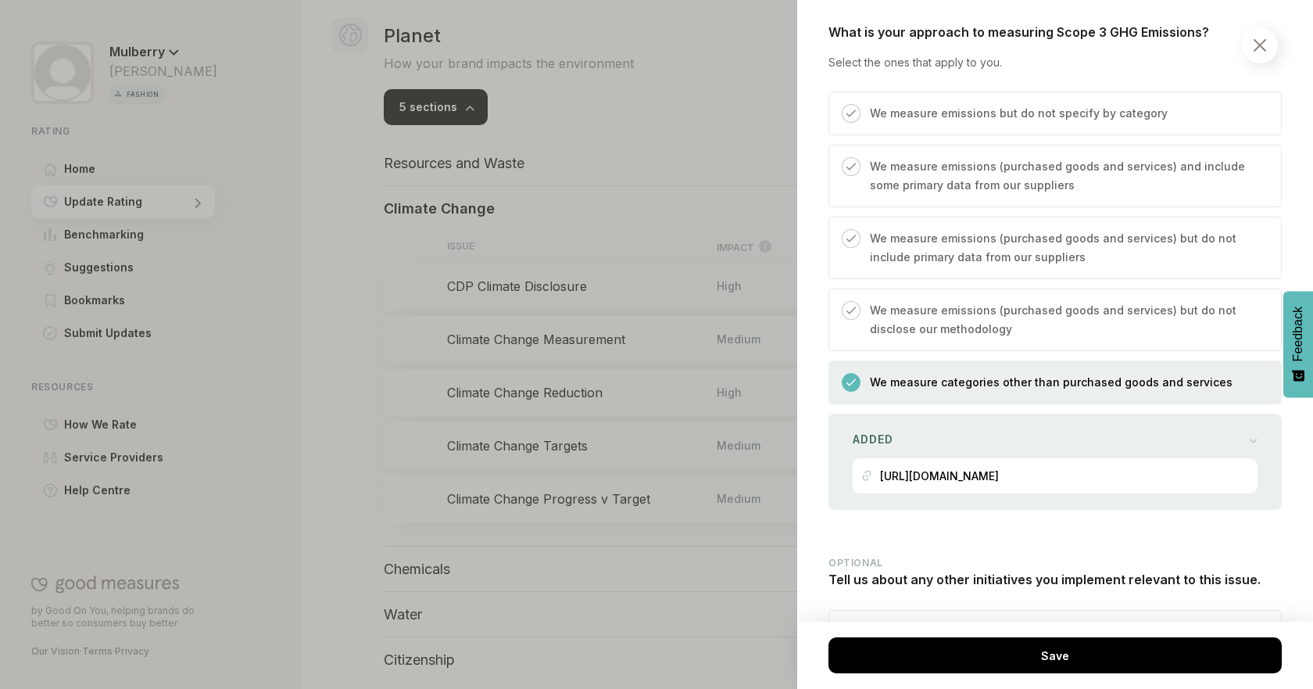
scroll to position [2721, 0]
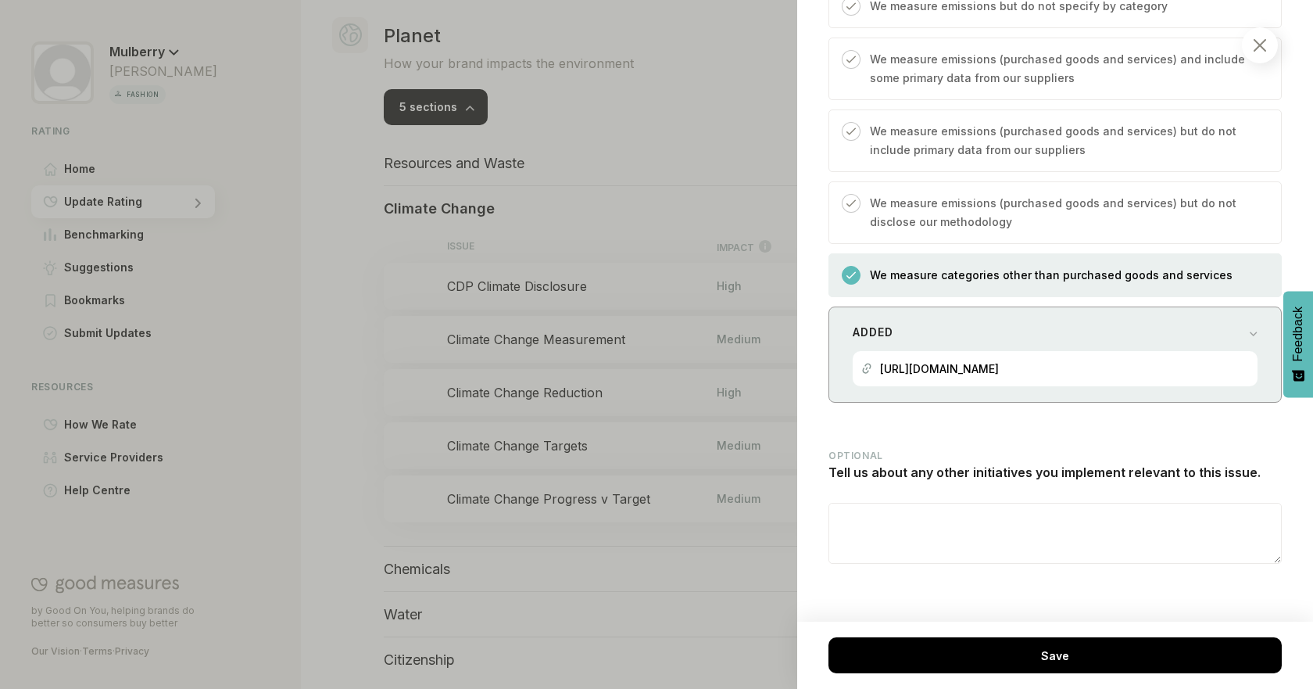
click at [1130, 321] on div "Added" at bounding box center [1055, 332] width 405 height 22
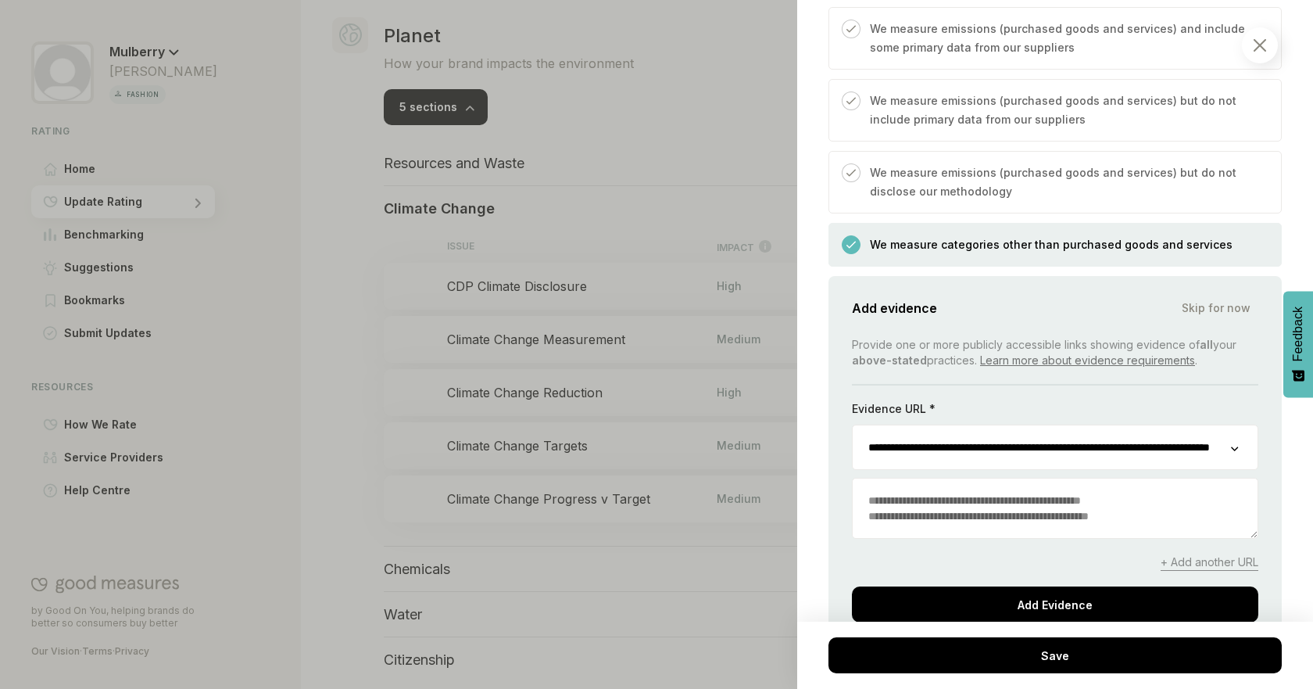
click at [1196, 571] on span "+ Add another URL" at bounding box center [1210, 562] width 98 height 16
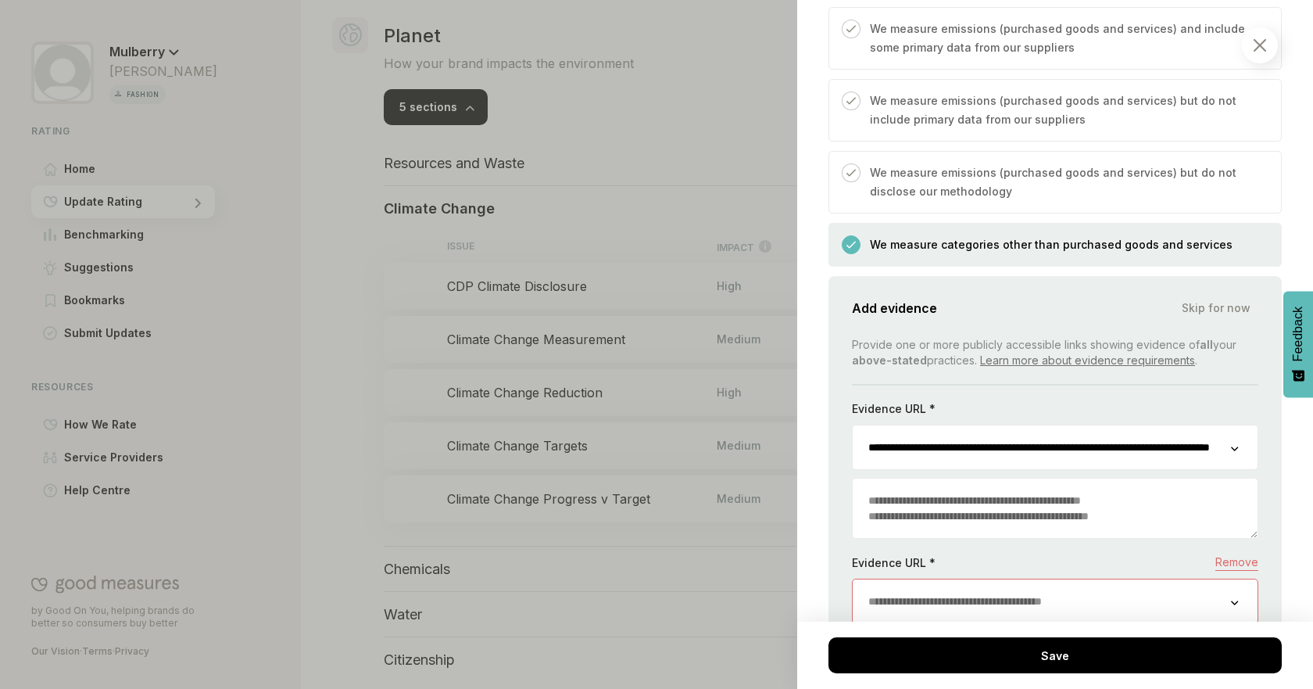
click at [1140, 607] on input "url" at bounding box center [1042, 601] width 378 height 44
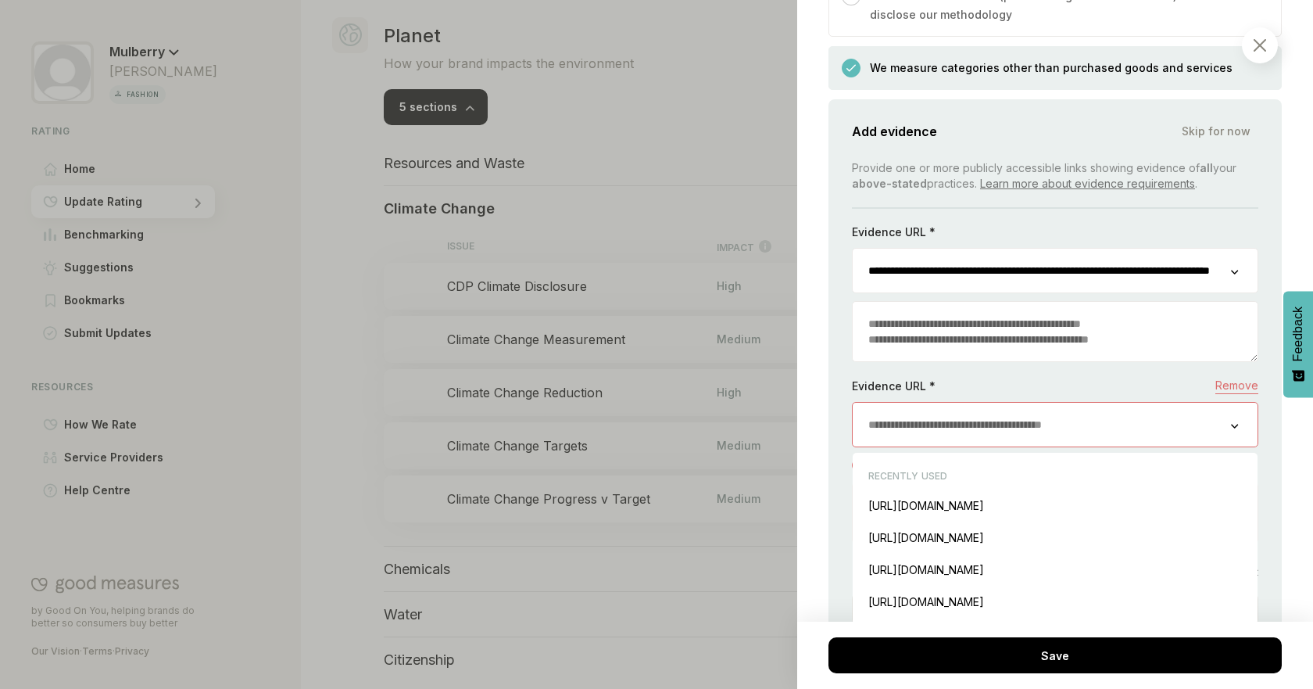
scroll to position [2917, 0]
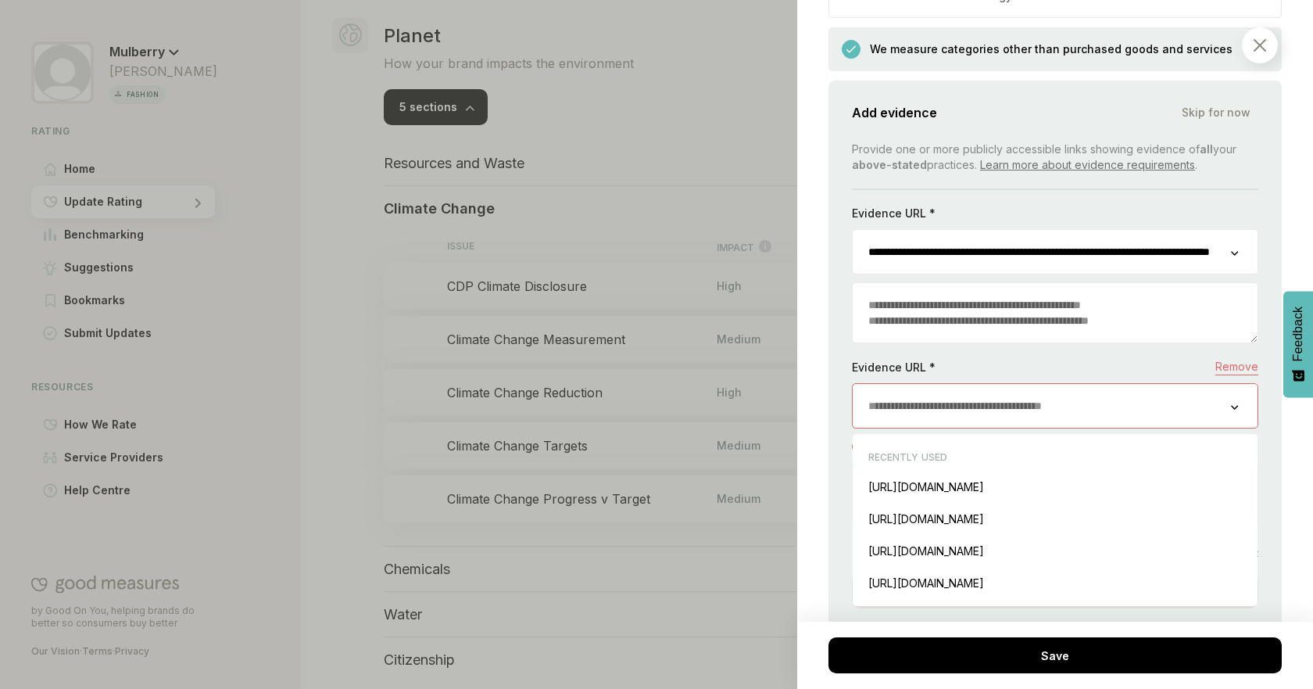
paste input "**********"
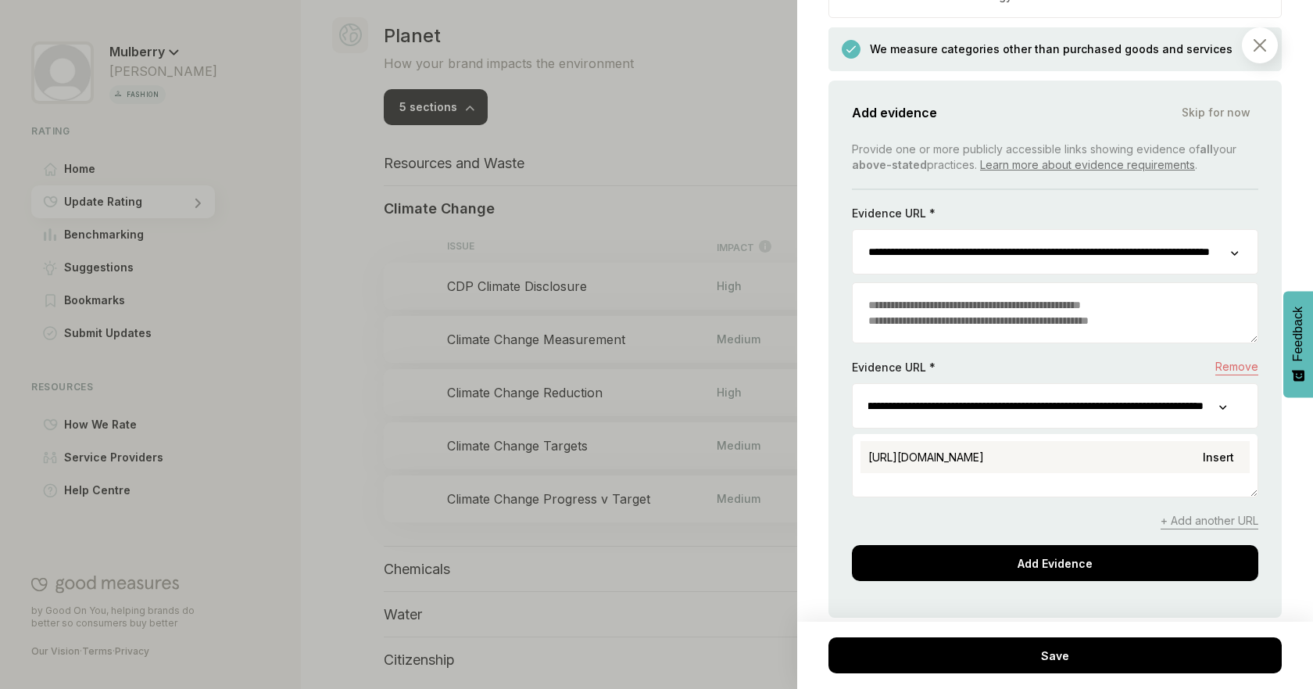
type input "**********"
click at [926, 464] on span "[URL][DOMAIN_NAME]" at bounding box center [926, 456] width 116 height 13
click at [904, 496] on textarea at bounding box center [1055, 466] width 405 height 59
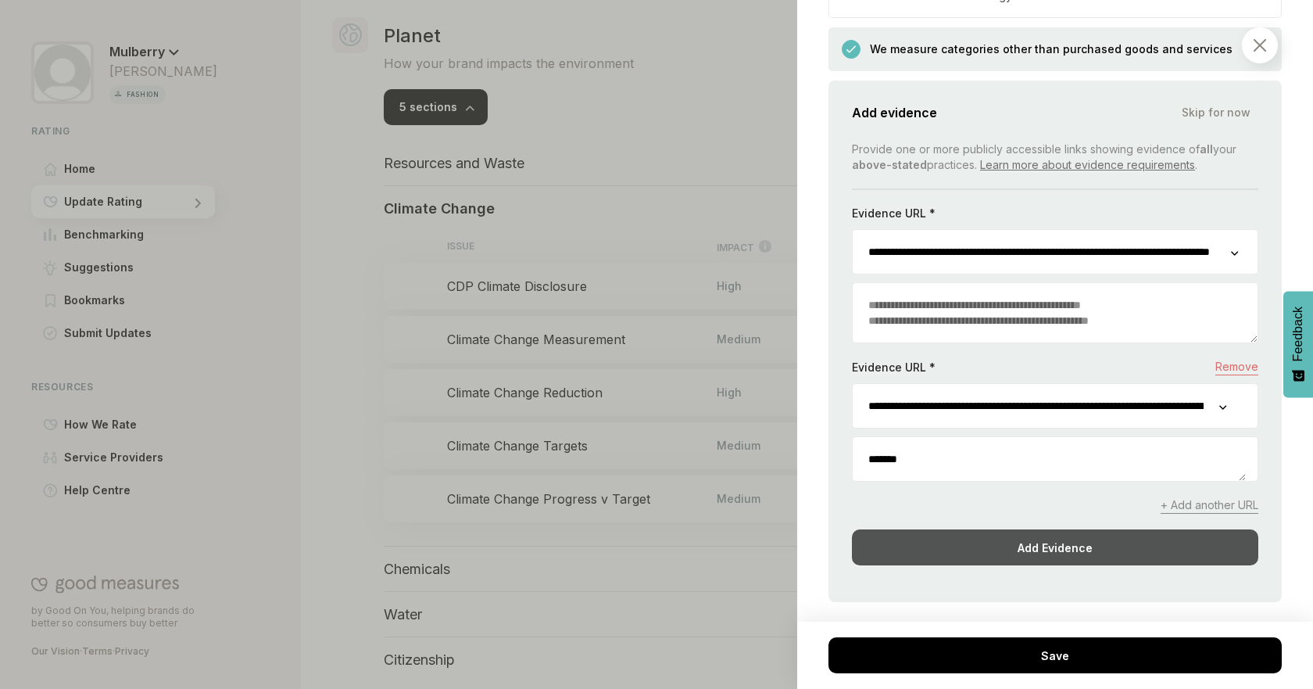
type textarea "*******"
click at [973, 565] on div "Add Evidence" at bounding box center [1055, 547] width 406 height 36
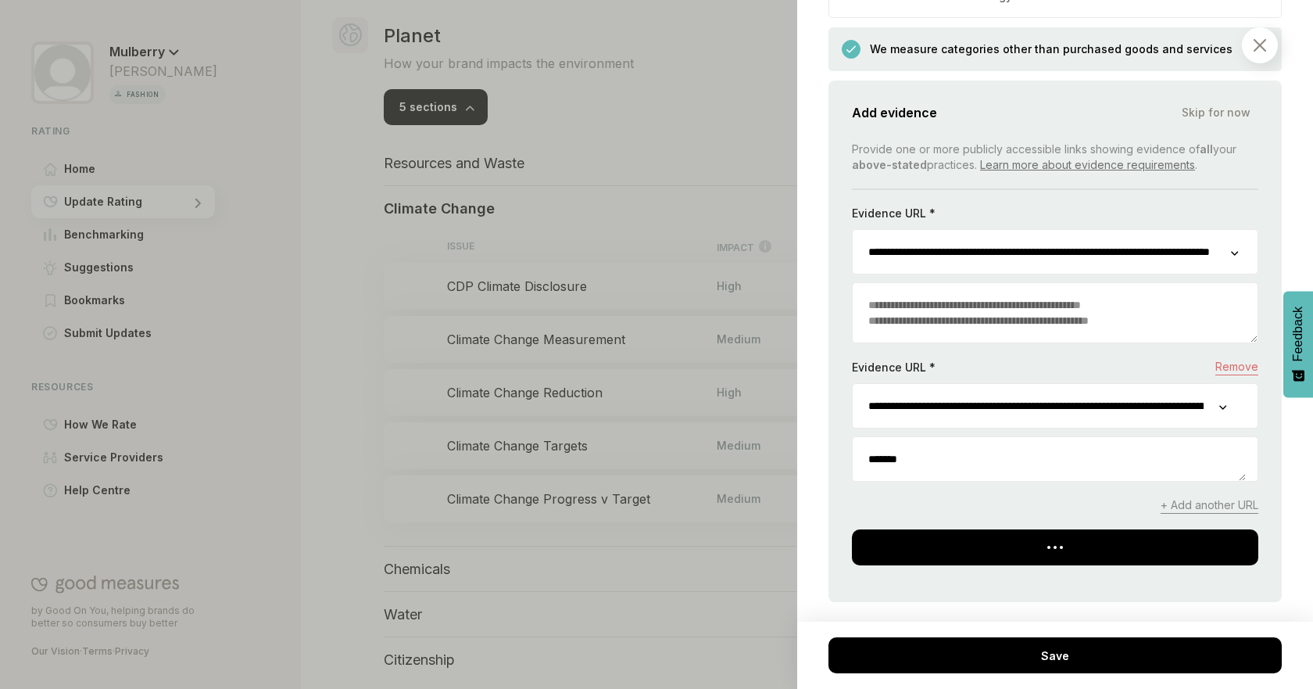
scroll to position [2764, 0]
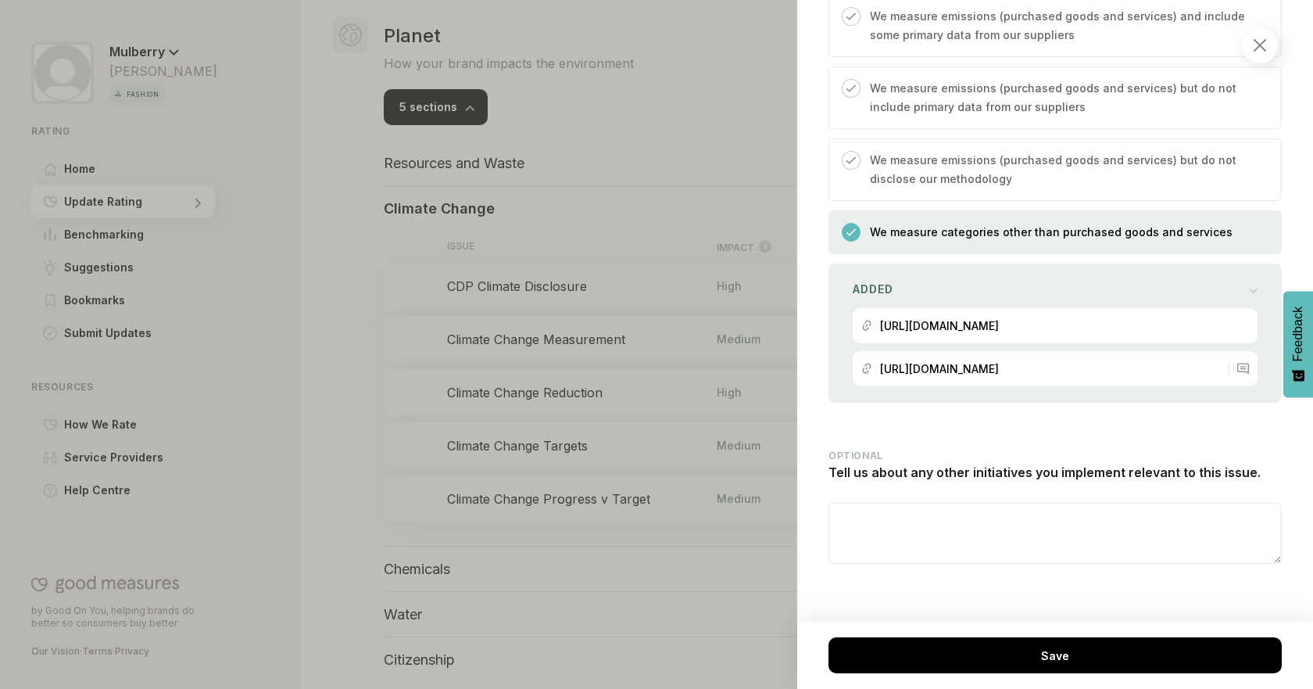
click at [1198, 634] on div "There are questions which need to be answered before you can save this item Save" at bounding box center [1055, 654] width 516 height 67
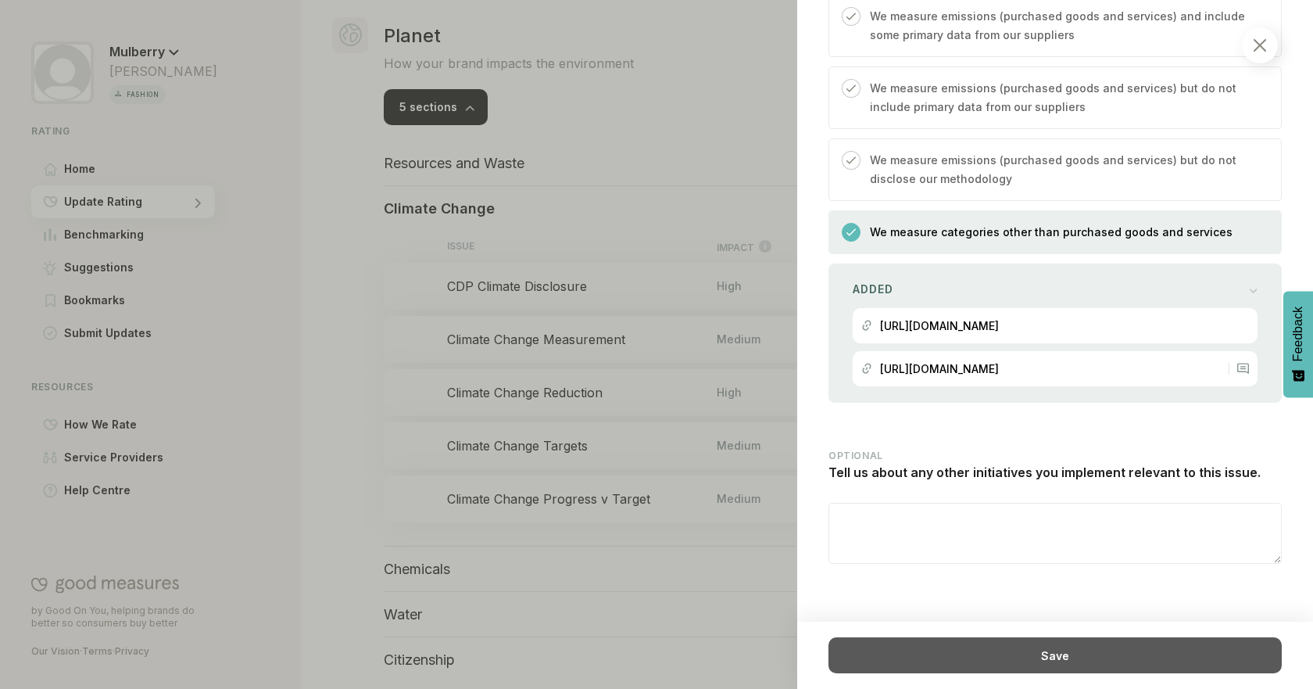
click at [1194, 641] on div "Save" at bounding box center [1055, 655] width 453 height 36
